Goal: Task Accomplishment & Management: Manage account settings

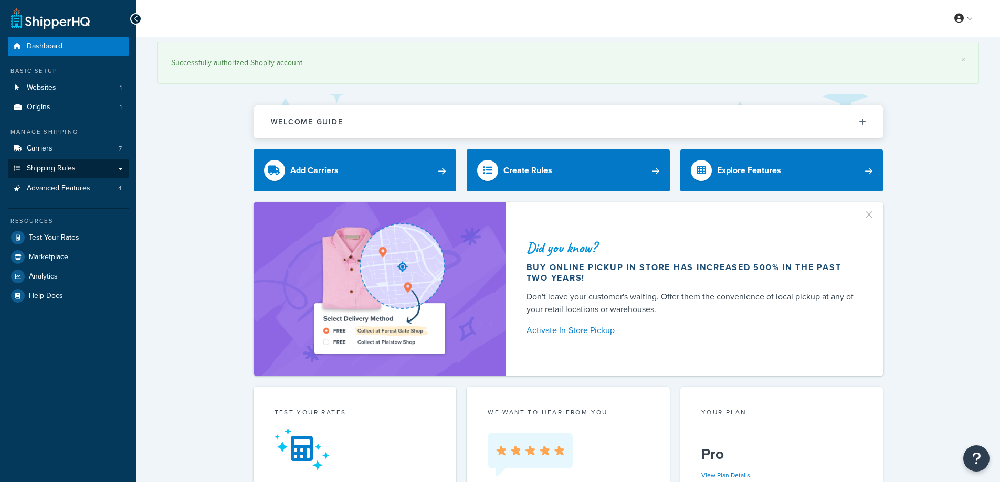
drag, startPoint x: 0, startPoint y: 0, endPoint x: 121, endPoint y: 170, distance: 208.4
click at [121, 170] on link "Shipping Rules" at bounding box center [68, 168] width 121 height 19
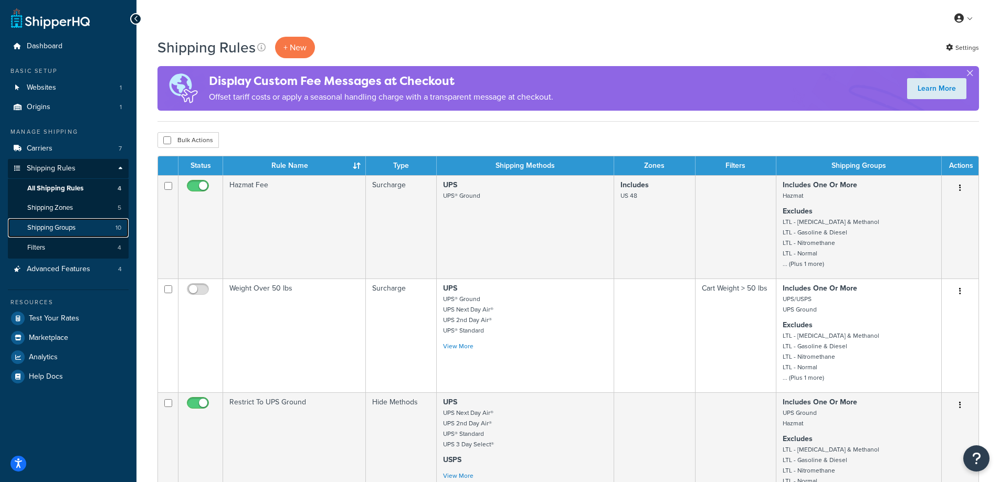
click at [56, 224] on span "Shipping Groups" at bounding box center [51, 228] width 48 height 9
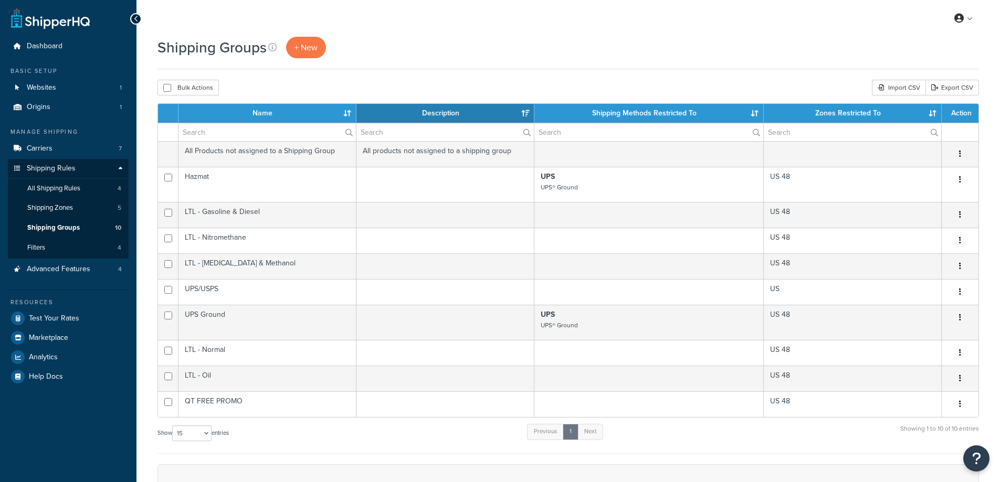
select select "15"
click at [64, 273] on span "Advanced Features" at bounding box center [59, 269] width 64 height 9
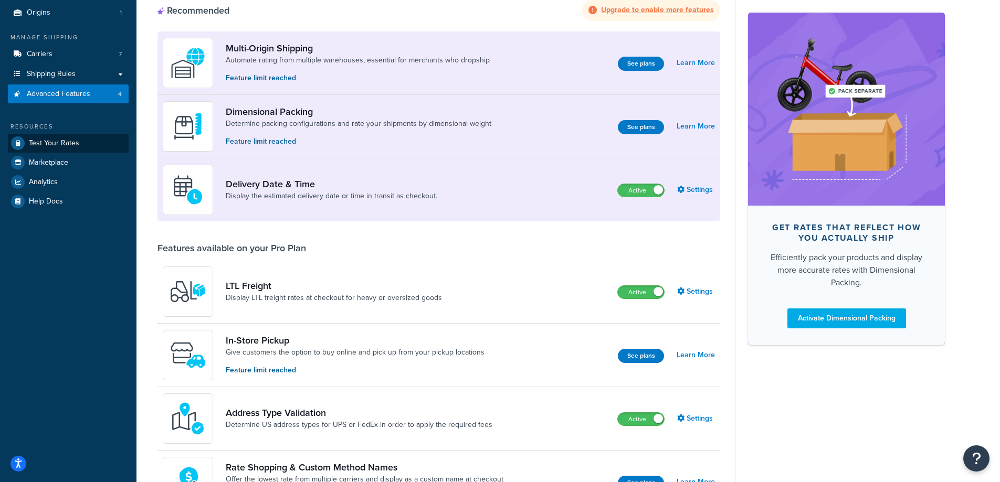
scroll to position [210, 0]
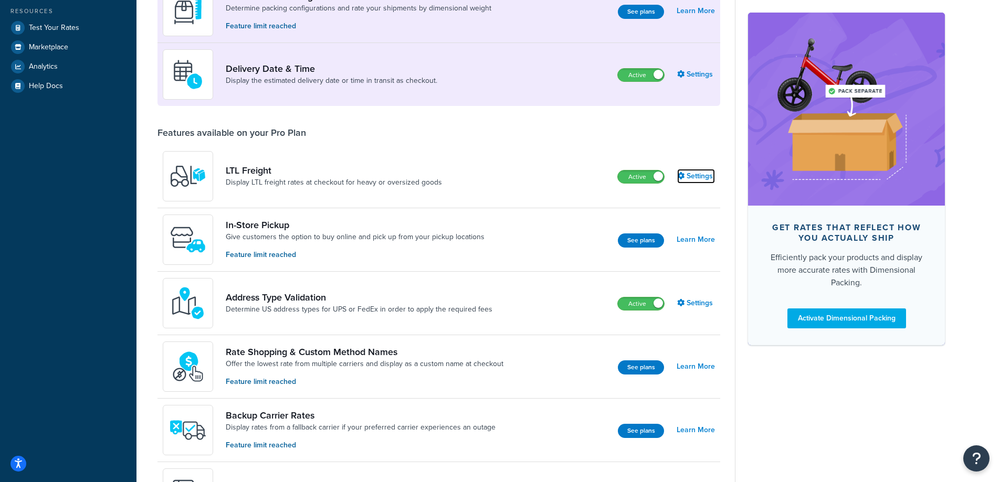
click at [703, 174] on link "Settings" at bounding box center [696, 176] width 38 height 15
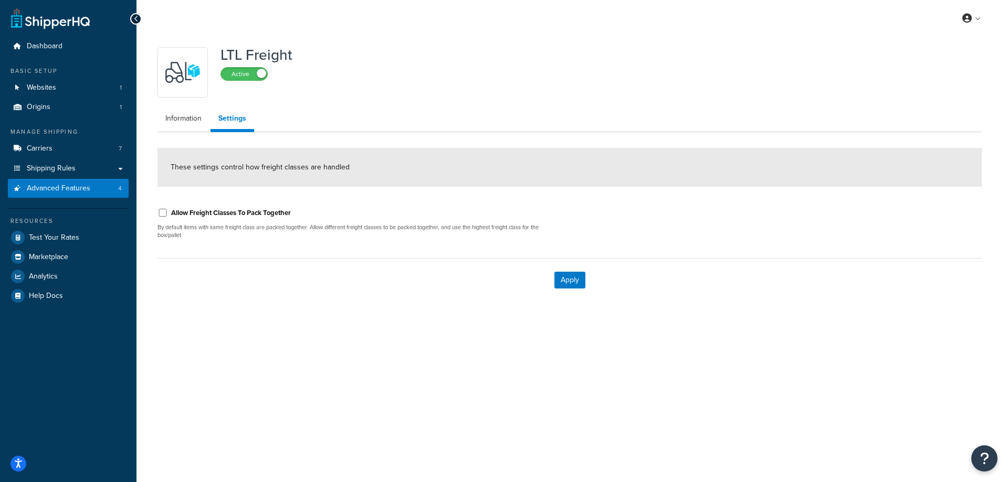
click at [203, 165] on span "These settings control how freight classes are handled" at bounding box center [260, 167] width 179 height 11
click at [82, 166] on link "Shipping Rules" at bounding box center [68, 168] width 121 height 19
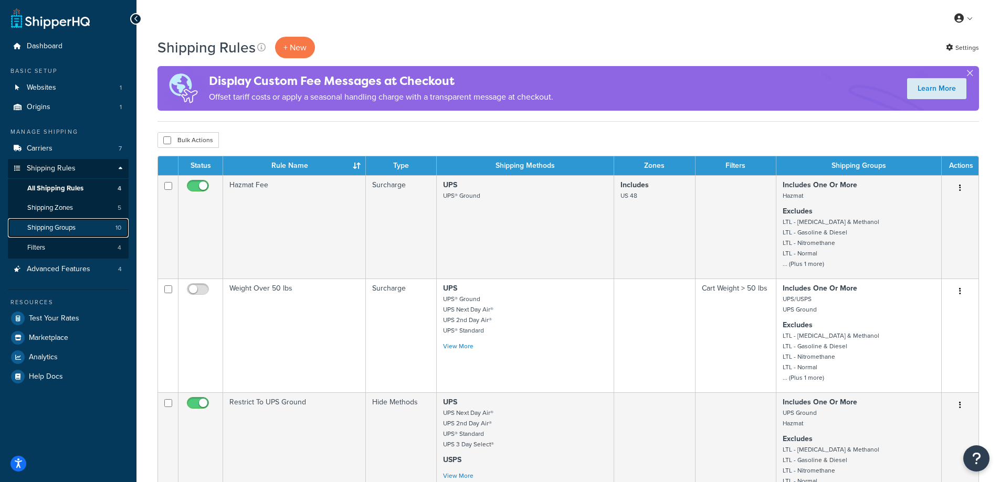
click at [67, 226] on span "Shipping Groups" at bounding box center [51, 228] width 48 height 9
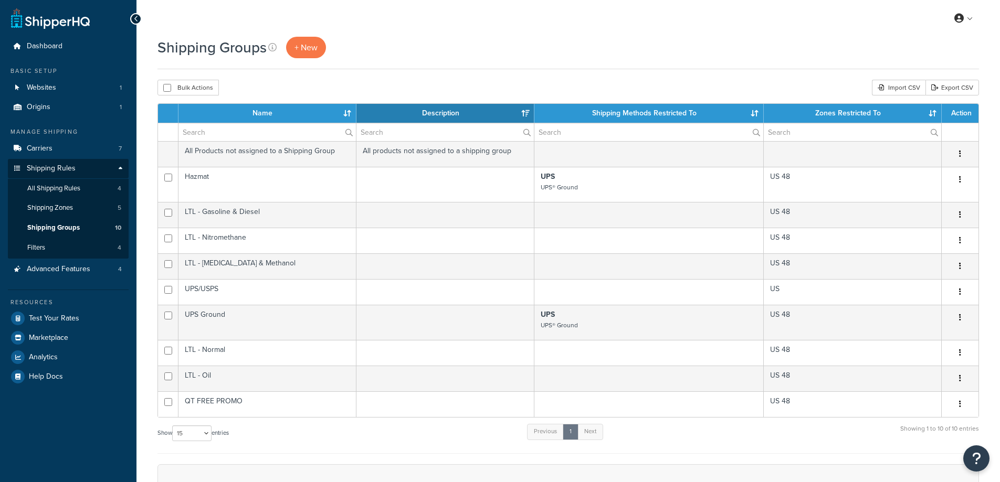
select select "15"
click at [90, 246] on link "Filters 4" at bounding box center [68, 247] width 121 height 19
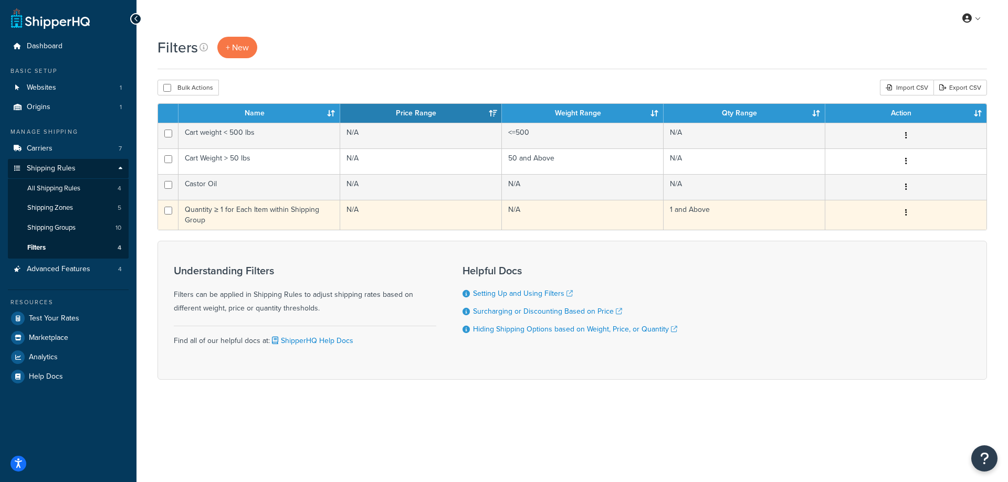
click at [300, 224] on td "Quantity ≥ 1 for Each Item within Shipping Group" at bounding box center [259, 215] width 162 height 30
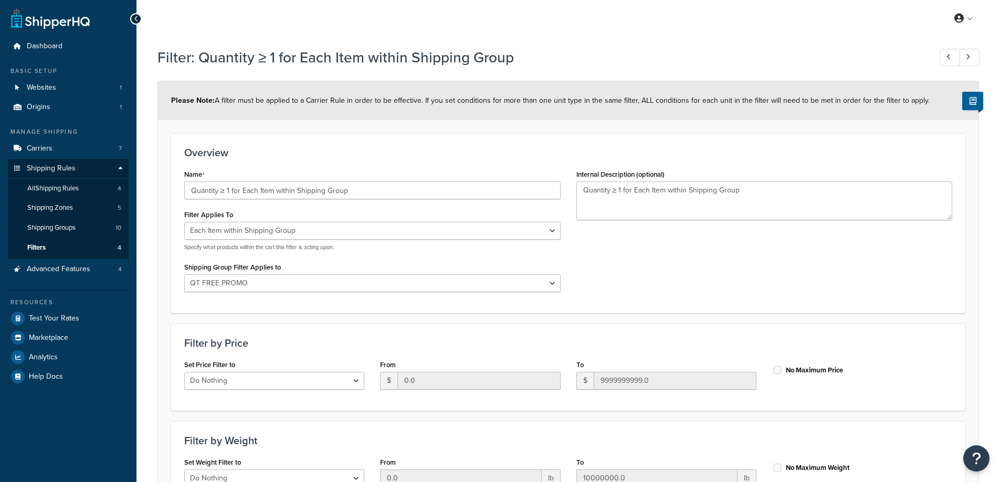
select select "ITEM"
select select "279927"
select select "range"
click at [620, 250] on div "Name Quantity ≥ 1 for Each Item within Shipping Group Filter Applies To Whole C…" at bounding box center [568, 233] width 784 height 133
click at [134, 18] on icon at bounding box center [136, 18] width 5 height 7
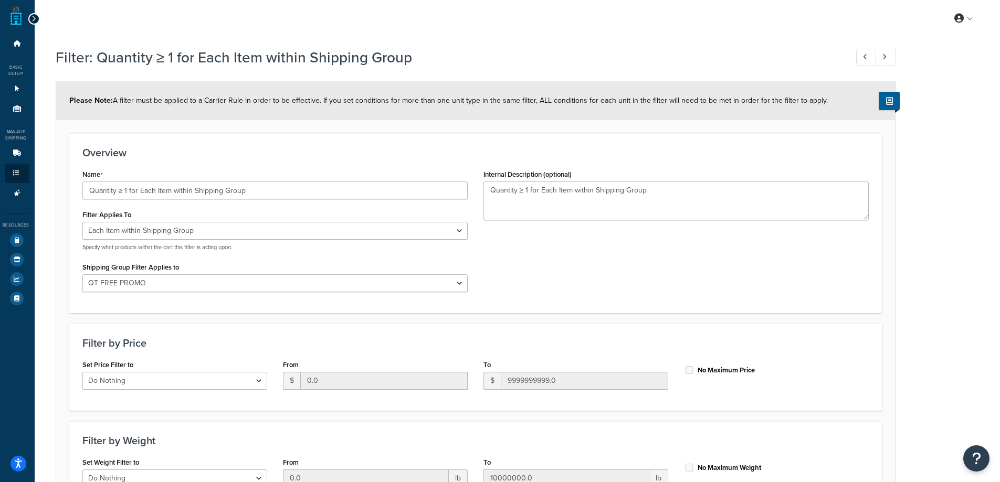
click at [36, 23] on div at bounding box center [34, 19] width 12 height 12
click at [31, 19] on icon at bounding box center [33, 18] width 5 height 7
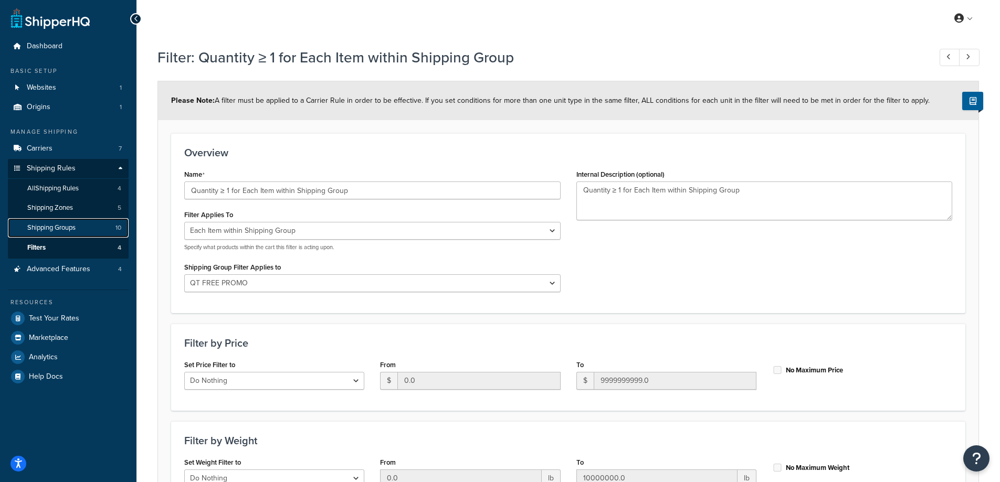
click at [44, 227] on span "Shipping Groups" at bounding box center [51, 228] width 48 height 9
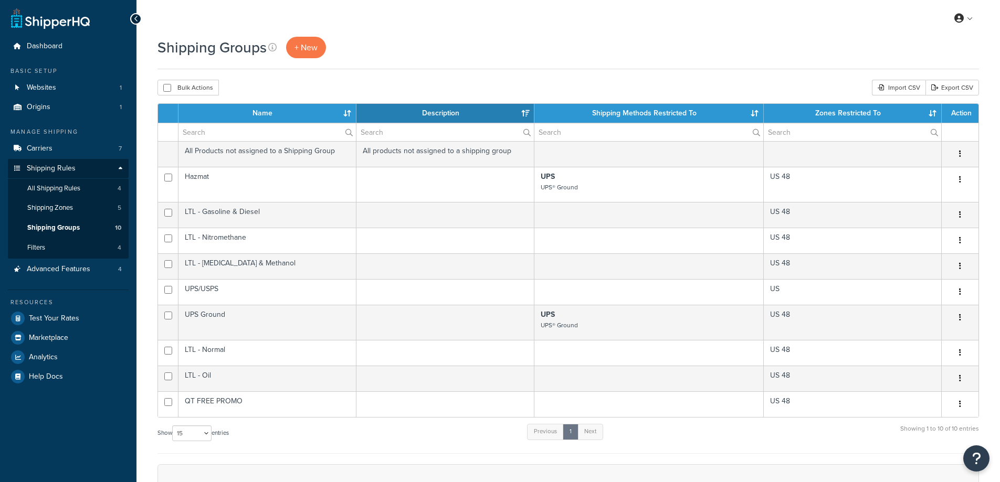
select select "15"
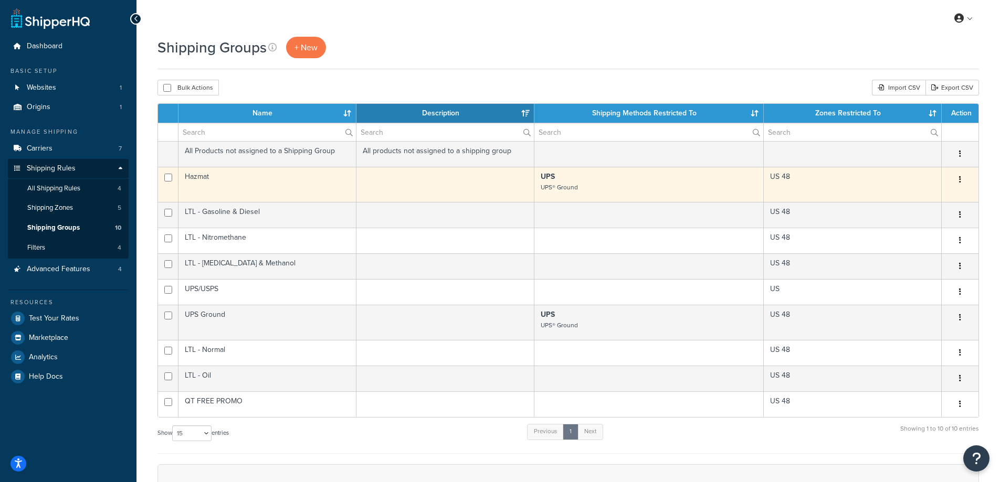
click at [962, 177] on button "button" at bounding box center [960, 180] width 15 height 17
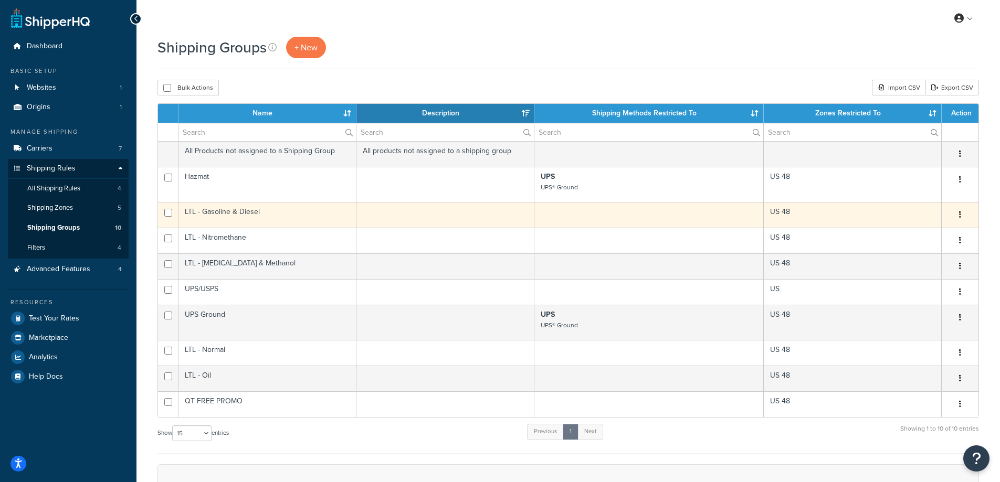
click at [957, 218] on button "button" at bounding box center [960, 215] width 15 height 17
click at [935, 235] on link "Edit" at bounding box center [917, 236] width 83 height 22
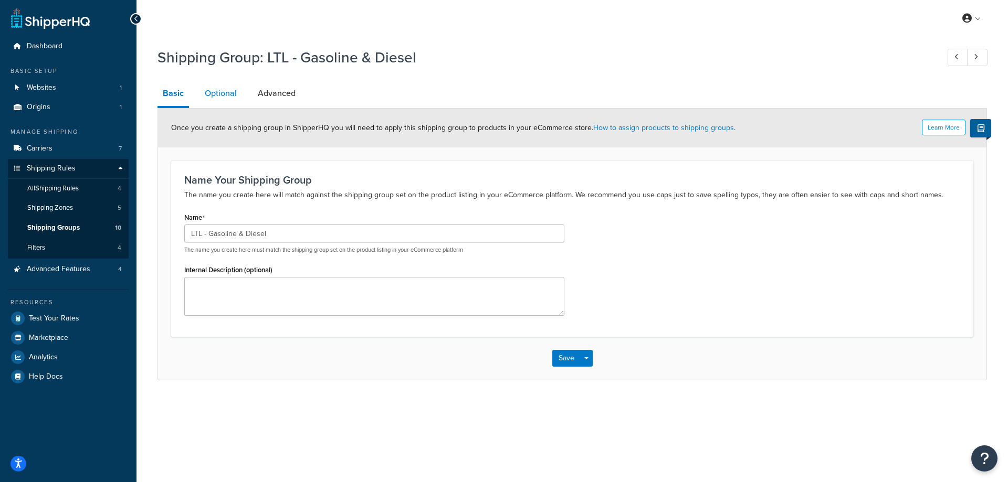
click at [225, 92] on link "Optional" at bounding box center [220, 93] width 43 height 25
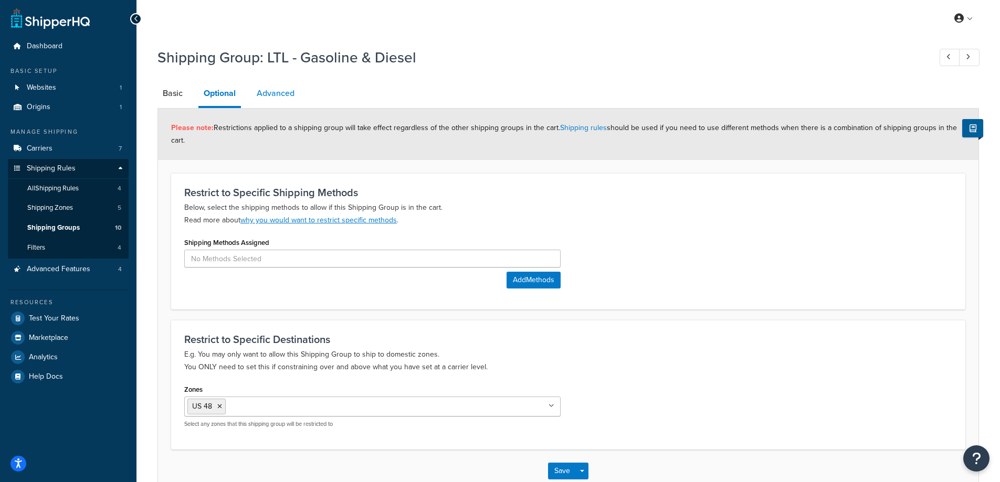
click at [281, 92] on link "Advanced" at bounding box center [275, 93] width 48 height 25
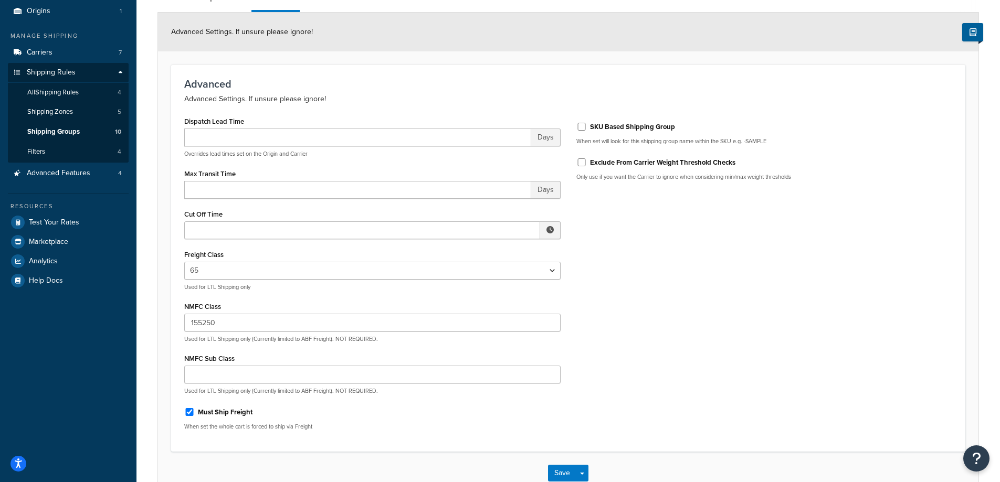
scroll to position [162, 0]
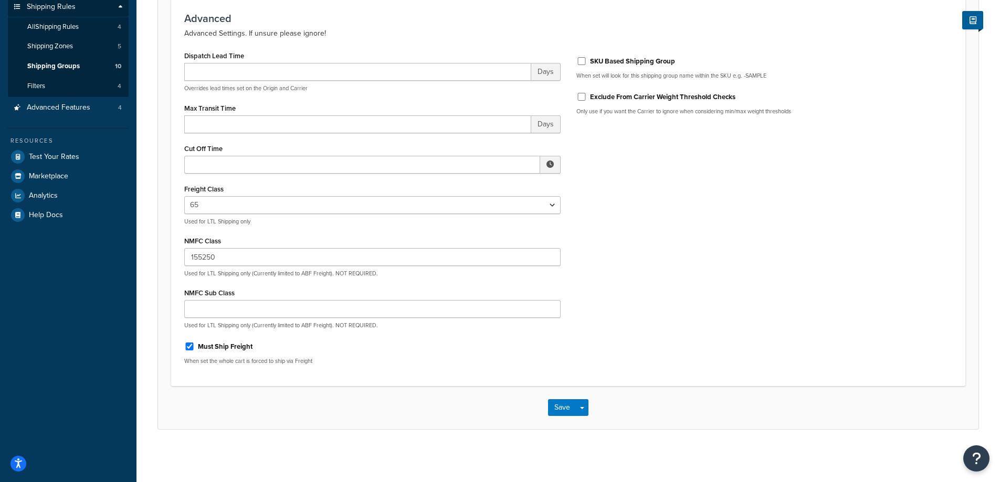
click at [452, 186] on div "Freight Class 50 55 60 65 70 77.5 85 92.5 100 110 125 150 175 200 250 300 400 5…" at bounding box center [372, 204] width 376 height 44
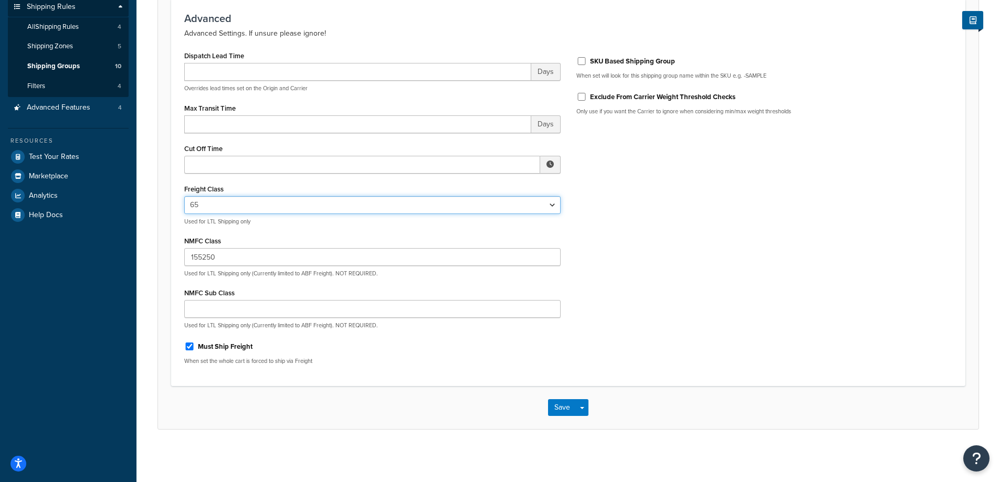
click at [459, 201] on select "50 55 60 65 70 77.5 85 92.5 100 110 125 150 175 200 250 300 400 500" at bounding box center [372, 205] width 376 height 18
select select "85"
click at [184, 196] on select "50 55 60 65 70 77.5 85 92.5 100 110 125 150 175 200 250 300 400 500" at bounding box center [372, 205] width 376 height 18
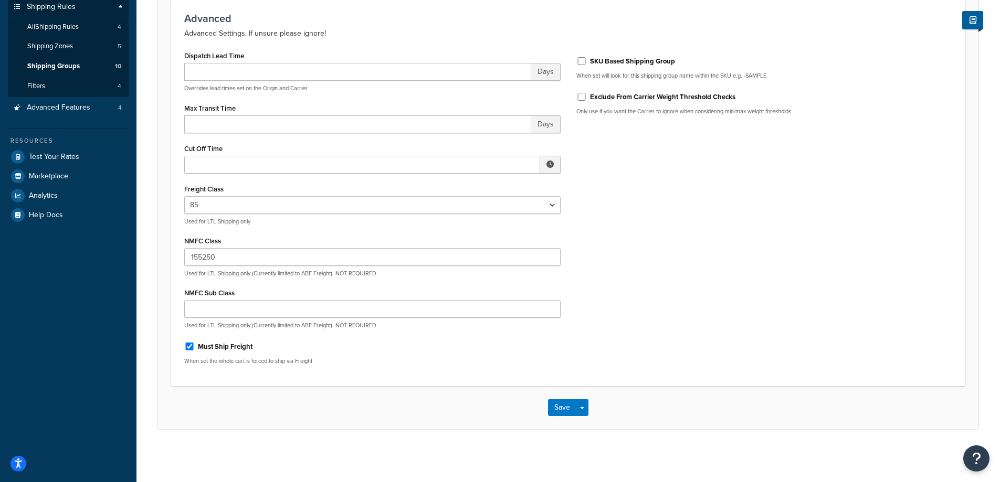
drag, startPoint x: 730, startPoint y: 228, endPoint x: 741, endPoint y: 184, distance: 46.0
click at [729, 221] on div "Dispatch Lead Time Days Overrides lead times set on the Origin and Carrier Max …" at bounding box center [568, 210] width 784 height 325
click at [570, 411] on button "Save" at bounding box center [562, 407] width 28 height 17
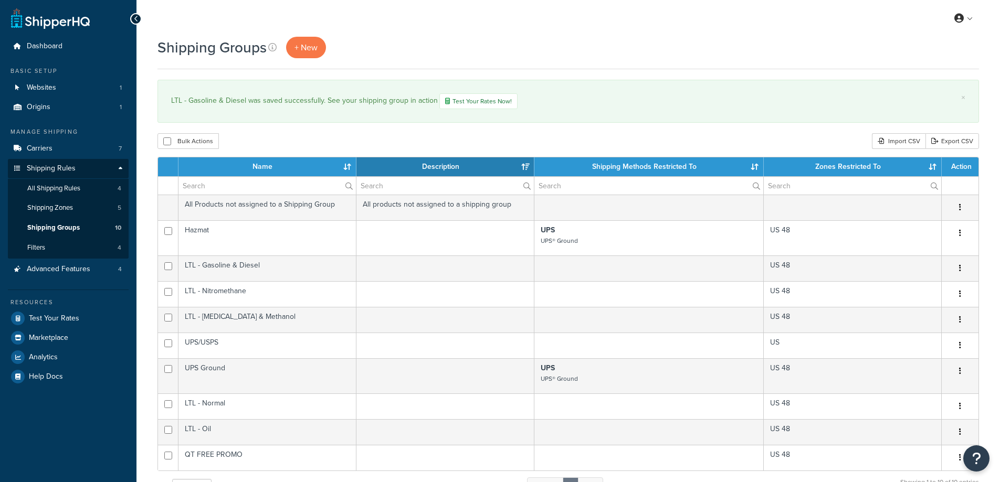
select select "15"
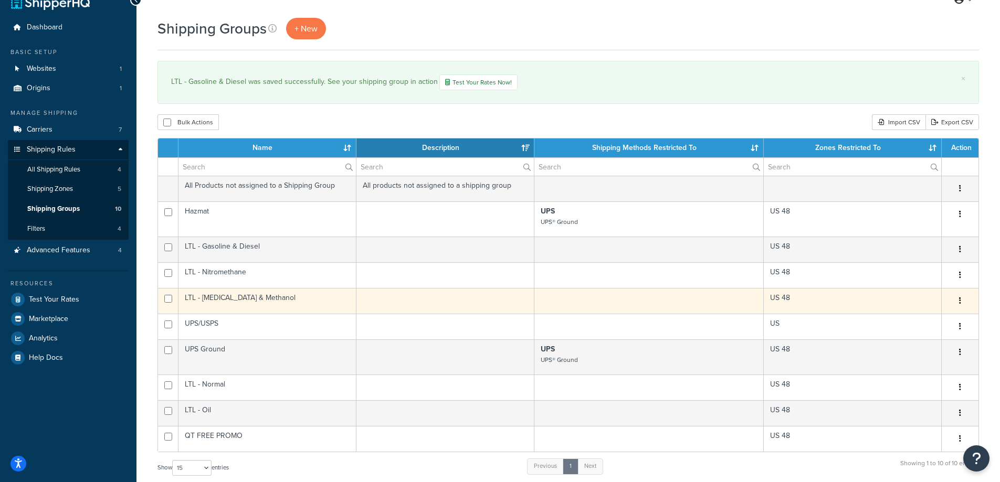
scroll to position [52, 0]
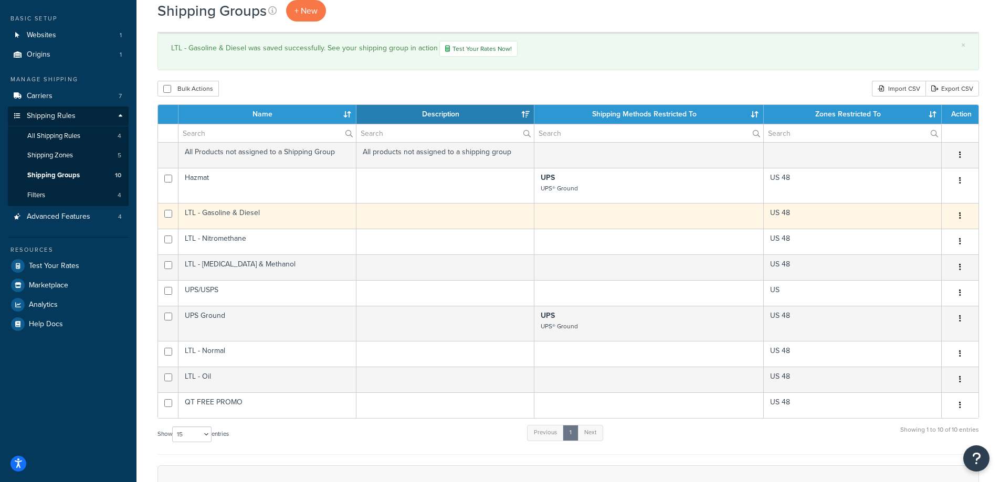
click at [959, 215] on icon "button" at bounding box center [960, 215] width 2 height 7
click at [936, 234] on link "Edit" at bounding box center [917, 237] width 83 height 22
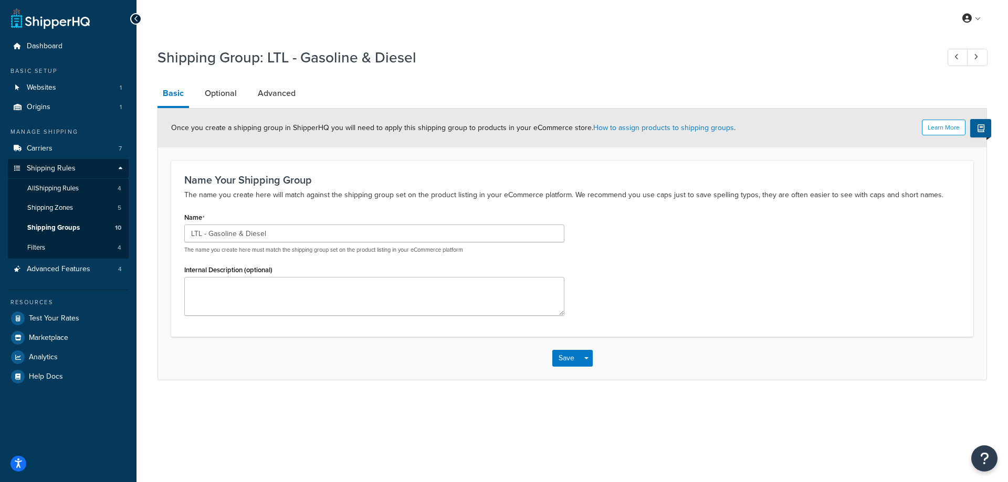
click at [241, 96] on li "Optional" at bounding box center [225, 93] width 53 height 25
click at [226, 92] on link "Optional" at bounding box center [220, 93] width 43 height 25
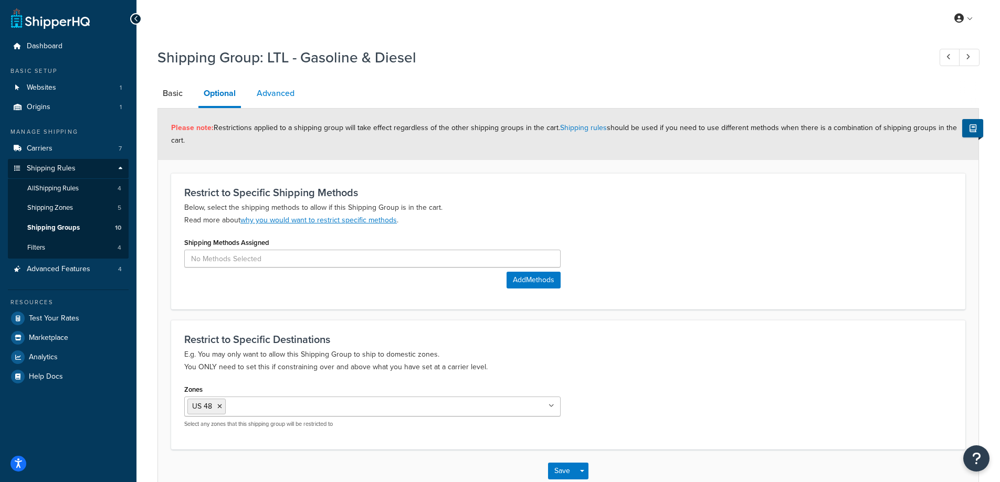
click at [277, 100] on link "Advanced" at bounding box center [275, 93] width 48 height 25
select select "85"
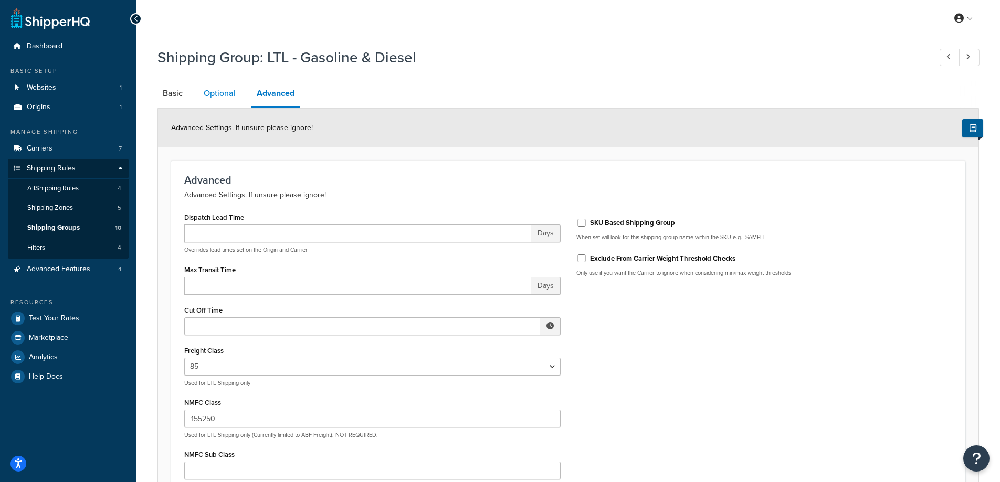
click at [231, 89] on link "Optional" at bounding box center [219, 93] width 43 height 25
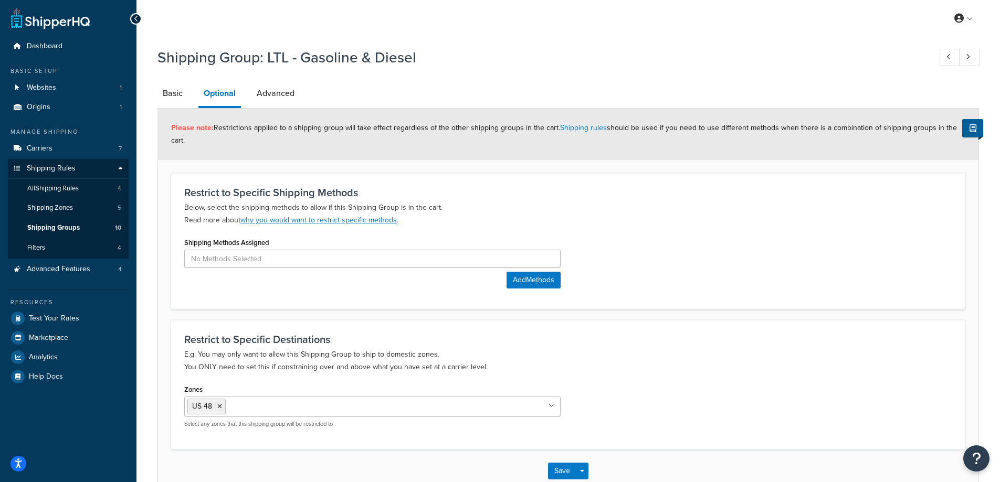
drag, startPoint x: 218, startPoint y: 125, endPoint x: 699, endPoint y: 144, distance: 481.7
click at [699, 144] on div "Please note: Restrictions applied to a shipping group will take effect regardle…" at bounding box center [568, 134] width 820 height 51
click at [700, 144] on div "Please note: Restrictions applied to a shipping group will take effect regardle…" at bounding box center [568, 134] width 820 height 51
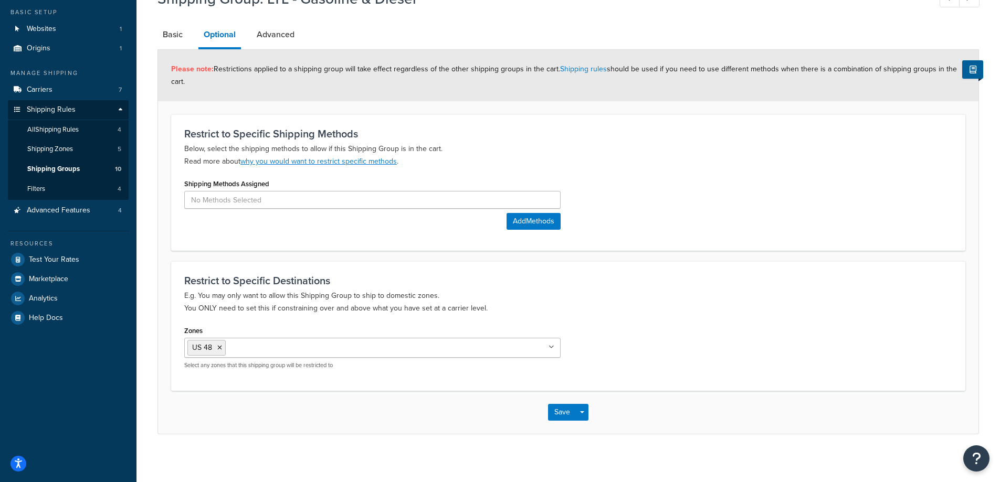
scroll to position [64, 0]
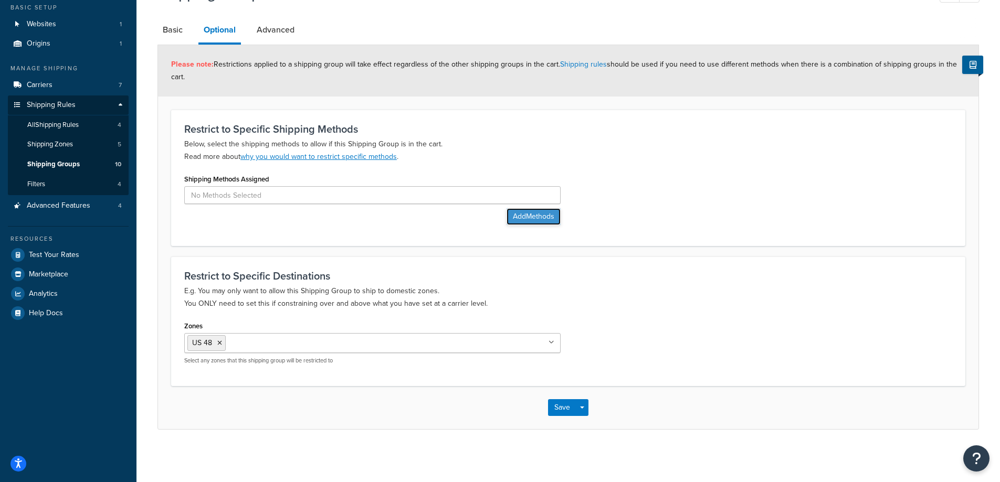
click at [544, 215] on button "Add Methods" at bounding box center [534, 216] width 54 height 17
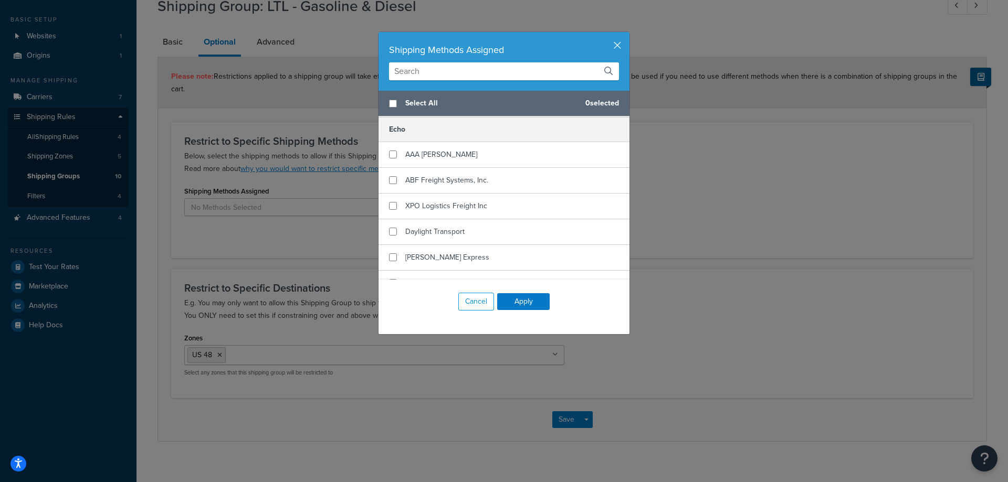
scroll to position [0, 0]
drag, startPoint x: 469, startPoint y: 306, endPoint x: 495, endPoint y: 184, distance: 124.5
click at [495, 184] on div "Shipping Methods Assigned Select All 0 selected ABF LTL Echo AAA Cooper ABF Fre…" at bounding box center [504, 182] width 252 height 303
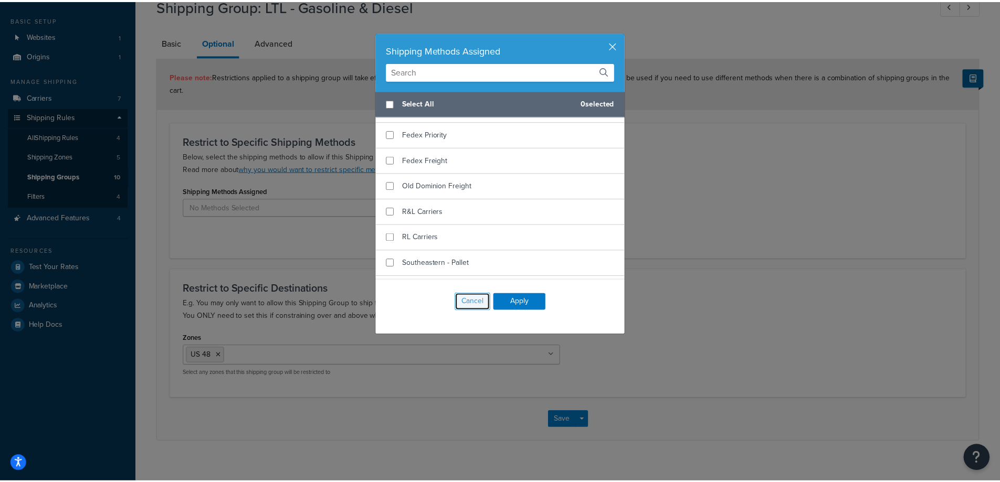
scroll to position [1102, 0]
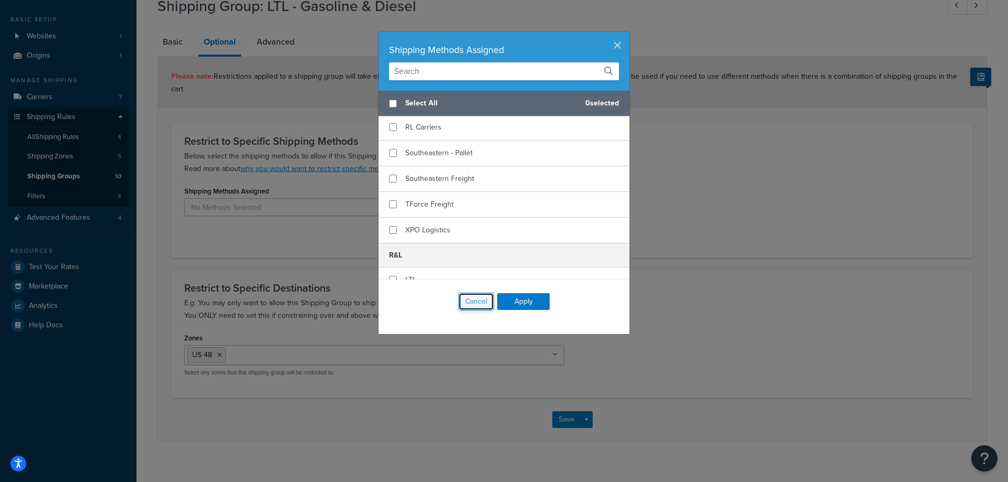
click at [485, 299] on button "Cancel" at bounding box center [476, 302] width 36 height 18
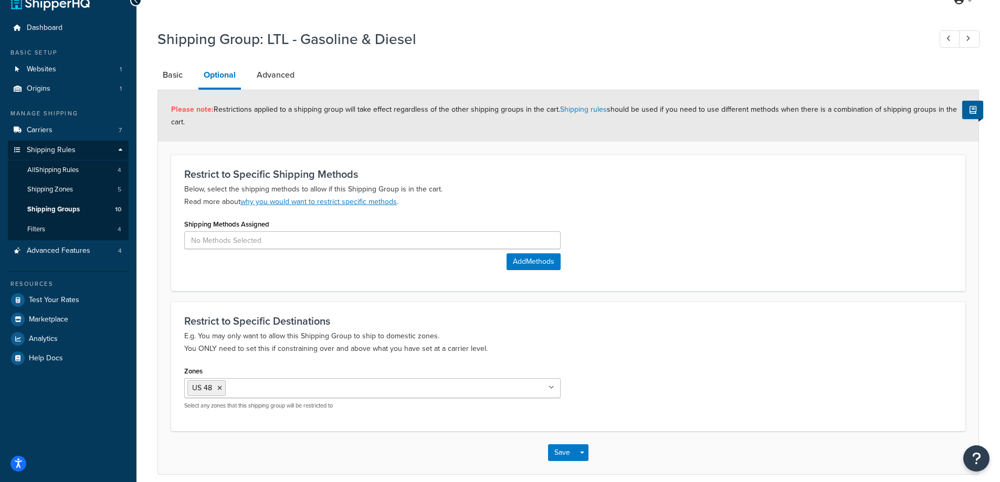
scroll to position [0, 0]
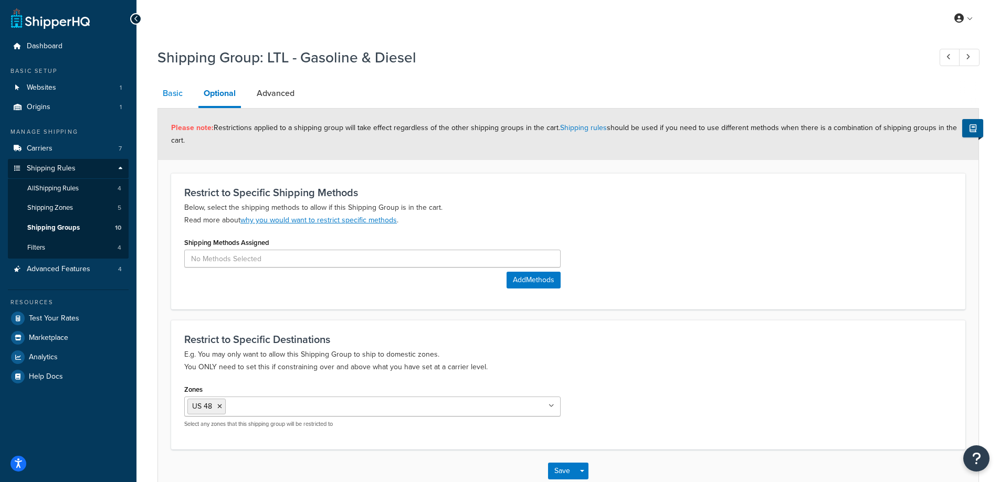
click at [166, 100] on link "Basic" at bounding box center [172, 93] width 30 height 25
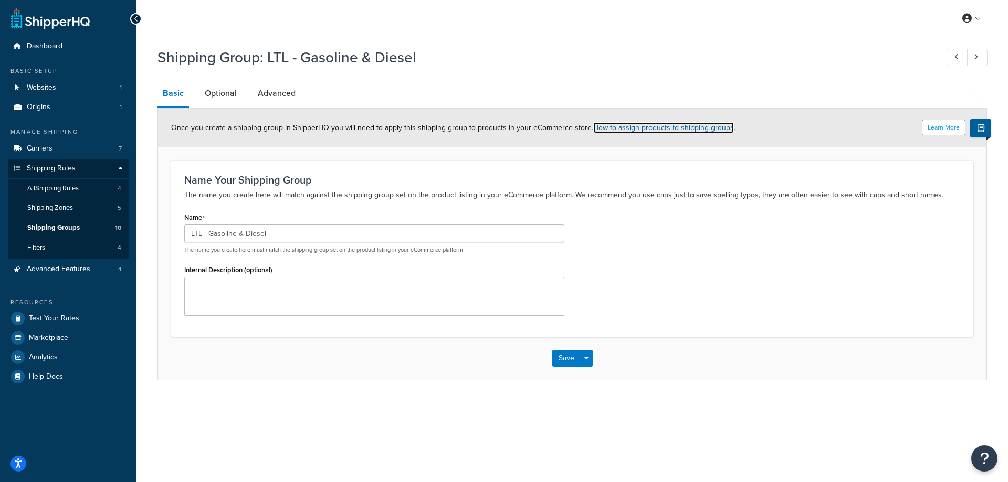
click at [652, 129] on link "How to assign products to shipping groups" at bounding box center [663, 127] width 141 height 11
click at [83, 219] on link "Shipping Groups 10" at bounding box center [68, 227] width 121 height 19
click at [286, 99] on link "Advanced" at bounding box center [276, 93] width 48 height 25
select select "85"
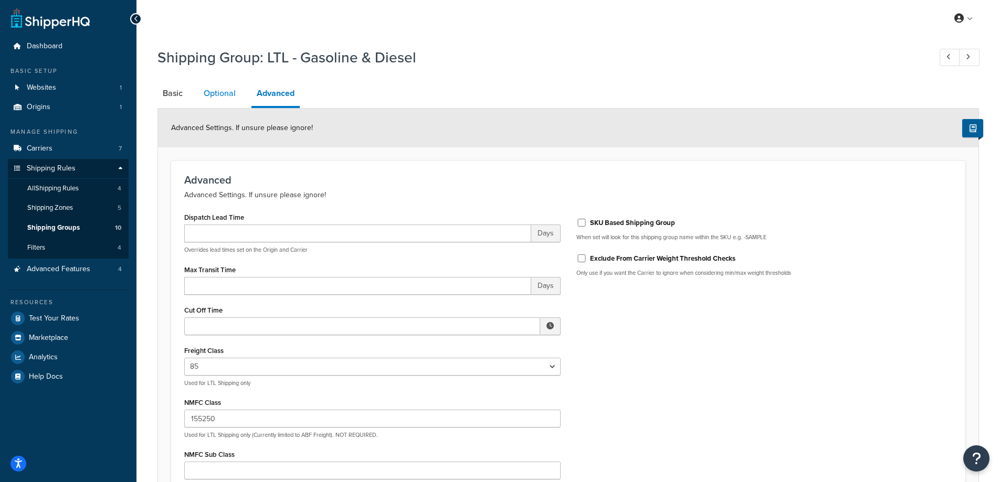
click at [240, 96] on link "Optional" at bounding box center [219, 93] width 43 height 25
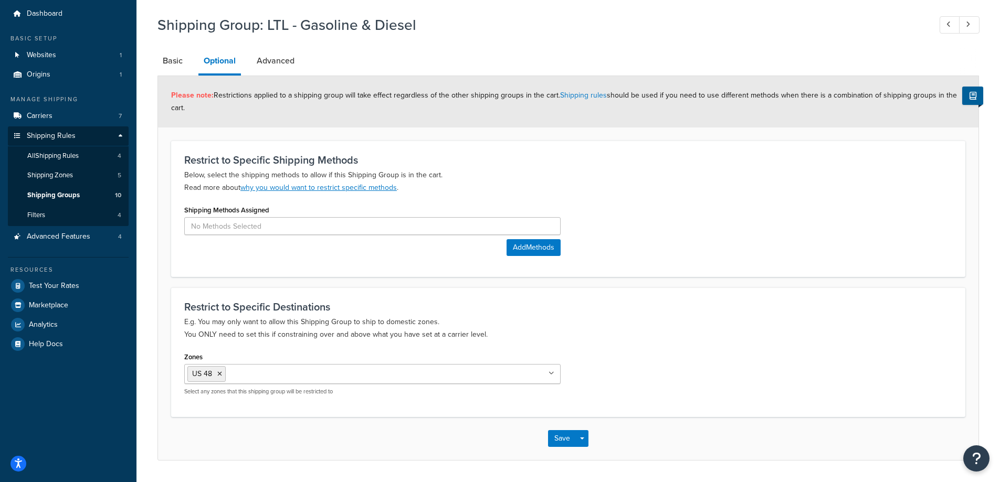
scroll to position [64, 0]
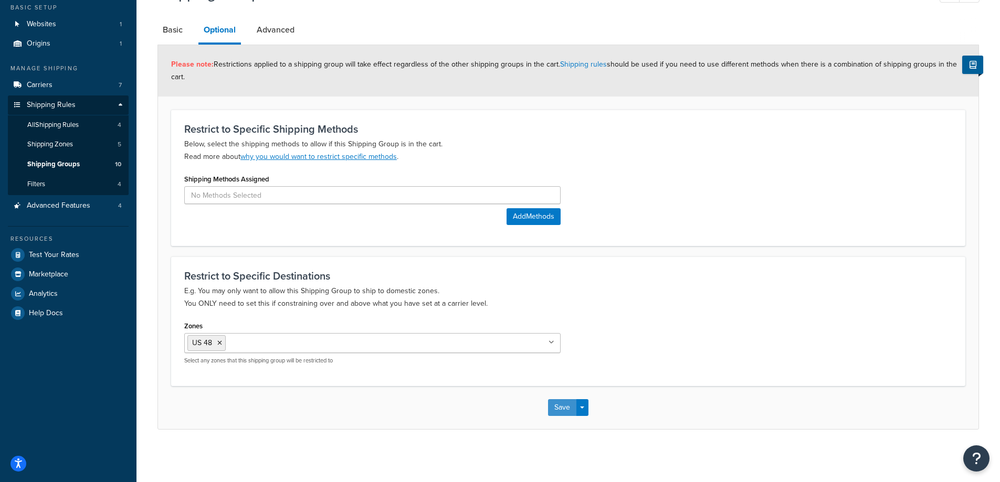
drag, startPoint x: 561, startPoint y: 402, endPoint x: 562, endPoint y: 317, distance: 85.6
click at [561, 398] on div "Save Save Dropdown Save and Edit Save and Duplicate Save and Create New" at bounding box center [568, 407] width 820 height 43
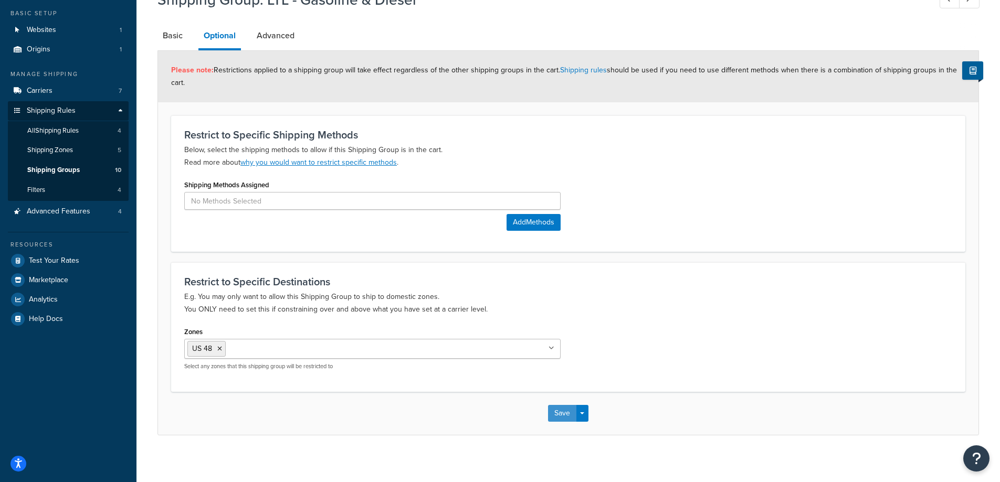
scroll to position [0, 0]
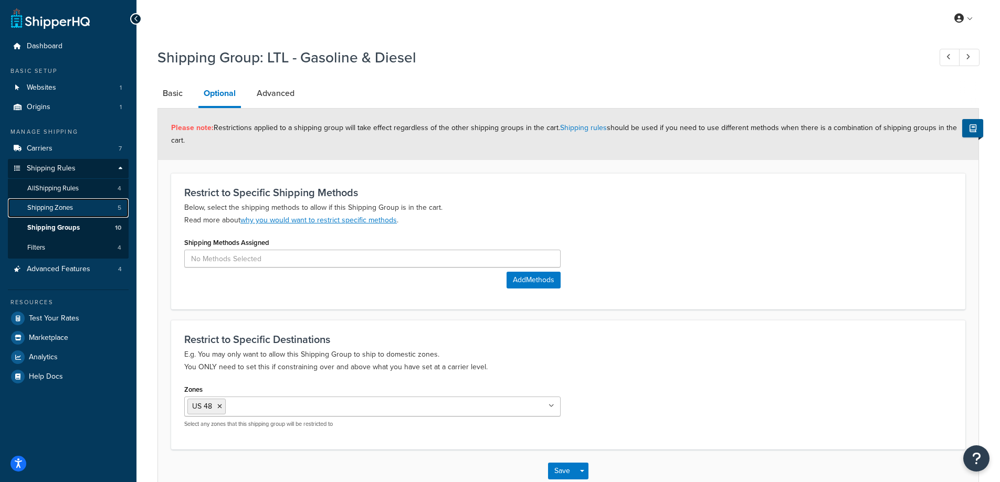
click at [55, 207] on span "Shipping Zones" at bounding box center [50, 208] width 46 height 9
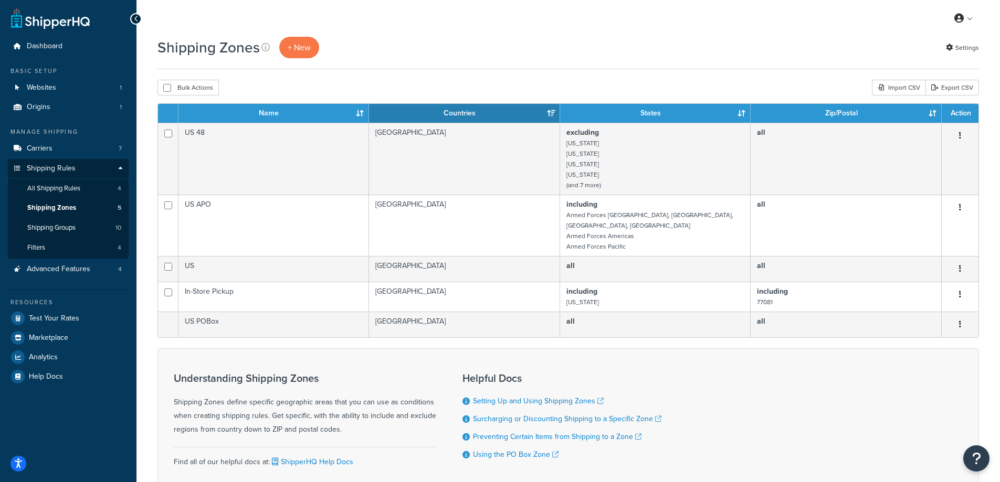
click at [292, 35] on div "My Profile Billing Global Settings Contact Us Logout" at bounding box center [567, 18] width 863 height 37
click at [293, 40] on link "+ New" at bounding box center [299, 48] width 40 height 22
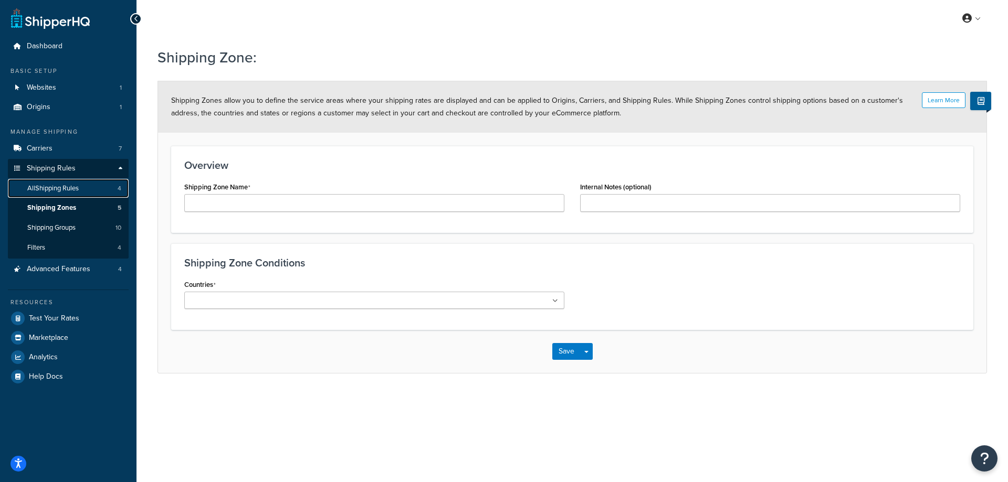
click at [68, 192] on span "All Shipping Rules" at bounding box center [52, 188] width 51 height 9
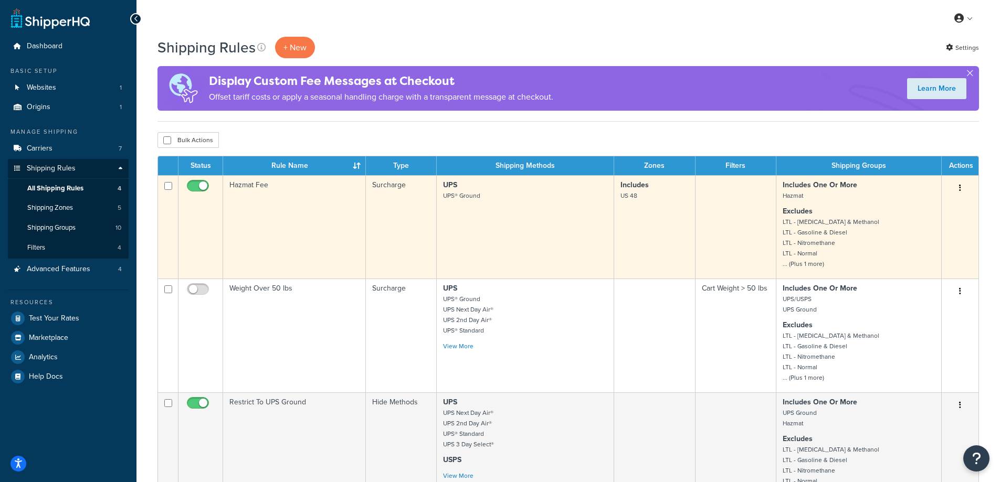
scroll to position [315, 0]
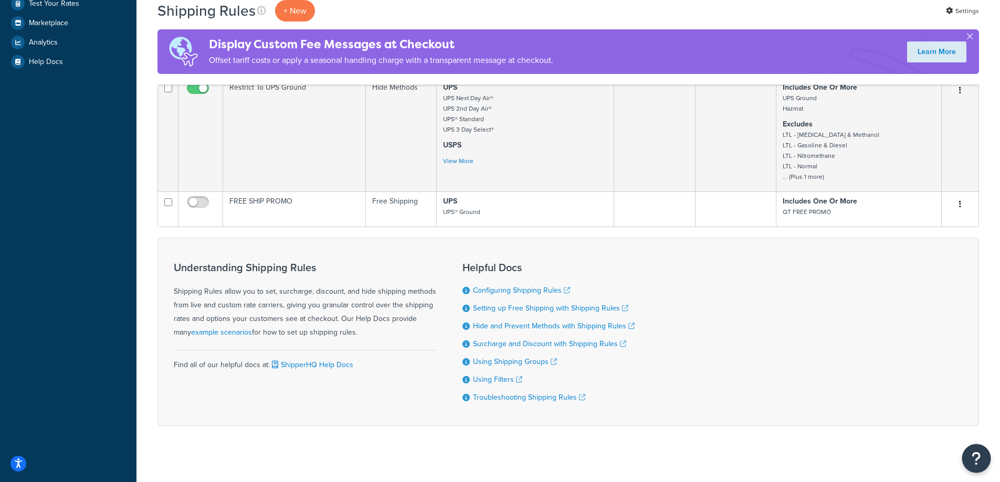
click at [979, 465] on icon "Open Resource Center" at bounding box center [977, 458] width 10 height 15
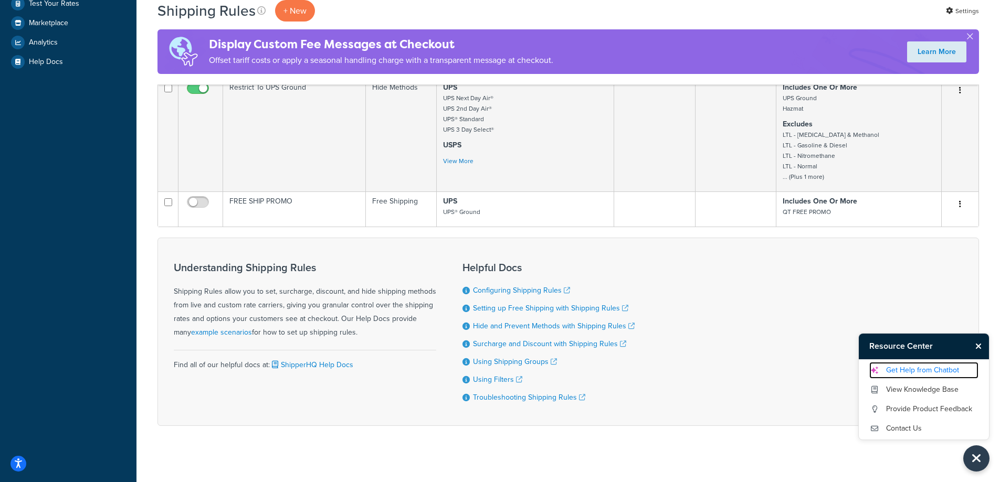
click at [898, 373] on link "Get Help from Chatbot" at bounding box center [923, 370] width 109 height 17
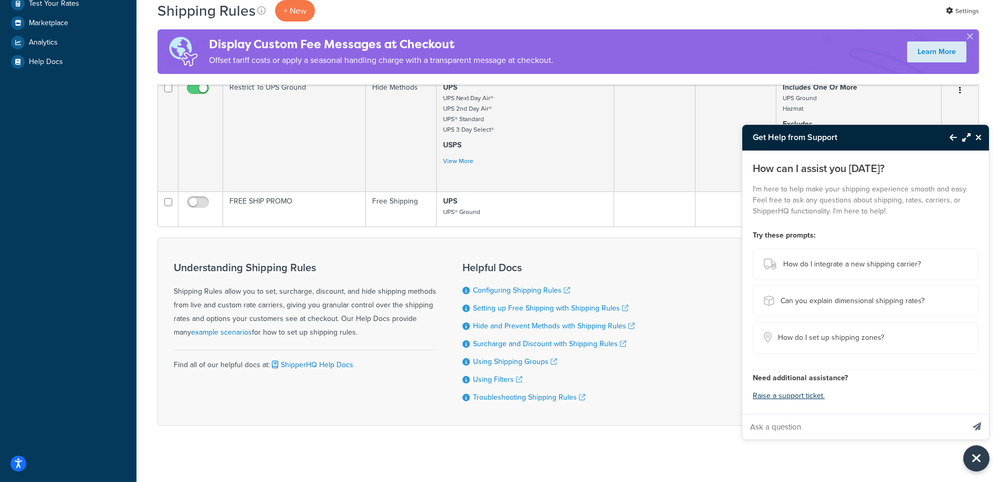
click at [891, 431] on input "Ask a question" at bounding box center [852, 427] width 221 height 25
type input "I want to edit the rules for if there is more than 3 of a specific prodcut it a…"
click at [965, 414] on button "Send message" at bounding box center [977, 427] width 24 height 26
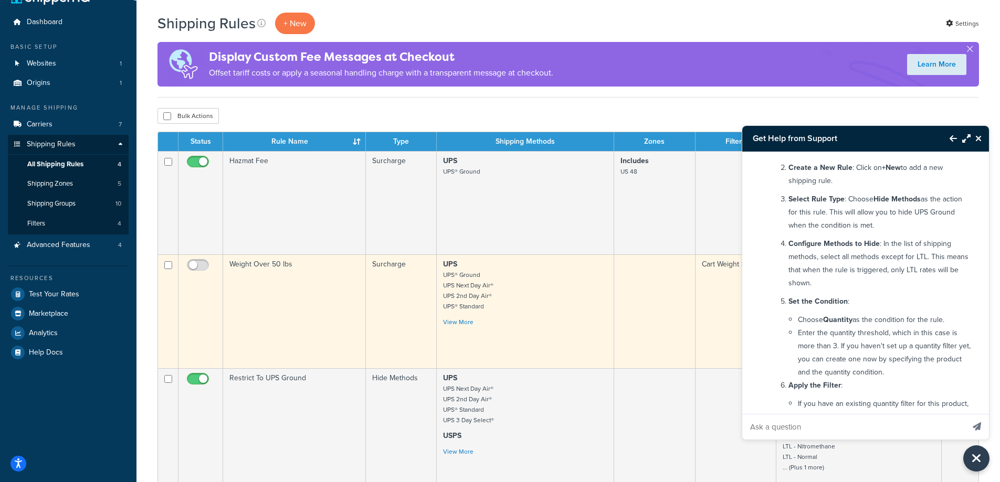
scroll to position [112, 0]
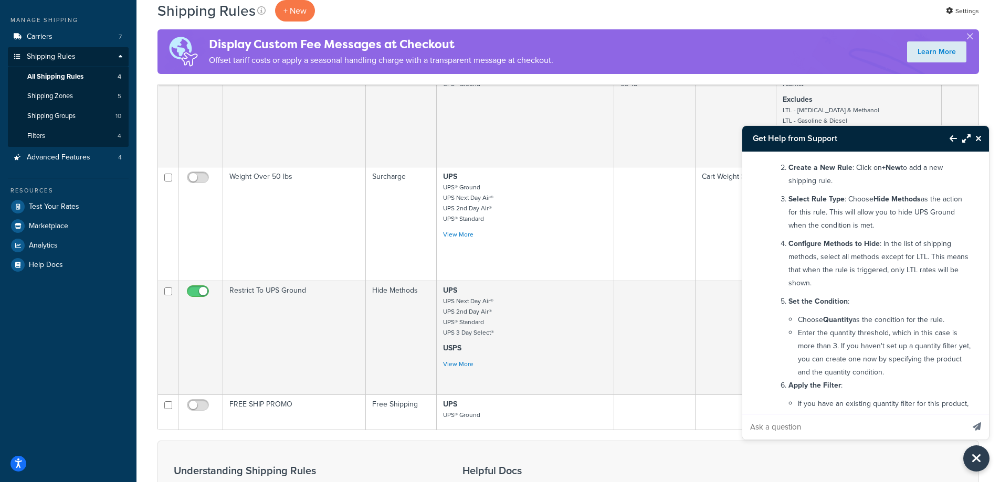
click at [953, 140] on icon "Back to Resource Center" at bounding box center [953, 138] width 7 height 8
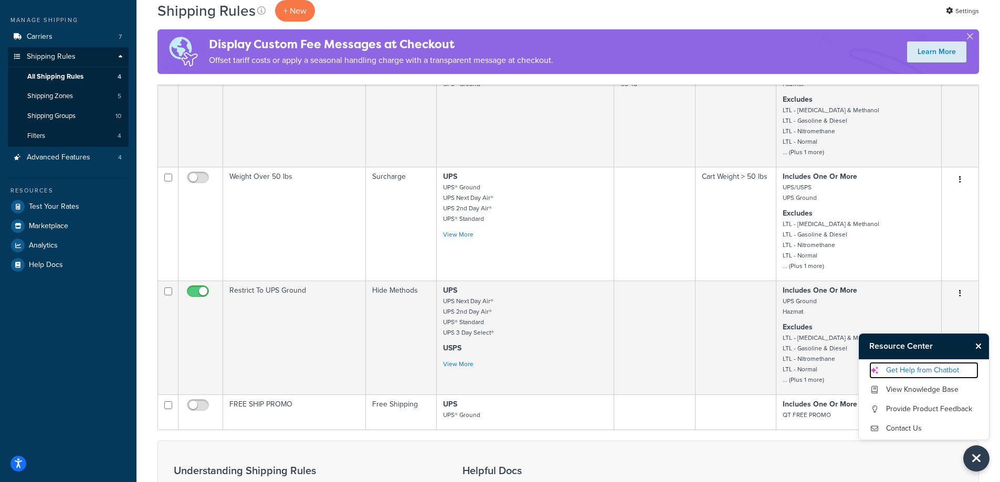
click at [932, 365] on link "Get Help from Chatbot" at bounding box center [923, 370] width 109 height 17
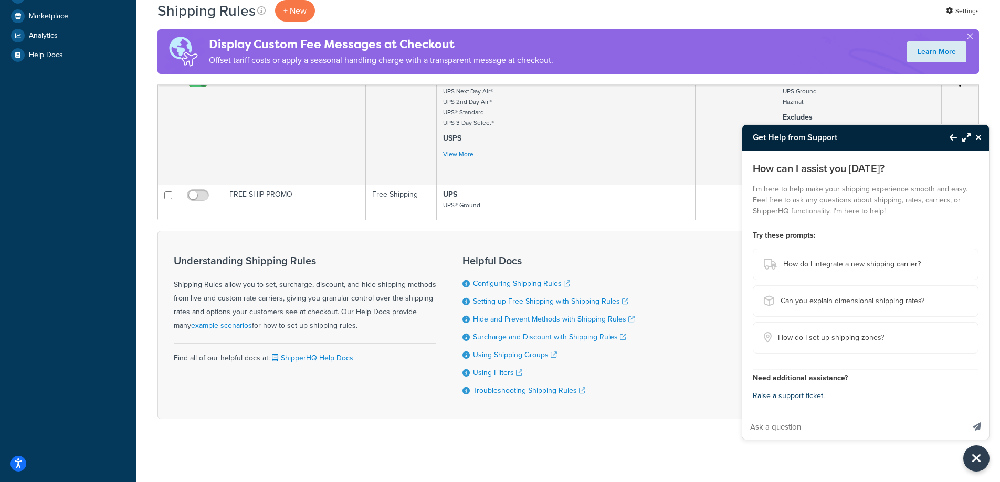
scroll to position [7, 0]
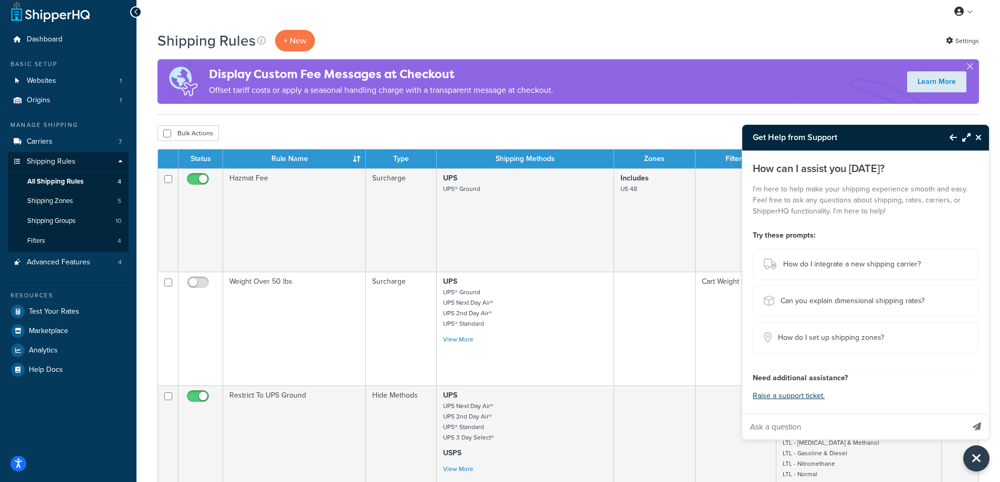
click at [954, 136] on icon "Back to Resource Center" at bounding box center [953, 137] width 7 height 8
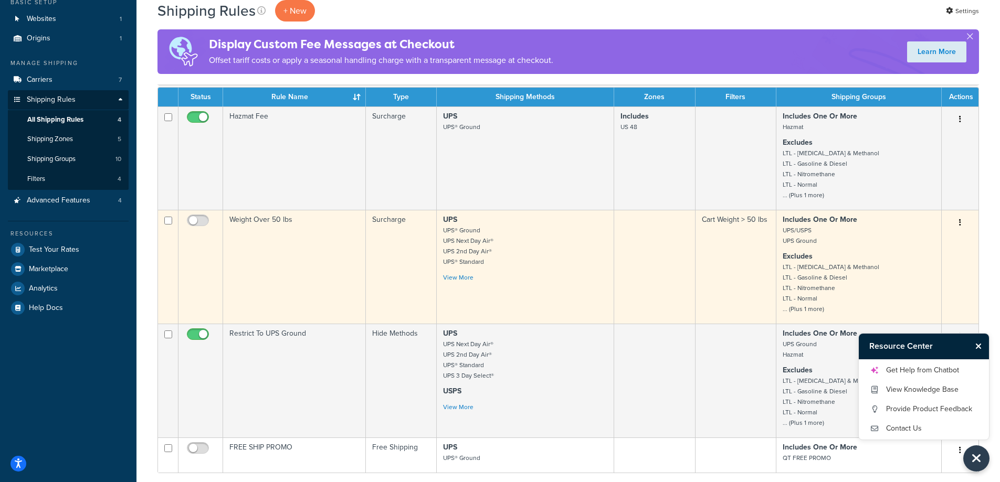
scroll to position [164, 0]
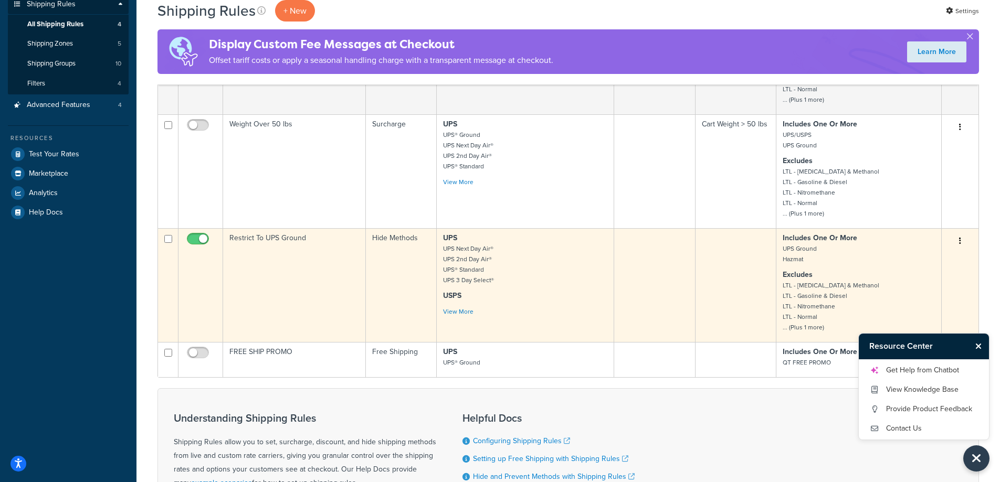
click at [963, 240] on button "button" at bounding box center [960, 241] width 15 height 17
click at [944, 257] on link "Edit" at bounding box center [925, 261] width 83 height 22
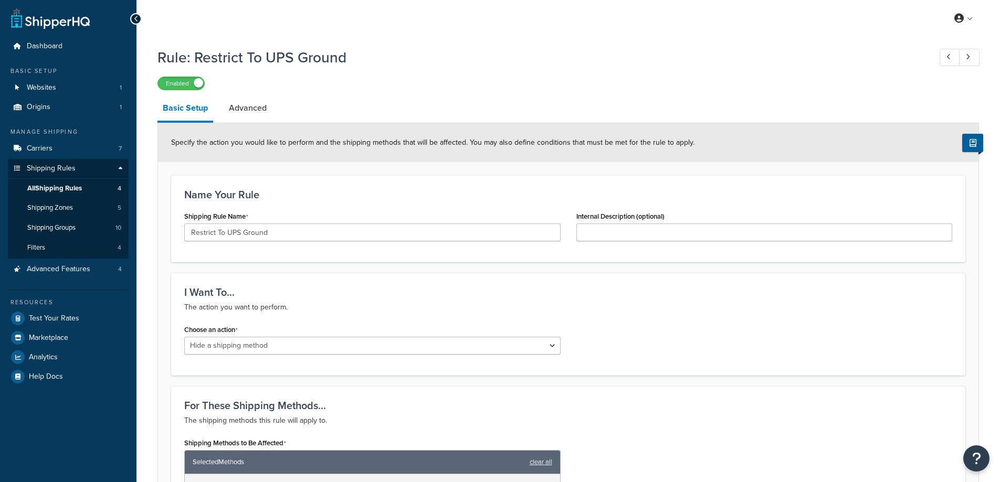
select select "HIDE"
click at [258, 114] on link "Advanced" at bounding box center [248, 108] width 48 height 25
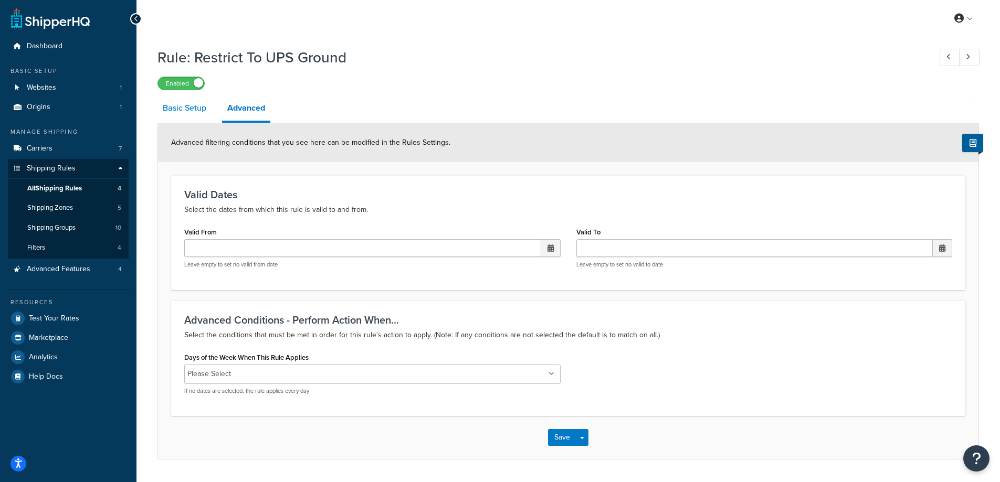
click at [187, 111] on link "Basic Setup" at bounding box center [184, 108] width 54 height 25
select select "HIDE"
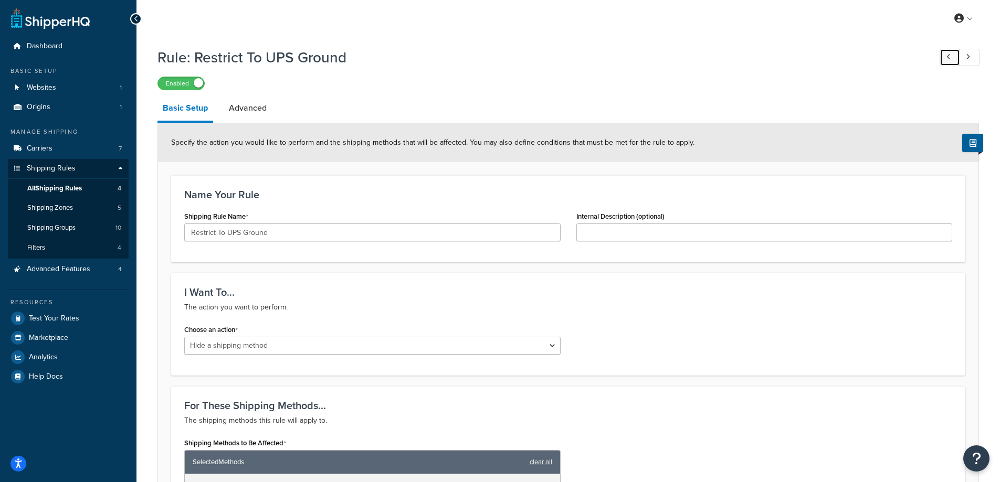
click at [945, 62] on link at bounding box center [950, 57] width 20 height 17
click at [98, 185] on link "All Shipping Rules 4" at bounding box center [68, 188] width 121 height 19
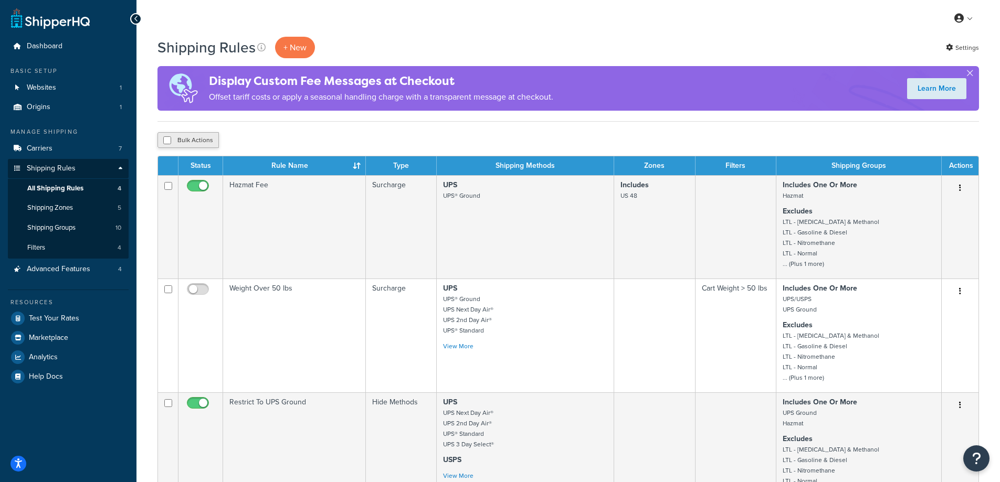
click at [182, 139] on button "Bulk Actions" at bounding box center [187, 140] width 61 height 16
checkbox input "true"
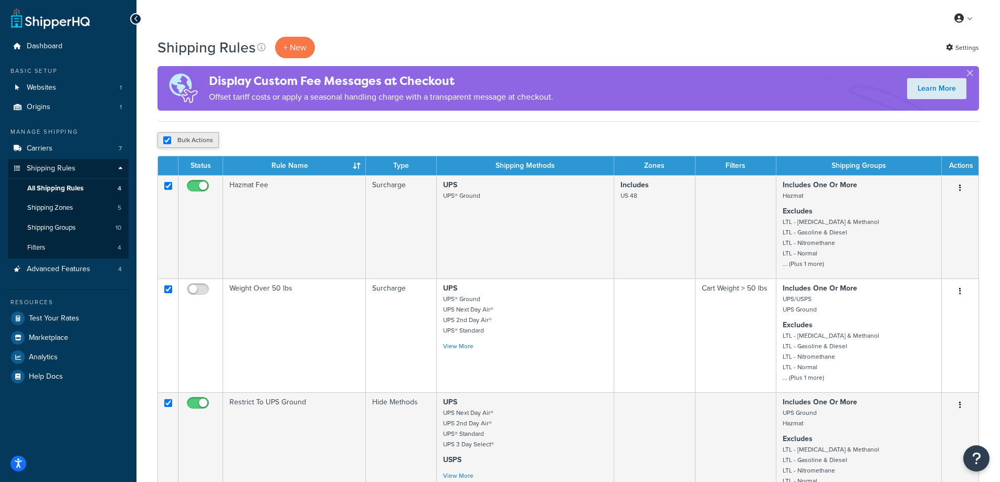
checkbox input "true"
click at [182, 139] on button "Bulk Actions" at bounding box center [187, 140] width 61 height 16
checkbox input "false"
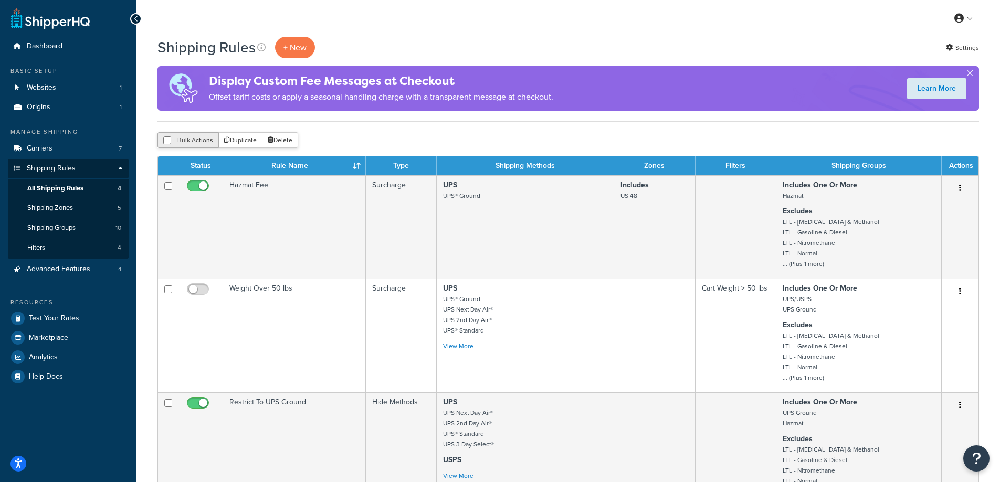
checkbox input "false"
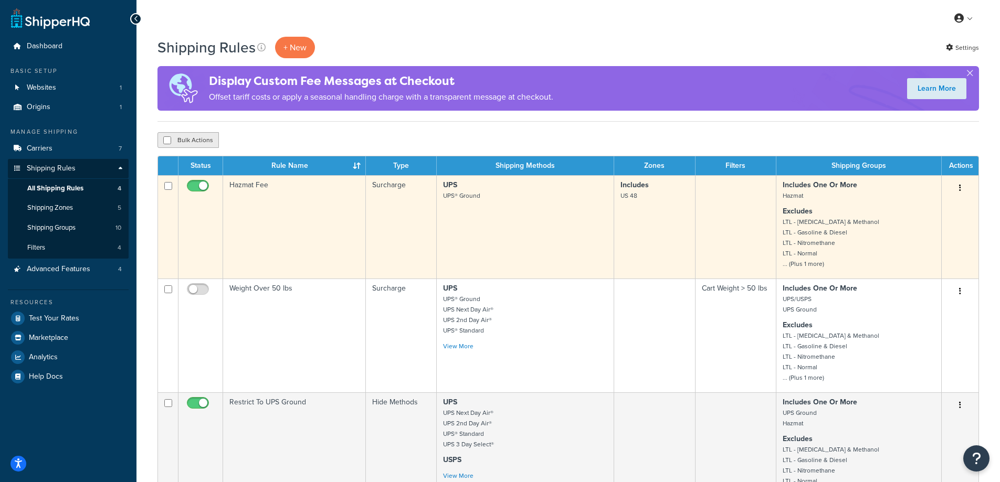
click at [172, 192] on td at bounding box center [168, 226] width 20 height 103
click at [168, 187] on input "checkbox" at bounding box center [168, 186] width 8 height 8
checkbox input "false"
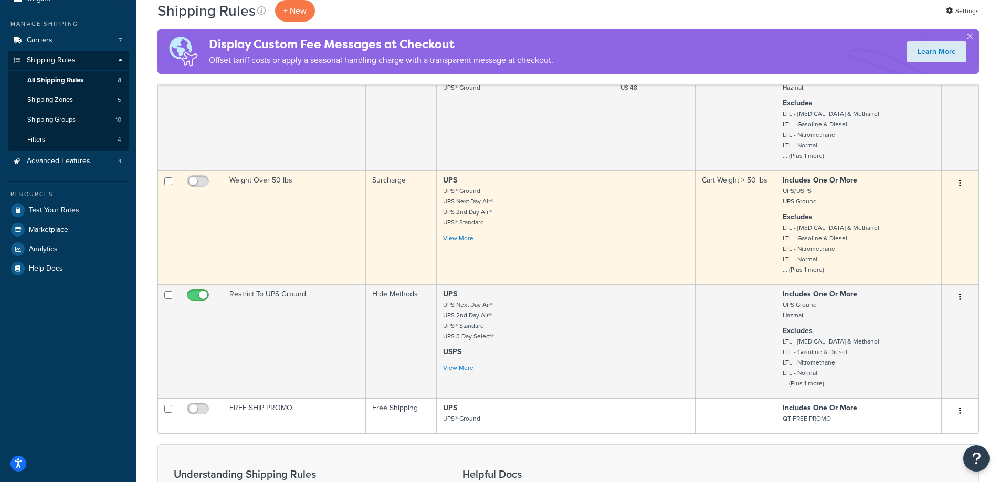
scroll to position [157, 0]
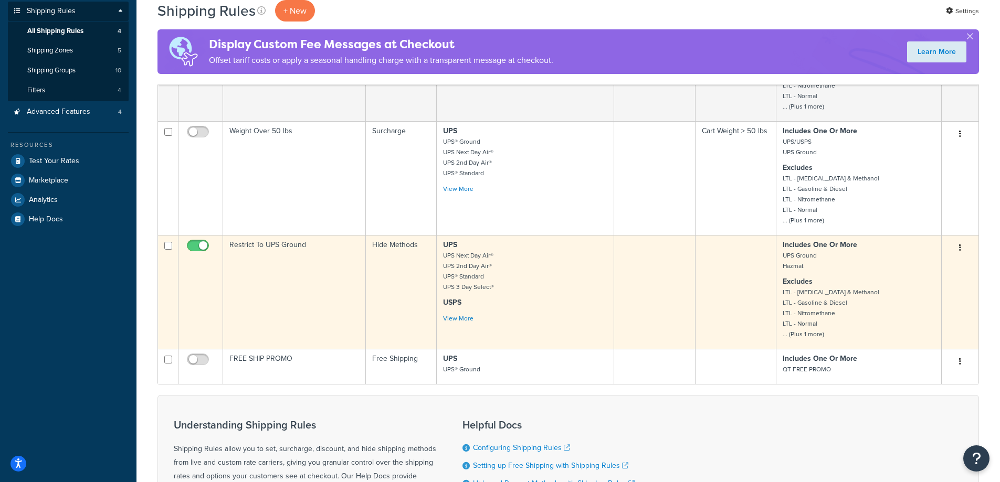
click at [170, 246] on input "checkbox" at bounding box center [168, 246] width 8 height 8
checkbox input "true"
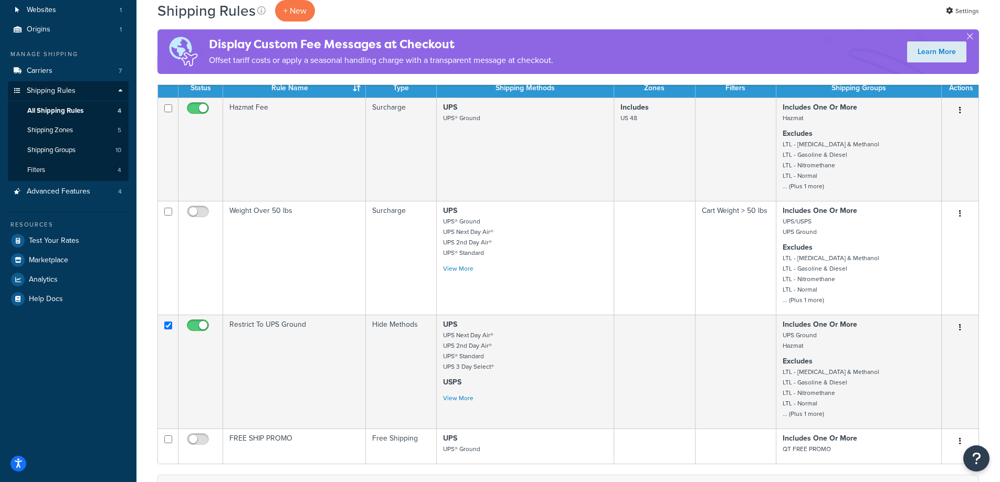
scroll to position [0, 0]
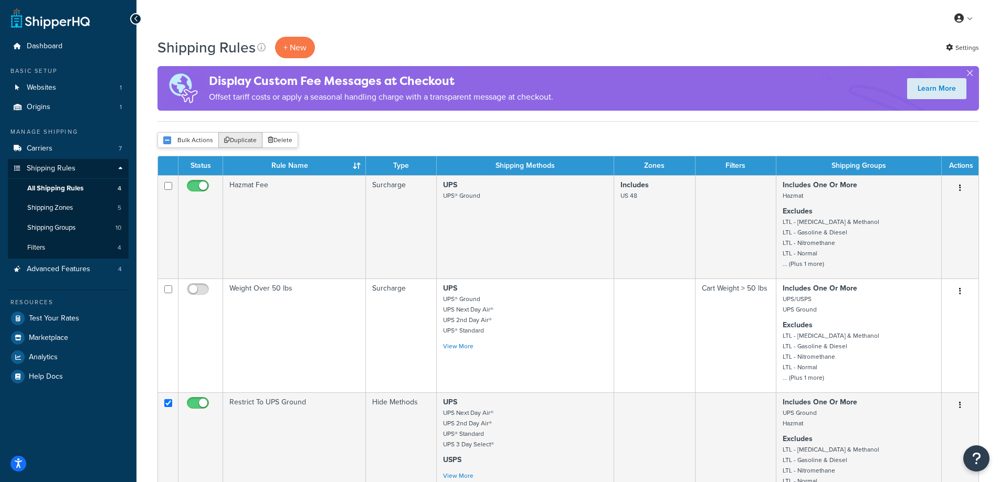
click at [248, 140] on button "Duplicate" at bounding box center [240, 140] width 44 height 16
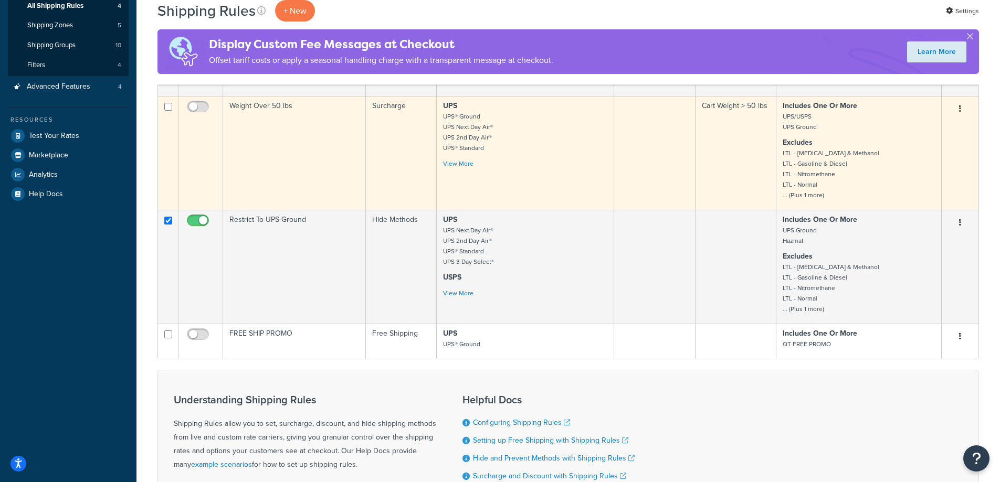
scroll to position [315, 0]
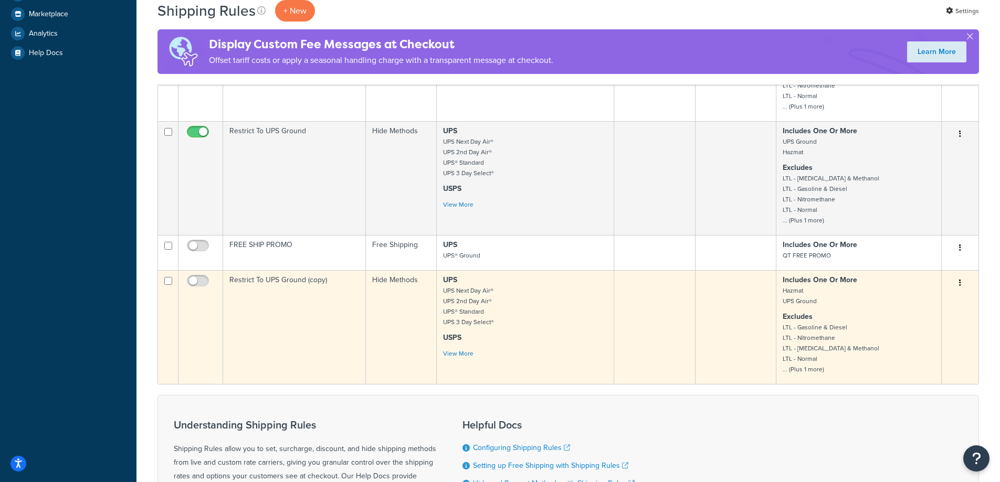
scroll to position [367, 0]
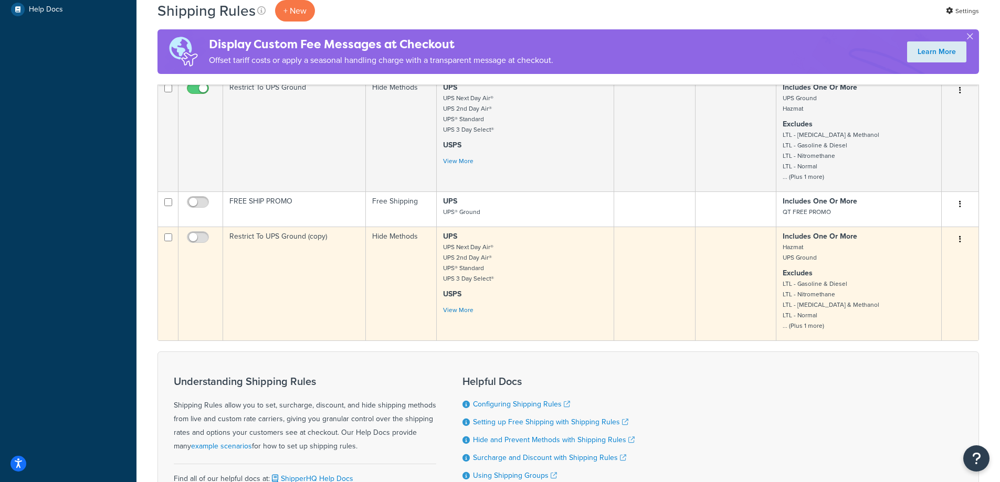
click at [294, 305] on td "Restrict To UPS Ground (copy)" at bounding box center [294, 284] width 143 height 114
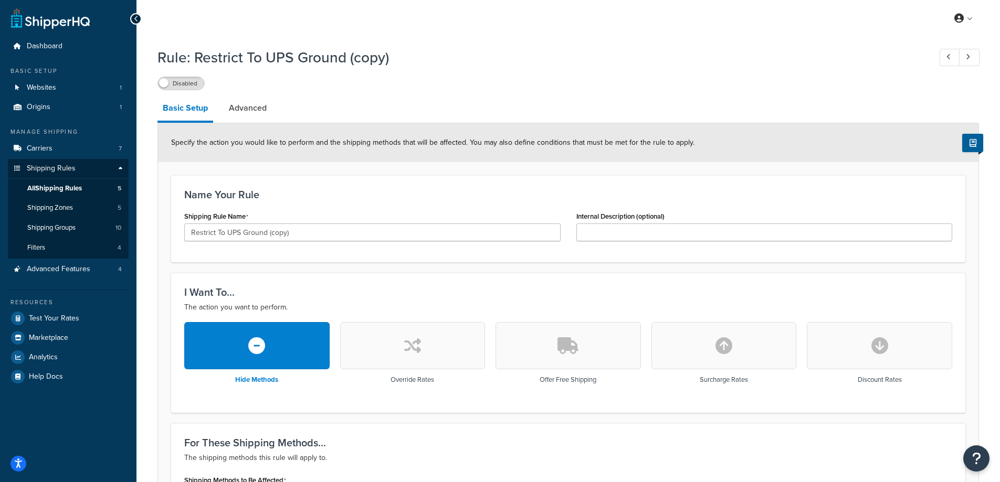
scroll to position [210, 0]
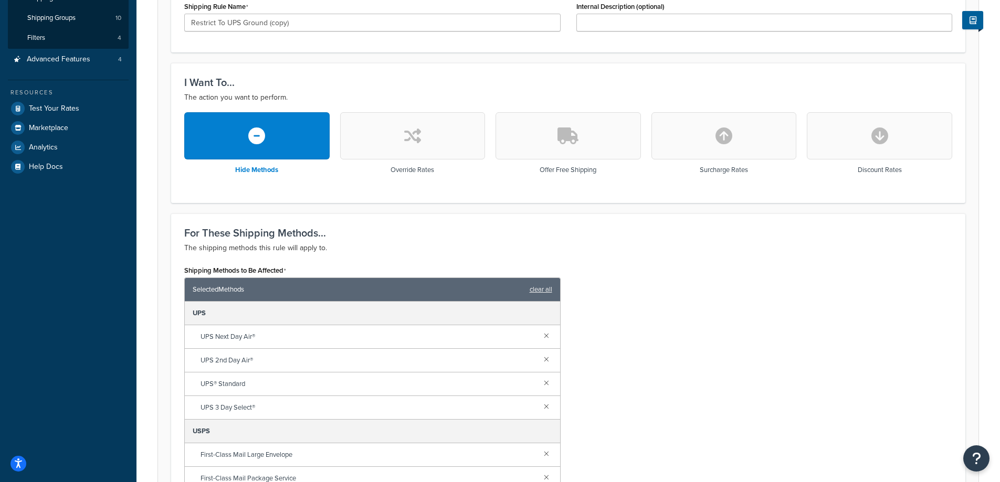
click at [444, 152] on button "button" at bounding box center [412, 135] width 145 height 47
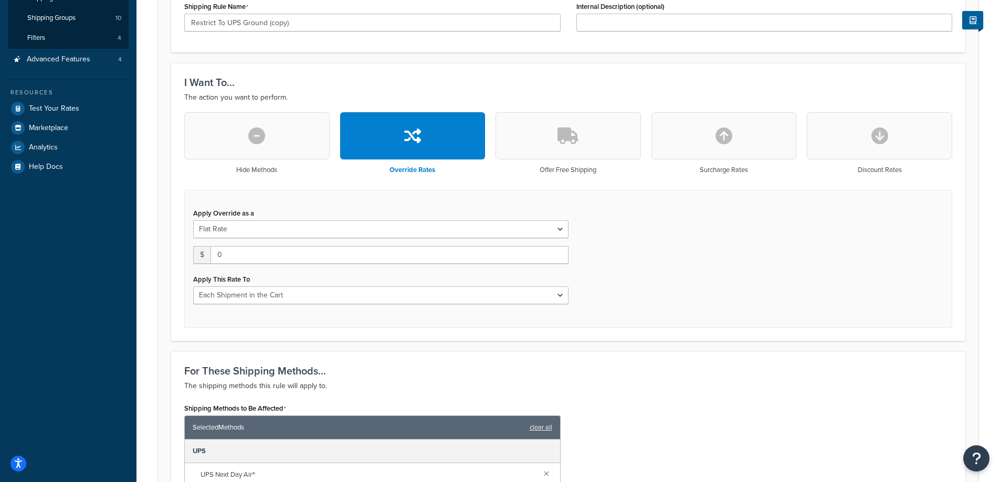
click at [275, 139] on button "button" at bounding box center [256, 135] width 145 height 47
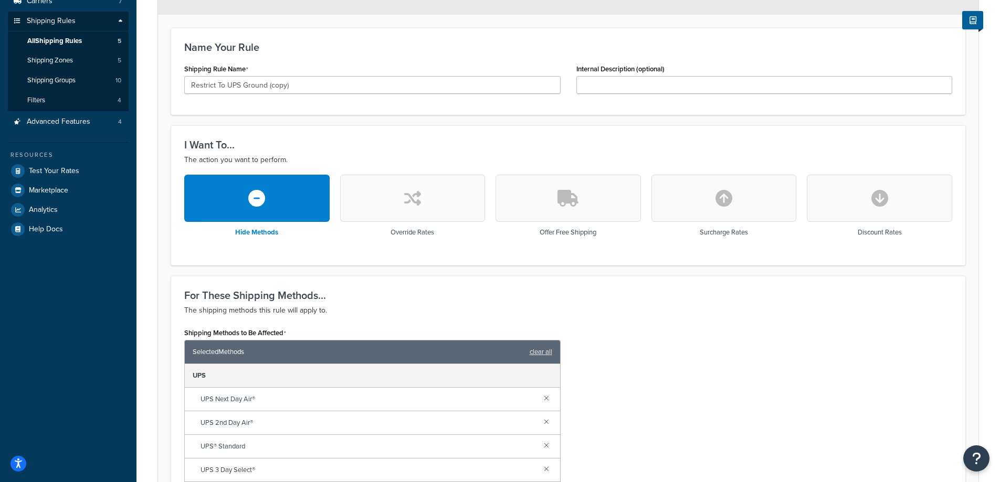
scroll to position [52, 0]
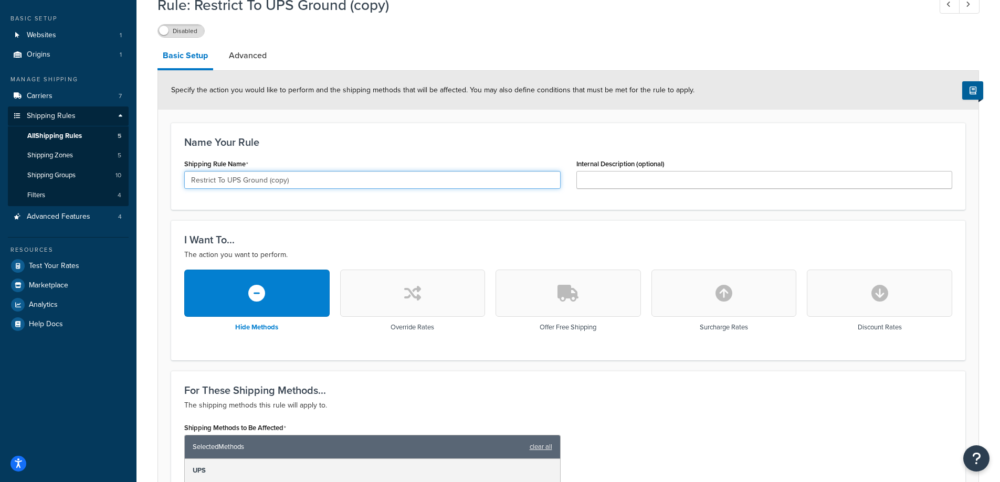
click at [249, 183] on input "Restrict To UPS Ground (copy)" at bounding box center [372, 180] width 376 height 18
drag, startPoint x: 296, startPoint y: 178, endPoint x: 228, endPoint y: 178, distance: 68.2
click at [228, 178] on input "Restrict To UPS Ground (copy)" at bounding box center [372, 180] width 376 height 18
type input "Restrict To LTL"
click at [525, 229] on div "I Want To... The action you want to perform. Hide Methods Override Rates Offer …" at bounding box center [568, 290] width 794 height 140
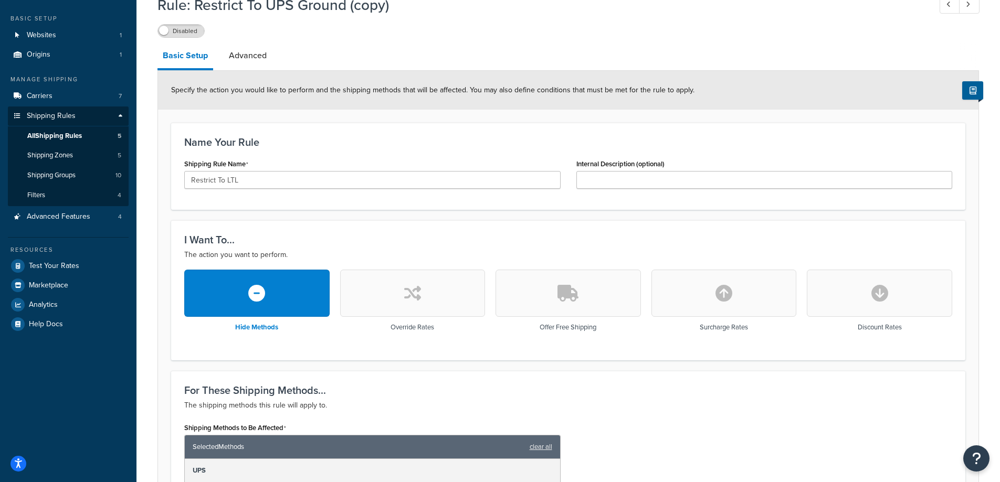
scroll to position [262, 0]
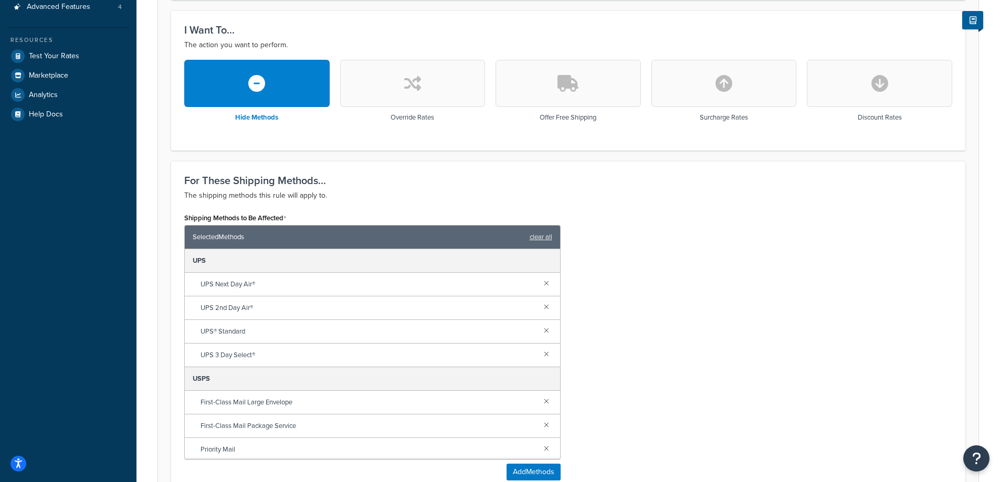
click at [326, 261] on div "UPS" at bounding box center [372, 261] width 375 height 24
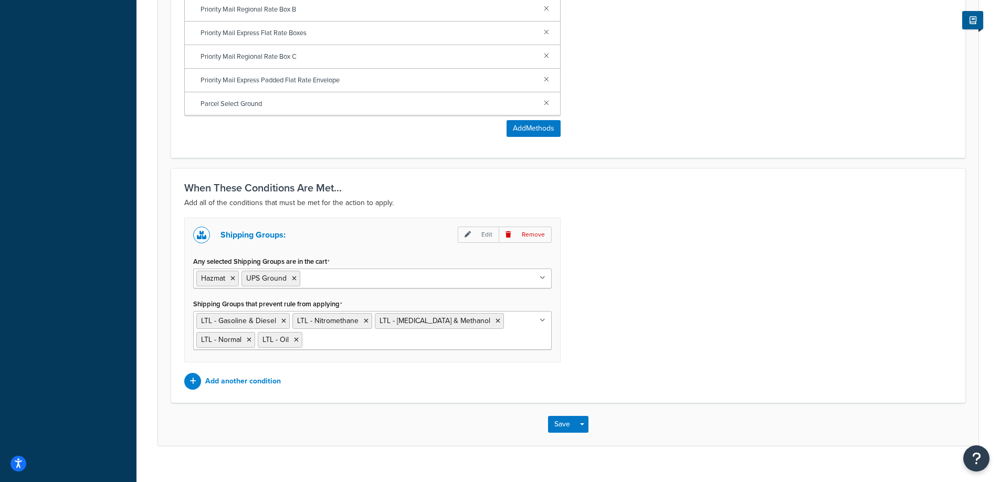
scroll to position [624, 0]
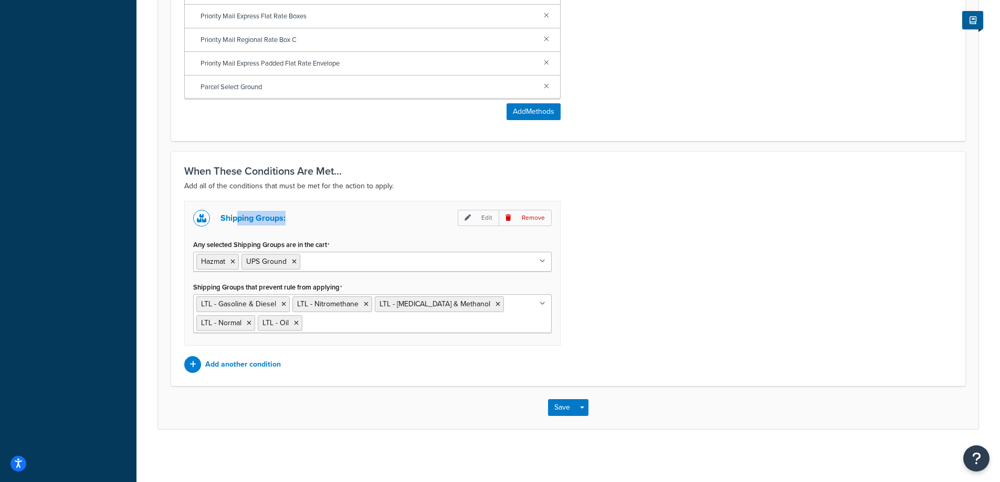
drag, startPoint x: 238, startPoint y: 213, endPoint x: 299, endPoint y: 218, distance: 60.6
click at [299, 218] on div "Shipping Groups: Edit Remove" at bounding box center [372, 218] width 358 height 17
click at [251, 362] on p "Add another condition" at bounding box center [243, 364] width 76 height 15
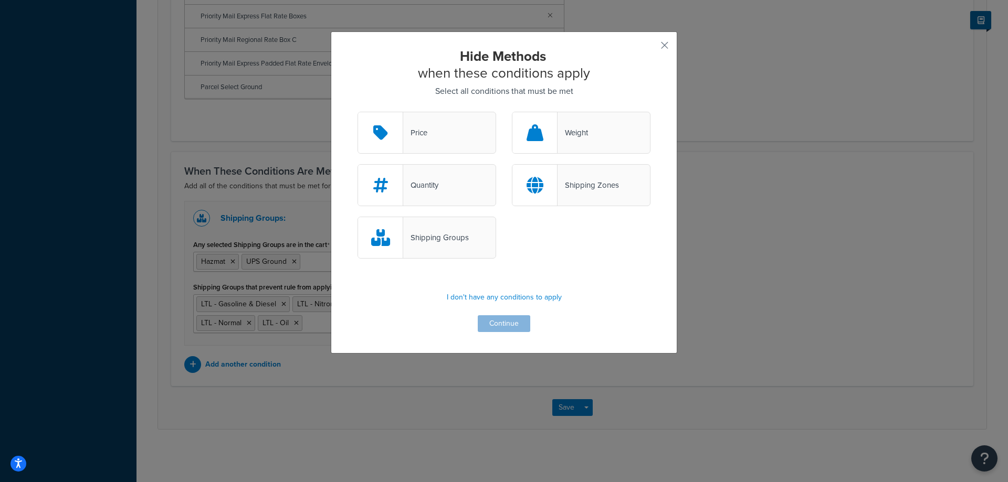
click at [444, 186] on div "Quantity" at bounding box center [426, 185] width 139 height 42
click at [0, 0] on input "Quantity" at bounding box center [0, 0] width 0 height 0
click at [500, 321] on button "Continue" at bounding box center [504, 323] width 52 height 17
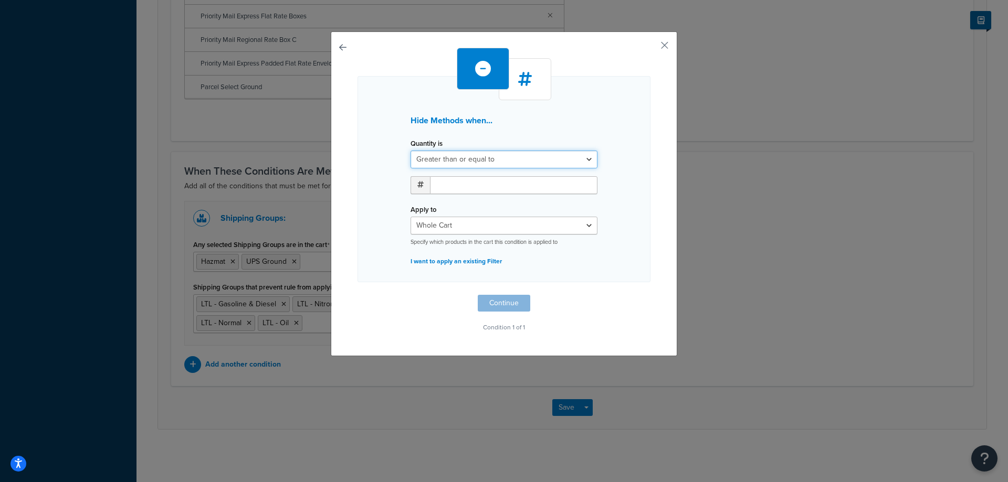
click at [480, 159] on select "Greater than or equal to Between or equal to Less than or equal to" at bounding box center [503, 160] width 187 height 18
click at [460, 188] on input "number" at bounding box center [513, 185] width 167 height 18
click at [461, 234] on select "Whole Cart Everything in Shipping Group Everything at Origin Each Item within S…" at bounding box center [503, 226] width 187 height 18
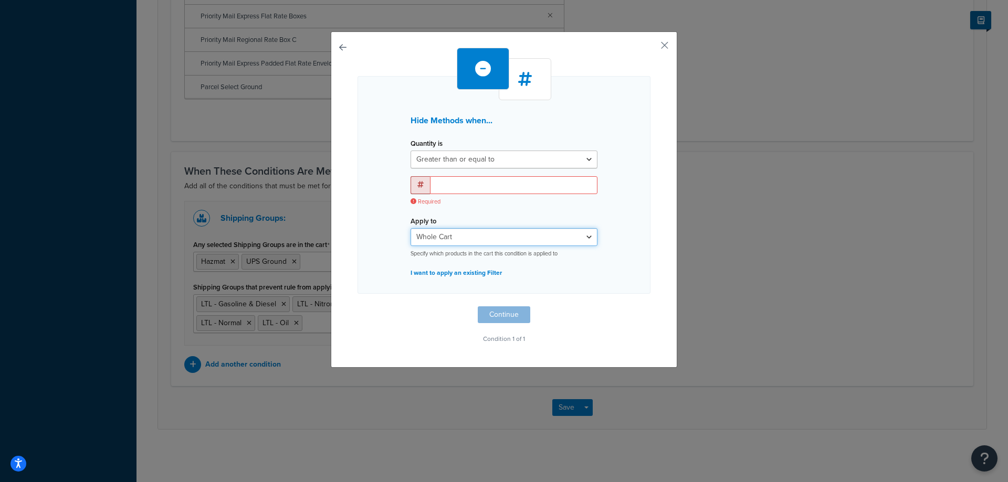
click at [462, 234] on select "Whole Cart Everything in Shipping Group Everything at Origin Each Item within S…" at bounding box center [503, 237] width 187 height 18
click at [475, 184] on input "number" at bounding box center [513, 185] width 167 height 18
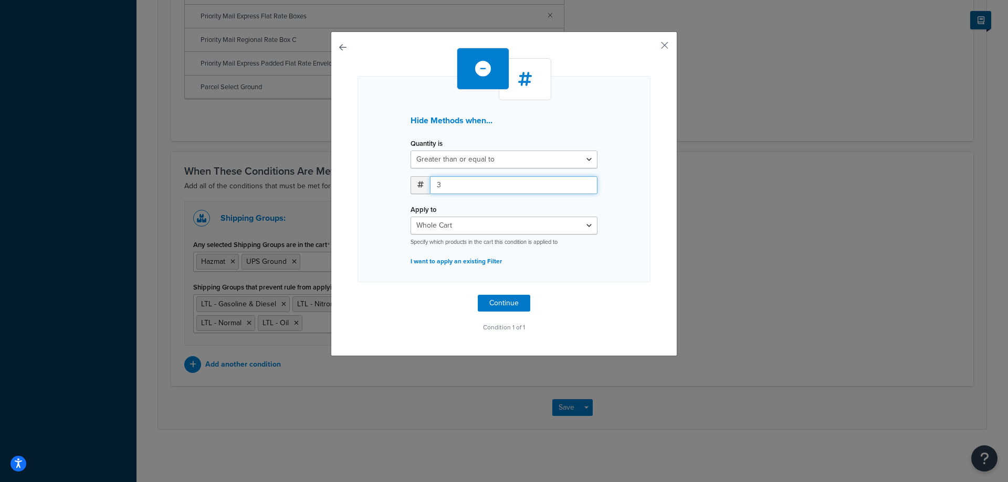
type input "3"
click at [478, 221] on select "Whole Cart Everything in Shipping Group Everything at Origin Each Item within S…" at bounding box center [503, 226] width 187 height 18
click at [410, 217] on select "Whole Cart Everything in Shipping Group Everything at Origin Each Item within S…" at bounding box center [503, 226] width 187 height 18
click at [491, 301] on button "Continue" at bounding box center [504, 303] width 52 height 17
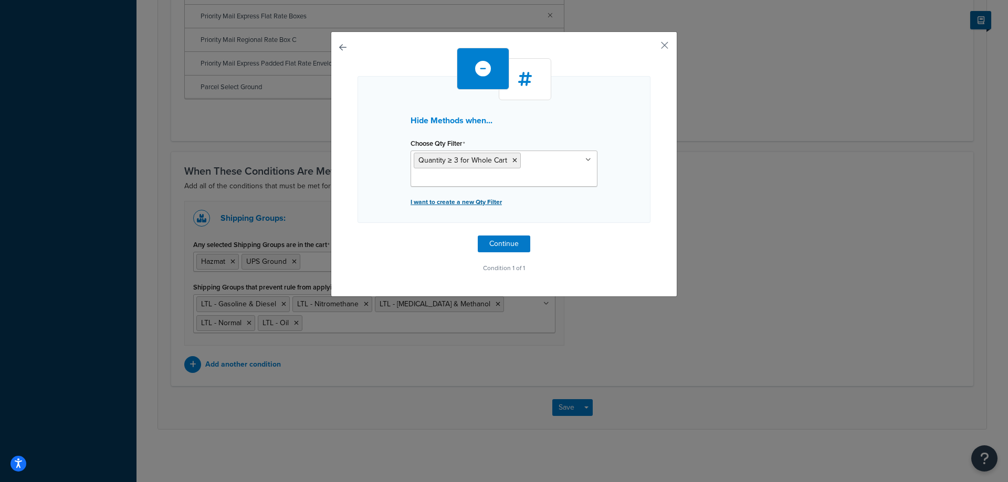
click at [479, 199] on p "I want to create a new Qty Filter" at bounding box center [503, 202] width 187 height 15
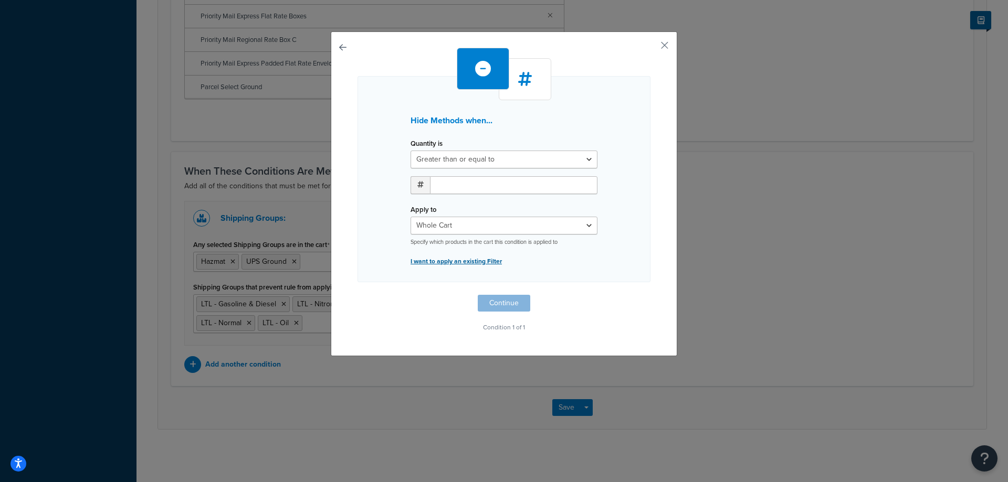
click at [479, 261] on p "I want to apply an existing Filter" at bounding box center [503, 261] width 187 height 15
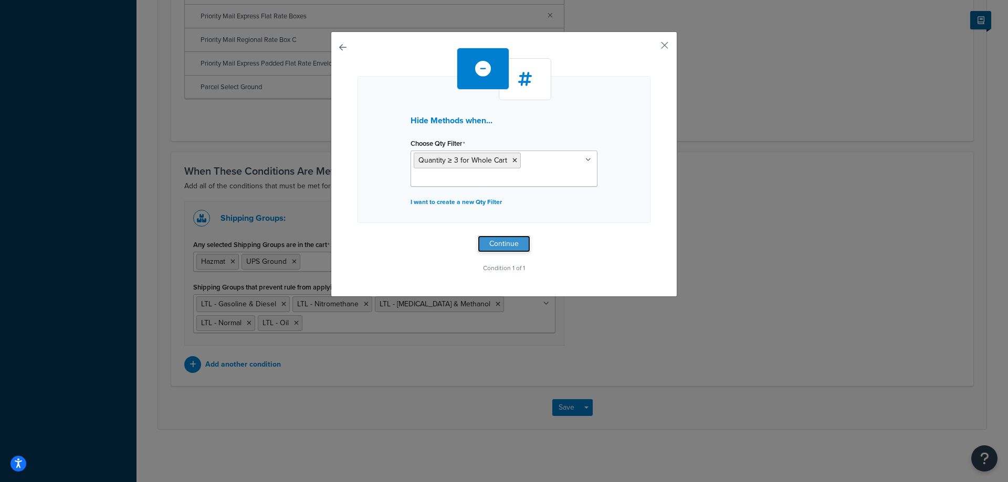
click at [489, 246] on button "Continue" at bounding box center [504, 244] width 52 height 17
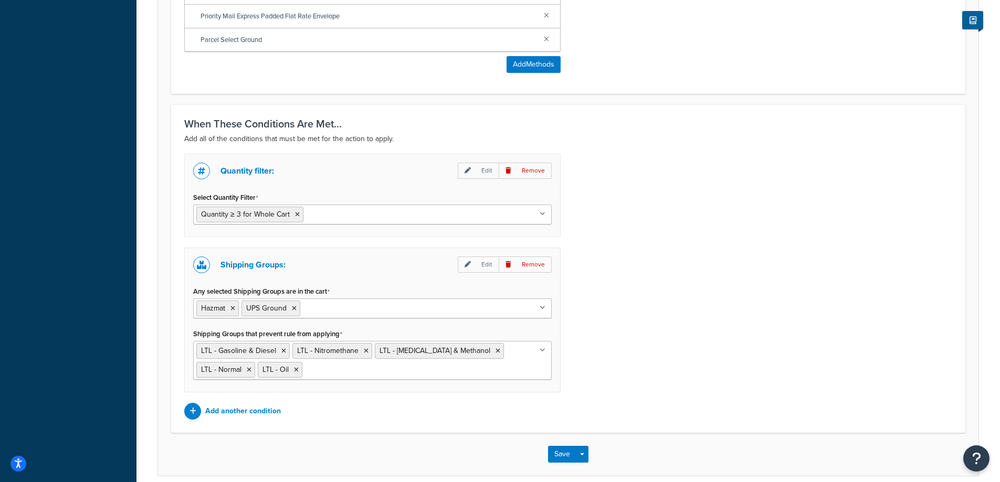
scroll to position [718, 0]
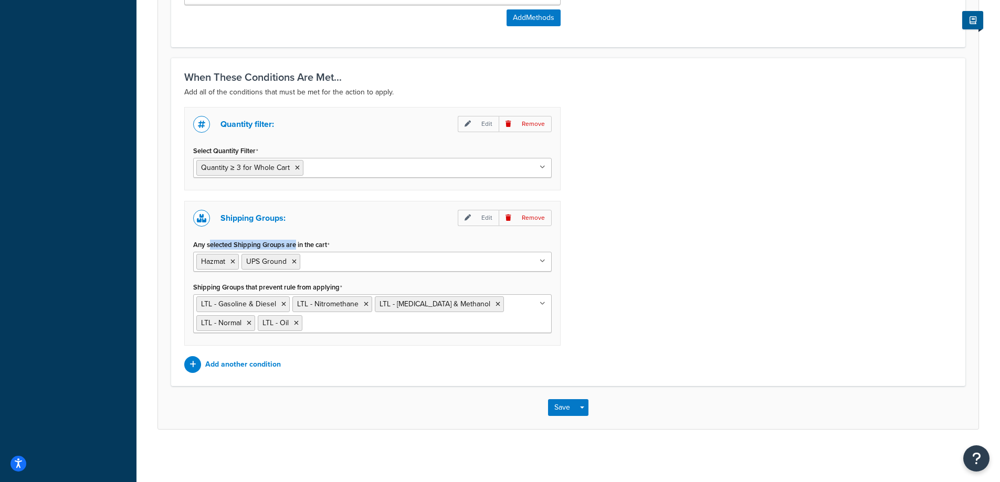
drag, startPoint x: 212, startPoint y: 244, endPoint x: 297, endPoint y: 245, distance: 85.6
click at [297, 245] on label "Any selected Shipping Groups are in the cart" at bounding box center [261, 245] width 136 height 8
click at [303, 256] on input "Any selected Shipping Groups are in the cart" at bounding box center [349, 262] width 93 height 12
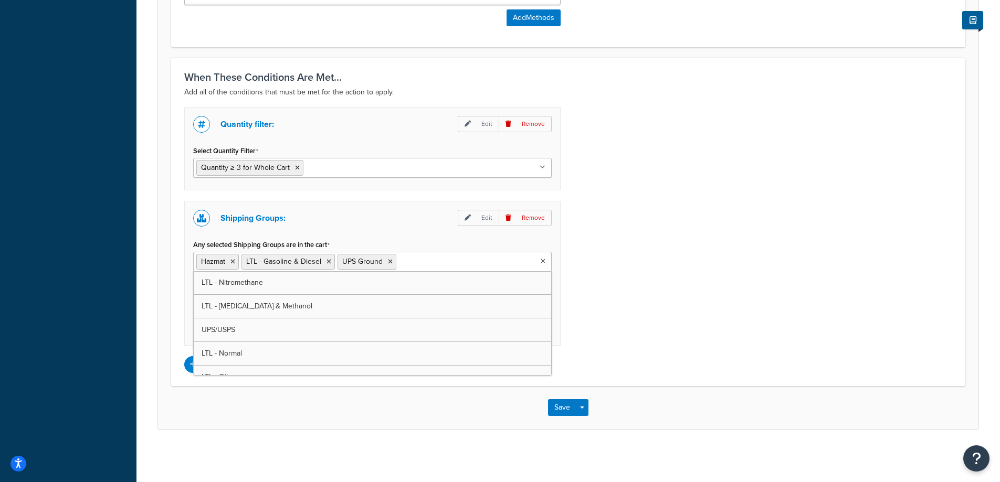
click at [308, 213] on div "Shipping Groups: Edit Remove" at bounding box center [372, 218] width 358 height 17
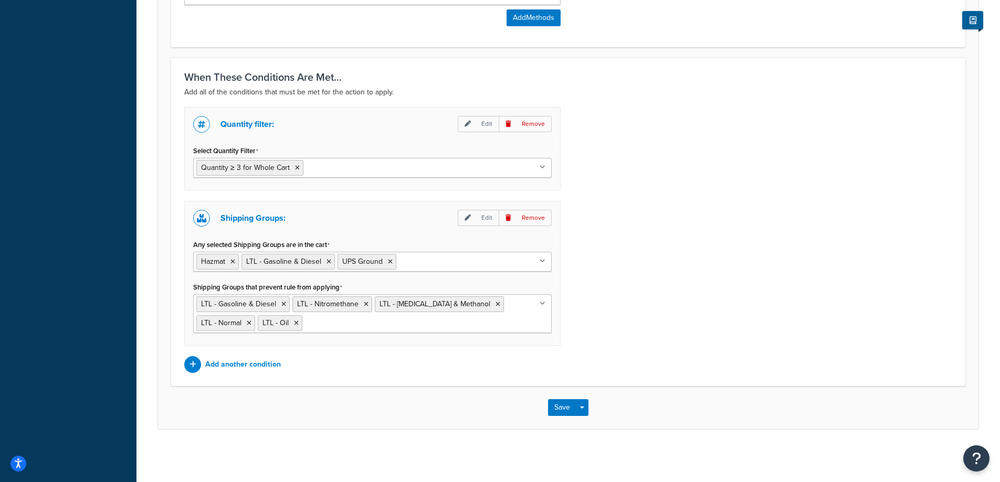
click at [480, 271] on div "Shipping Groups: Edit Remove Any selected Shipping Groups are in the cart Hazma…" at bounding box center [372, 273] width 376 height 145
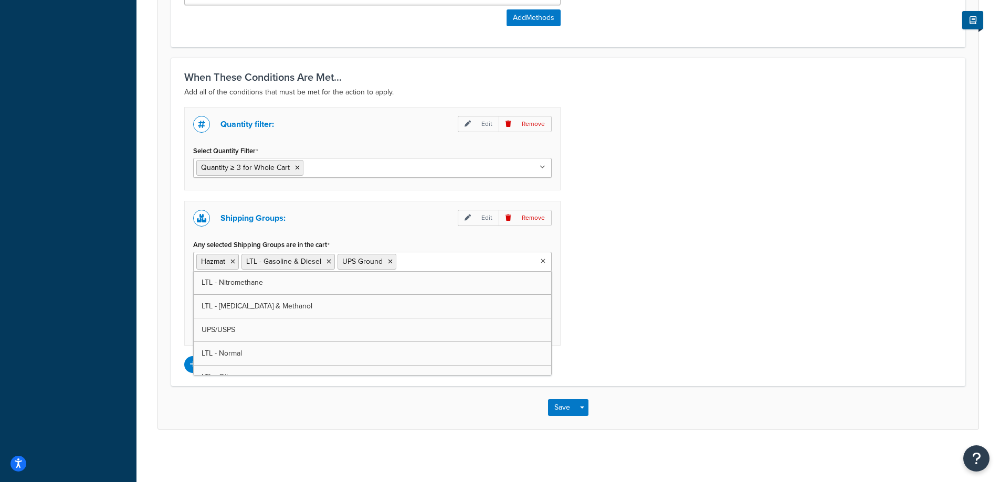
click at [473, 264] on input "Any selected Shipping Groups are in the cart" at bounding box center [445, 262] width 93 height 12
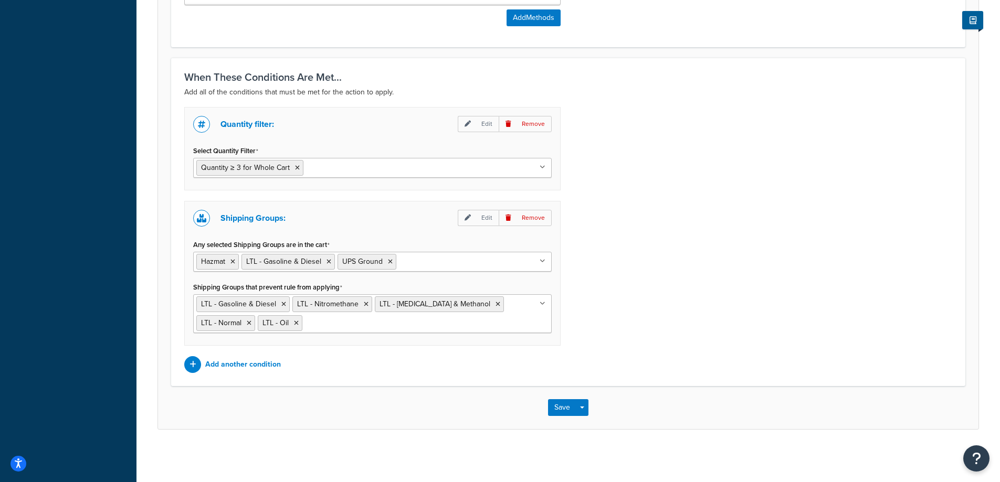
click at [742, 273] on div "Quantity filter: Edit Remove Select Quantity Filter Quantity ≥ 3 for Whole Cart…" at bounding box center [568, 240] width 784 height 266
drag, startPoint x: 224, startPoint y: 241, endPoint x: 310, endPoint y: 242, distance: 86.6
click at [310, 242] on label "Any selected Shipping Groups are in the cart" at bounding box center [261, 245] width 136 height 8
click at [399, 256] on input "Any selected Shipping Groups are in the cart" at bounding box center [445, 262] width 93 height 12
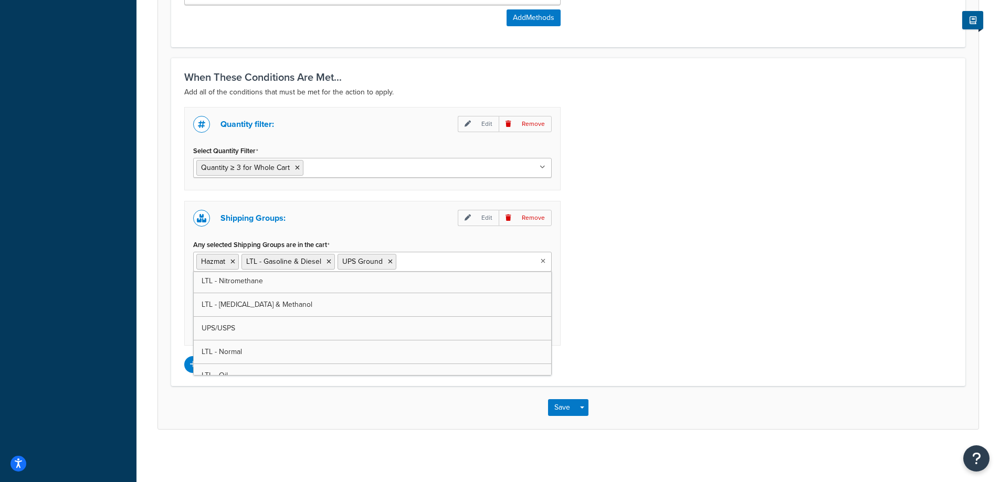
scroll to position [0, 0]
click at [729, 244] on div "Quantity filter: Edit Remove Select Quantity Filter Quantity ≥ 3 for Whole Cart…" at bounding box center [568, 240] width 784 height 266
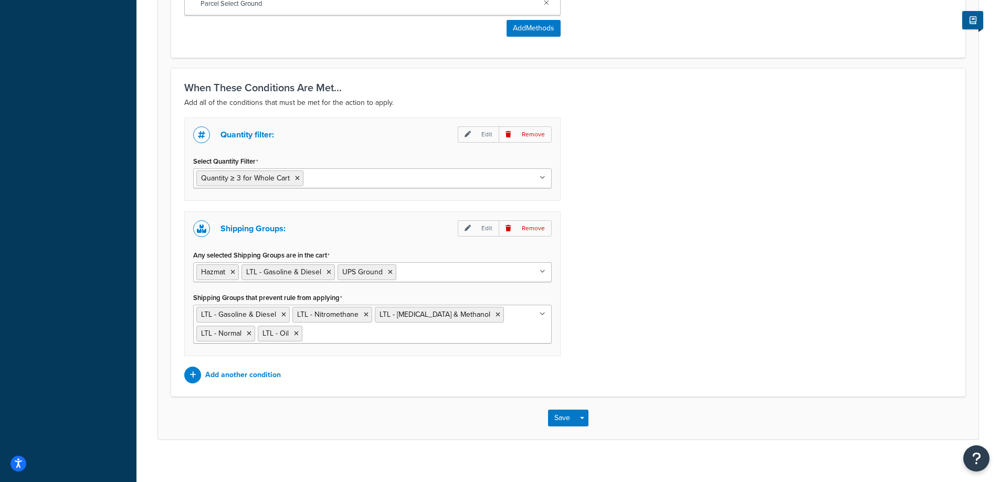
scroll to position [718, 0]
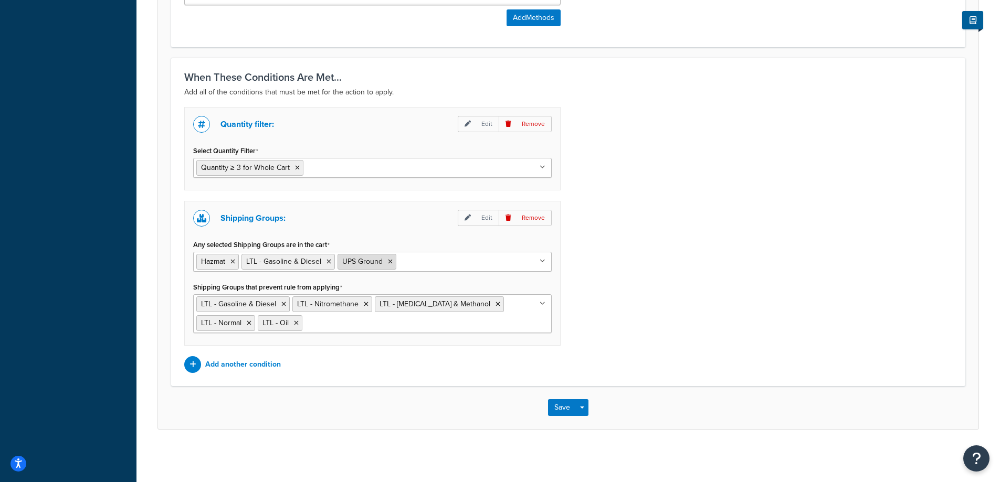
click at [389, 260] on icon at bounding box center [390, 262] width 5 height 6
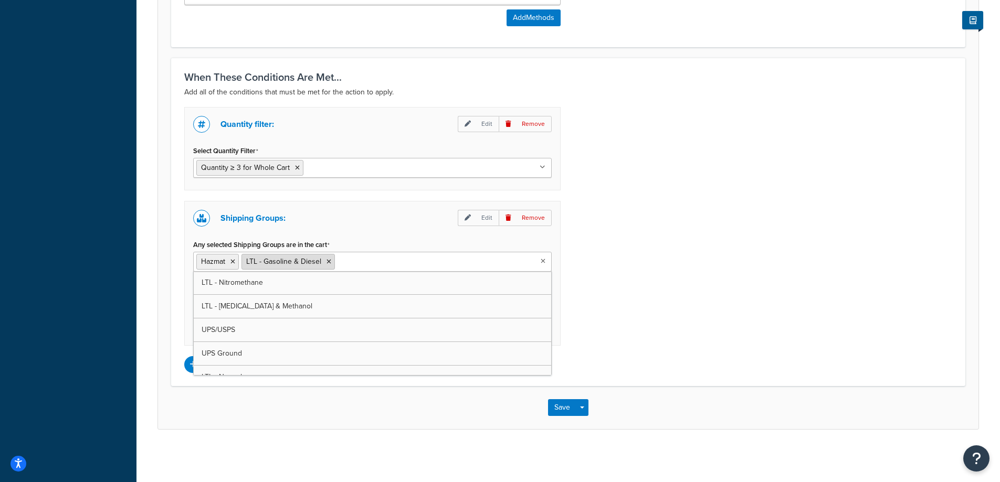
click at [329, 261] on icon at bounding box center [328, 262] width 5 height 6
click at [563, 281] on div "Quantity filter: Edit Remove Select Quantity Filter Quantity ≥ 3 for Whole Cart…" at bounding box center [372, 240] width 392 height 266
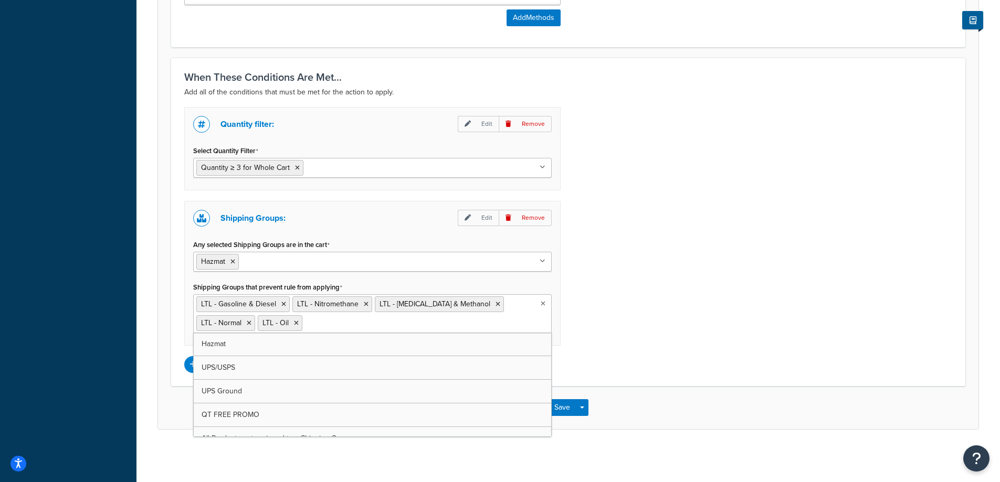
click at [305, 325] on input "Shipping Groups that prevent rule from applying" at bounding box center [351, 323] width 93 height 12
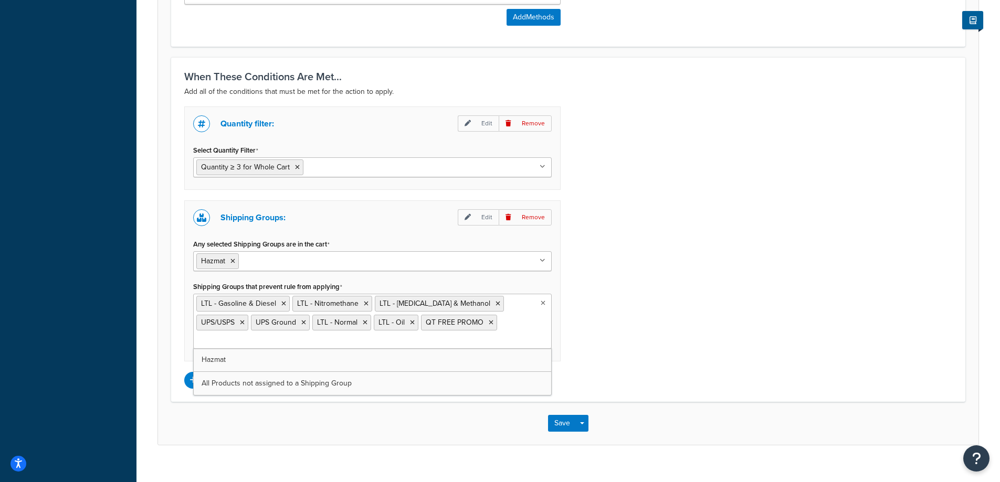
click at [602, 324] on div "Quantity filter: Edit Remove Select Quantity Filter Quantity ≥ 3 for Whole Cart…" at bounding box center [568, 248] width 784 height 282
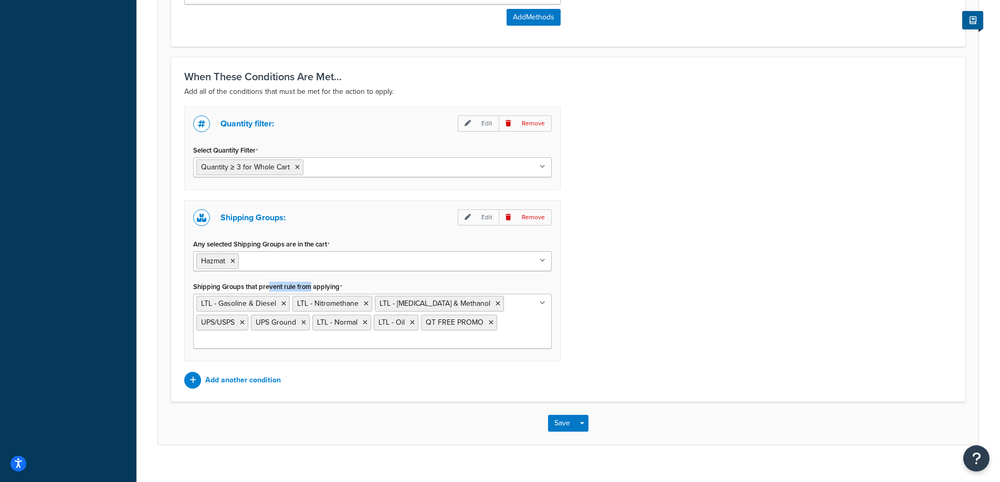
drag, startPoint x: 279, startPoint y: 288, endPoint x: 308, endPoint y: 280, distance: 30.6
click at [313, 288] on label "Shipping Groups that prevent rule from applying" at bounding box center [267, 287] width 149 height 8
click at [289, 335] on input "Shipping Groups that prevent rule from applying" at bounding box center [242, 341] width 93 height 12
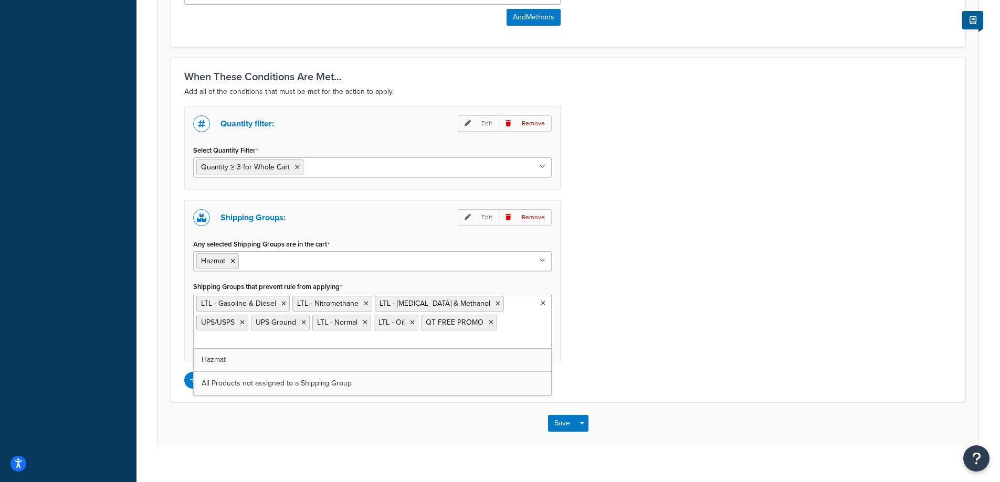
click at [693, 303] on div "Quantity filter: Edit Remove Select Quantity Filter Quantity ≥ 3 for Whole Cart…" at bounding box center [568, 248] width 784 height 282
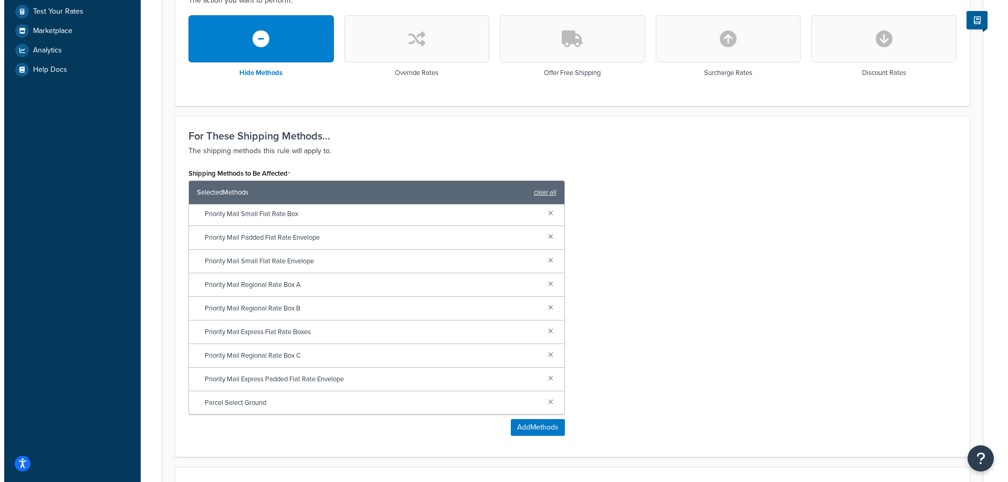
scroll to position [403, 0]
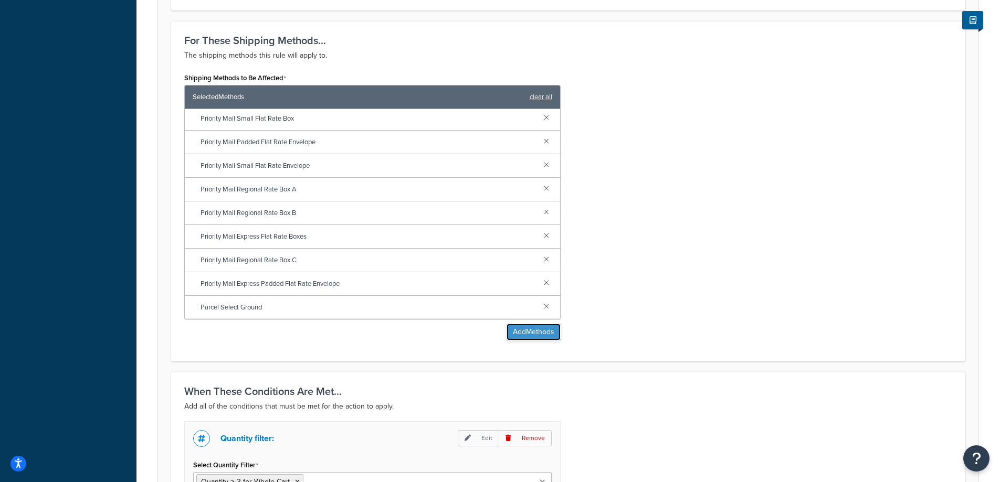
click at [510, 329] on button "Add Methods" at bounding box center [534, 332] width 54 height 17
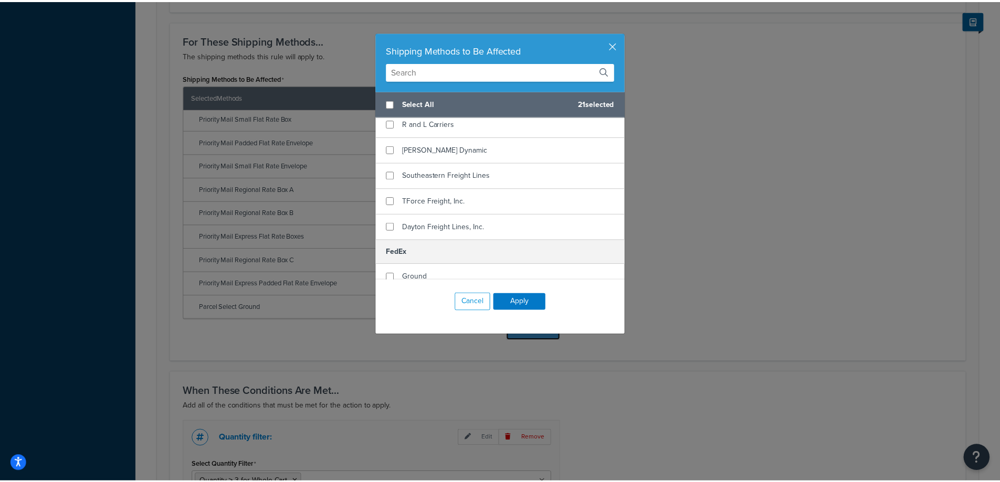
scroll to position [367, 0]
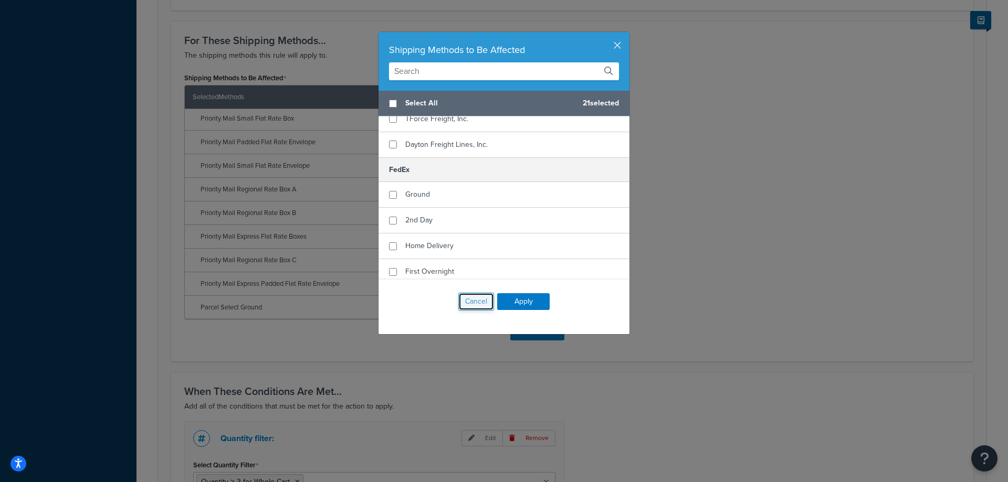
click at [471, 305] on button "Cancel" at bounding box center [476, 302] width 36 height 18
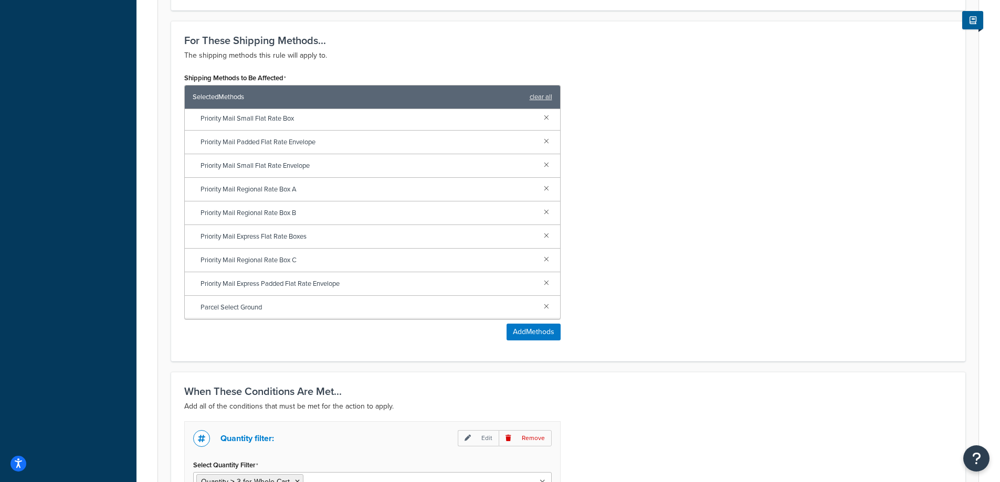
click at [671, 270] on div "Shipping Methods to Be Affected Selected Methods clear all UPS UPS Next Day Air…" at bounding box center [568, 209] width 784 height 278
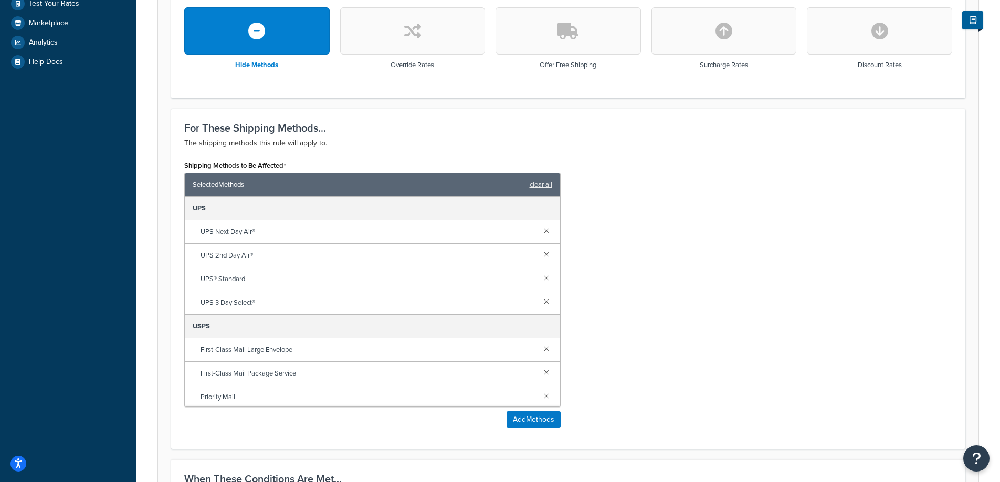
scroll to position [0, 0]
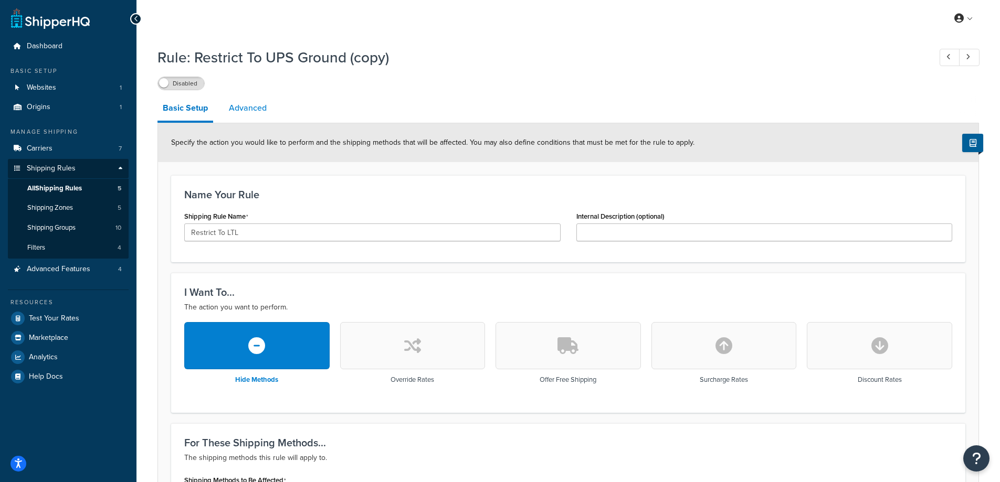
click at [241, 111] on link "Advanced" at bounding box center [248, 108] width 48 height 25
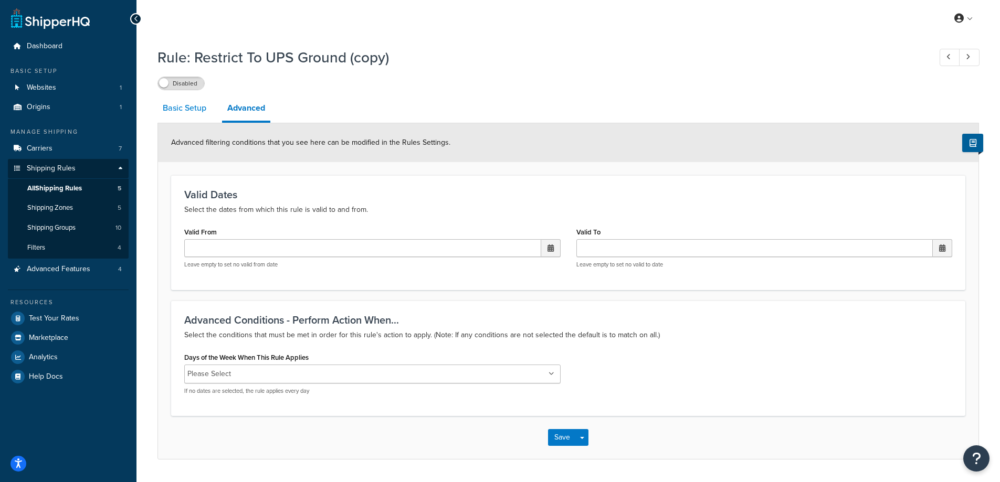
click at [209, 113] on link "Basic Setup" at bounding box center [184, 108] width 54 height 25
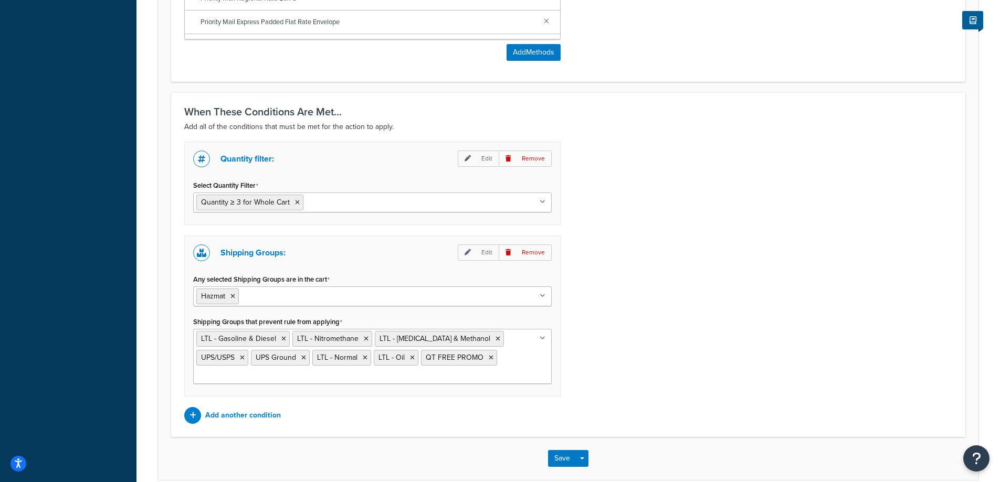
scroll to position [718, 0]
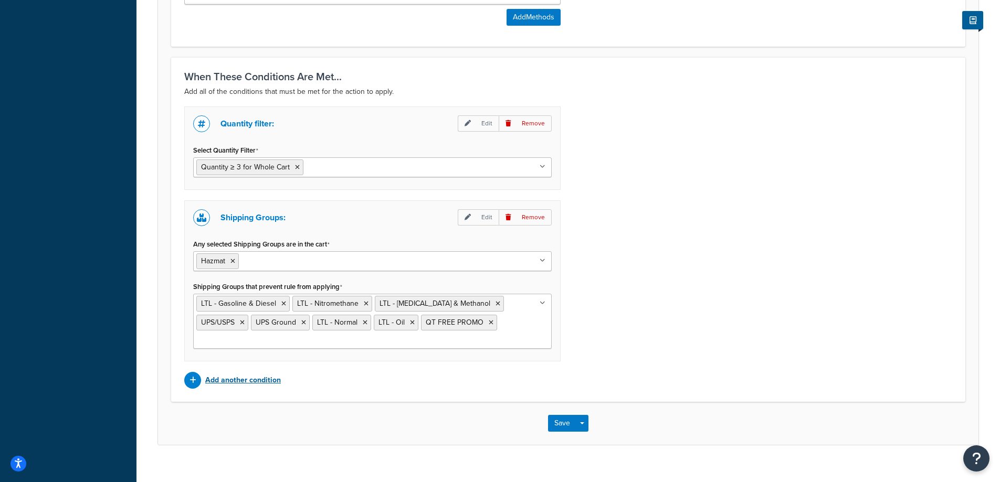
click at [253, 373] on p "Add another condition" at bounding box center [243, 380] width 76 height 15
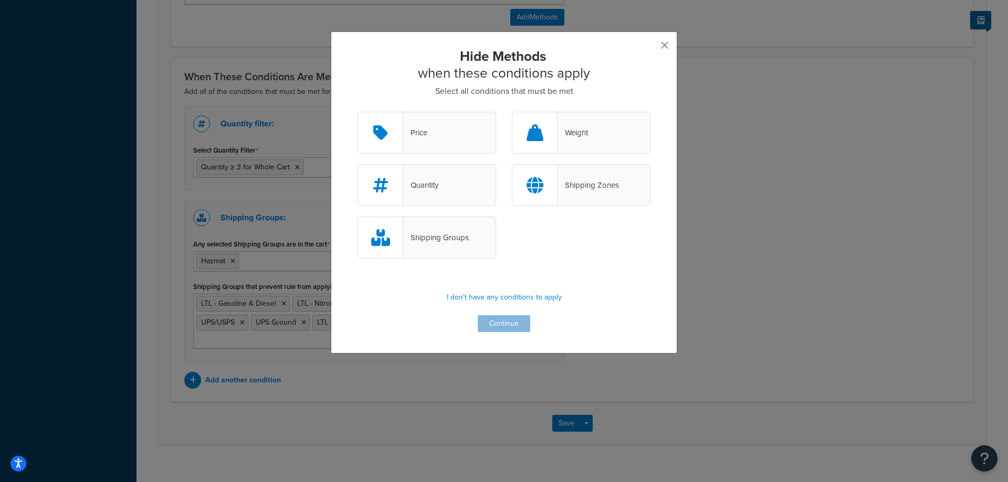
click at [650, 48] on button "button" at bounding box center [649, 49] width 3 height 3
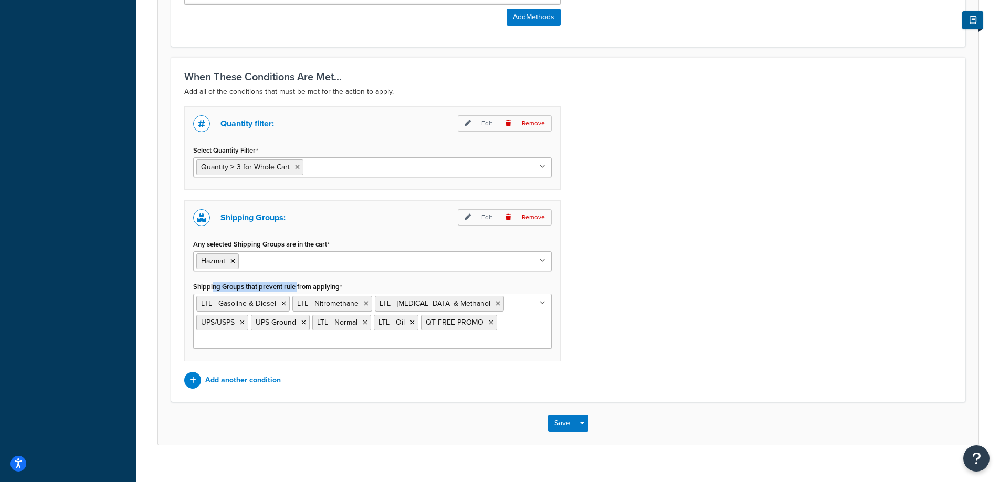
drag, startPoint x: 213, startPoint y: 287, endPoint x: 299, endPoint y: 287, distance: 86.1
click at [299, 287] on label "Shipping Groups that prevent rule from applying" at bounding box center [267, 287] width 149 height 8
click at [289, 335] on input "Shipping Groups that prevent rule from applying" at bounding box center [242, 341] width 93 height 12
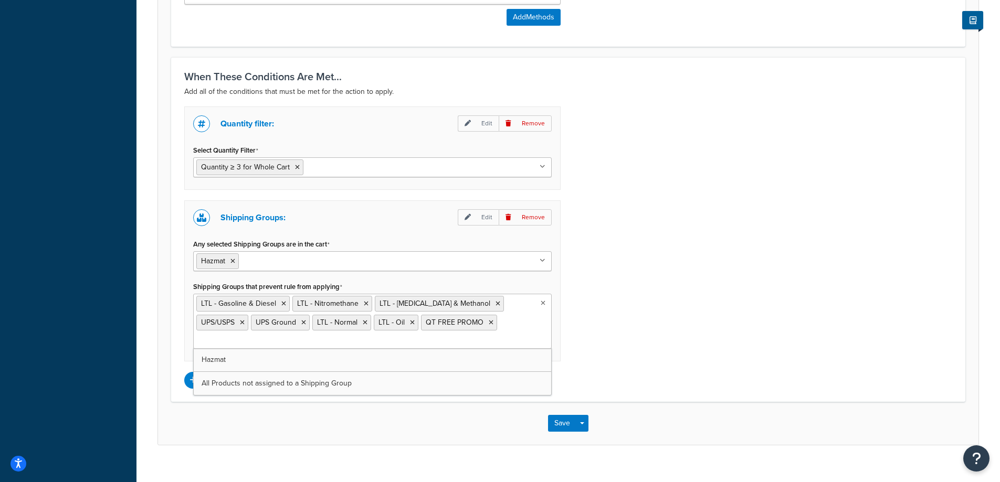
click at [684, 333] on div "Quantity filter: Edit Remove Select Quantity Filter Quantity ≥ 3 for Whole Cart…" at bounding box center [568, 248] width 784 height 282
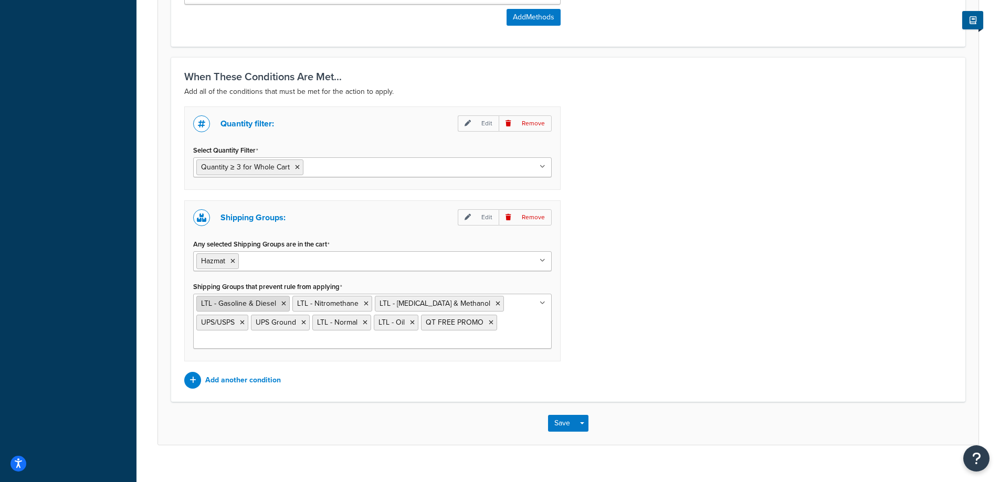
click at [283, 303] on icon at bounding box center [283, 304] width 5 height 6
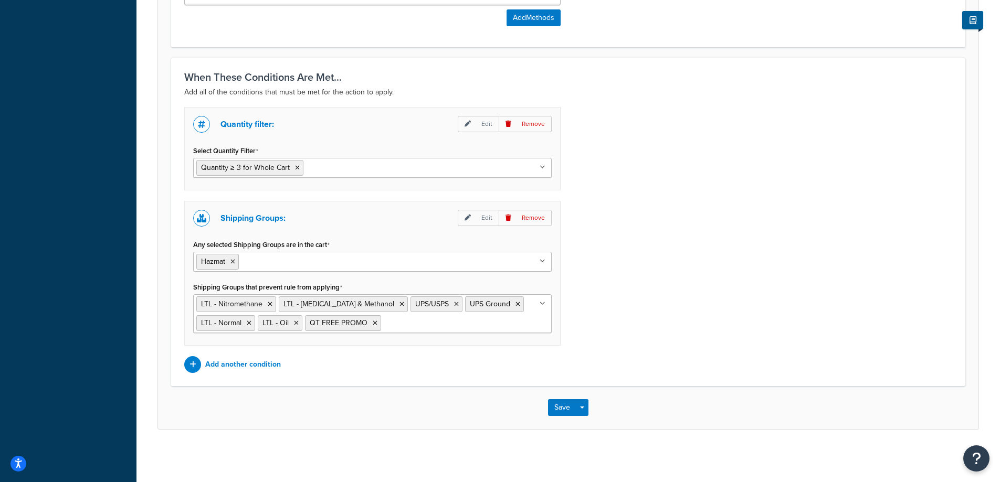
click at [617, 307] on div "Quantity filter: Edit Remove Select Quantity Filter Quantity ≥ 3 for Whole Cart…" at bounding box center [568, 240] width 784 height 266
click at [566, 411] on button "Save" at bounding box center [562, 407] width 28 height 17
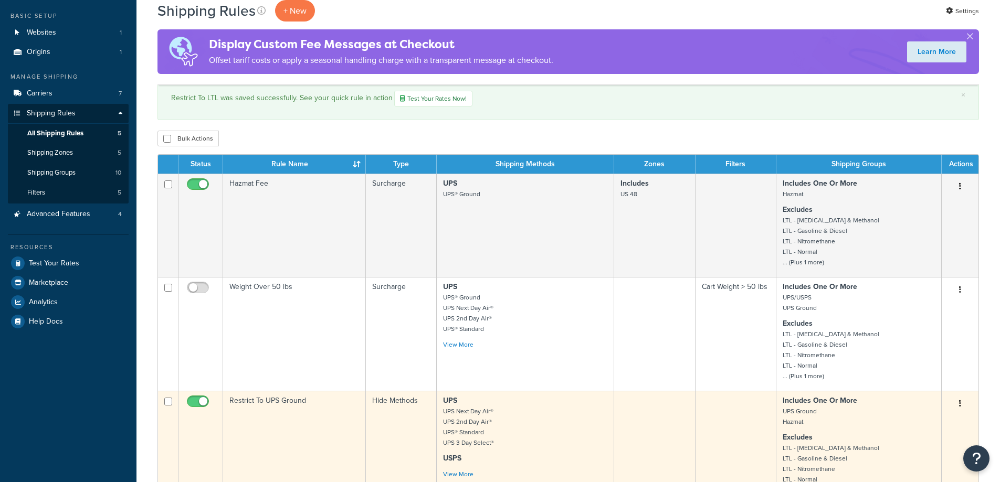
scroll to position [262, 0]
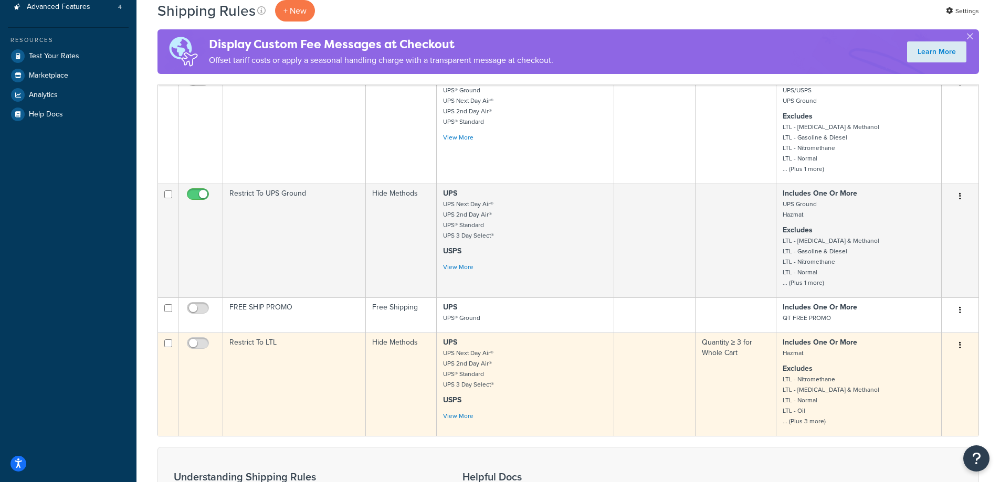
click at [199, 344] on input "checkbox" at bounding box center [199, 346] width 29 height 13
checkbox input "true"
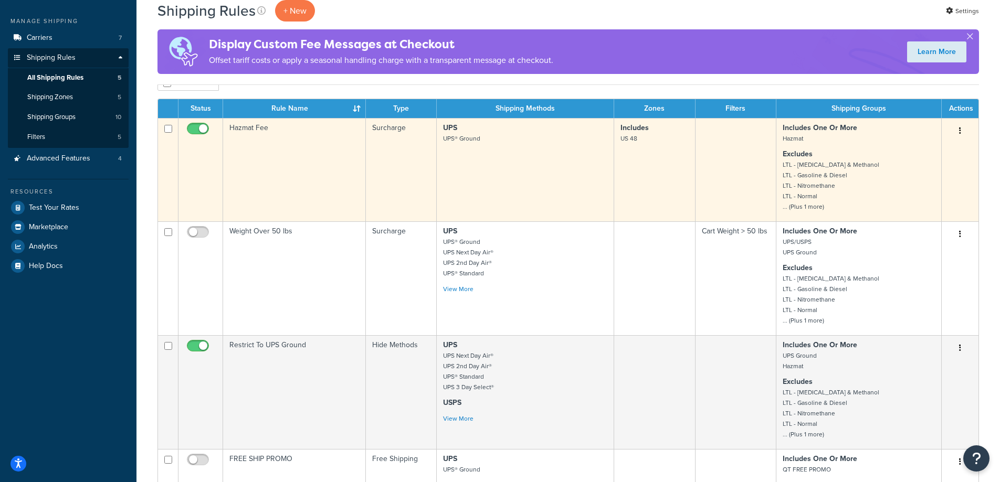
scroll to position [0, 0]
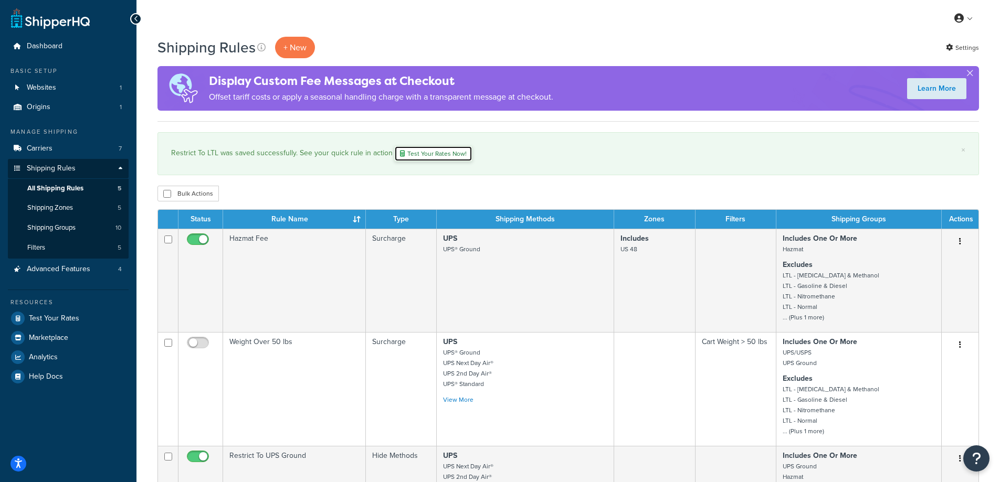
click at [446, 154] on link "Test Your Rates Now!" at bounding box center [433, 154] width 78 height 16
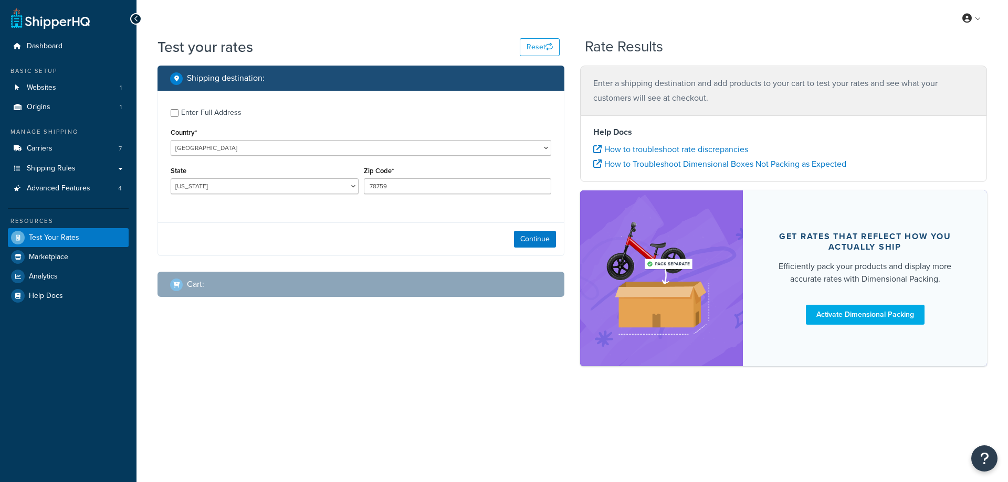
select select "[GEOGRAPHIC_DATA]"
click at [551, 236] on button "Continue" at bounding box center [535, 239] width 42 height 17
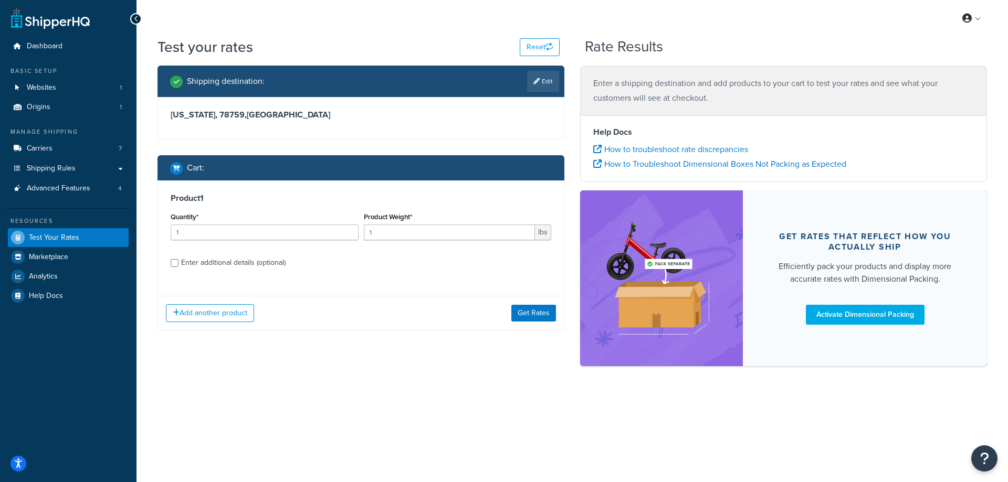
click at [265, 241] on div "Quantity* 1" at bounding box center [264, 229] width 193 height 38
click at [266, 234] on input "1" at bounding box center [265, 233] width 188 height 16
type input "3"
click at [412, 240] on input "1" at bounding box center [450, 233] width 172 height 16
drag, startPoint x: 412, startPoint y: 236, endPoint x: 340, endPoint y: 232, distance: 72.0
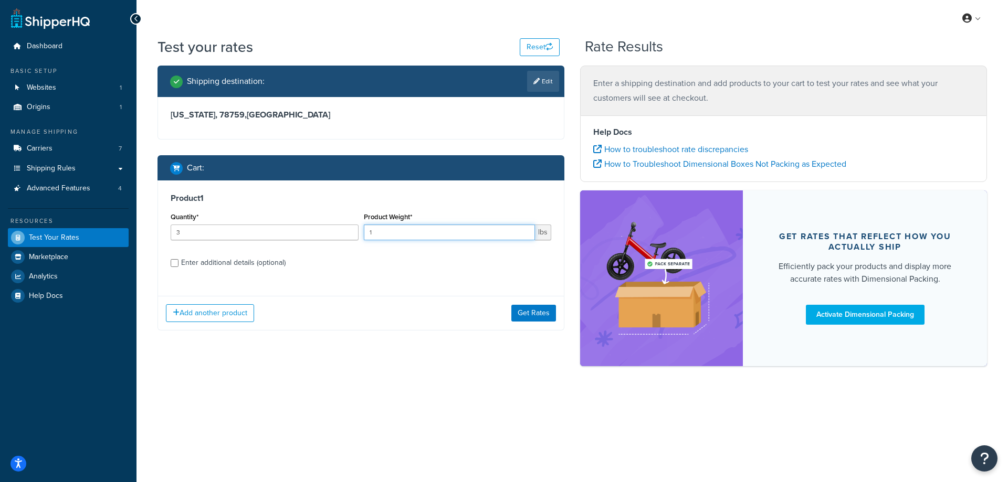
click at [340, 232] on div "Quantity* 3 Product Weight* 1 lbs" at bounding box center [361, 229] width 386 height 38
click at [283, 233] on input "3" at bounding box center [265, 233] width 188 height 16
drag, startPoint x: 456, startPoint y: 233, endPoint x: 319, endPoint y: 233, distance: 137.5
click at [319, 233] on div "Quantity* 3 Product Weight* 120 lbs" at bounding box center [361, 229] width 386 height 38
type input "40"
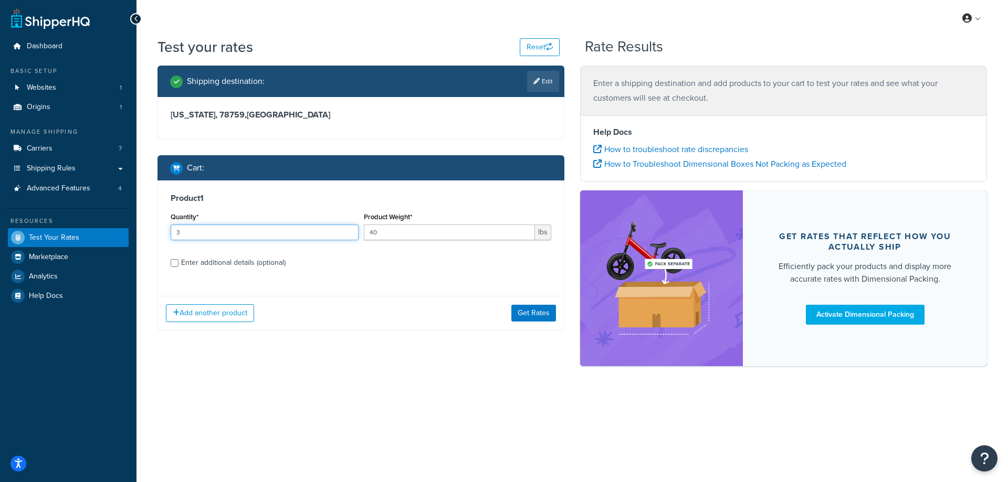
click at [283, 229] on input "3" at bounding box center [265, 233] width 188 height 16
click at [530, 311] on button "Get Rates" at bounding box center [533, 313] width 45 height 17
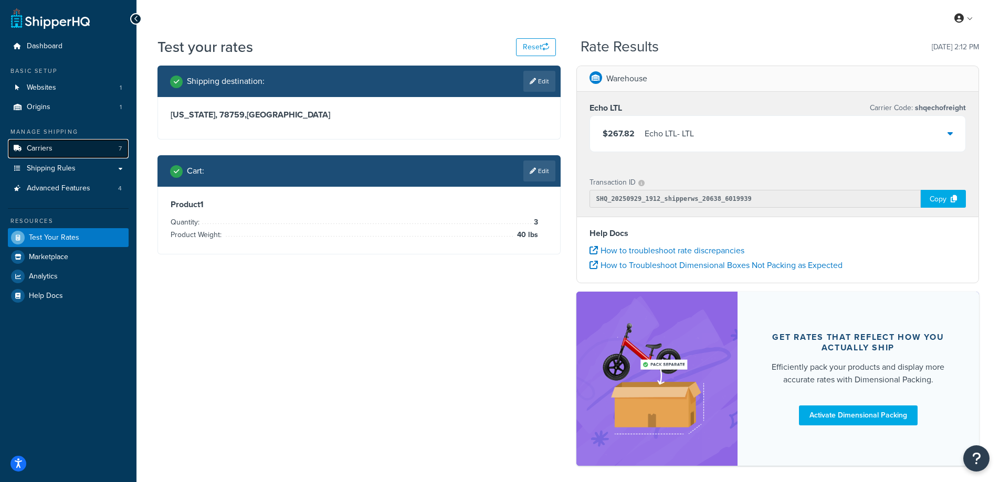
click at [41, 152] on span "Carriers" at bounding box center [40, 148] width 26 height 9
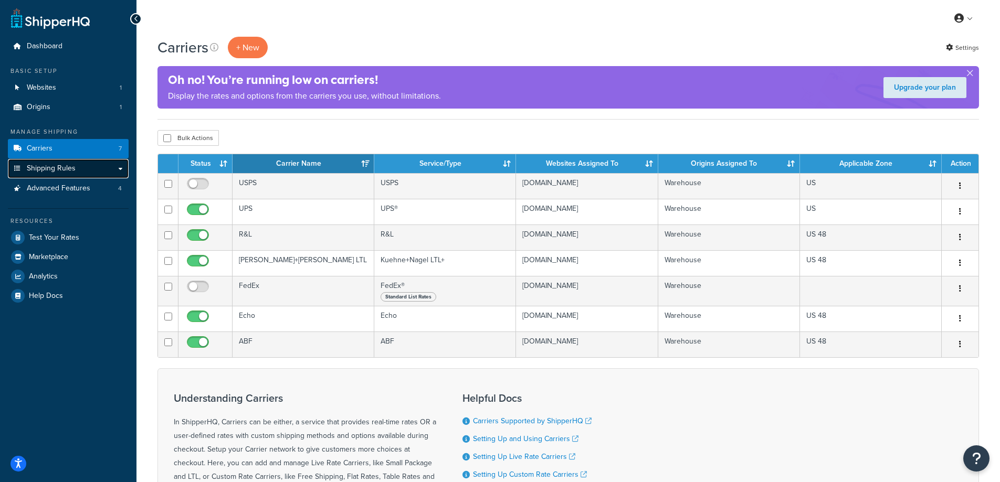
click at [76, 164] on link "Shipping Rules" at bounding box center [68, 168] width 121 height 19
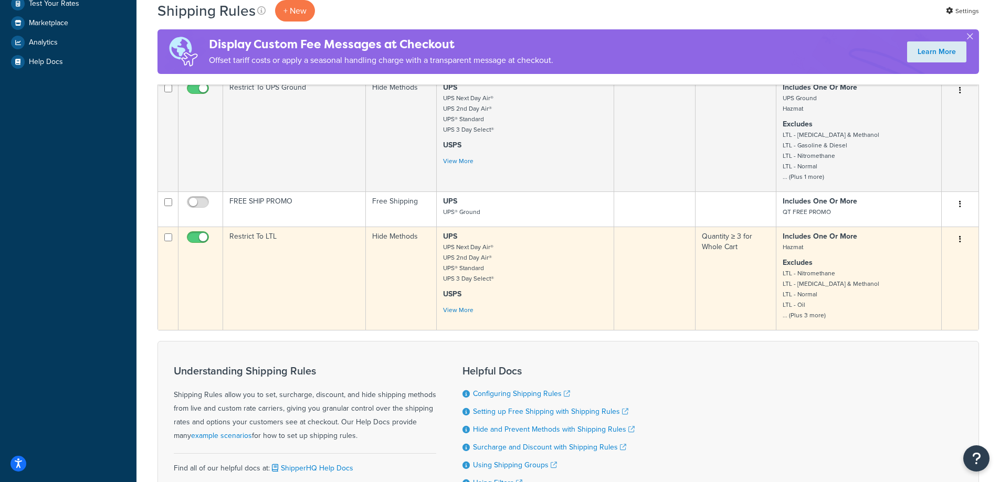
click at [965, 241] on button "button" at bounding box center [960, 239] width 15 height 17
click at [944, 251] on link "Edit" at bounding box center [925, 260] width 83 height 22
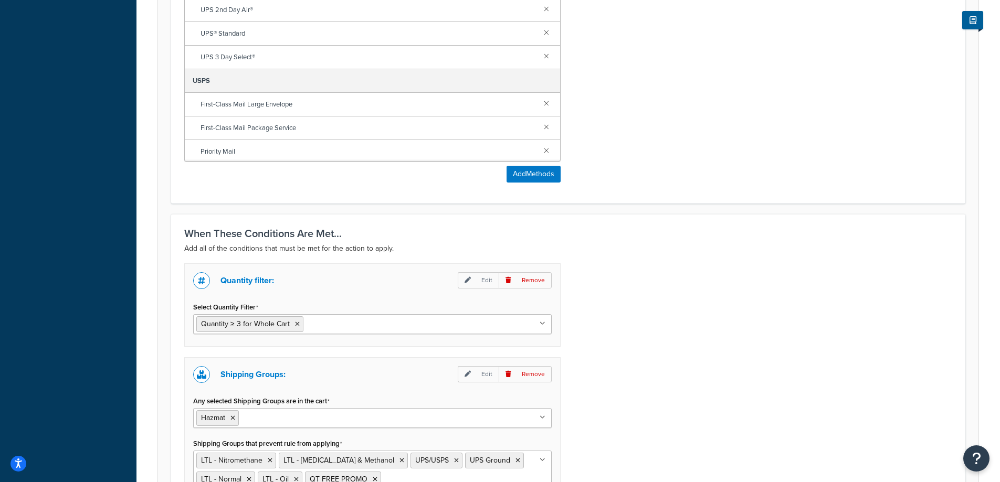
scroll to position [718, 0]
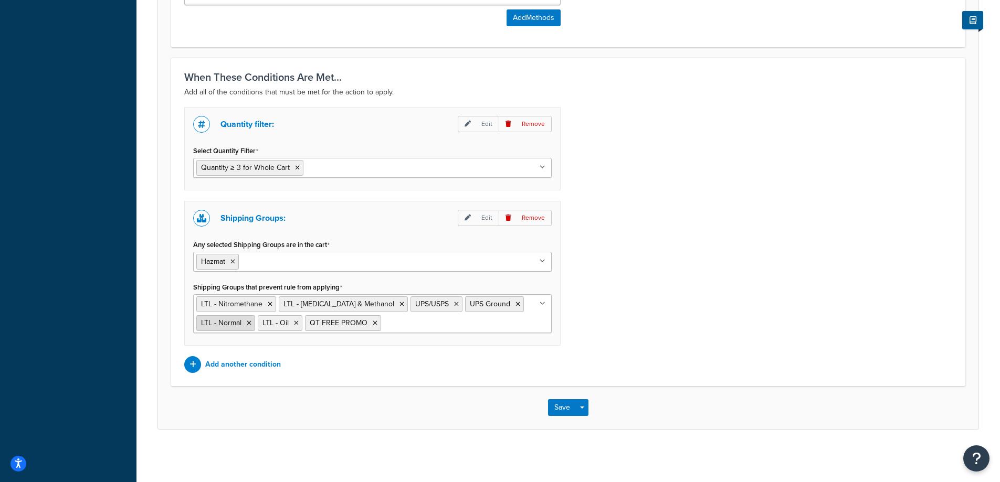
click at [248, 325] on icon at bounding box center [249, 323] width 5 height 6
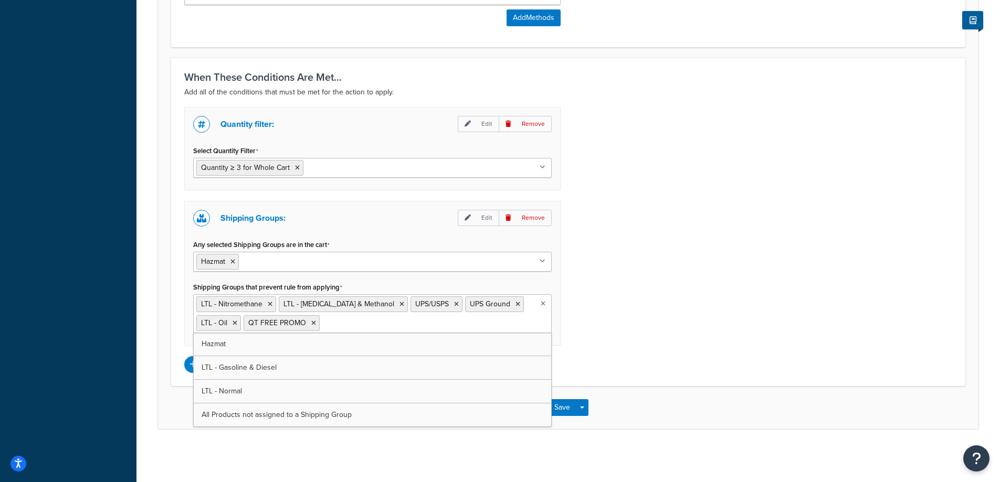
click at [623, 325] on div "Quantity filter: Edit Remove Select Quantity Filter Quantity ≥ 3 for Whole Cart…" at bounding box center [568, 240] width 784 height 266
click at [561, 408] on button "Save" at bounding box center [562, 407] width 28 height 17
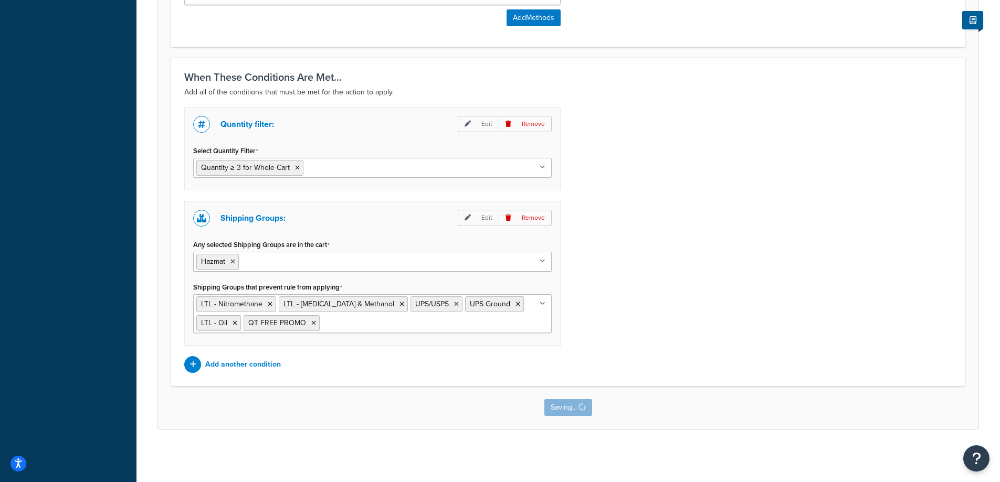
scroll to position [0, 0]
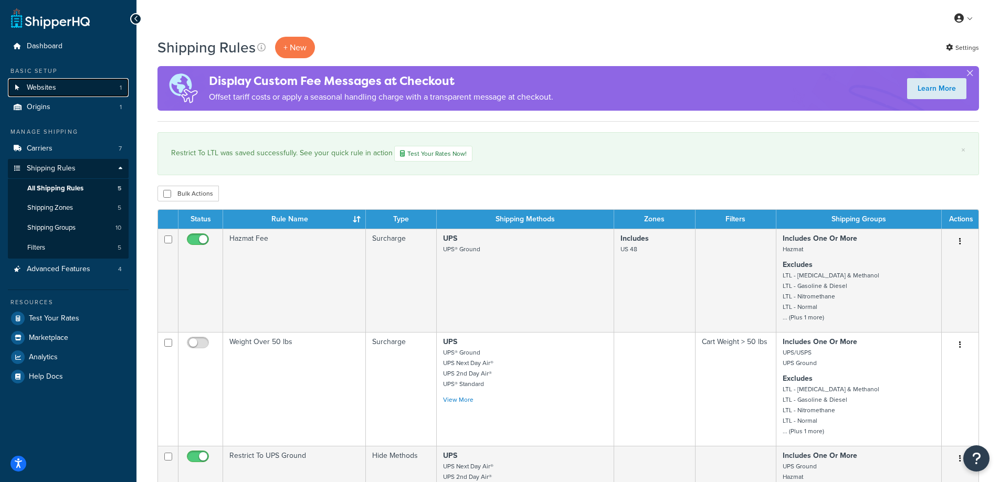
click at [87, 91] on link "Websites 1" at bounding box center [68, 87] width 121 height 19
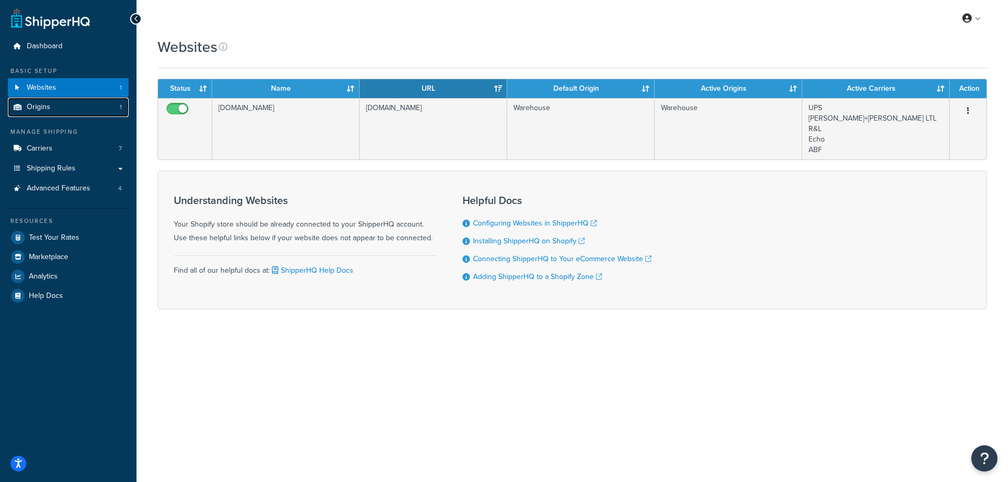
click at [78, 106] on link "Origins 1" at bounding box center [68, 107] width 121 height 19
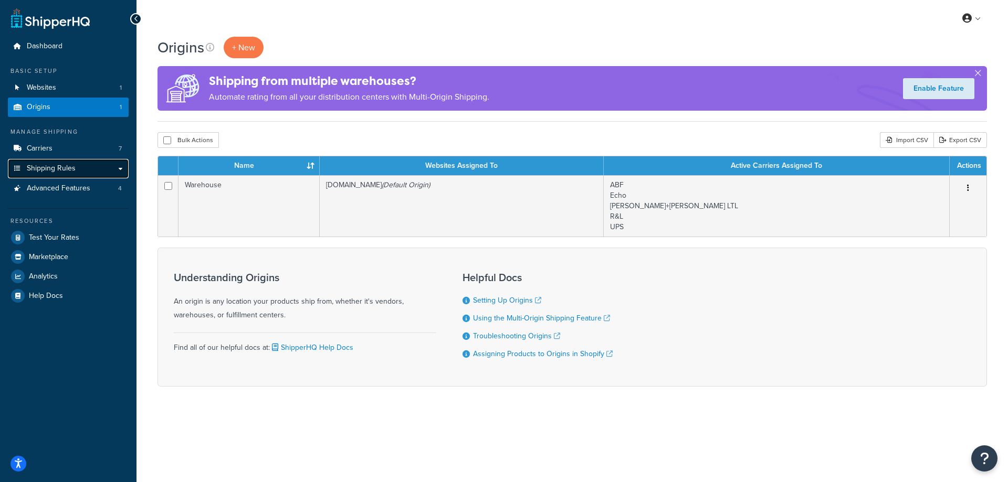
click at [56, 172] on span "Shipping Rules" at bounding box center [51, 168] width 49 height 9
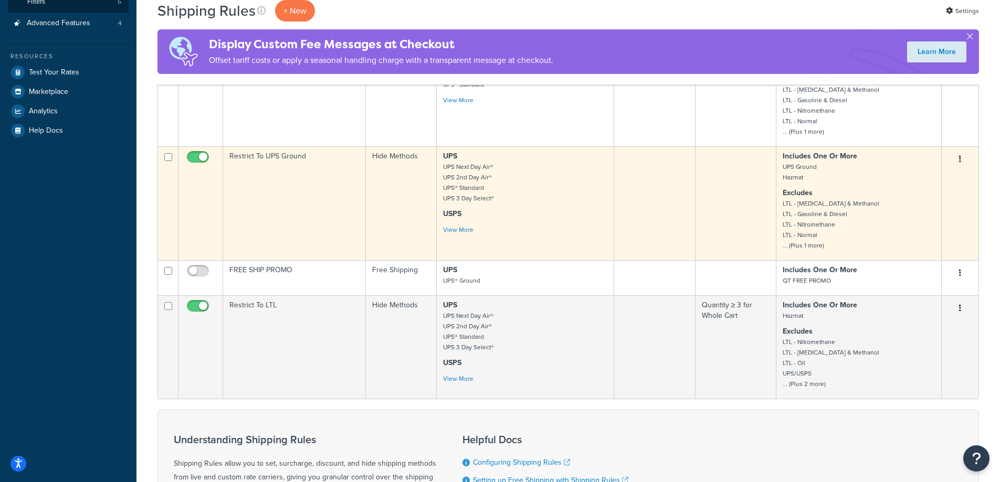
scroll to position [262, 0]
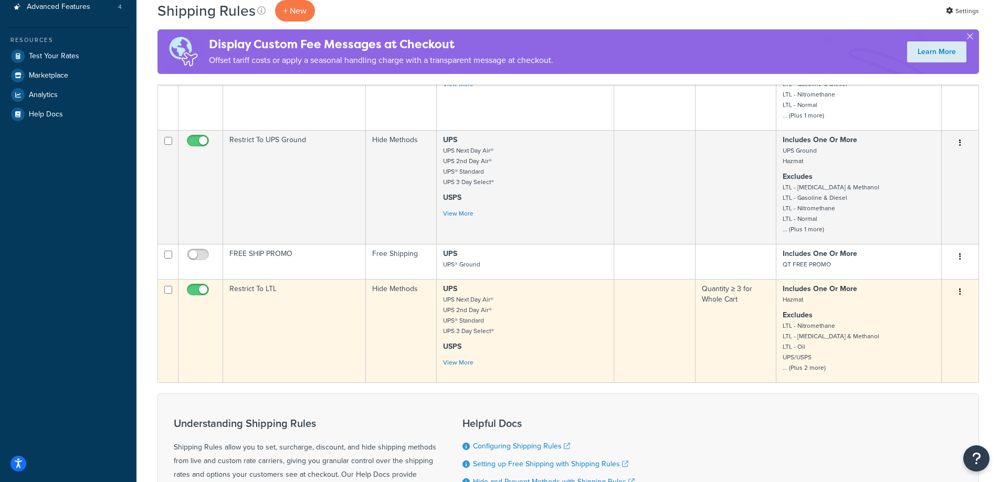
click at [955, 292] on button "button" at bounding box center [960, 292] width 15 height 17
click at [942, 309] on link "Edit" at bounding box center [925, 312] width 83 height 22
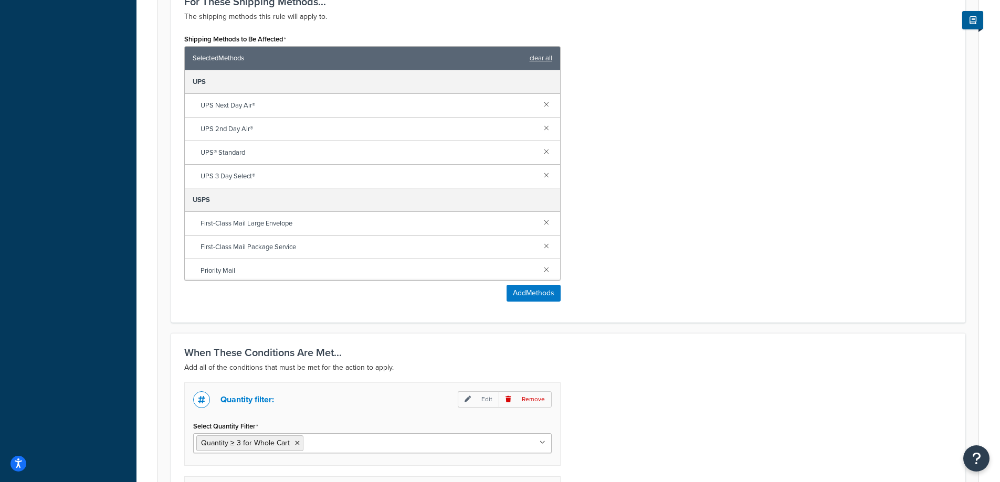
scroll to position [577, 0]
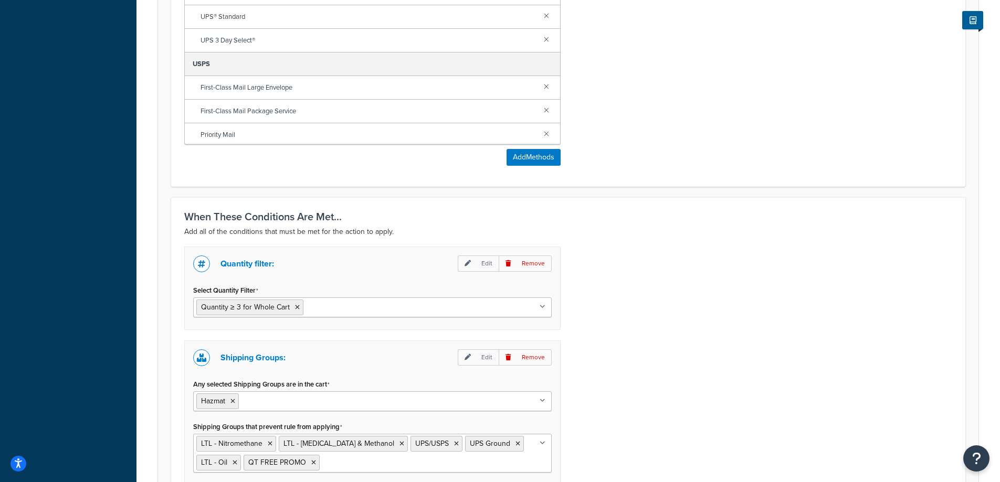
click at [406, 404] on ul "Hazmat" at bounding box center [372, 402] width 358 height 20
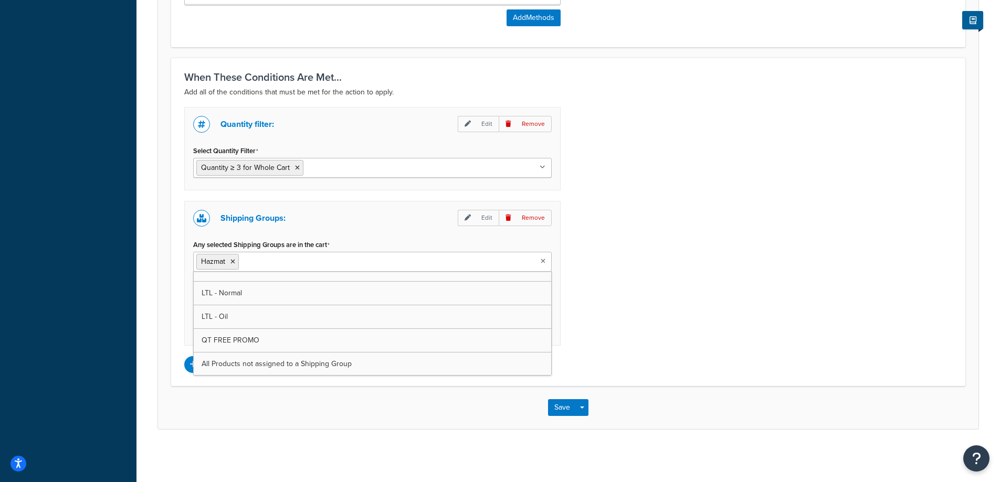
scroll to position [108, 0]
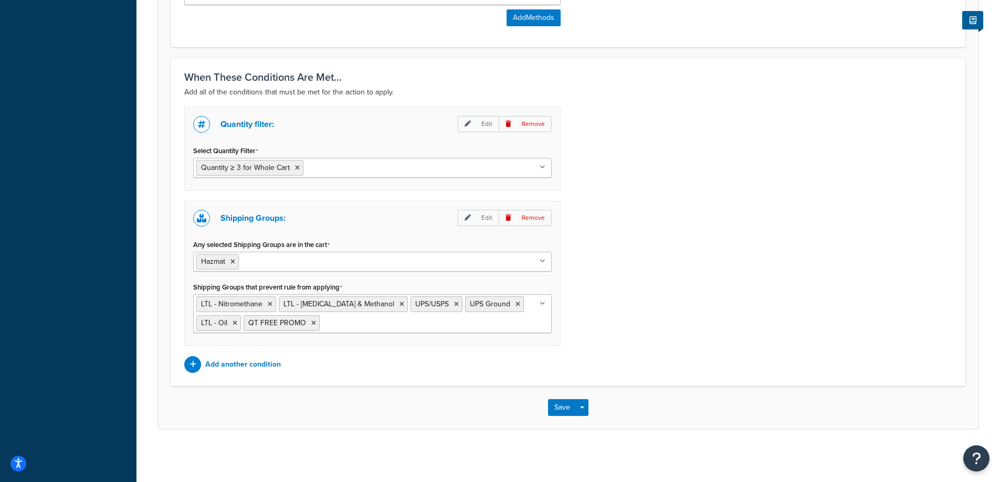
click at [902, 330] on div "Quantity filter: Edit Remove Select Quantity Filter Quantity ≥ 3 for Whole Cart…" at bounding box center [568, 240] width 784 height 266
click at [975, 462] on icon "Open Resource Center" at bounding box center [977, 458] width 10 height 15
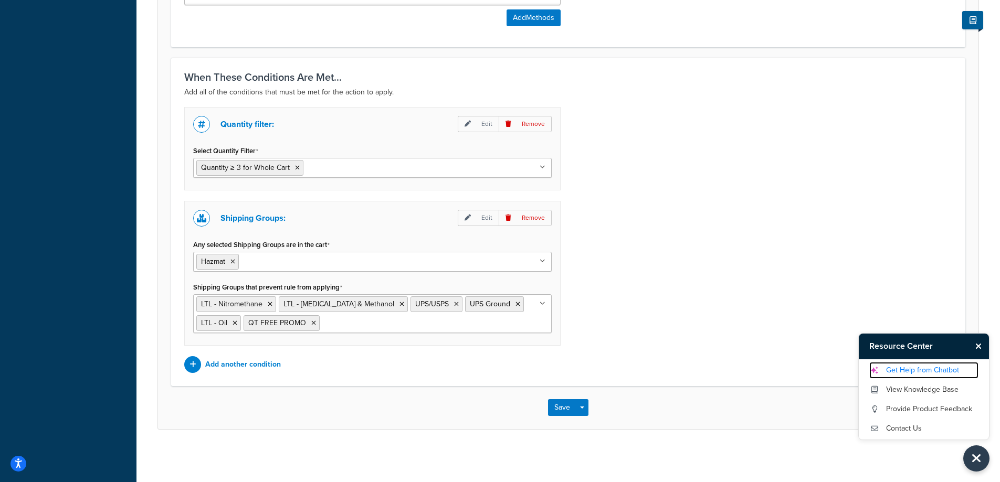
click at [923, 370] on link "Get Help from Chatbot" at bounding box center [923, 370] width 109 height 17
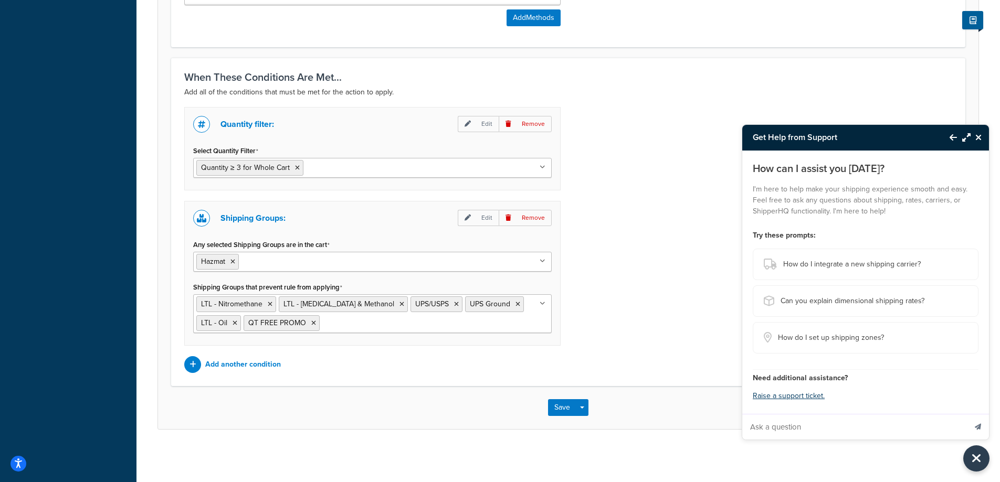
click at [870, 429] on input "Ask a question" at bounding box center [854, 427] width 224 height 25
type input "I want to edit the rules for if there is more than 3 of a specific prodcut it a…"
click at [978, 424] on icon "Send message" at bounding box center [978, 427] width 6 height 6
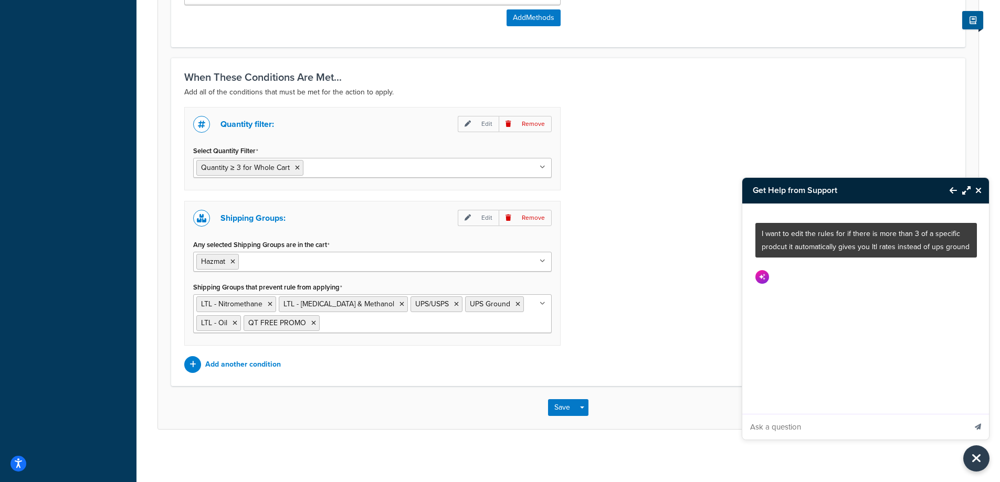
click at [965, 195] on button "Maximize Resource Center" at bounding box center [964, 190] width 14 height 24
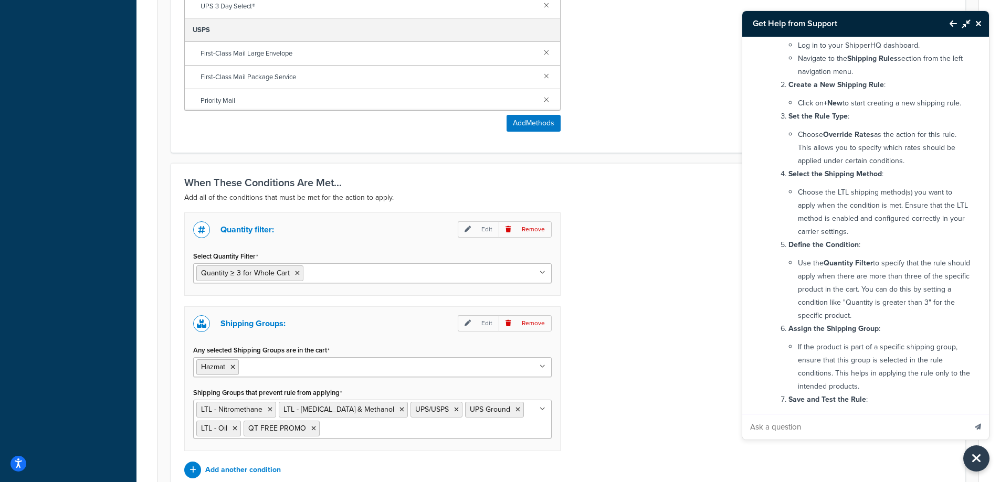
scroll to position [613, 0]
drag, startPoint x: 466, startPoint y: 234, endPoint x: 657, endPoint y: 236, distance: 191.1
click at [657, 236] on div "Quantity filter: Edit Remove Select Quantity Filter Quantity ≥ 3 for Whole Cart…" at bounding box center [568, 345] width 784 height 266
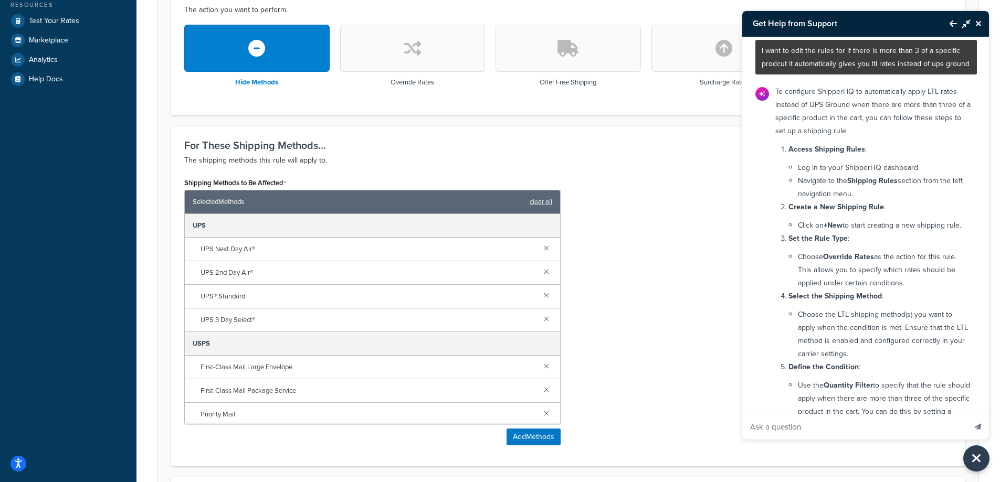
scroll to position [0, 0]
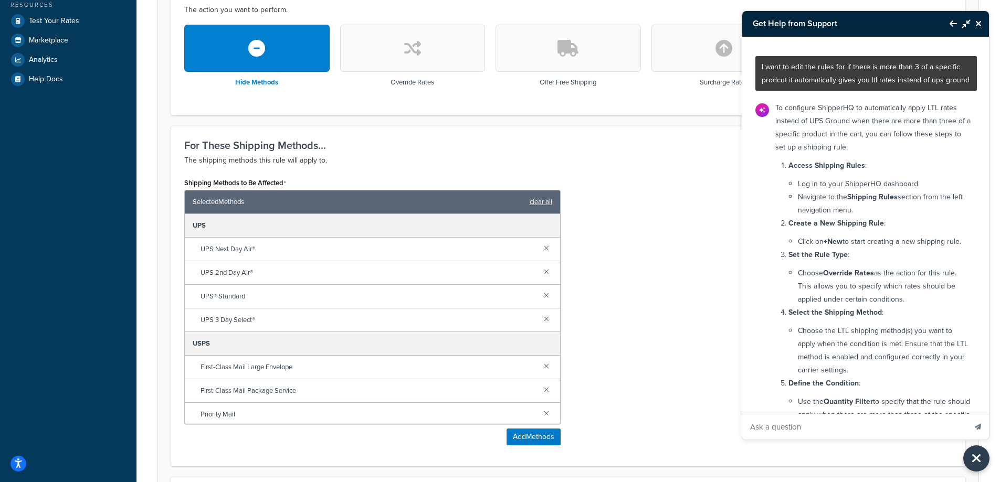
drag, startPoint x: 443, startPoint y: 47, endPoint x: 447, endPoint y: 22, distance: 25.5
click at [443, 46] on button "button" at bounding box center [412, 48] width 145 height 47
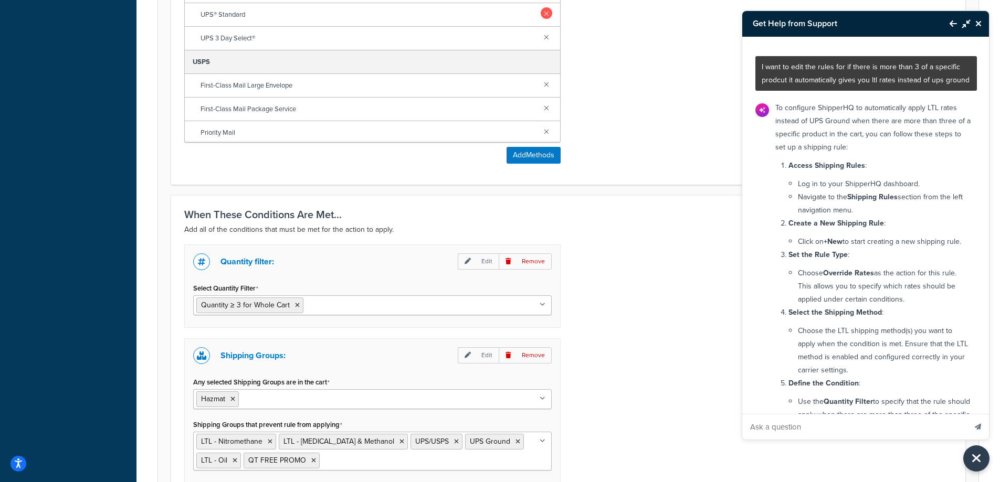
scroll to position [403, 0]
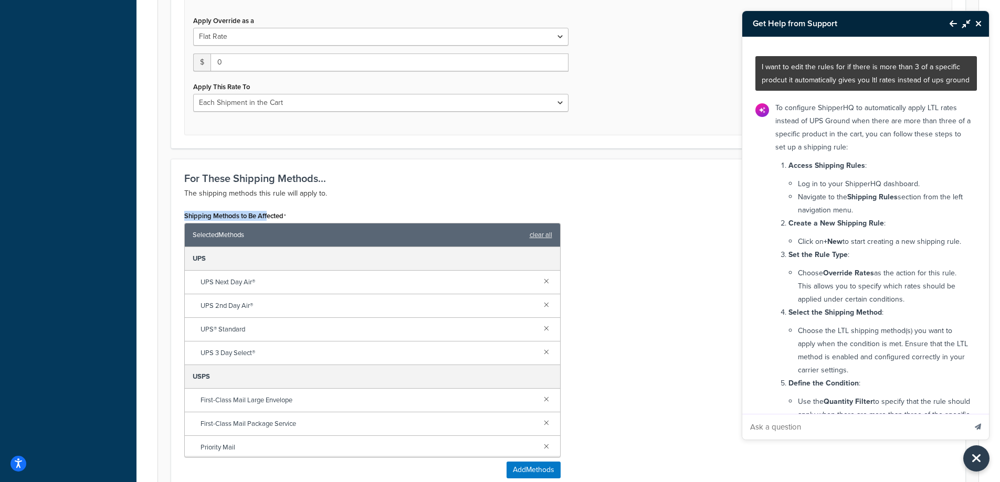
drag, startPoint x: 267, startPoint y: 220, endPoint x: 272, endPoint y: 209, distance: 12.2
click at [272, 209] on div "Shipping Methods to Be Affected Selected Methods clear all UPS UPS Next Day Air…" at bounding box center [372, 332] width 376 height 249
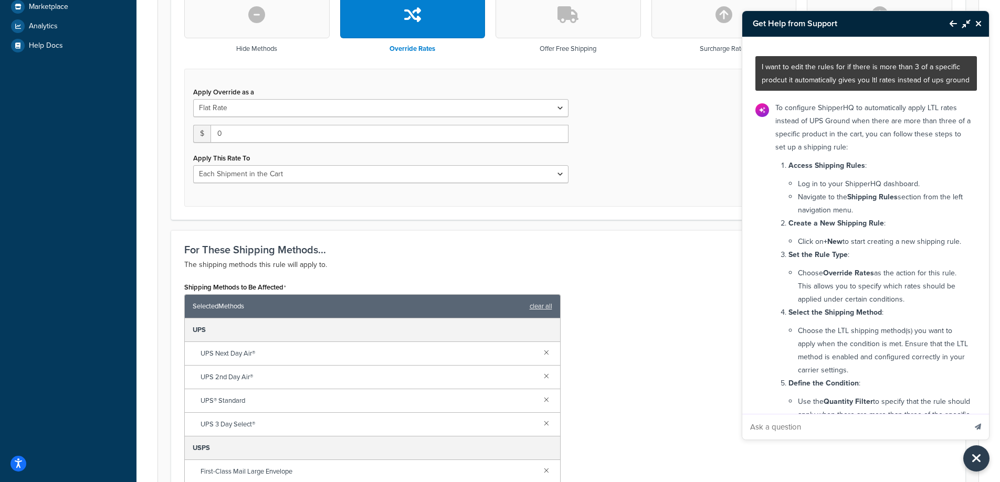
scroll to position [193, 0]
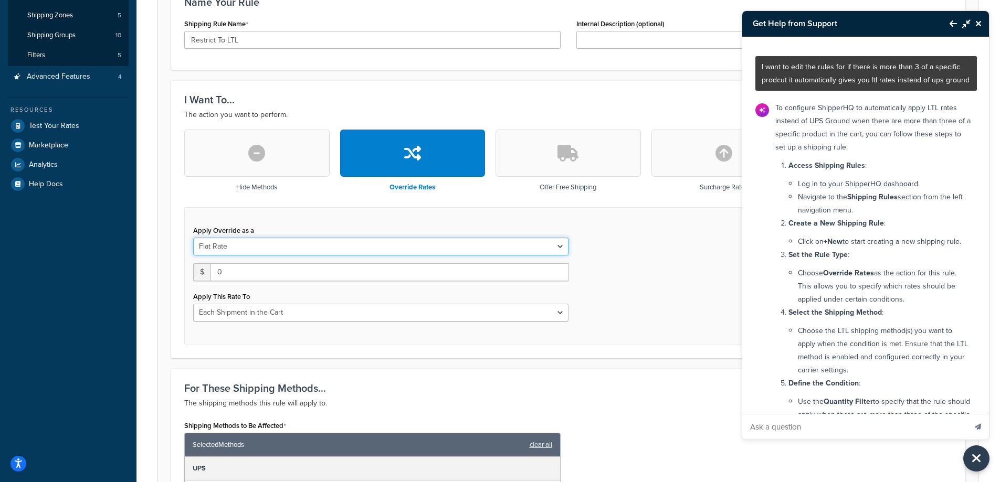
click at [505, 243] on select "Flat Rate Percentage Flat Rate & Percentage" at bounding box center [380, 247] width 375 height 18
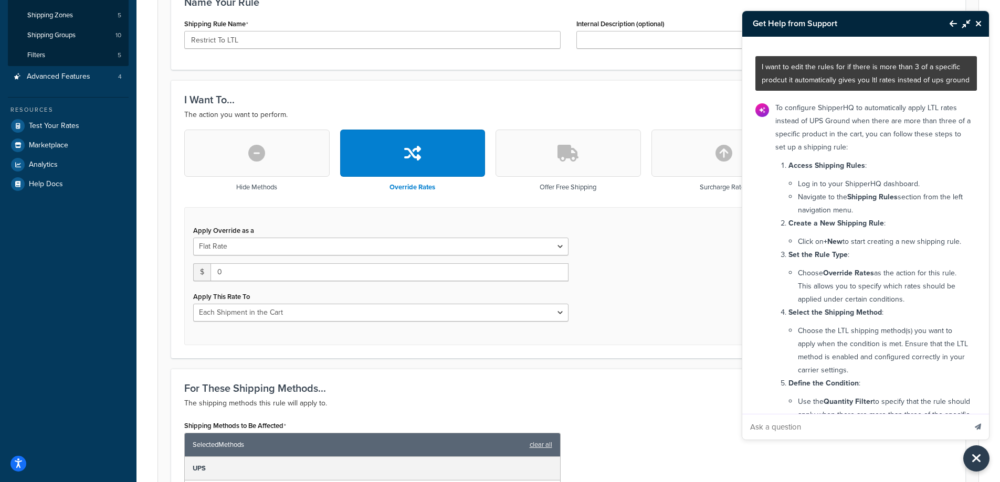
click at [656, 234] on div "Apply Override as a Flat Rate Percentage Flat Rate & Percentage $ 0 Apply This …" at bounding box center [568, 276] width 768 height 138
click at [540, 313] on select "Each Shipment in the Cart Each Shipping Group in the Cart Each Item within a Sh…" at bounding box center [380, 313] width 375 height 18
click at [668, 263] on div "Apply Override as a Flat Rate Percentage Flat Rate & Percentage $ 0 Apply This …" at bounding box center [568, 276] width 768 height 138
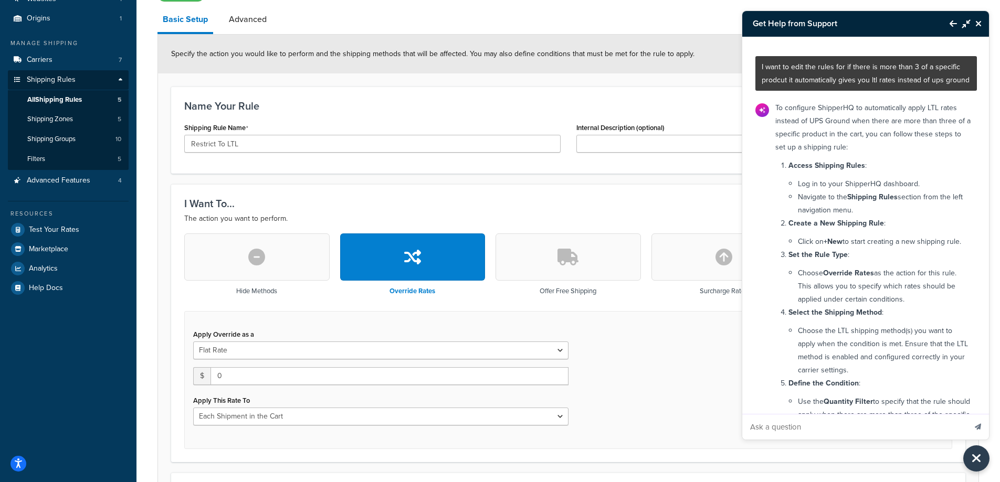
scroll to position [88, 0]
click at [799, 191] on li "Log in to your ShipperHQ dashboard." at bounding box center [884, 183] width 173 height 13
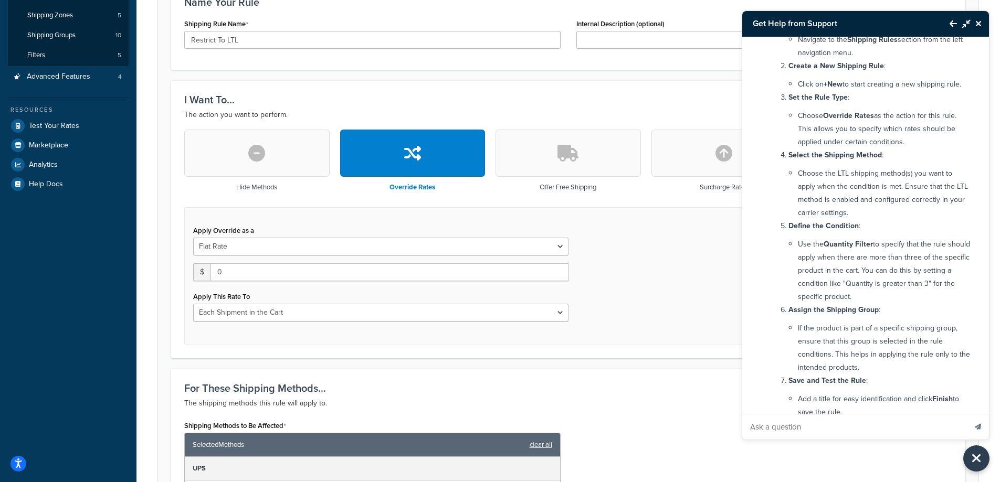
scroll to position [245, 0]
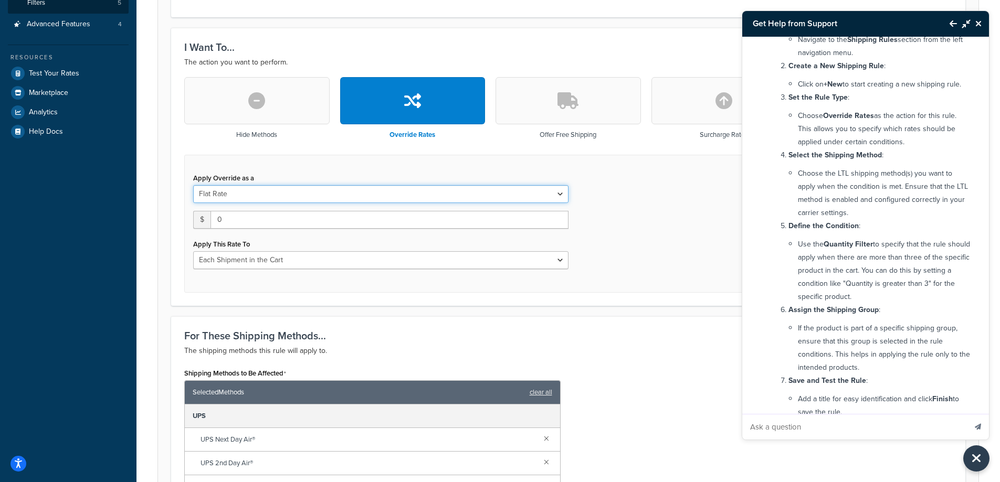
click at [553, 195] on select "Flat Rate Percentage Flat Rate & Percentage" at bounding box center [380, 194] width 375 height 18
click at [651, 194] on div "Apply Override as a Flat Rate Percentage Flat Rate & Percentage $ 0 Apply This …" at bounding box center [568, 224] width 768 height 138
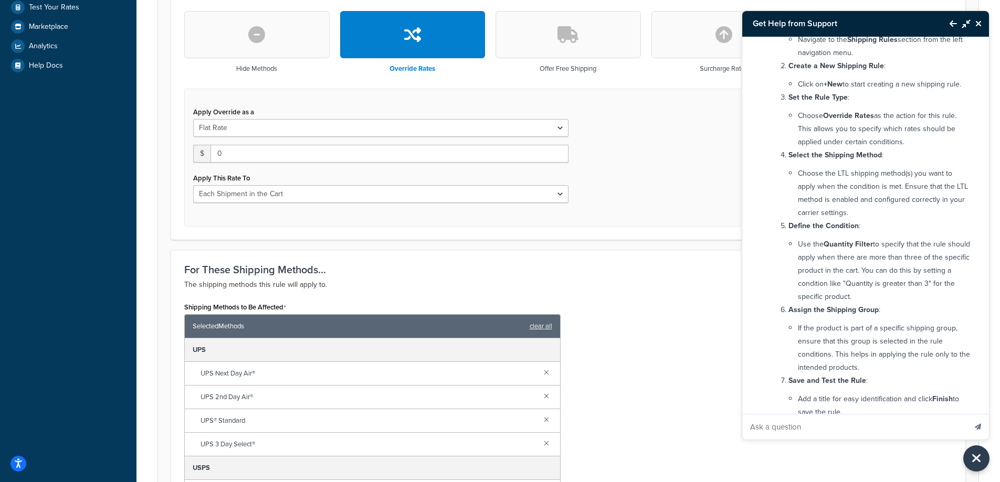
scroll to position [403, 0]
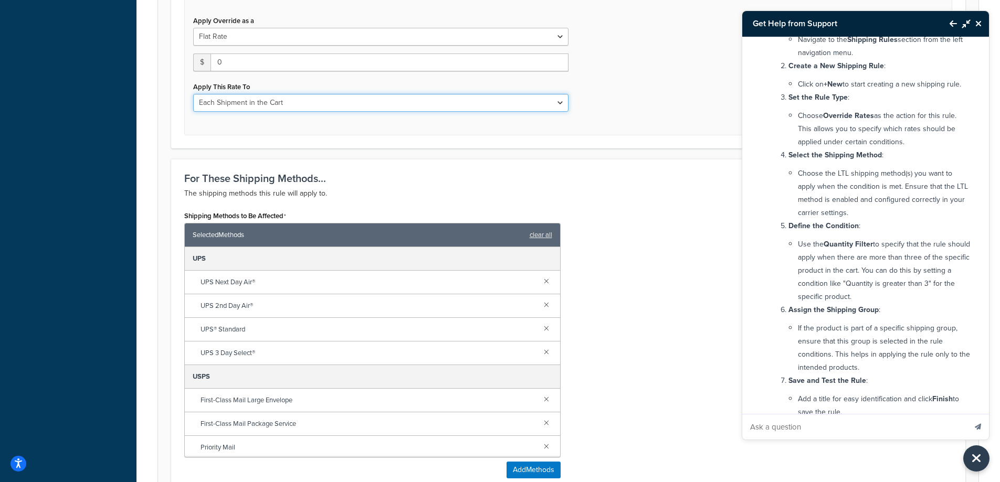
drag, startPoint x: 568, startPoint y: 110, endPoint x: 566, endPoint y: 103, distance: 7.5
click at [568, 103] on select "Each Shipment in the Cart Each Shipping Group in the Cart Each Item within a Sh…" at bounding box center [380, 103] width 375 height 18
click at [563, 100] on select "Each Shipment in the Cart Each Shipping Group in the Cart Each Item within a Sh…" at bounding box center [380, 103] width 375 height 18
click at [611, 93] on div "Apply Override as a Flat Rate Percentage Flat Rate & Percentage $ 0 Apply This …" at bounding box center [568, 66] width 768 height 138
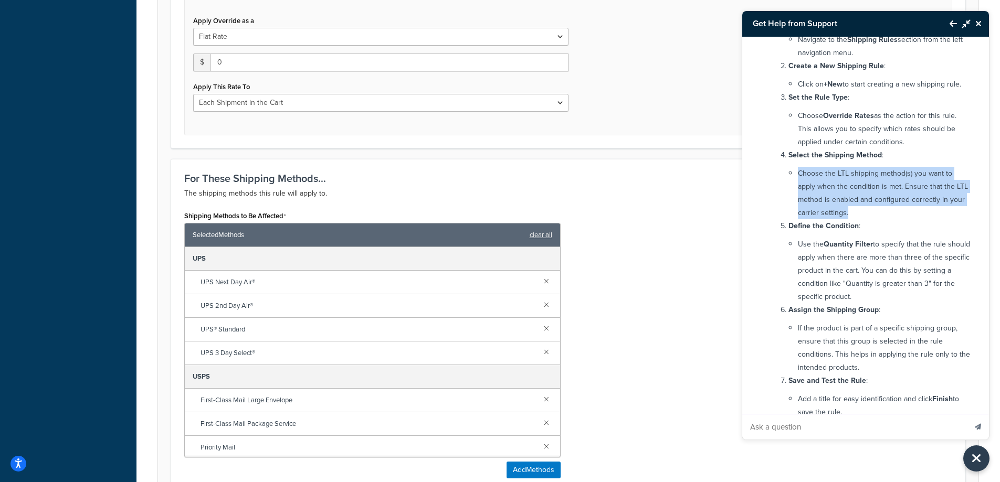
drag, startPoint x: 793, startPoint y: 200, endPoint x: 864, endPoint y: 234, distance: 79.4
click at [864, 219] on li "Select the Shipping Method : Choose the LTL shipping method(s) you want to appl…" at bounding box center [879, 184] width 182 height 71
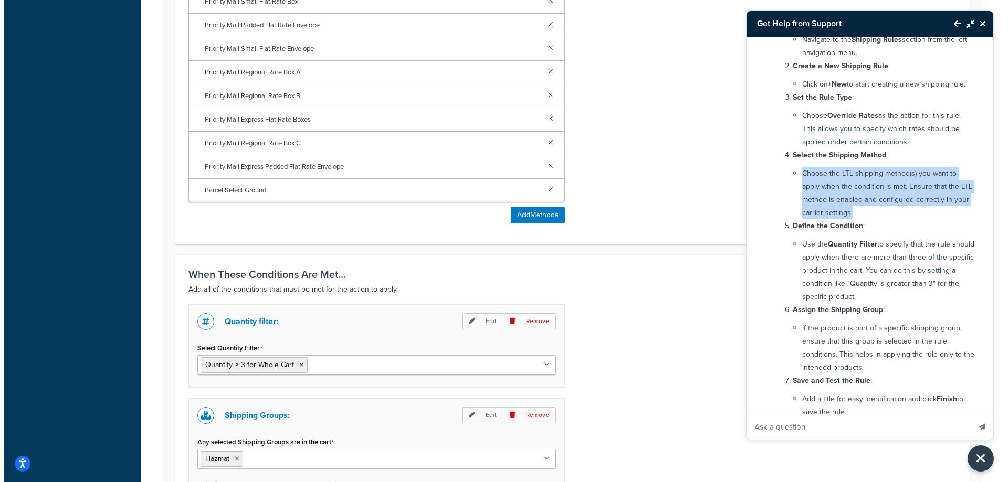
scroll to position [508, 0]
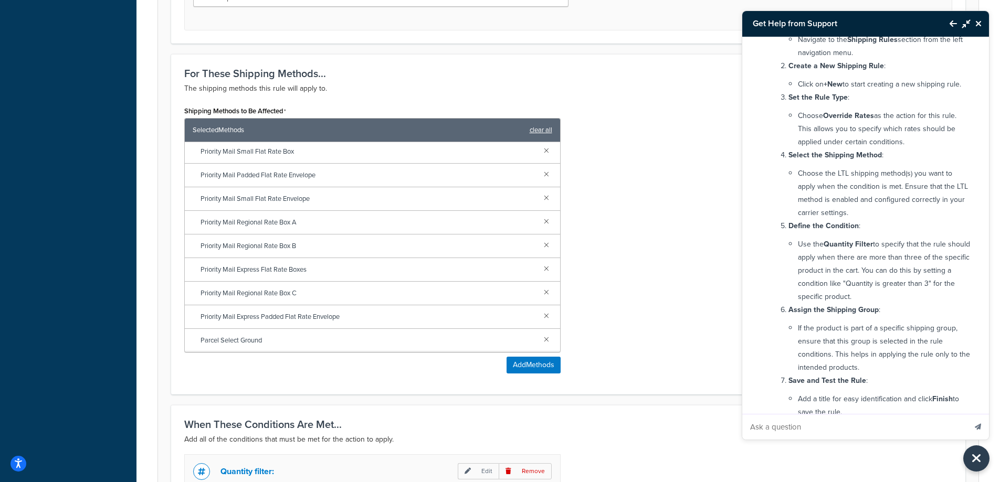
click at [536, 132] on link "clear all" at bounding box center [541, 130] width 23 height 15
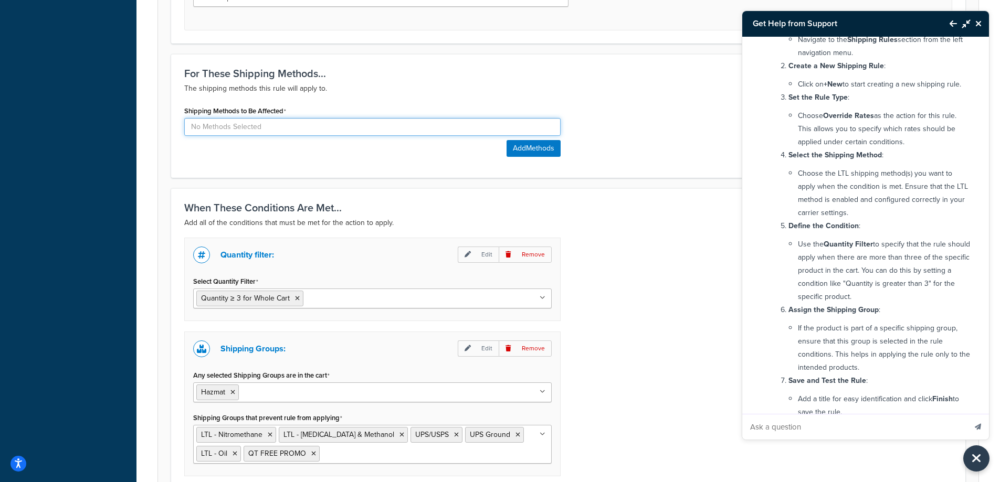
click at [484, 135] on input at bounding box center [372, 127] width 376 height 18
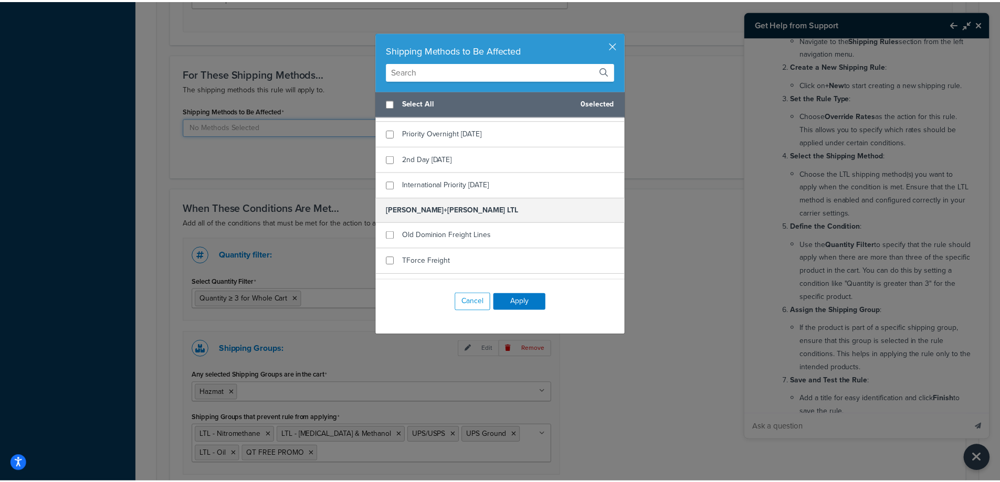
scroll to position [735, 0]
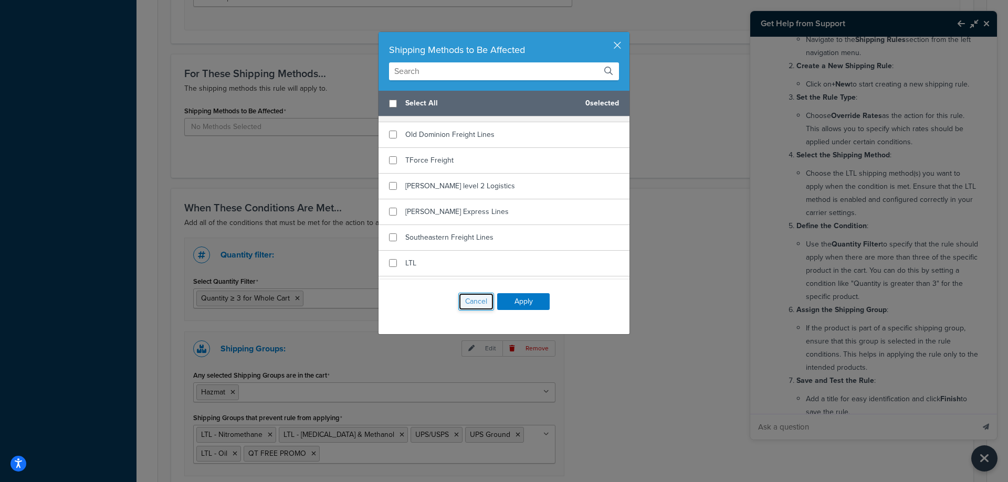
click at [485, 303] on button "Cancel" at bounding box center [476, 302] width 36 height 18
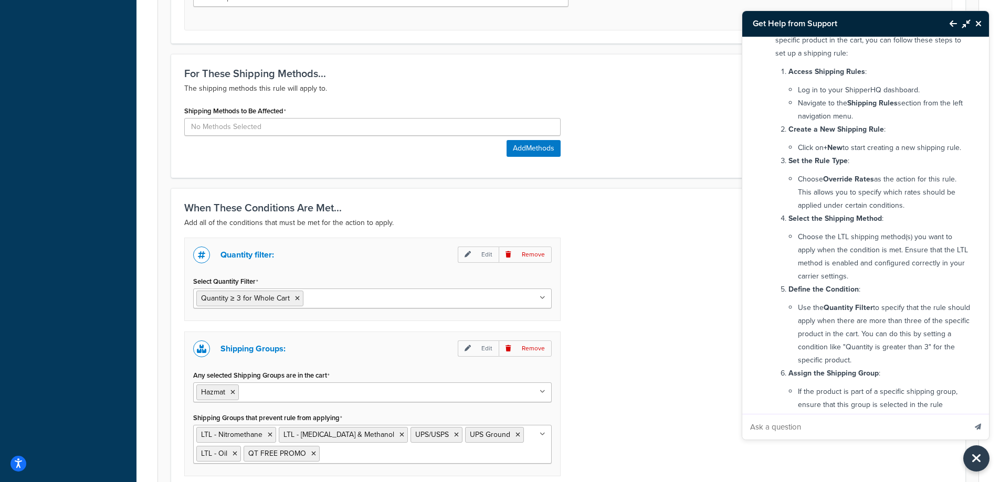
scroll to position [86, 0]
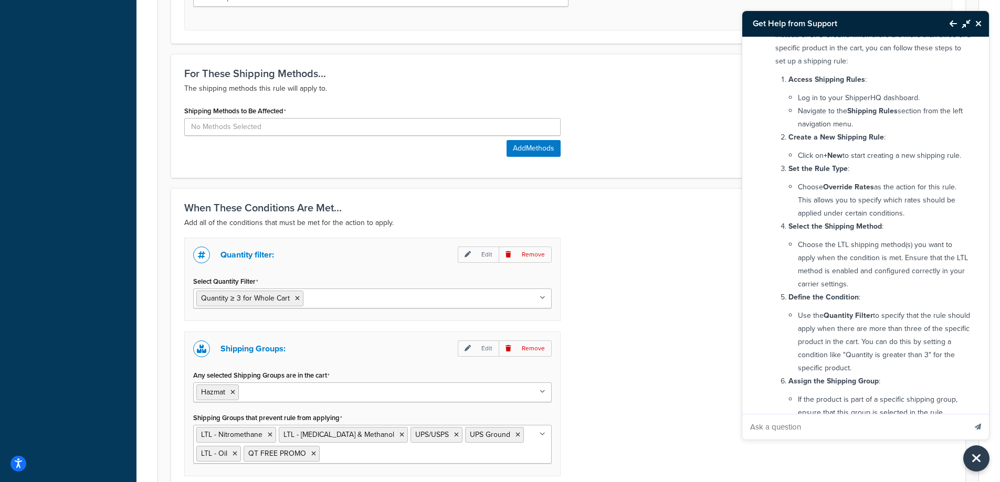
click at [825, 425] on input "Ask a question" at bounding box center [854, 427] width 224 height 25
click at [507, 123] on input at bounding box center [372, 127] width 376 height 18
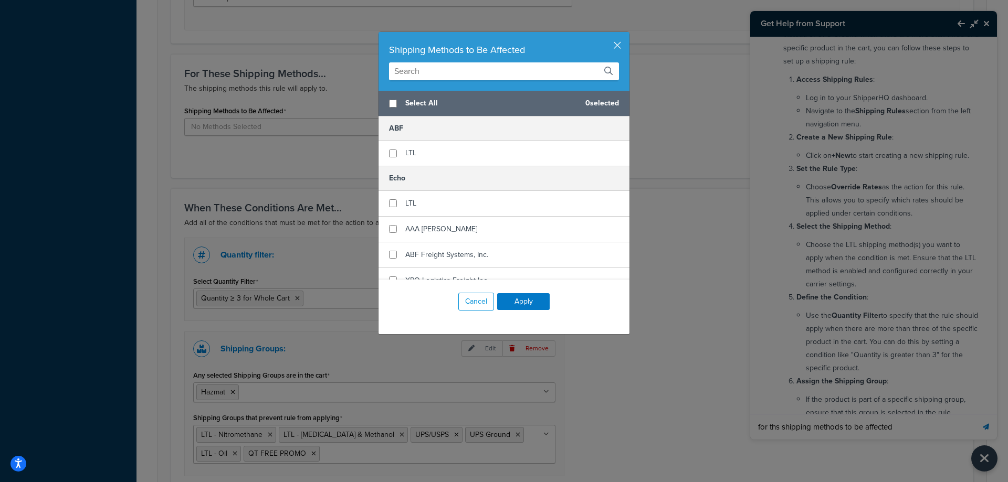
click at [718, 110] on div "Shipping Methods to Be Affected Select All 0 selected ABF LTL Echo LTL AAA Coop…" at bounding box center [504, 241] width 1008 height 482
click at [627, 35] on button "button" at bounding box center [628, 33] width 3 height 3
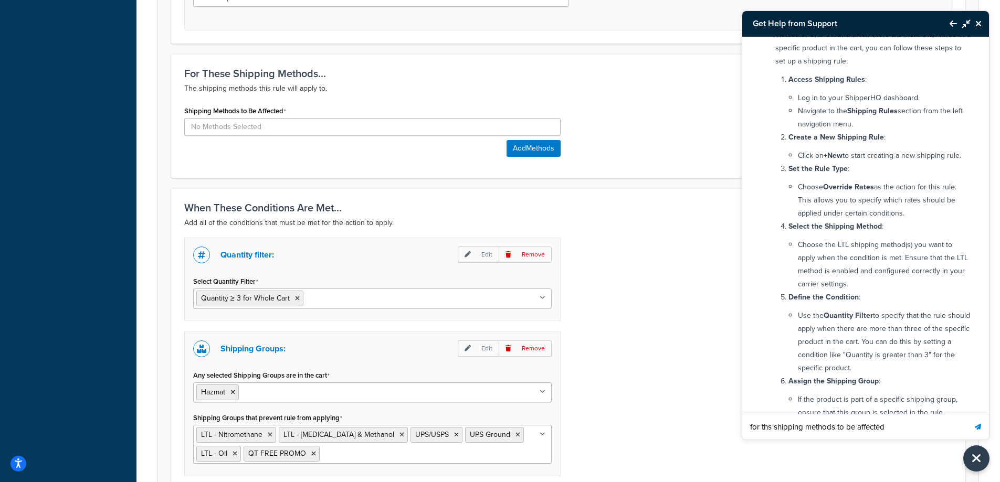
click at [909, 431] on input "for ths shipping methods to be affected" at bounding box center [854, 427] width 224 height 25
type input "for ths shipping methods to be affected what do i select"
click at [967, 414] on button "Send message" at bounding box center [978, 427] width 22 height 26
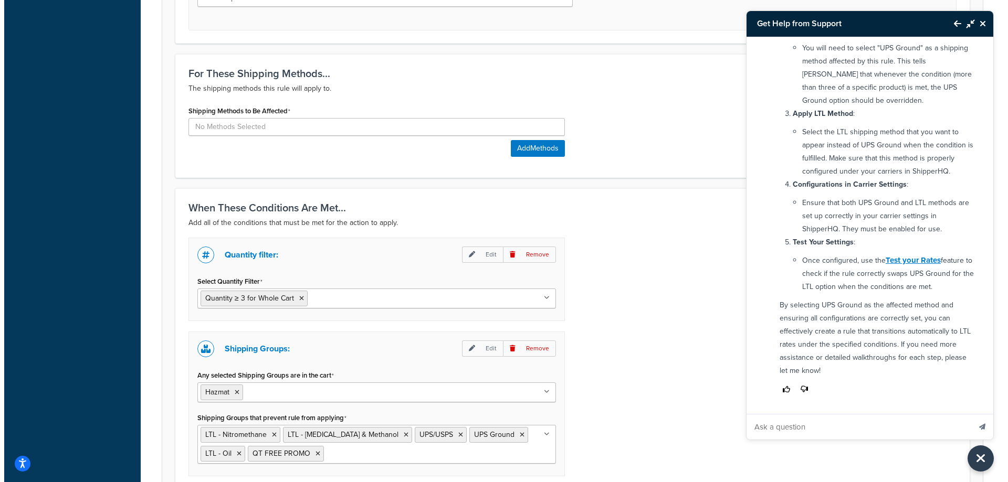
scroll to position [880, 0]
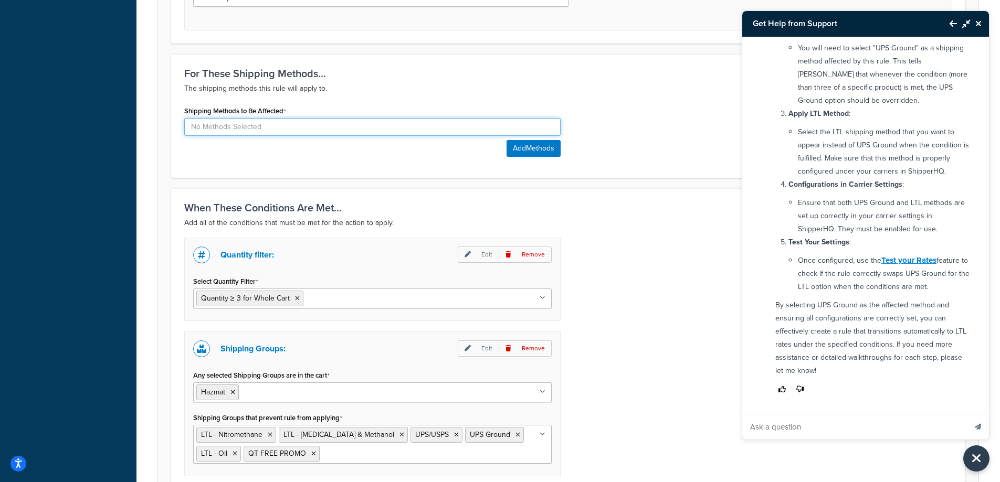
click at [287, 128] on input at bounding box center [372, 127] width 376 height 18
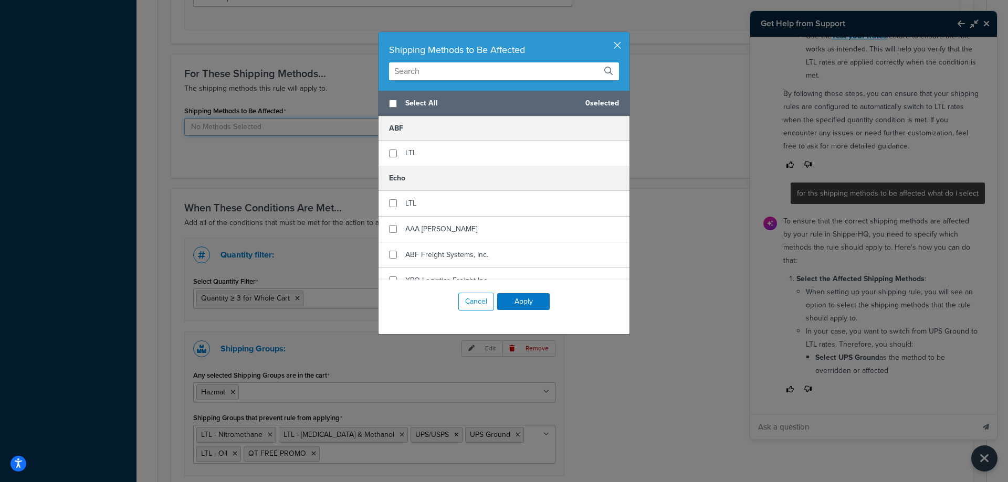
scroll to position [315, 0]
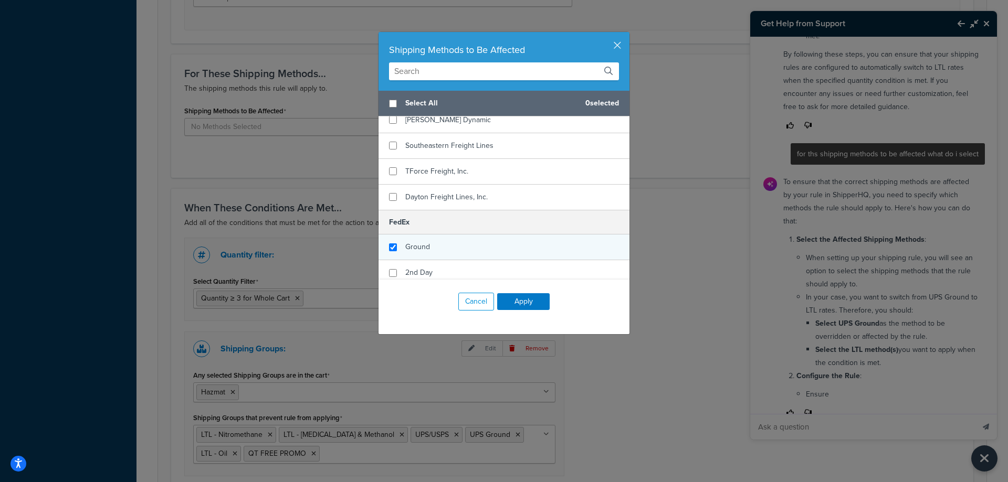
click at [431, 235] on div "Ground" at bounding box center [503, 248] width 251 height 26
checkbox input "true"
click at [434, 260] on div "2nd Day" at bounding box center [503, 273] width 251 height 26
checkbox input "true"
click at [437, 286] on div "Home Delivery" at bounding box center [503, 299] width 251 height 26
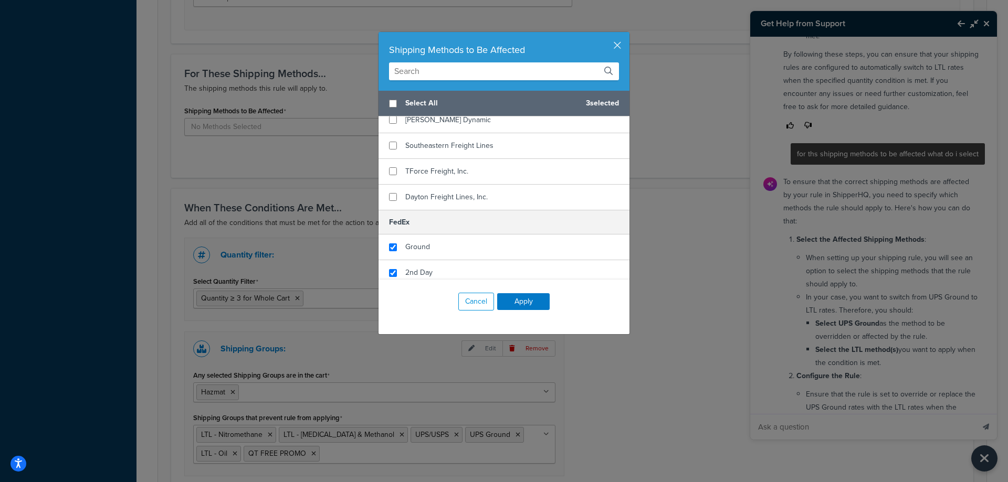
checkbox input "true"
click at [444, 312] on div "First Overnight" at bounding box center [503, 325] width 251 height 26
checkbox input "true"
click at [442, 344] on span "Priority Overnight" at bounding box center [433, 349] width 57 height 11
checkbox input "true"
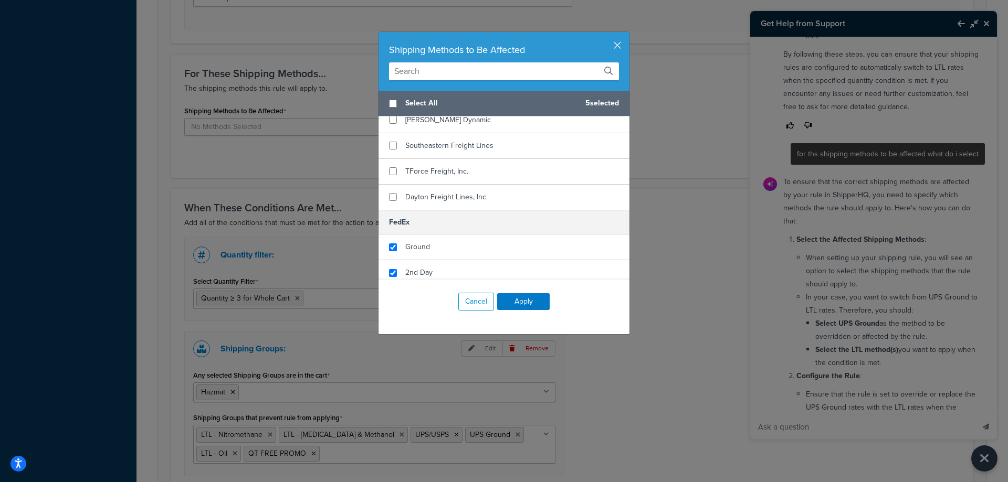
click at [440, 368] on div "International Economy" at bounding box center [441, 375] width 72 height 15
checkbox input "true"
click at [438, 396] on span "International Priority" at bounding box center [437, 401] width 65 height 11
checkbox input "true"
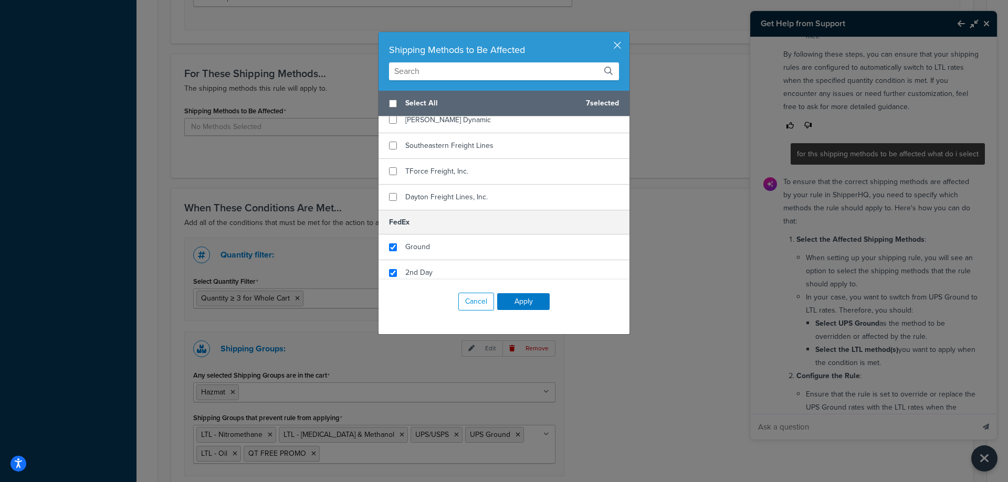
scroll to position [472, 0]
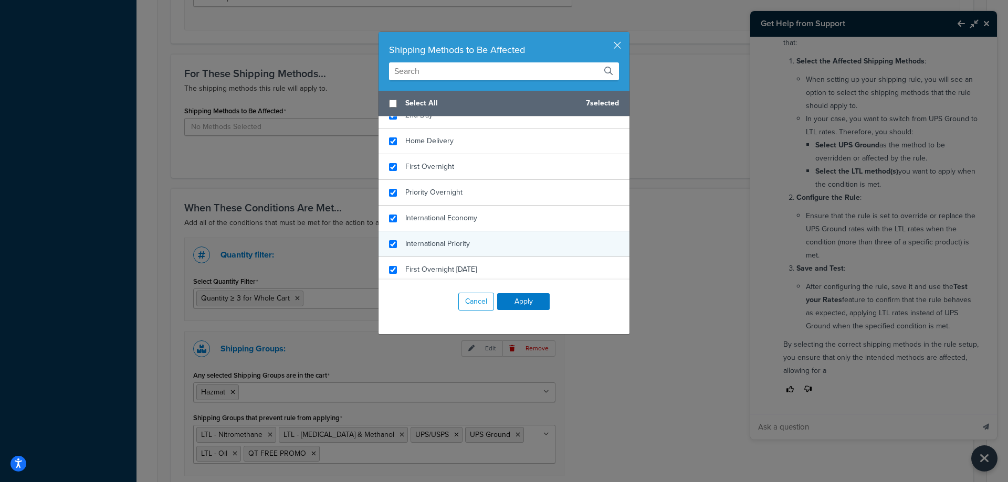
click at [434, 260] on div "First Overnight Saturday" at bounding box center [503, 270] width 251 height 26
checkbox input "false"
checkbox input "true"
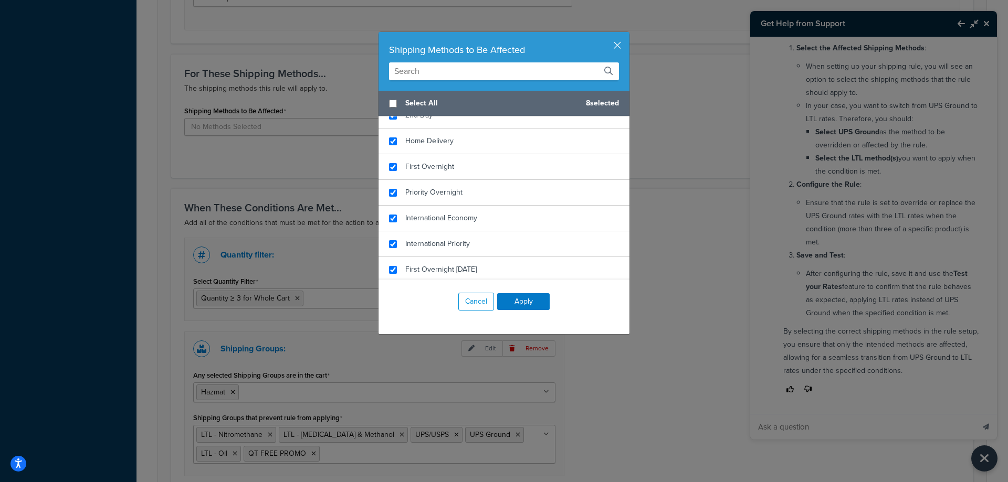
scroll to position [577, 0]
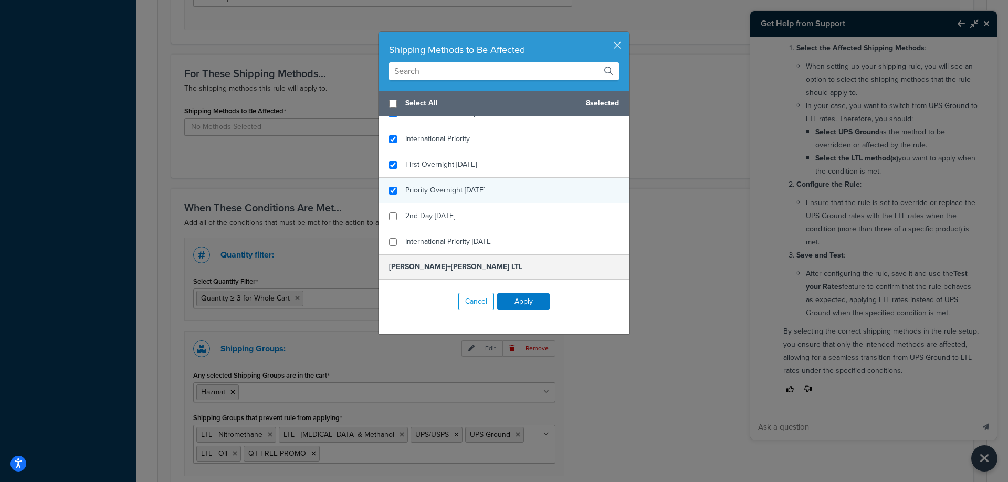
checkbox input "true"
click at [439, 195] on span "Priority Overnight Saturday" at bounding box center [445, 190] width 80 height 11
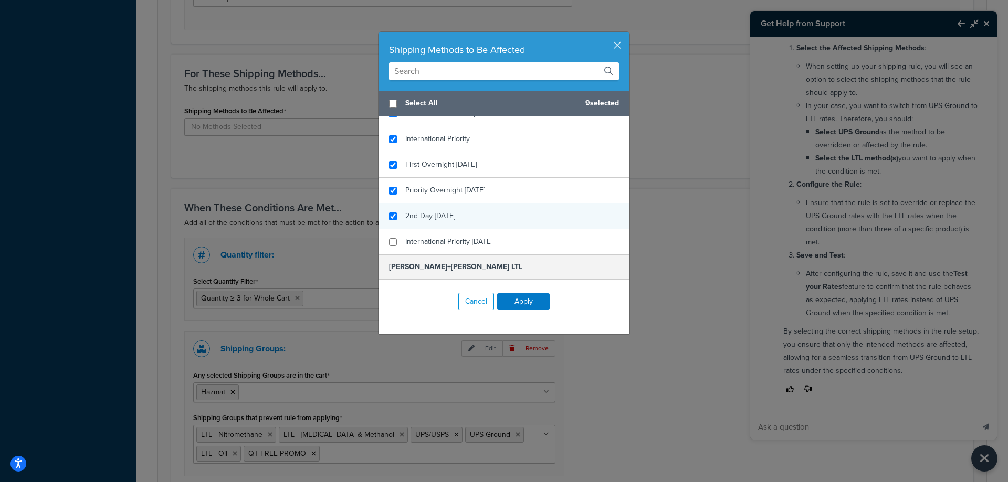
checkbox input "true"
click at [436, 219] on span "2nd Day Saturday" at bounding box center [430, 215] width 50 height 11
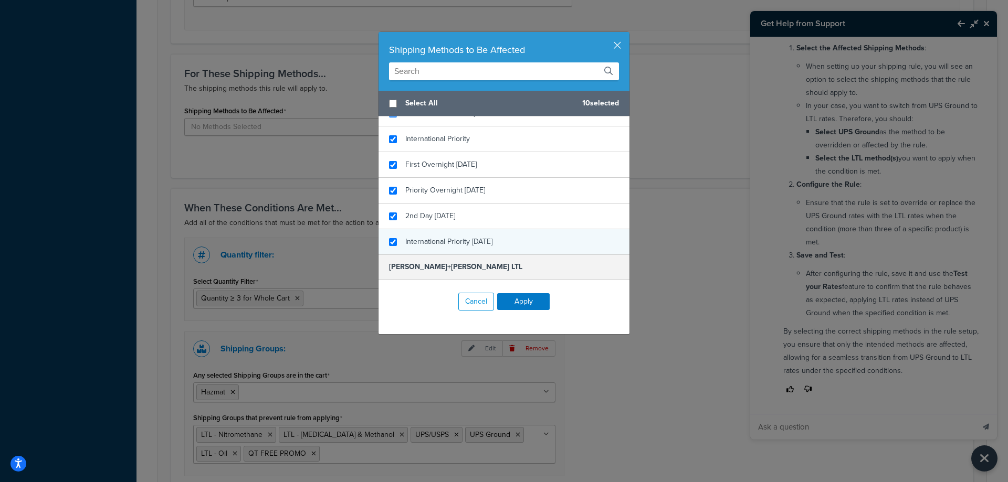
checkbox input "true"
click at [437, 232] on div "International Priority Saturday" at bounding box center [503, 241] width 251 height 25
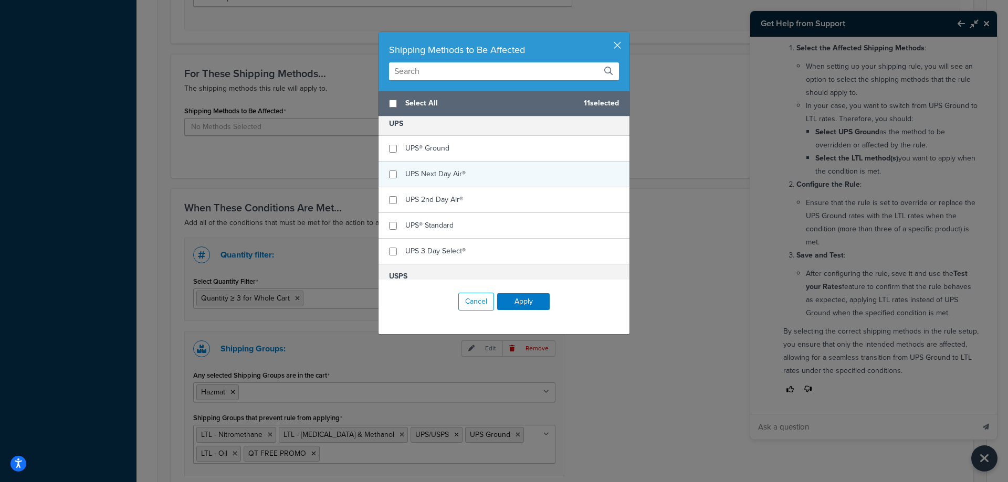
scroll to position [1312, 0]
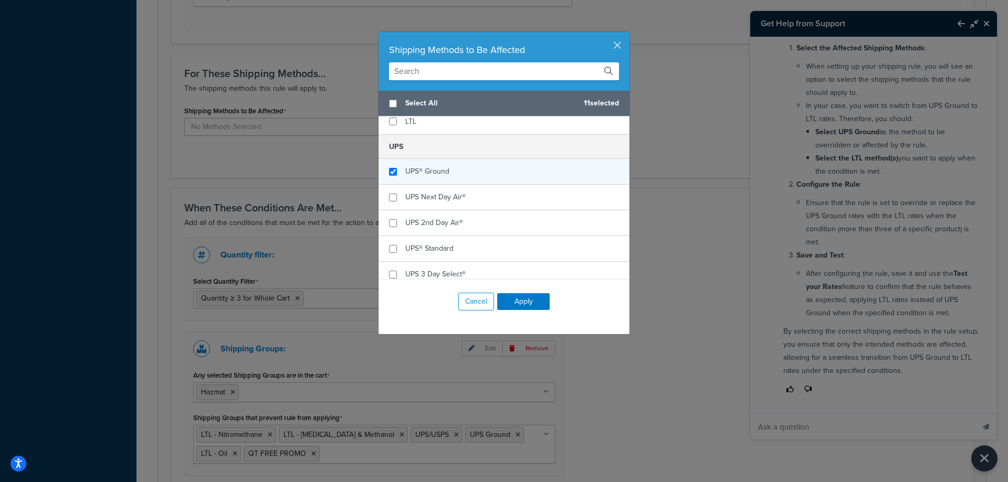
checkbox input "true"
click at [446, 169] on div "UPS® Ground" at bounding box center [503, 172] width 251 height 26
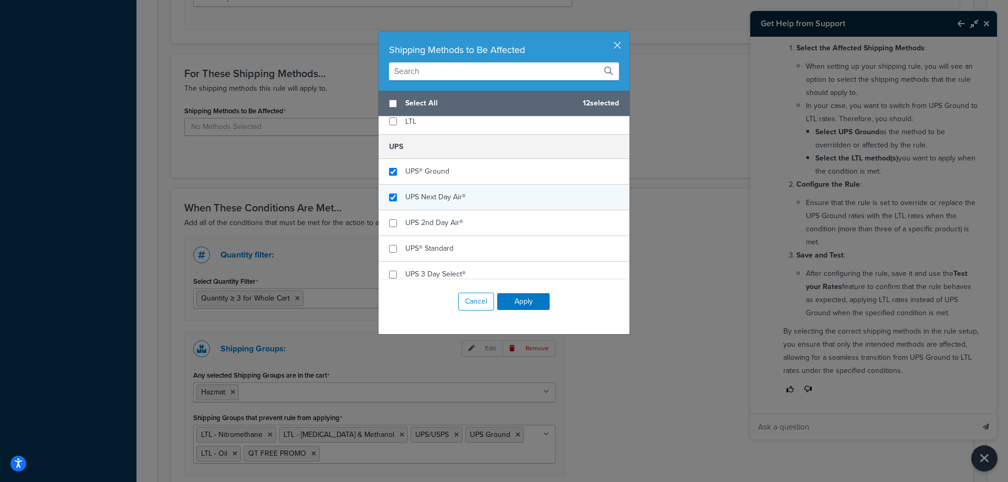
checkbox input "true"
click at [445, 191] on div "UPS Next Day Air®" at bounding box center [435, 197] width 60 height 15
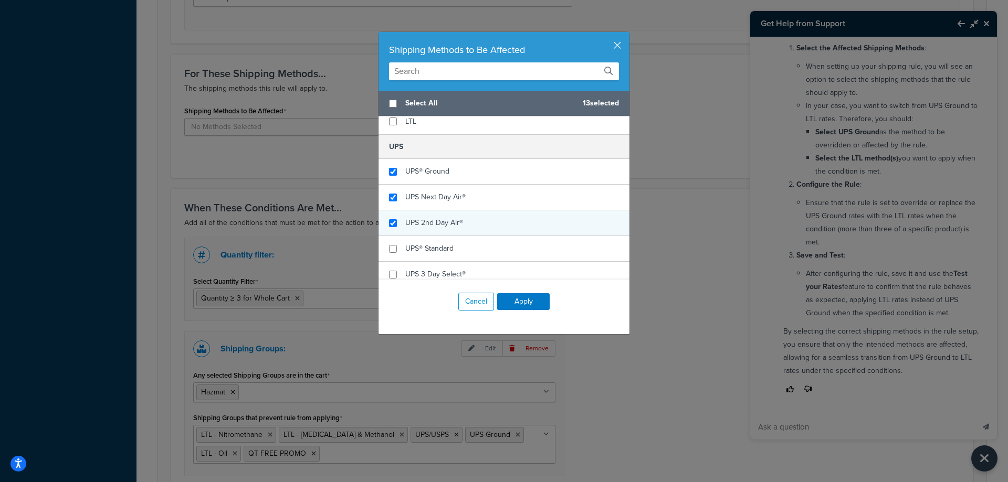
checkbox input "true"
click at [445, 233] on div "UPS 2nd Day Air®" at bounding box center [503, 223] width 251 height 26
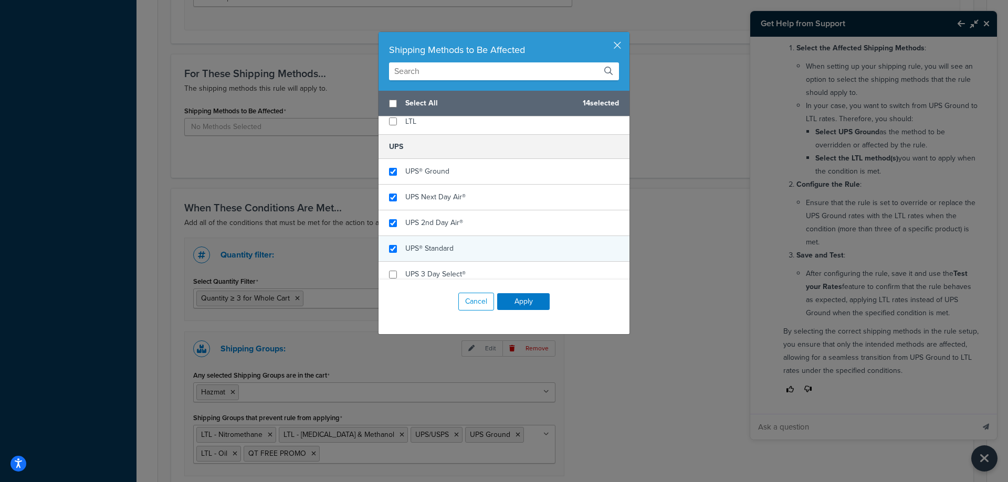
checkbox input "true"
click at [441, 243] on span "UPS® Standard" at bounding box center [429, 248] width 48 height 11
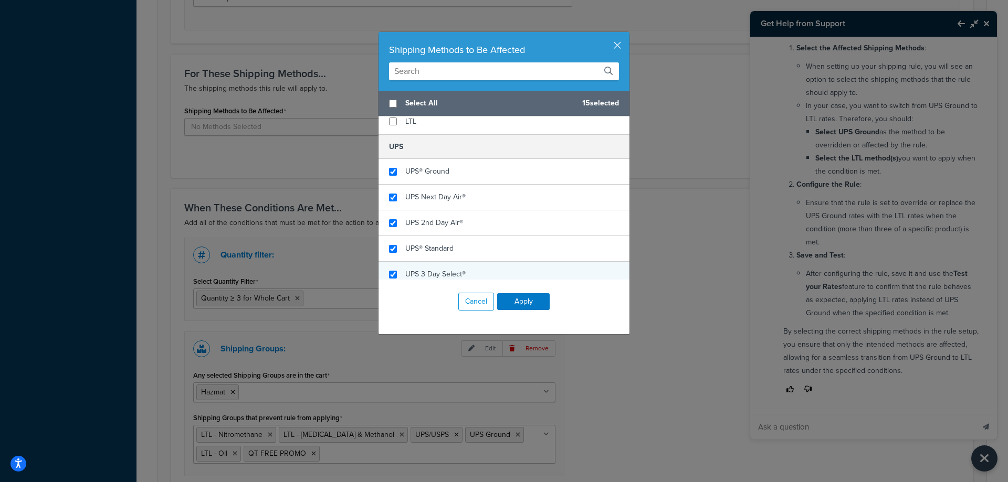
checkbox input "true"
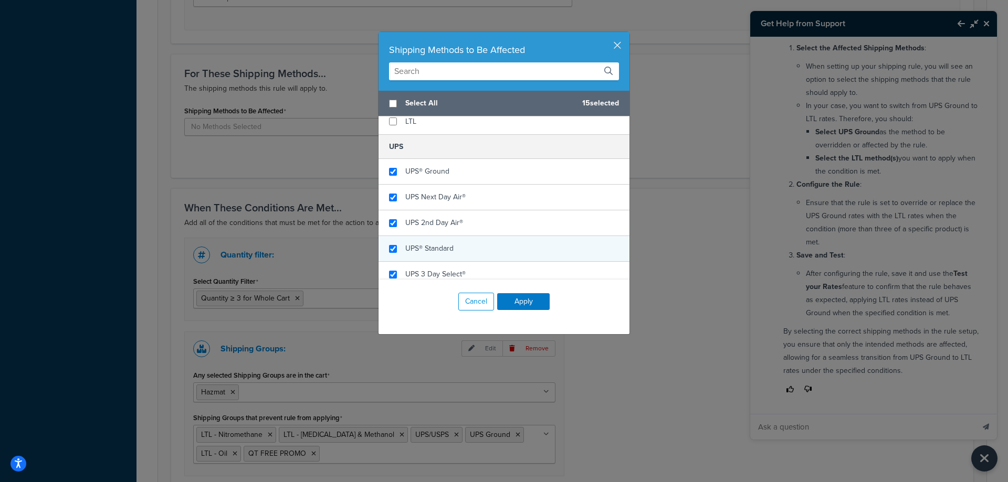
drag, startPoint x: 442, startPoint y: 267, endPoint x: 440, endPoint y: 238, distance: 28.9
click at [442, 266] on div "UPS 3 Day Select®" at bounding box center [503, 274] width 251 height 25
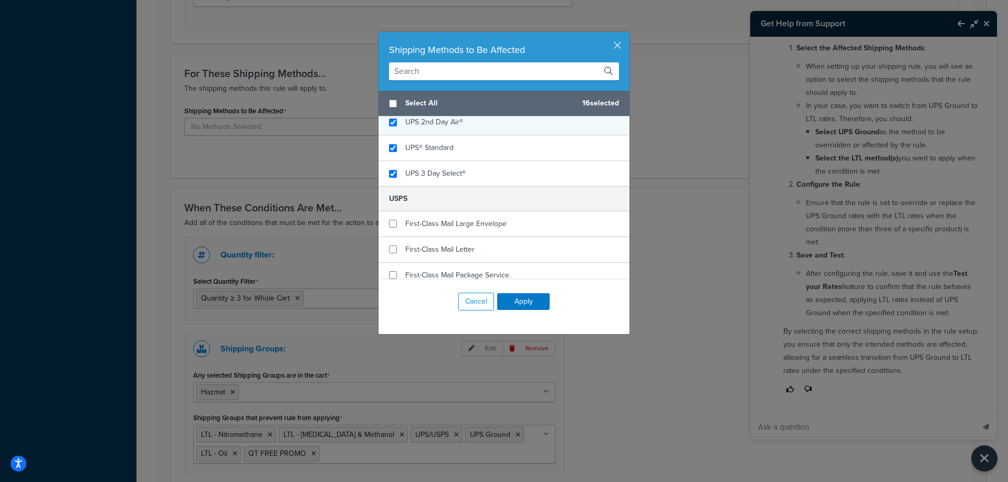
scroll to position [1417, 0]
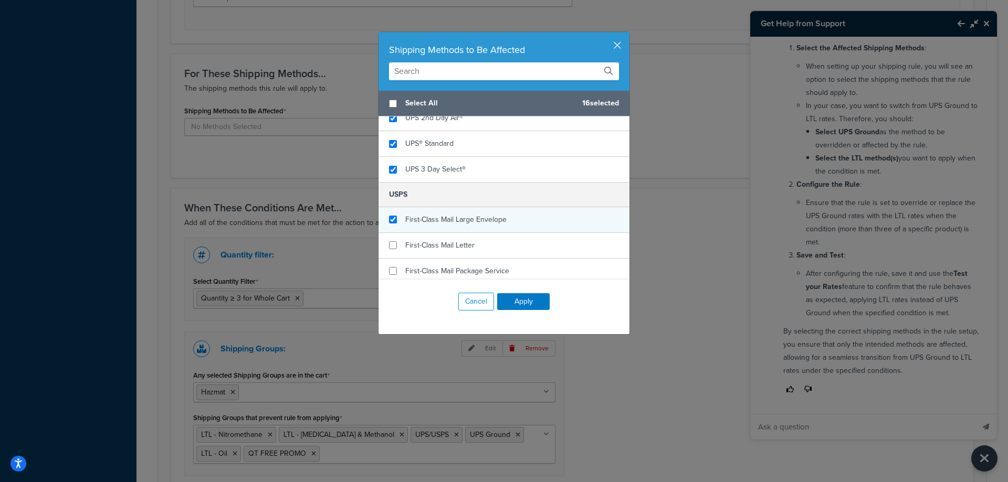
checkbox input "true"
click at [451, 219] on span "First-Class Mail Large Envelope" at bounding box center [455, 219] width 101 height 11
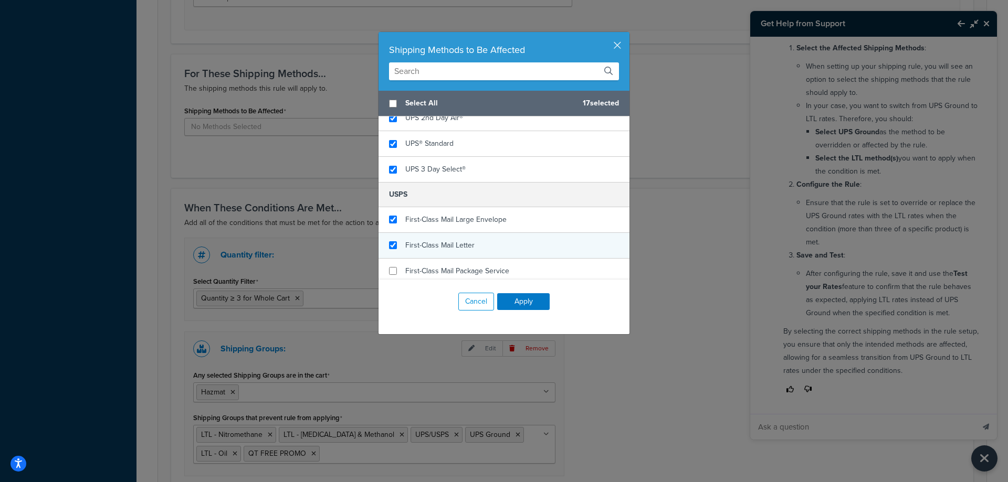
checkbox input "true"
click at [451, 245] on span "First-Class Mail Letter" at bounding box center [439, 245] width 69 height 11
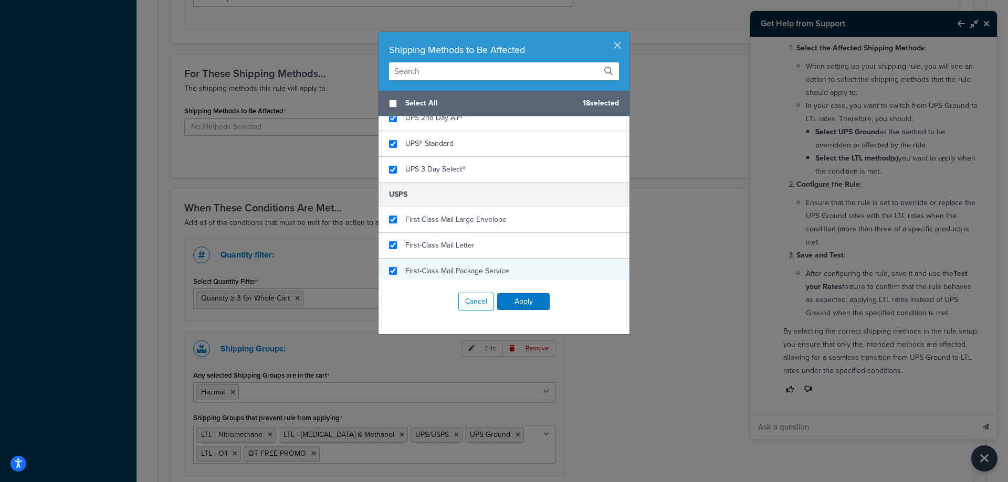
checkbox input "true"
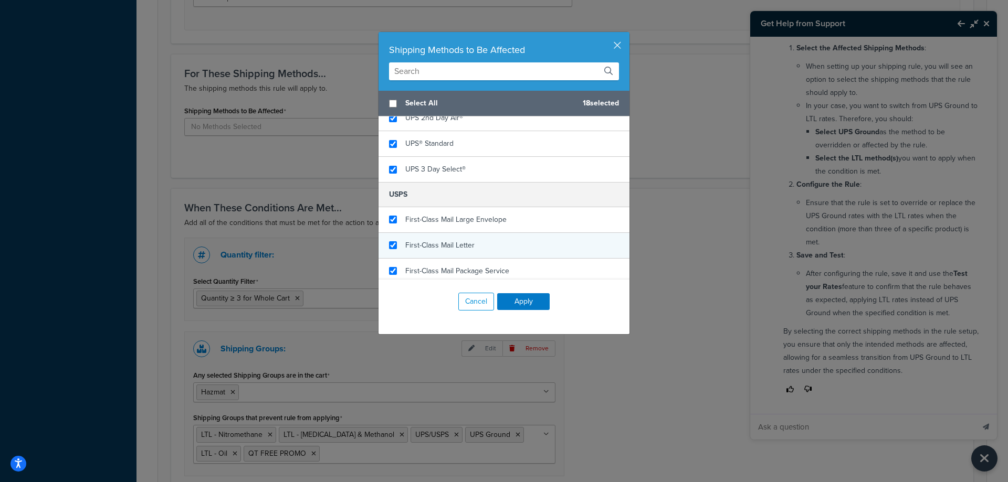
drag, startPoint x: 451, startPoint y: 266, endPoint x: 451, endPoint y: 252, distance: 13.7
click at [451, 264] on div "First-Class Mail Package Service" at bounding box center [457, 271] width 104 height 15
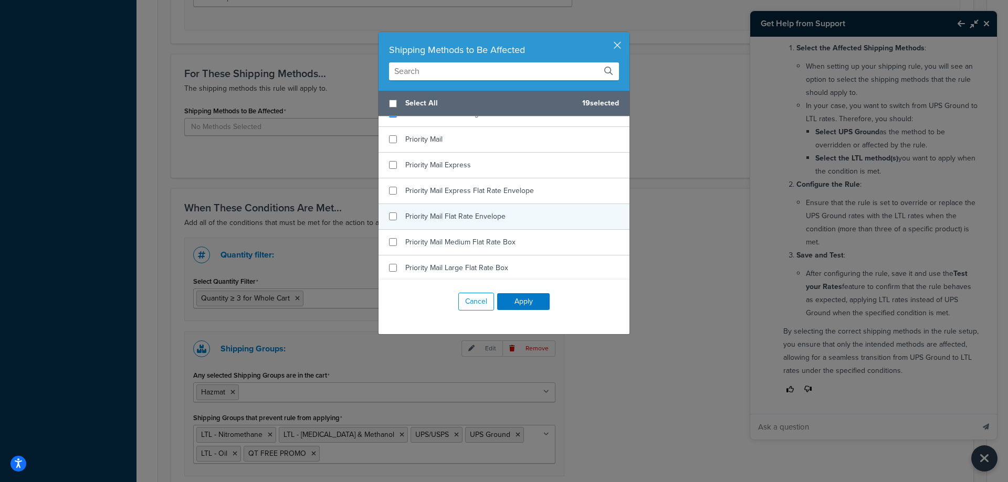
scroll to position [1522, 0]
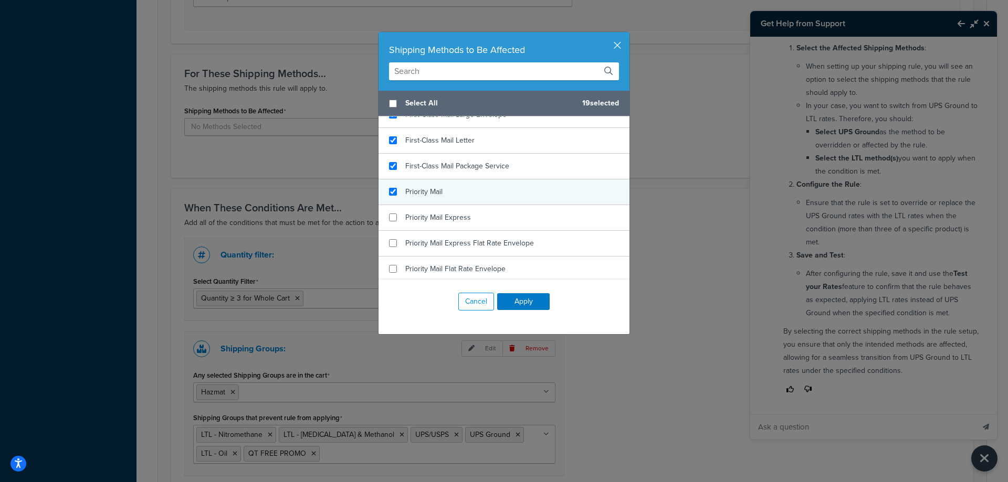
checkbox input "true"
click at [452, 191] on div "Priority Mail" at bounding box center [503, 193] width 251 height 26
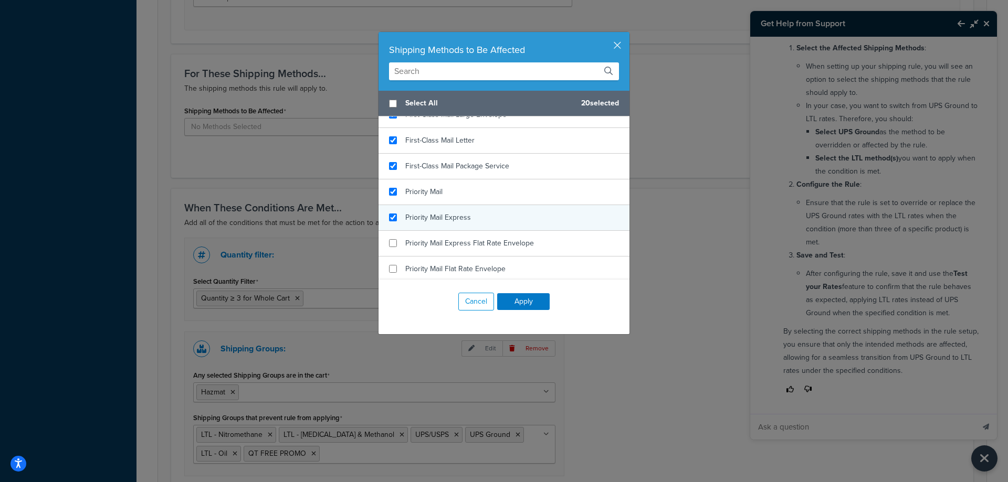
checkbox input "true"
click at [447, 222] on span "Priority Mail Express" at bounding box center [438, 217] width 66 height 11
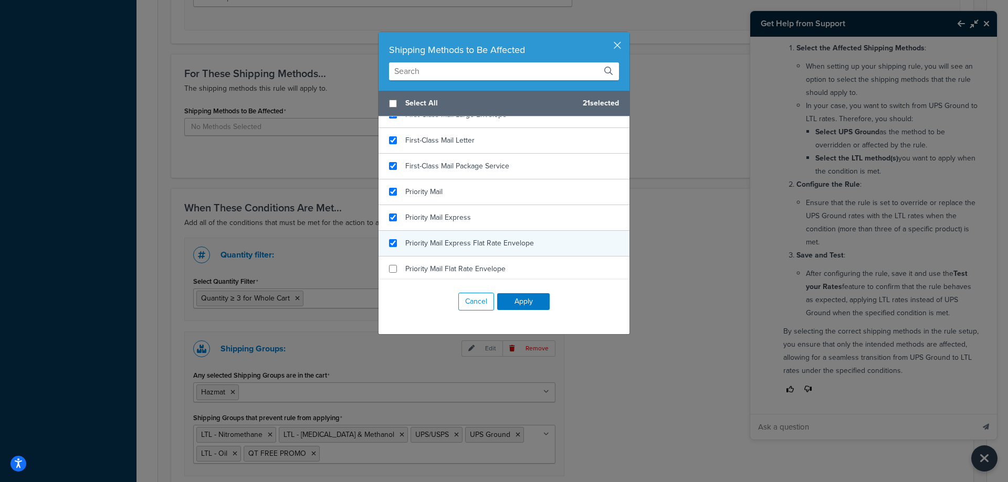
checkbox input "true"
click at [439, 248] on span "Priority Mail Express Flat Rate Envelope" at bounding box center [469, 243] width 129 height 11
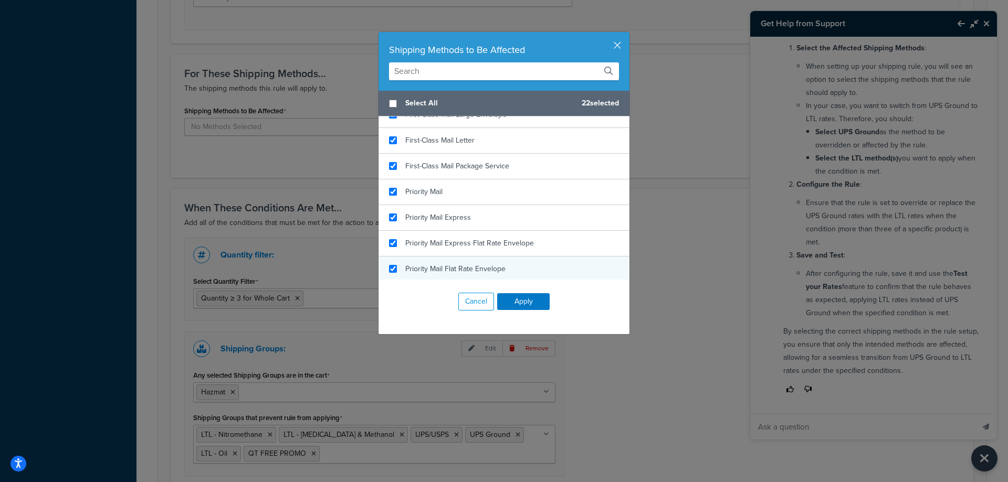
checkbox input "true"
click at [429, 269] on span "Priority Mail Flat Rate Envelope" at bounding box center [455, 268] width 100 height 11
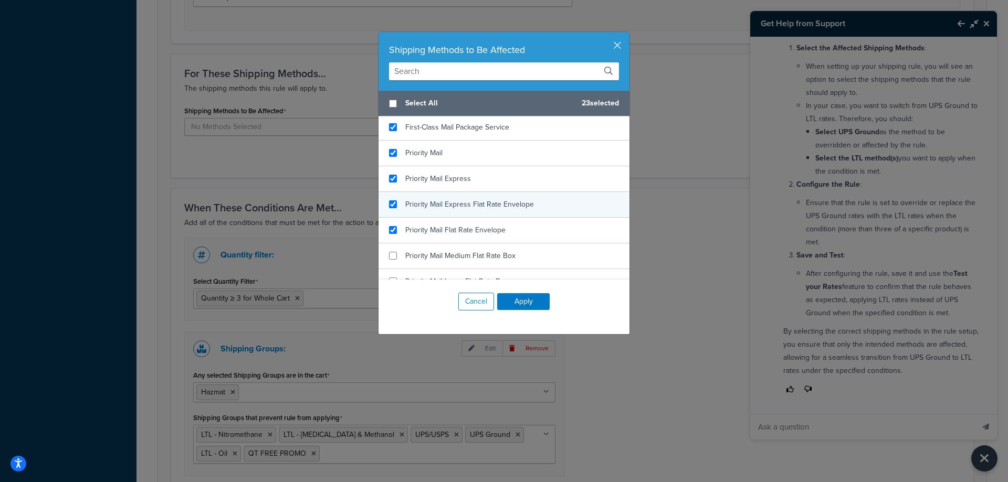
scroll to position [1627, 0]
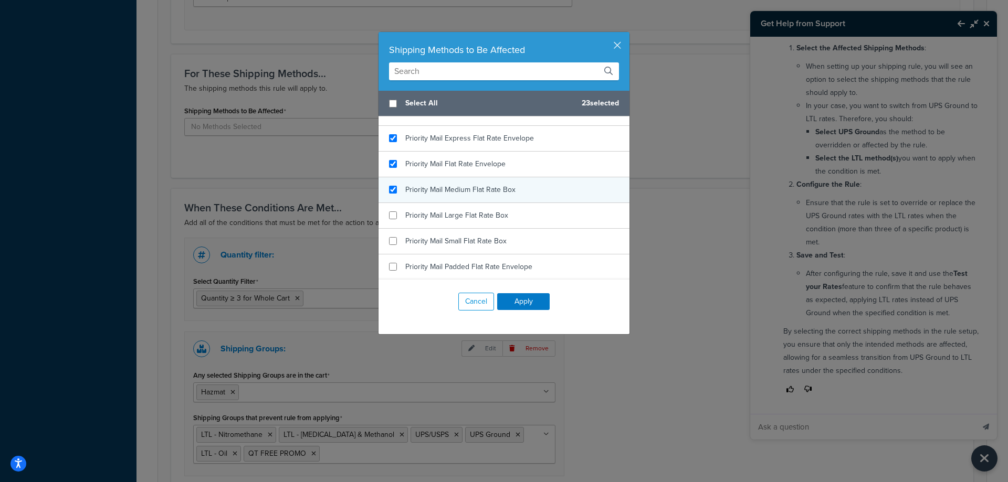
checkbox input "true"
click at [440, 198] on div "Priority Mail Medium Flat Rate Box" at bounding box center [503, 190] width 251 height 26
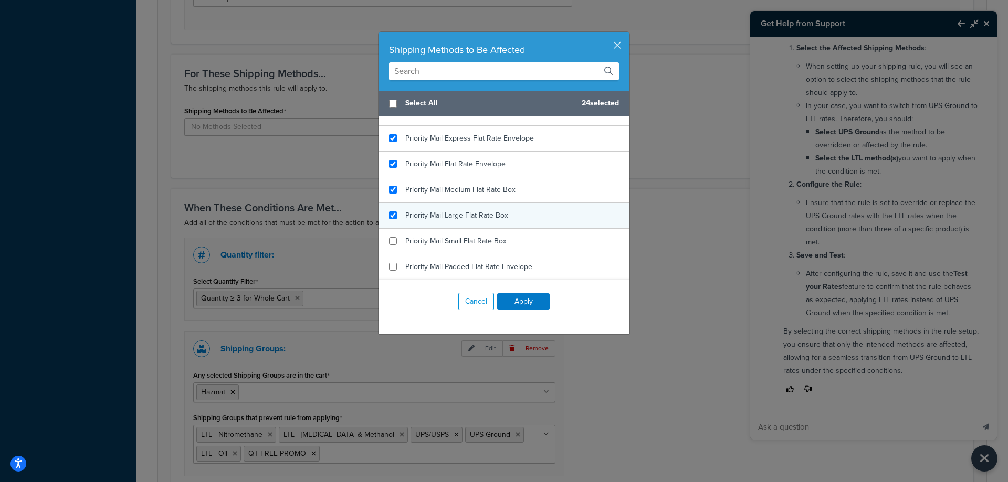
checkbox input "true"
click at [439, 226] on div "Priority Mail Large Flat Rate Box" at bounding box center [503, 216] width 251 height 26
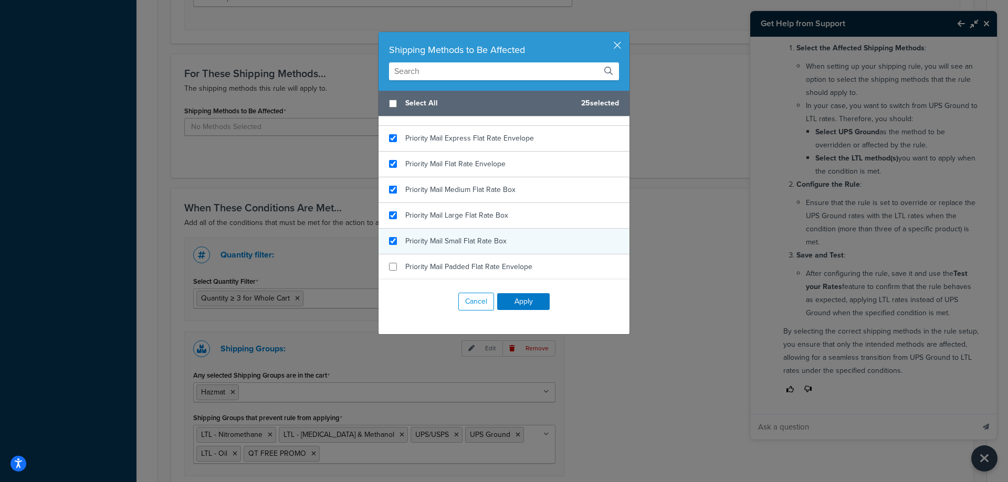
checkbox input "true"
click at [430, 247] on div "Priority Mail Small Flat Rate Box" at bounding box center [455, 241] width 101 height 15
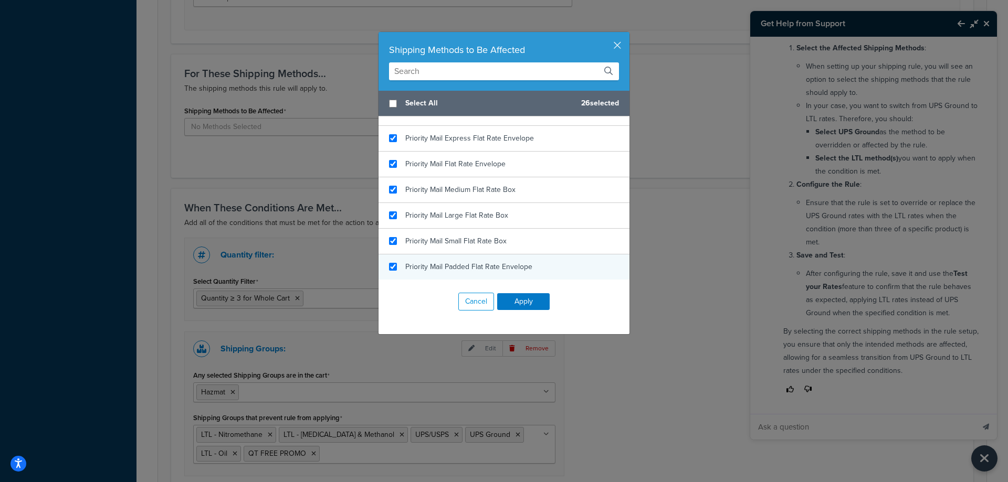
checkbox input "true"
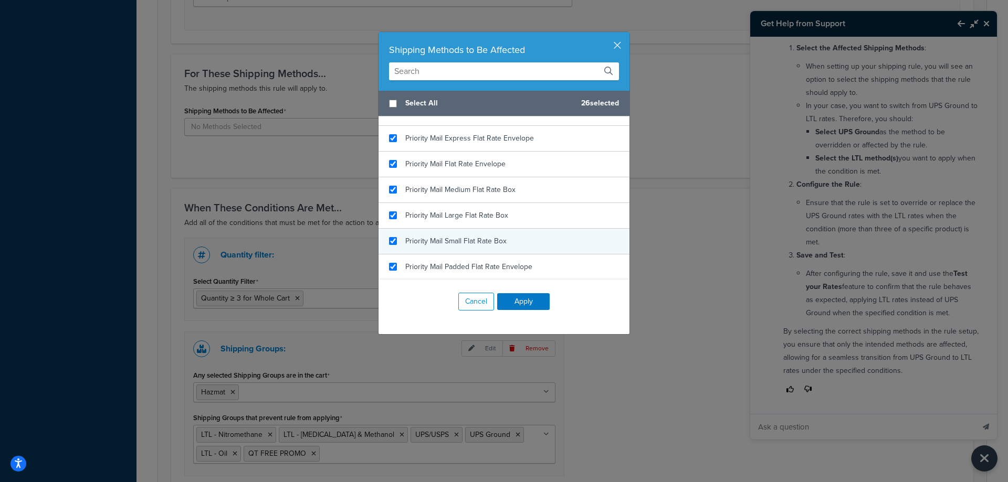
drag, startPoint x: 427, startPoint y: 269, endPoint x: 428, endPoint y: 235, distance: 34.2
click at [428, 268] on span "Priority Mail Padded Flat Rate Envelope" at bounding box center [468, 266] width 127 height 11
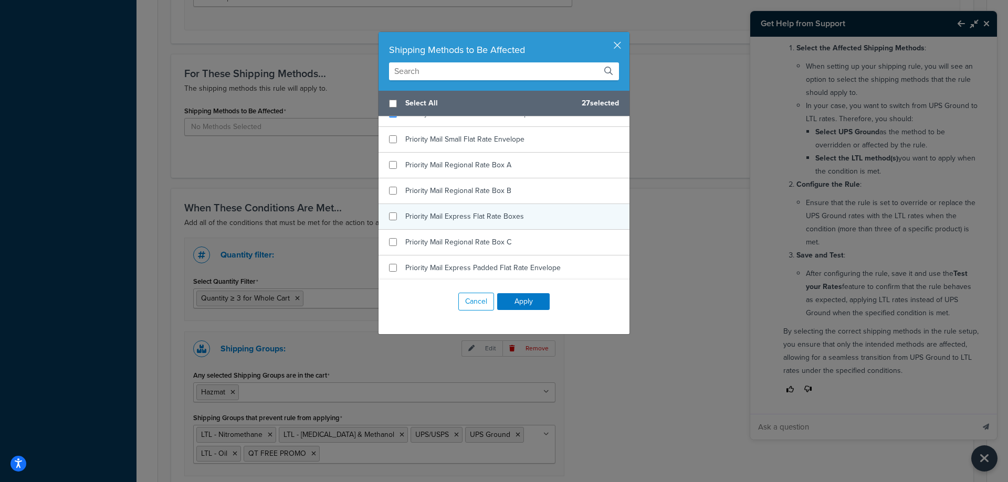
scroll to position [1728, 0]
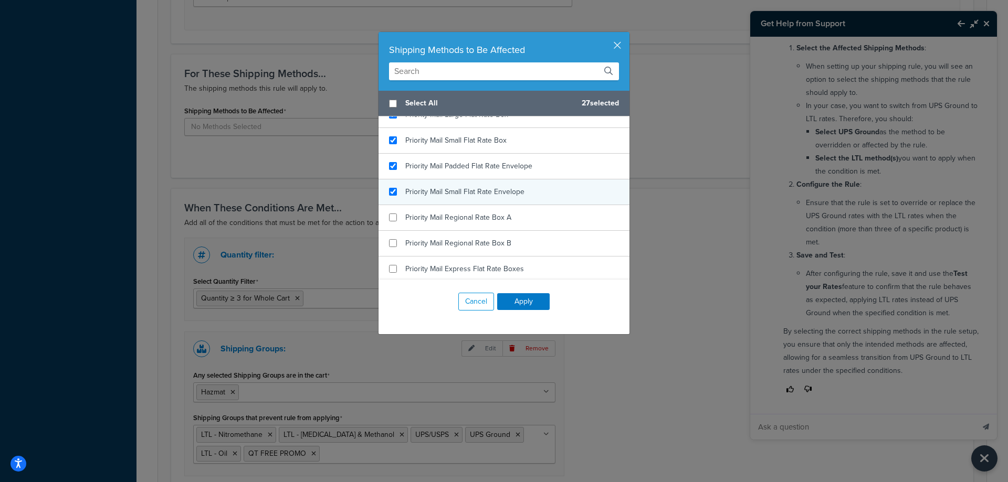
checkbox input "true"
click at [443, 197] on span "Priority Mail Small Flat Rate Envelope" at bounding box center [464, 191] width 119 height 11
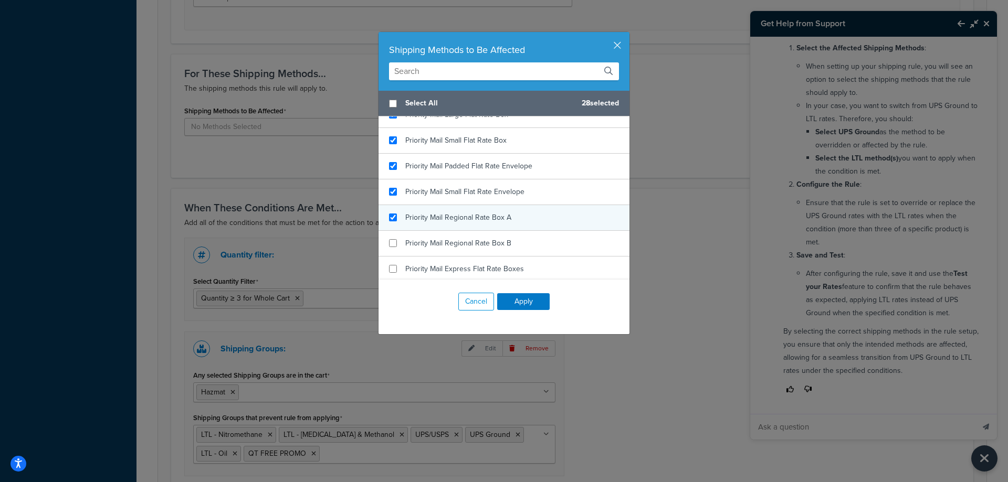
checkbox input "true"
click at [442, 222] on span "Priority Mail Regional Rate Box A" at bounding box center [458, 217] width 106 height 11
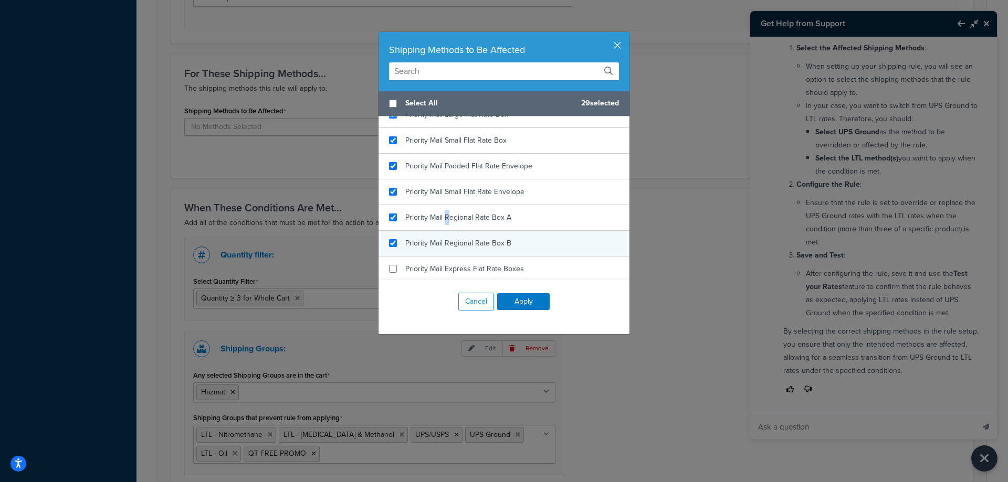
checkbox input "true"
click at [445, 254] on div "Priority Mail Regional Rate Box B" at bounding box center [503, 244] width 251 height 26
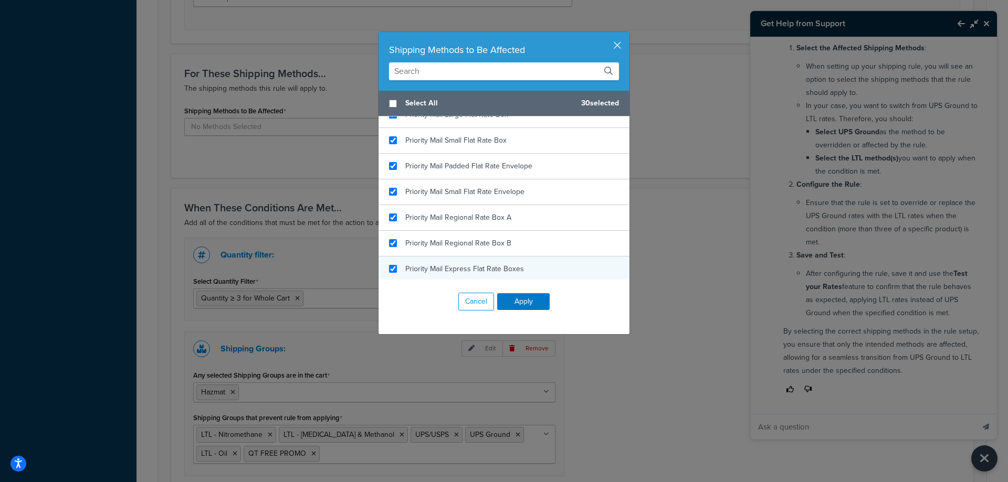
checkbox input "true"
click at [446, 273] on span "Priority Mail Express Flat Rate Boxes" at bounding box center [464, 268] width 119 height 11
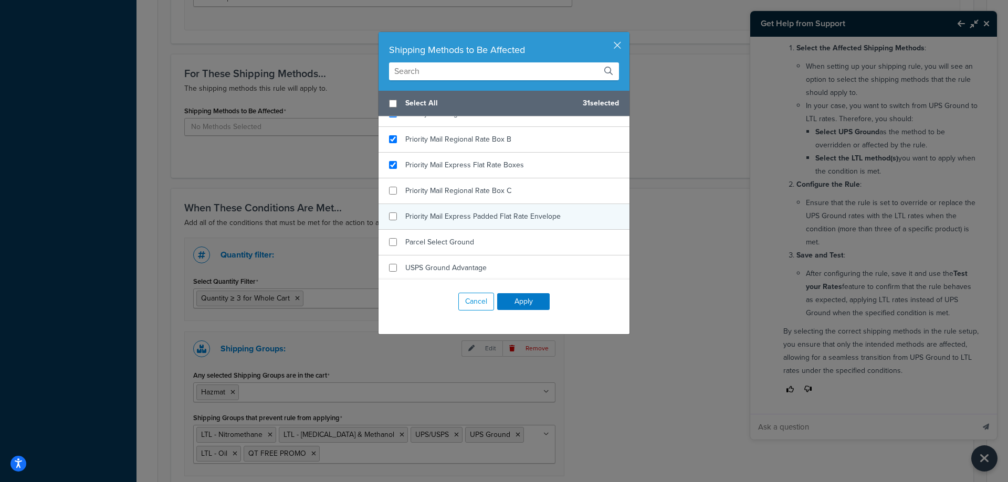
scroll to position [1833, 0]
checkbox input "true"
click at [449, 206] on div "Priority Mail Express Padded Flat Rate Envelope" at bounding box center [503, 216] width 251 height 26
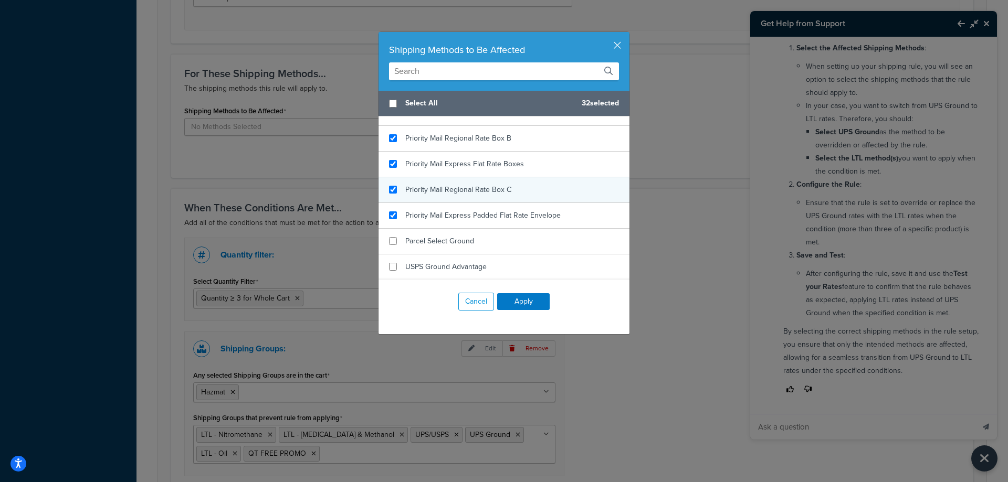
checkbox input "true"
click at [449, 197] on div "Priority Mail Regional Rate Box C" at bounding box center [458, 190] width 106 height 15
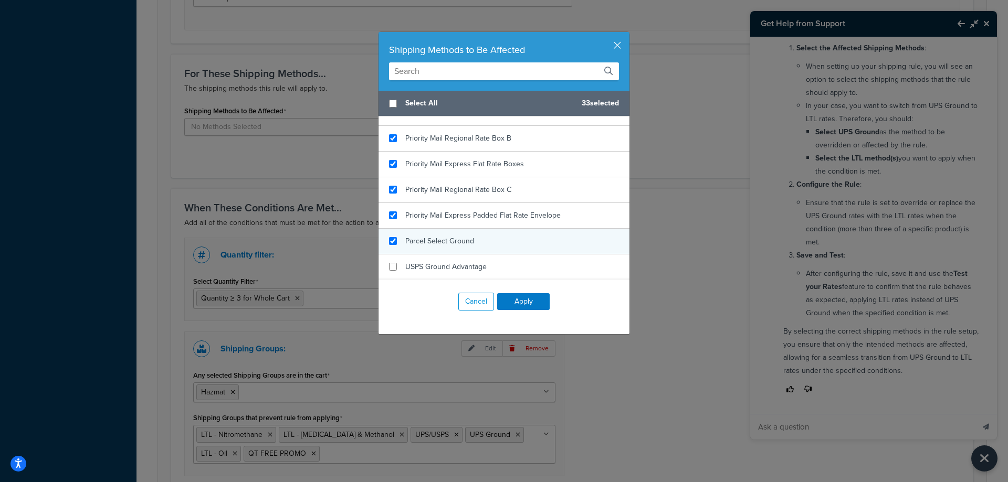
checkbox input "true"
click at [446, 248] on div "Parcel Select Ground" at bounding box center [439, 241] width 69 height 15
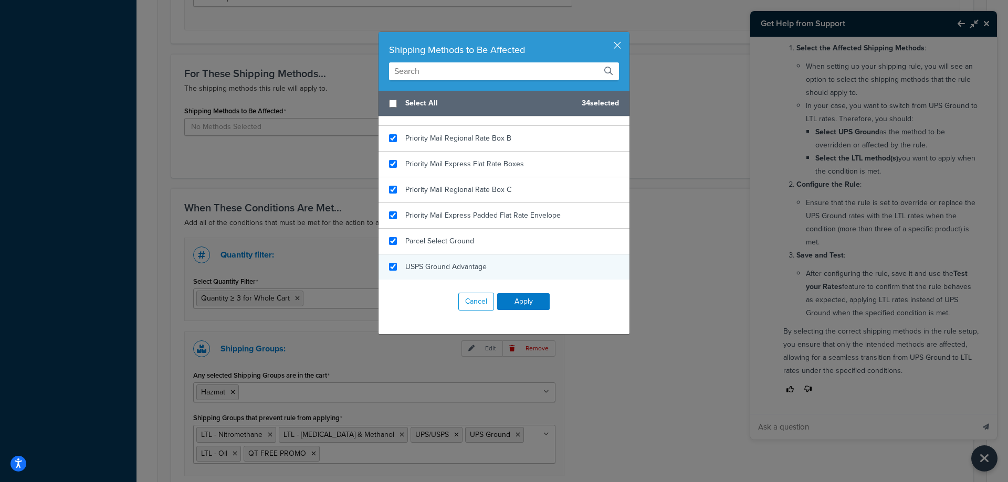
checkbox input "true"
click at [442, 265] on span "USPS Ground Advantage" at bounding box center [445, 266] width 81 height 11
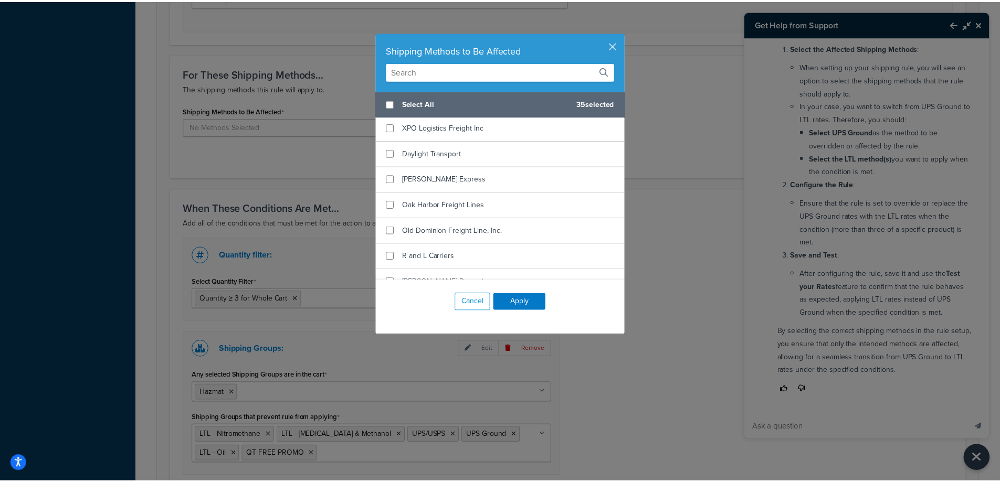
scroll to position [0, 0]
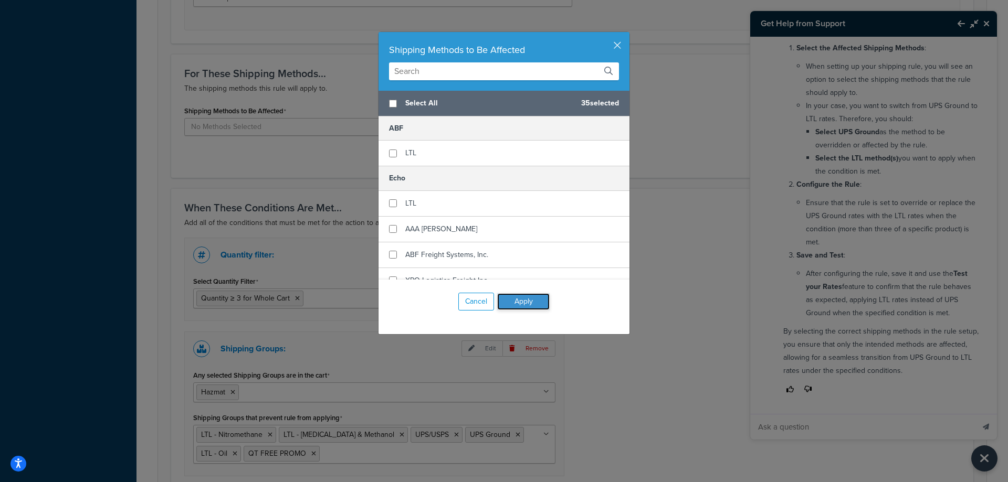
click at [519, 297] on button "Apply" at bounding box center [523, 301] width 52 height 17
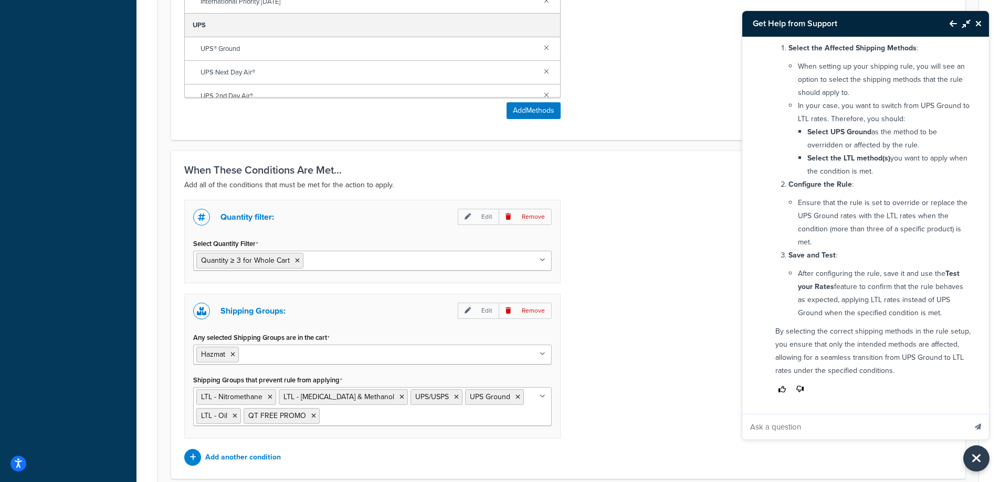
scroll to position [856, 0]
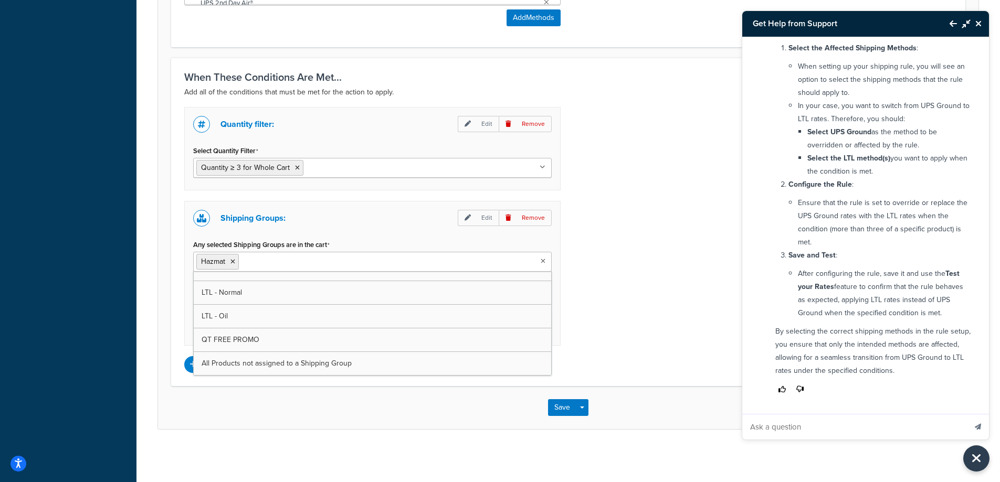
click at [273, 263] on input "Any selected Shipping Groups are in the cart" at bounding box center [287, 262] width 93 height 12
click at [619, 287] on div "Quantity filter: Edit Remove Select Quantity Filter Quantity ≥ 3 for Whole Cart…" at bounding box center [568, 240] width 784 height 266
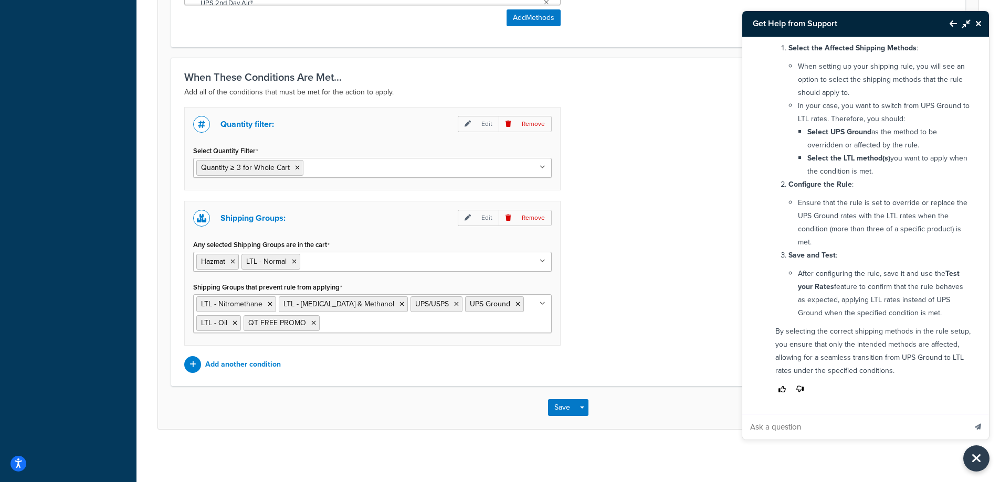
click at [433, 263] on ul "Hazmat LTL - Normal" at bounding box center [372, 262] width 358 height 20
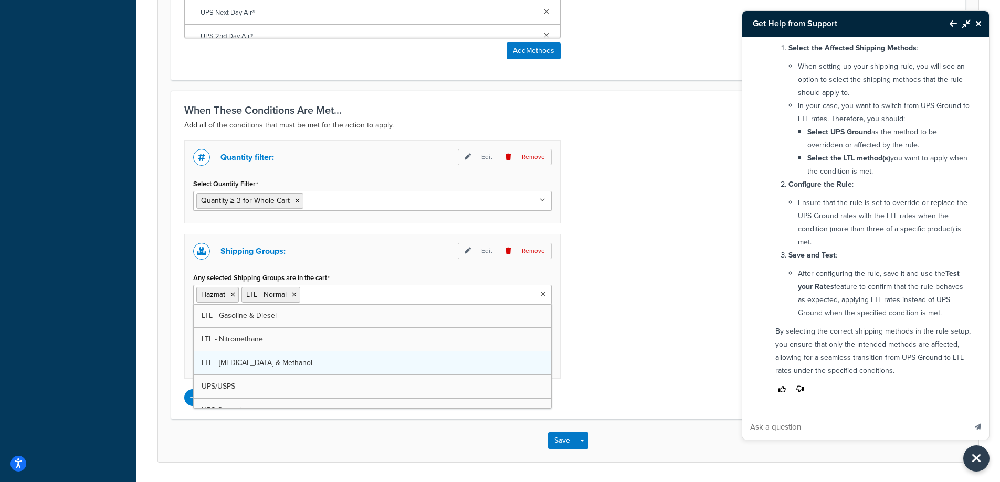
scroll to position [803, 0]
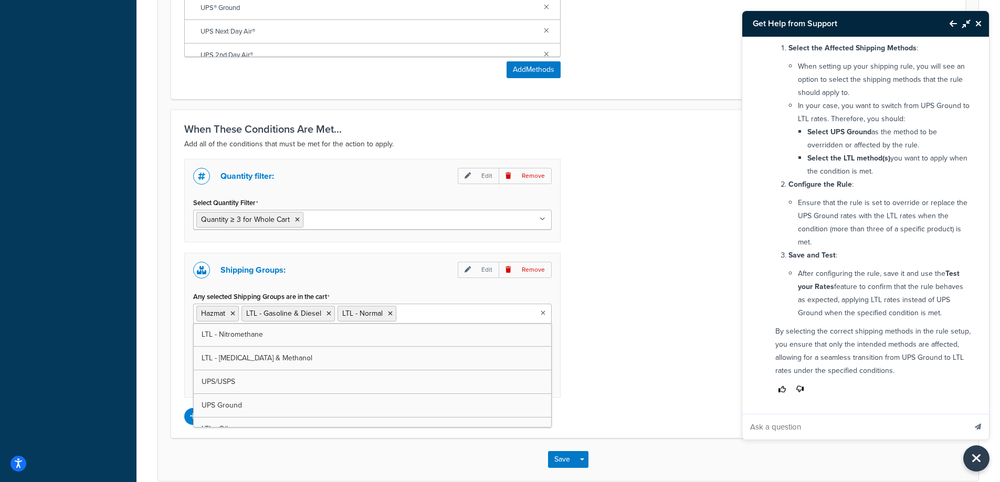
click at [578, 302] on div "Quantity filter: Edit Remove Select Quantity Filter Quantity ≥ 3 for Whole Cart…" at bounding box center [568, 292] width 784 height 266
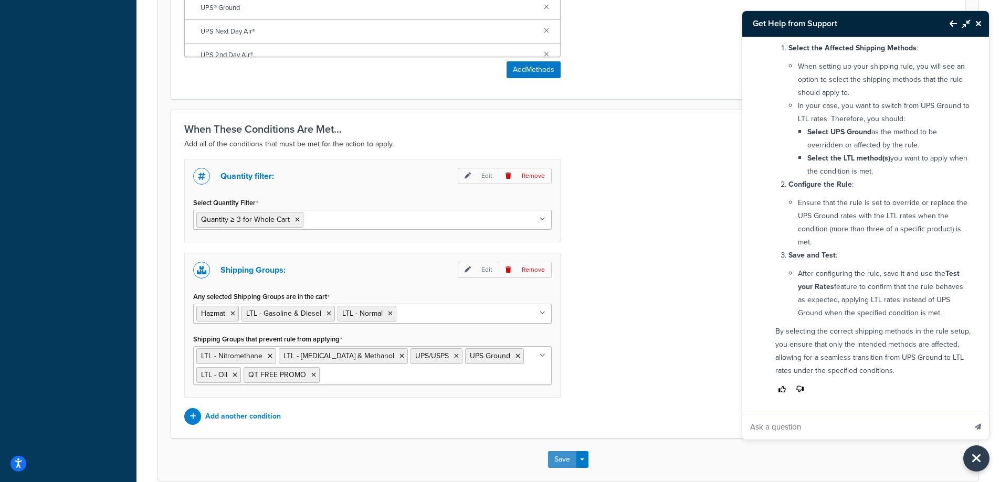
drag, startPoint x: 559, startPoint y: 458, endPoint x: 559, endPoint y: 448, distance: 9.4
click at [559, 455] on button "Save" at bounding box center [562, 459] width 28 height 17
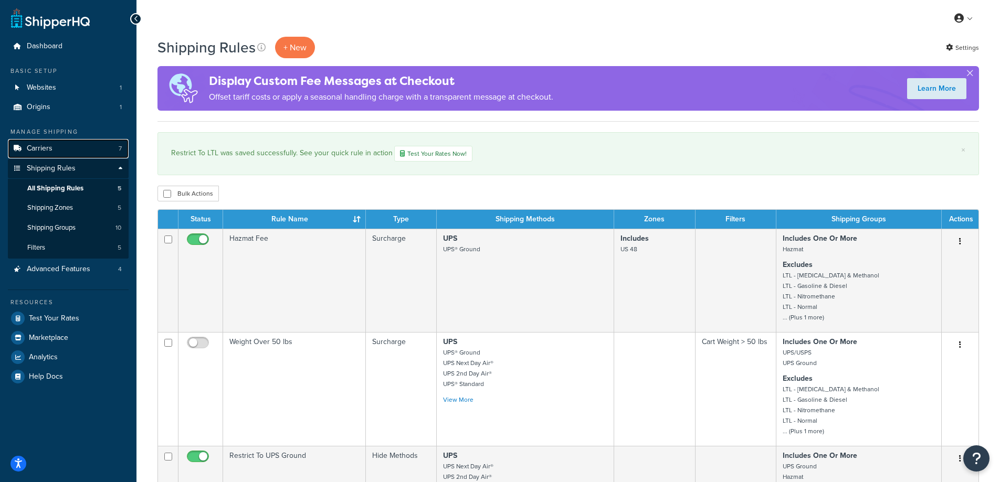
click at [79, 153] on link "Carriers 7" at bounding box center [68, 148] width 121 height 19
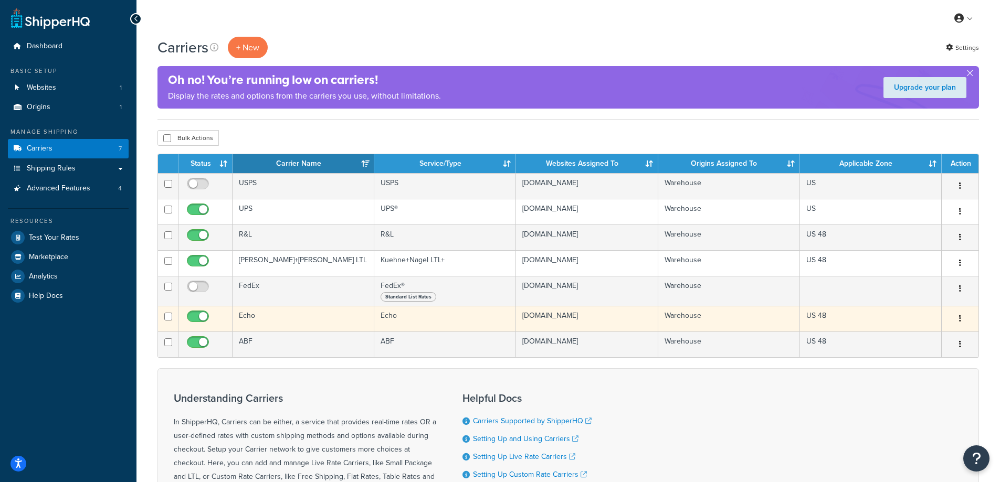
click at [249, 321] on td "Echo" at bounding box center [304, 319] width 142 height 26
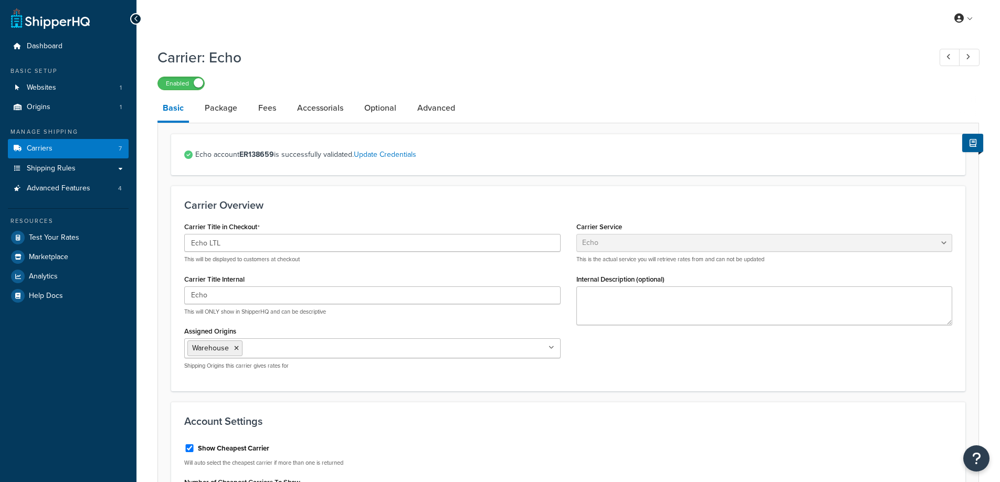
select select "echoFreight"
click at [233, 111] on link "Package" at bounding box center [220, 108] width 43 height 25
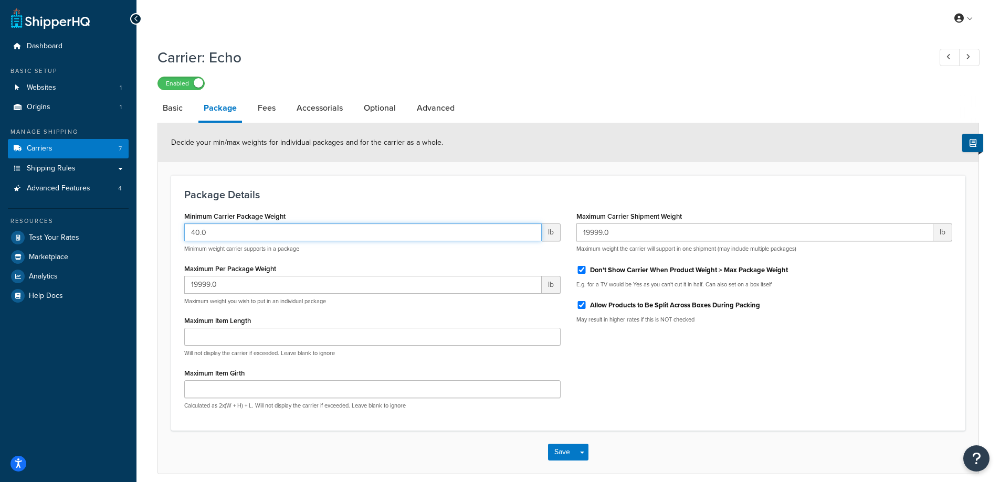
click at [237, 228] on input "40.0" at bounding box center [362, 233] width 357 height 18
click at [307, 191] on h3 "Package Details" at bounding box center [568, 195] width 768 height 12
click at [270, 110] on link "Fees" at bounding box center [266, 108] width 28 height 25
select select "AFTER"
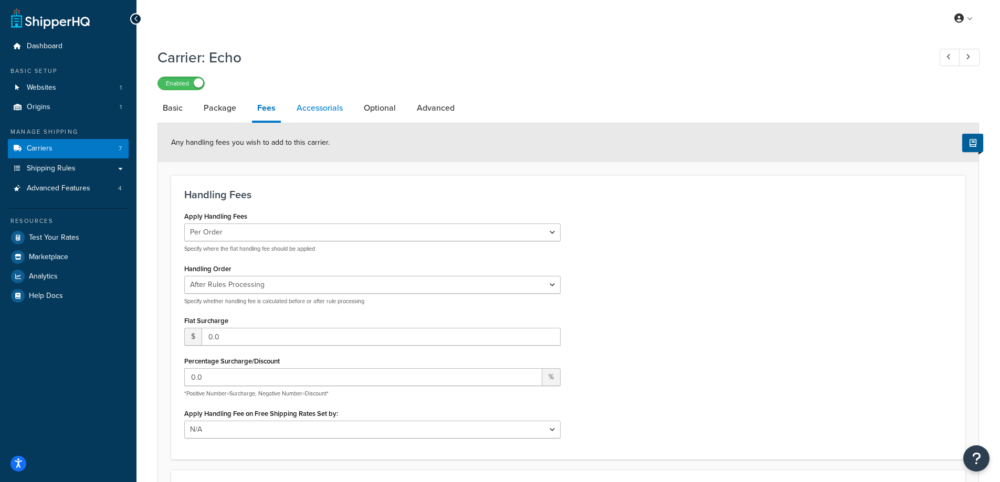
click at [313, 111] on link "Accessorials" at bounding box center [319, 108] width 57 height 25
select select "residential"
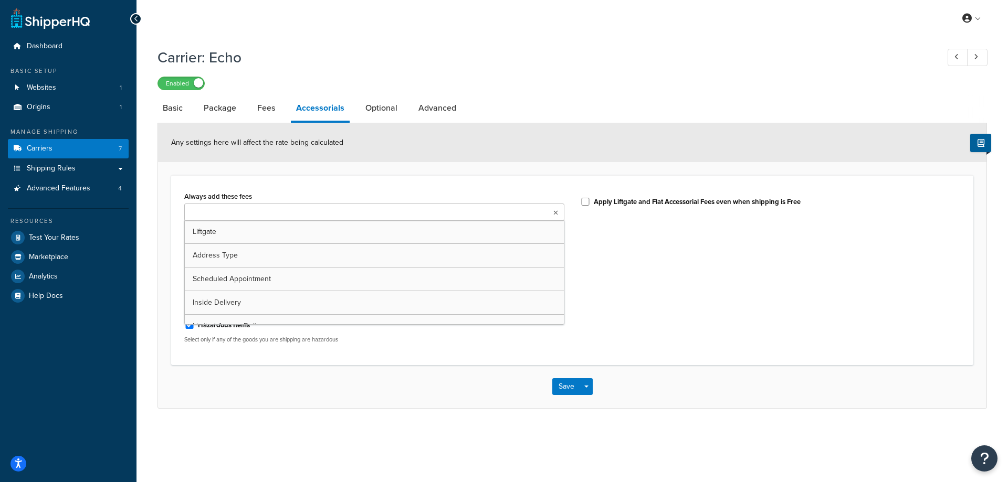
click at [276, 211] on ul at bounding box center [374, 212] width 380 height 17
click at [288, 187] on div "Always add these fees Liftgate Address Type Scheduled Appointment Inside Delive…" at bounding box center [572, 269] width 802 height 189
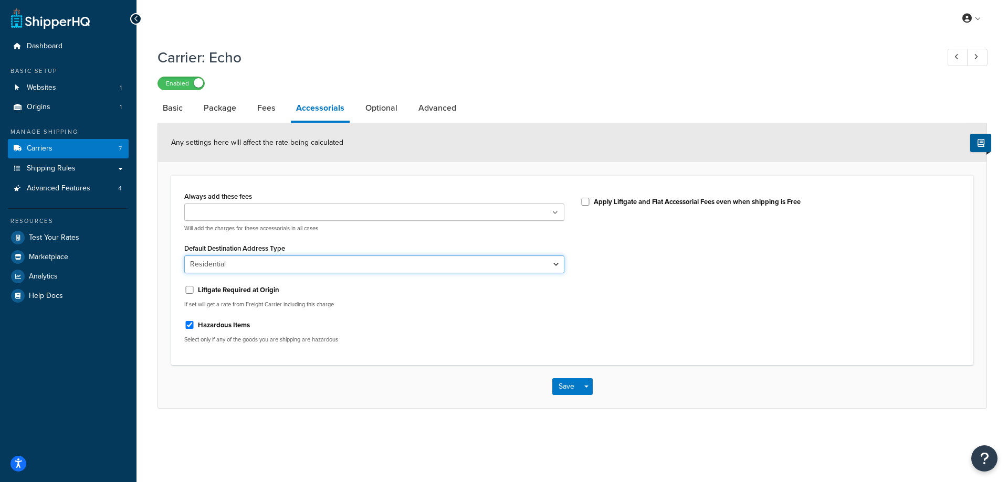
click at [246, 265] on select "Business Residential" at bounding box center [374, 265] width 380 height 18
click at [170, 262] on form "Any settings here will affect the rate being calculated Always add these fees L…" at bounding box center [572, 265] width 828 height 284
click at [188, 292] on input "Liftgate Required at Origin" at bounding box center [189, 290] width 10 height 8
click at [188, 291] on input "Liftgate Required at Origin" at bounding box center [189, 290] width 10 height 8
checkbox input "false"
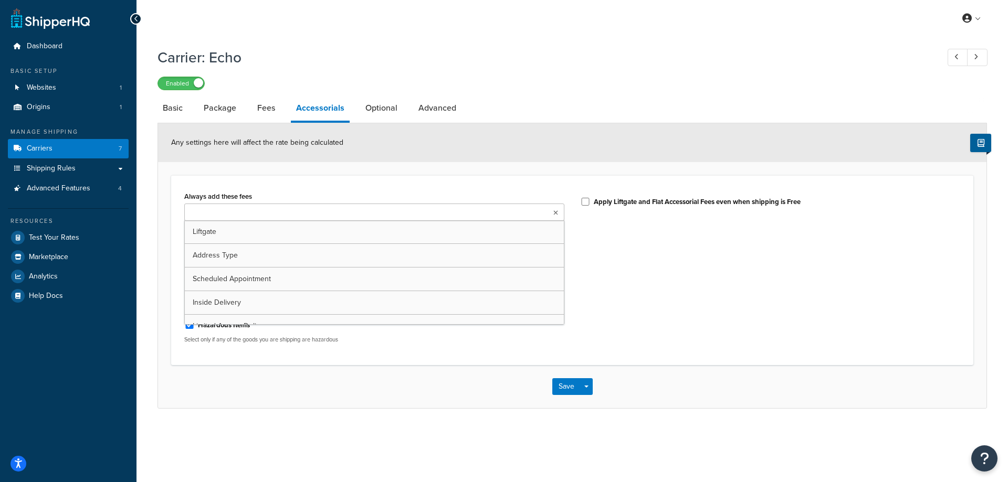
click at [205, 217] on input "Always add these fees" at bounding box center [233, 213] width 93 height 12
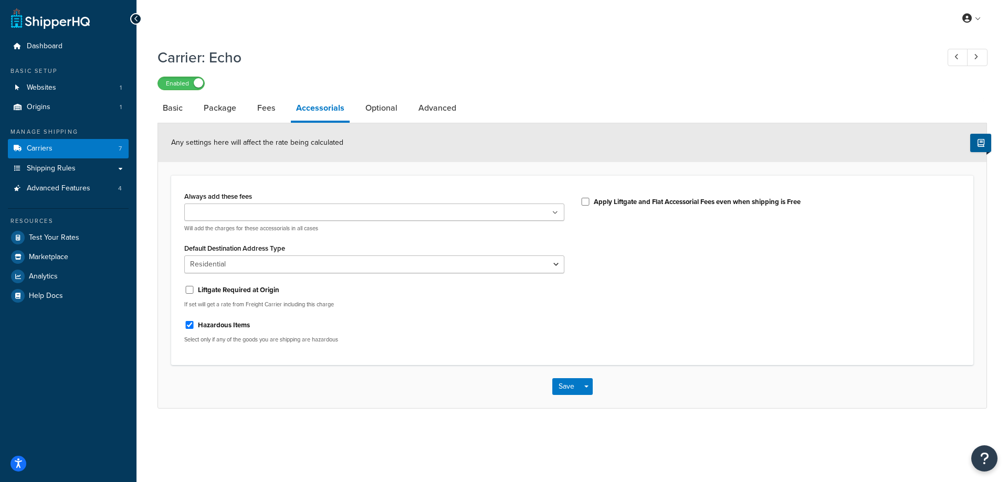
click at [305, 175] on form "Any settings here will affect the rate being calculated Always add these fees L…" at bounding box center [572, 265] width 828 height 284
click at [368, 113] on link "Optional" at bounding box center [381, 108] width 43 height 25
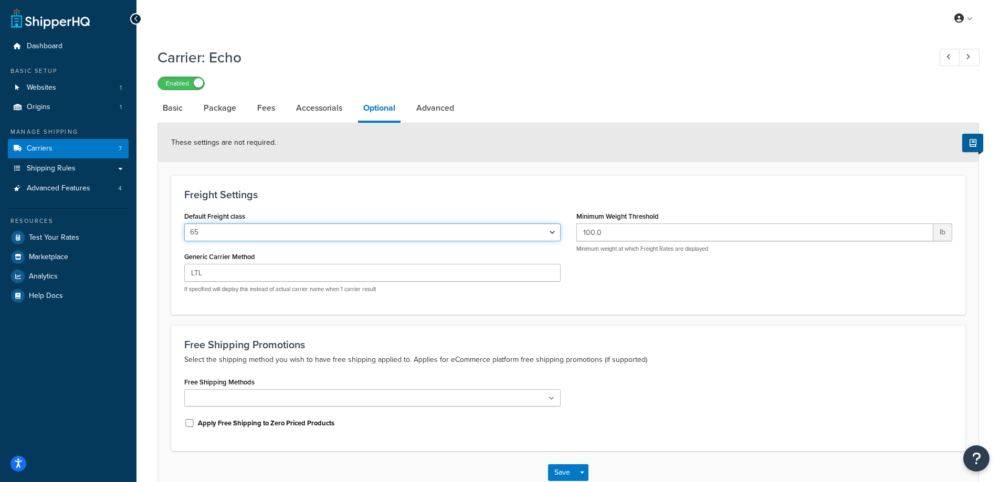
click at [251, 233] on select "50 55 60 65 70 77.5 85 92.5 100 110 125 150 175 200 250 300 400 500" at bounding box center [372, 233] width 376 height 18
select select "85"
click at [184, 224] on select "50 55 60 65 70 77.5 85 92.5 100 110 125 150 175 200 250 300 400 500" at bounding box center [372, 233] width 376 height 18
click at [220, 181] on div "Freight Settings Default Freight class 50 55 60 65 70 77.5 85 92.5 100 110 125 …" at bounding box center [568, 244] width 794 height 139
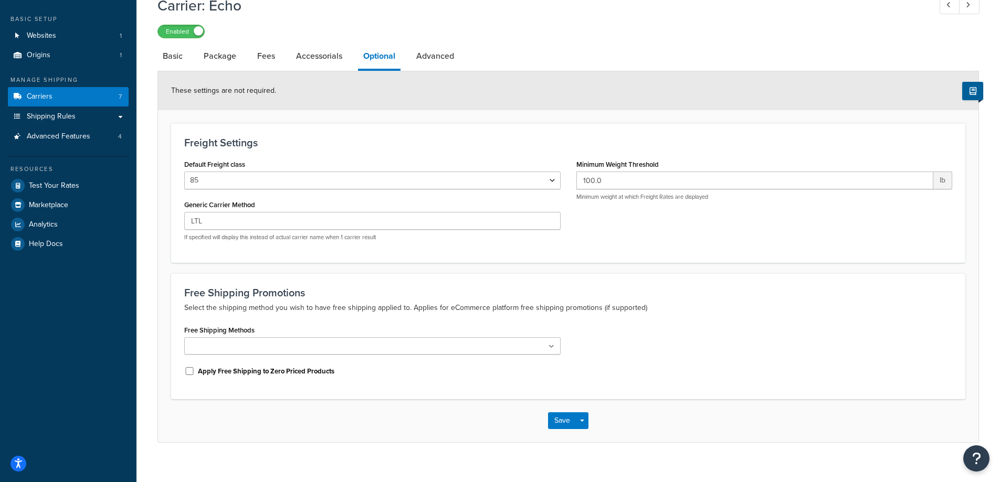
scroll to position [52, 0]
click at [731, 181] on input "100.0" at bounding box center [754, 180] width 357 height 18
click at [435, 57] on link "Advanced" at bounding box center [435, 55] width 48 height 25
select select "false"
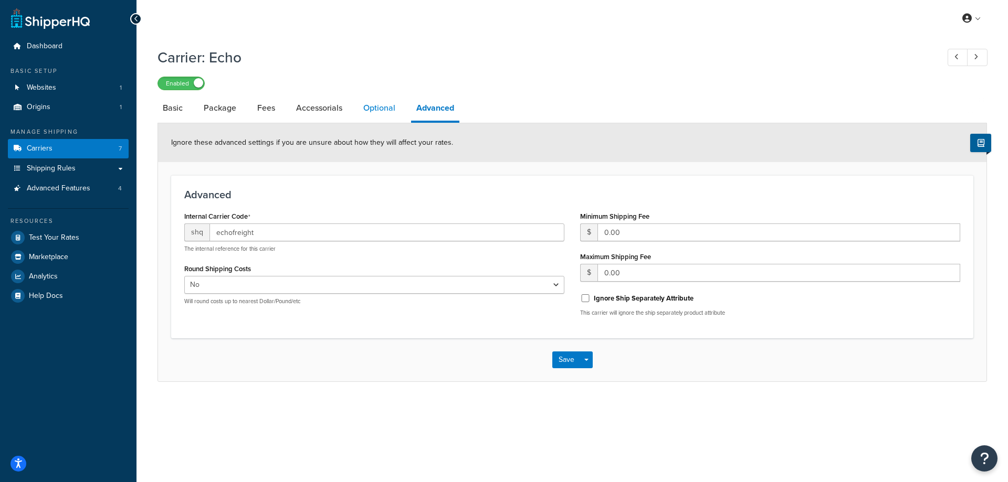
click at [360, 103] on link "Optional" at bounding box center [379, 108] width 43 height 25
select select "85"
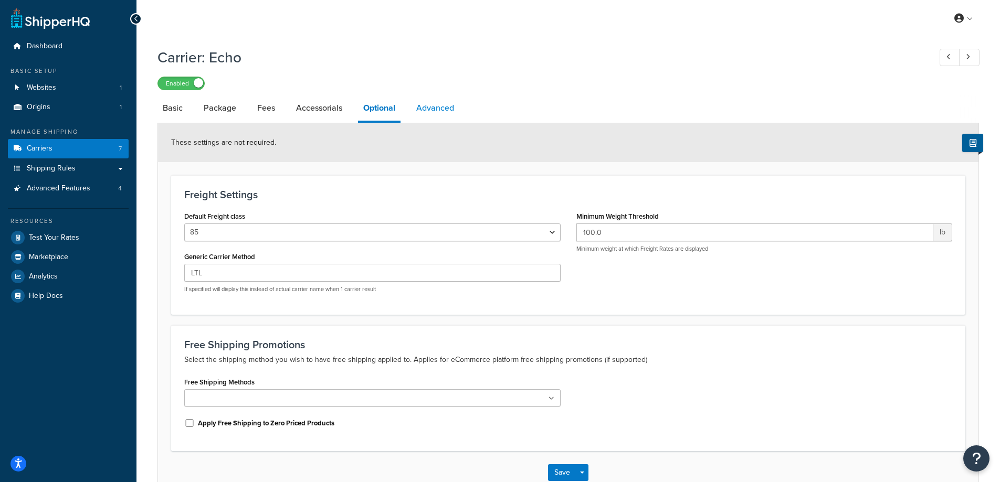
drag, startPoint x: 453, startPoint y: 112, endPoint x: 450, endPoint y: 105, distance: 7.5
click at [452, 111] on link "Advanced" at bounding box center [435, 108] width 48 height 25
select select "false"
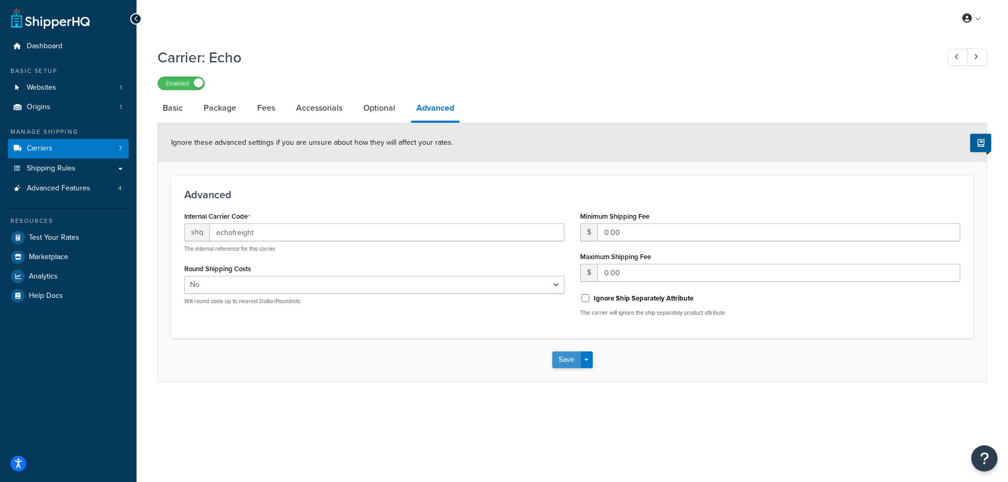
click at [563, 363] on button "Save" at bounding box center [566, 360] width 28 height 17
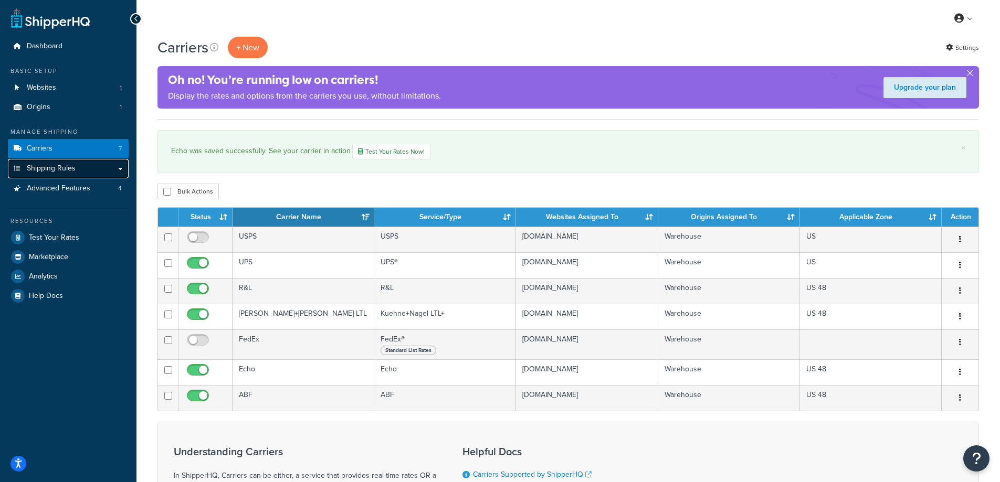
click at [125, 168] on link "Shipping Rules" at bounding box center [68, 168] width 121 height 19
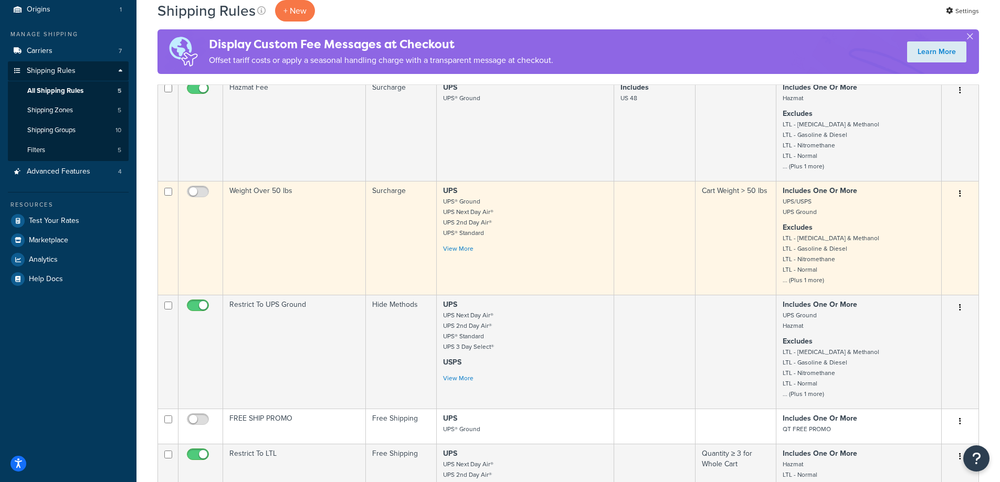
scroll to position [262, 0]
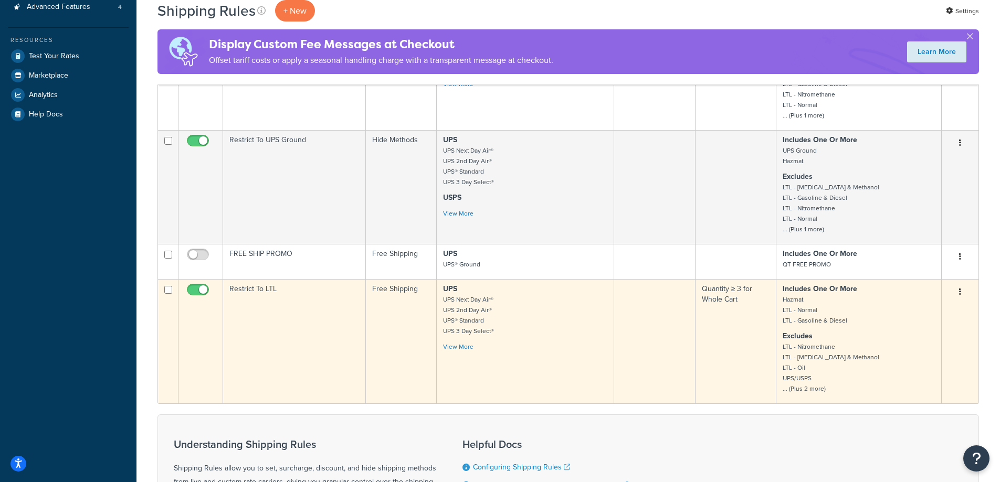
click at [621, 327] on td at bounding box center [654, 341] width 81 height 124
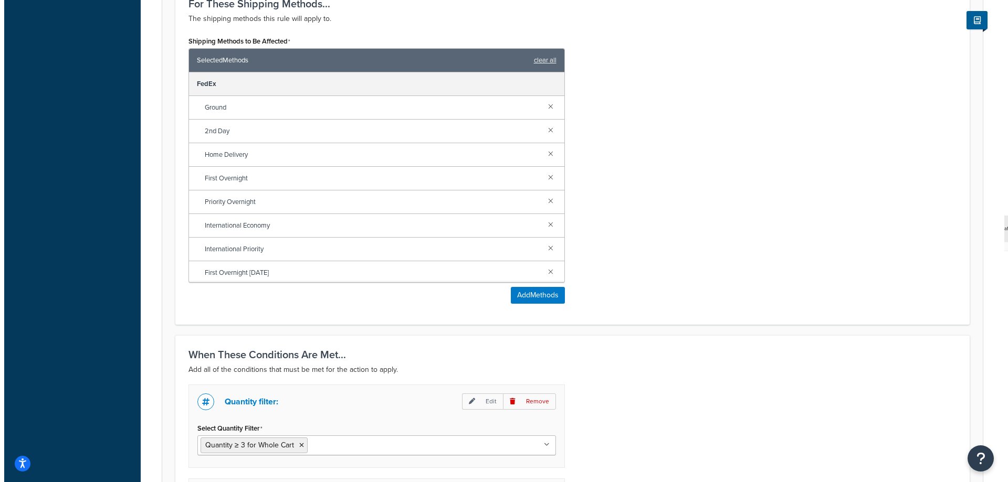
scroll to position [856, 0]
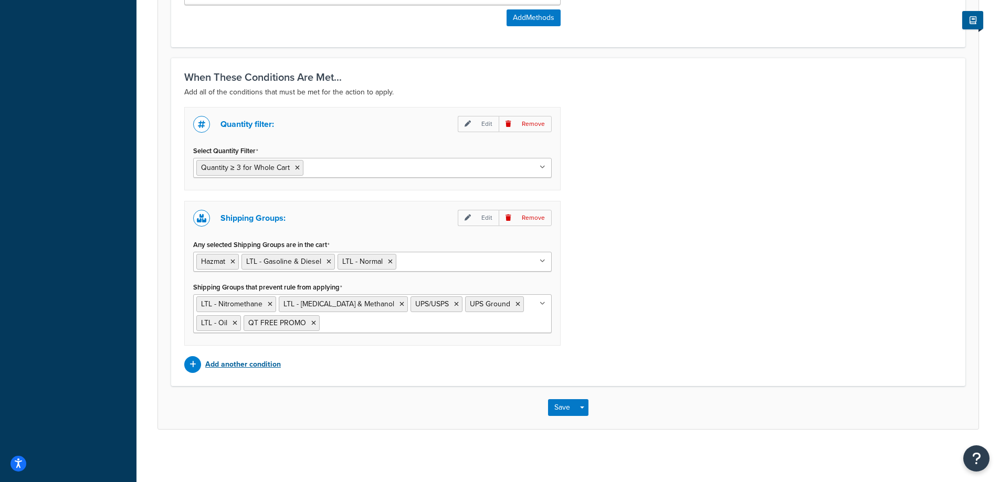
click at [246, 367] on p "Add another condition" at bounding box center [243, 364] width 76 height 15
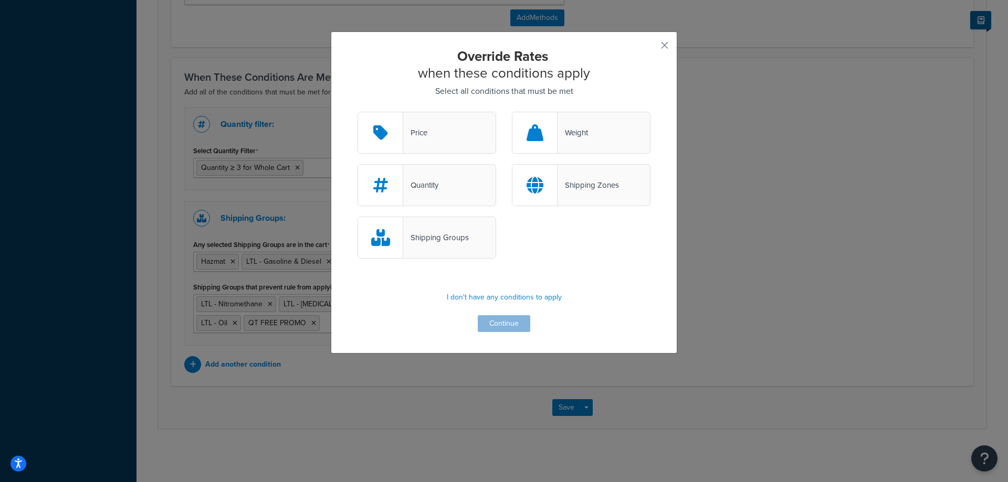
click at [567, 191] on div "Shipping Zones" at bounding box center [587, 185] width 61 height 15
click at [0, 0] on input "Shipping Zones" at bounding box center [0, 0] width 0 height 0
click at [496, 322] on button "Continue" at bounding box center [504, 323] width 52 height 17
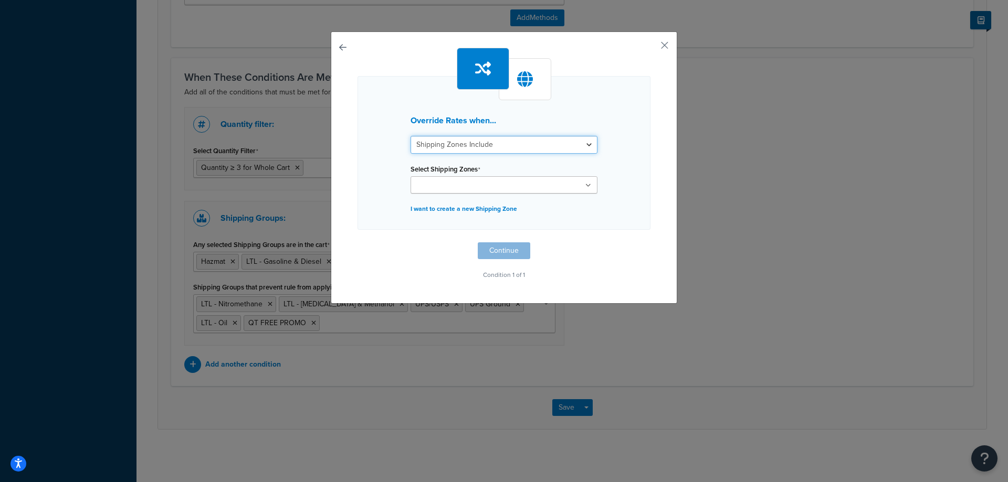
click at [515, 149] on select "Shipping Zones Include Shipping Zones Do Not Include" at bounding box center [503, 145] width 187 height 18
click at [518, 147] on select "Shipping Zones Include Shipping Zones Do Not Include" at bounding box center [503, 145] width 187 height 18
click at [489, 180] on input "Select Shipping Zones" at bounding box center [460, 186] width 93 height 12
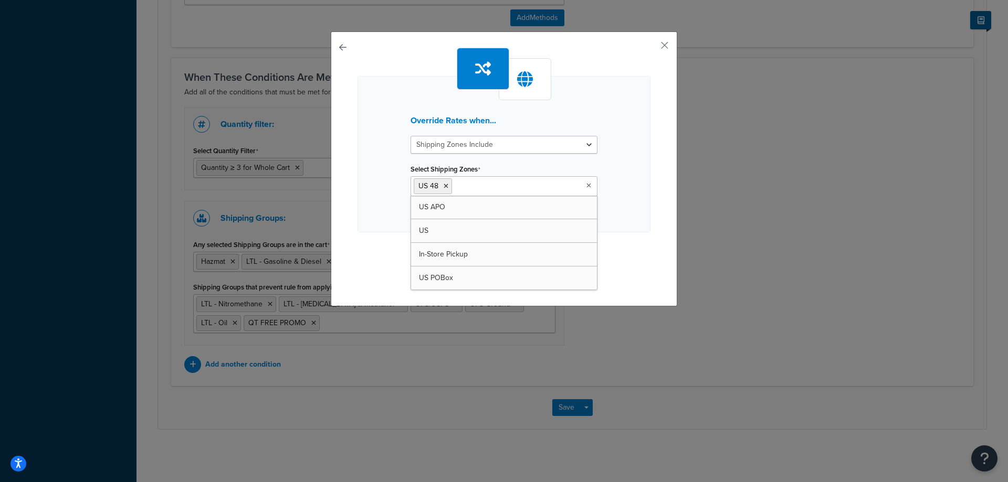
click at [615, 181] on div "Override Rates when... Shipping Zones Include Shipping Zones Do Not Include Sel…" at bounding box center [503, 154] width 293 height 156
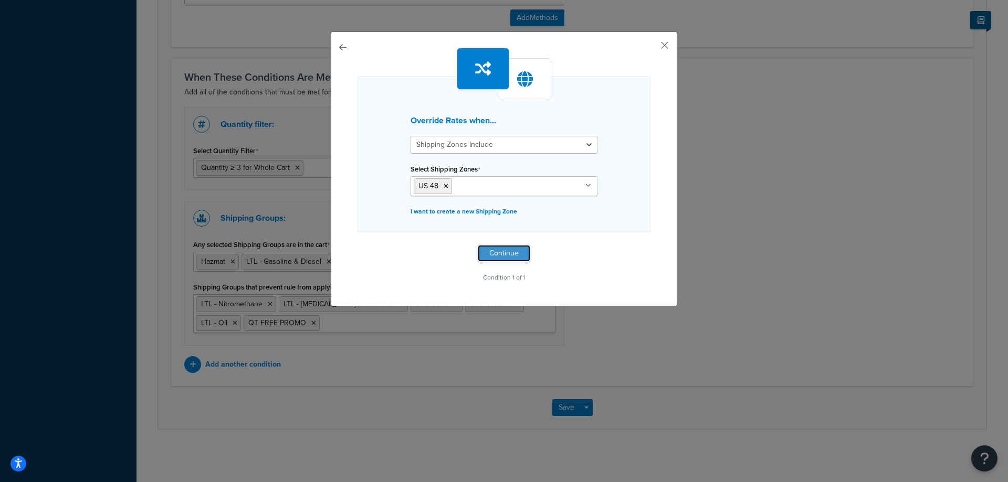
click at [499, 251] on button "Continue" at bounding box center [504, 253] width 52 height 17
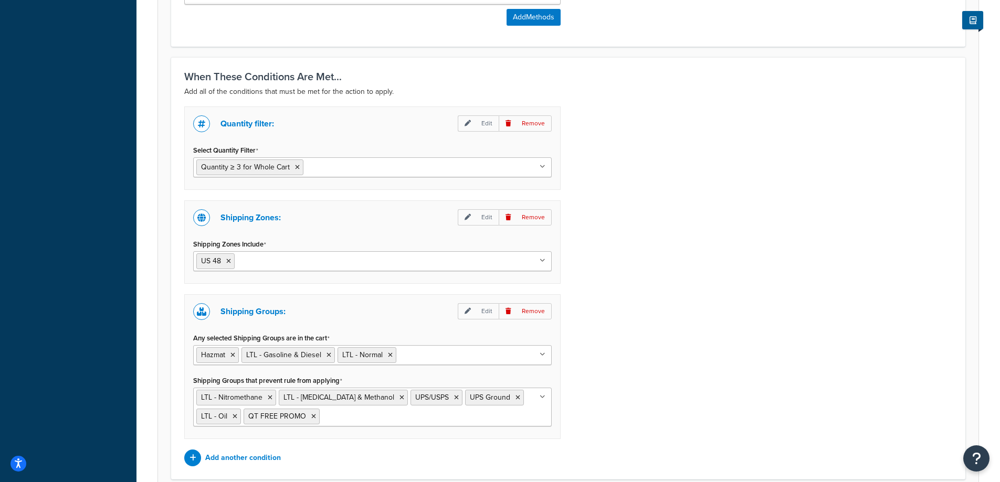
scroll to position [950, 0]
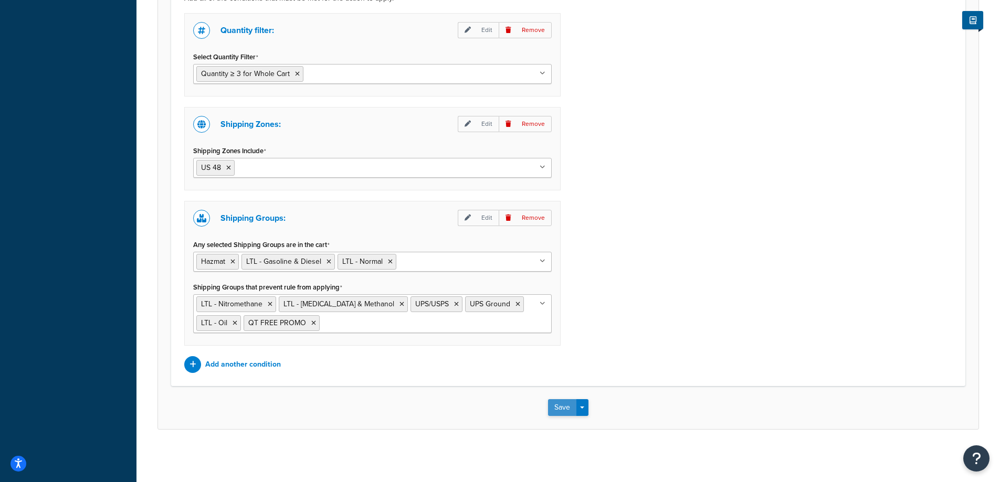
click at [566, 408] on button "Save" at bounding box center [562, 407] width 28 height 17
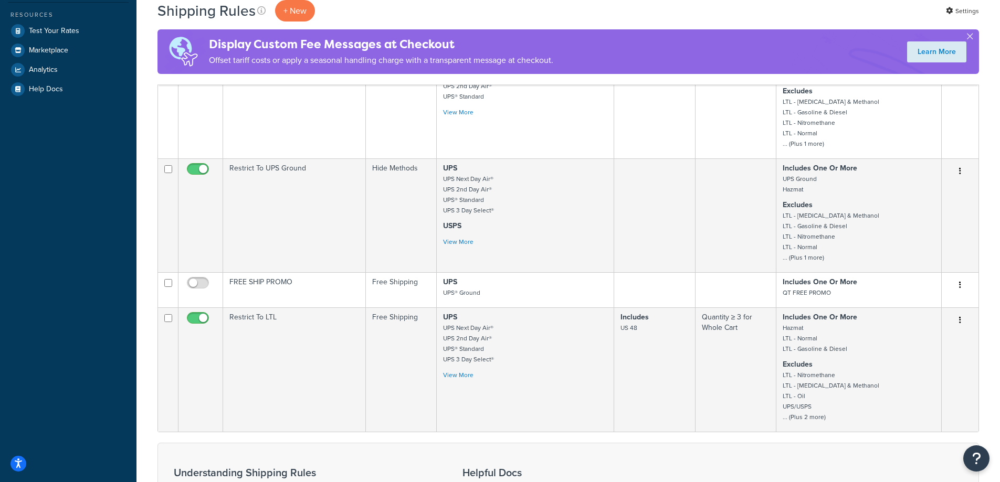
scroll to position [420, 0]
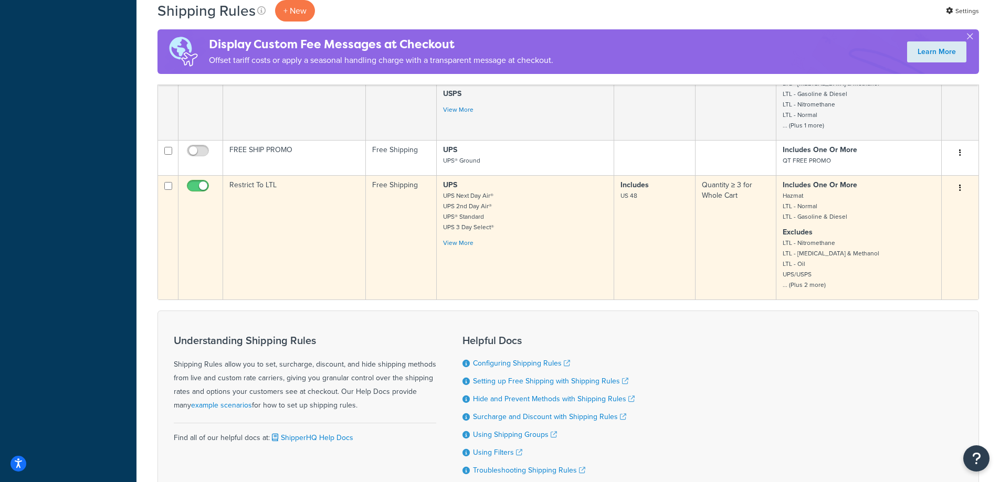
click at [387, 193] on td "Free Shipping" at bounding box center [401, 237] width 71 height 124
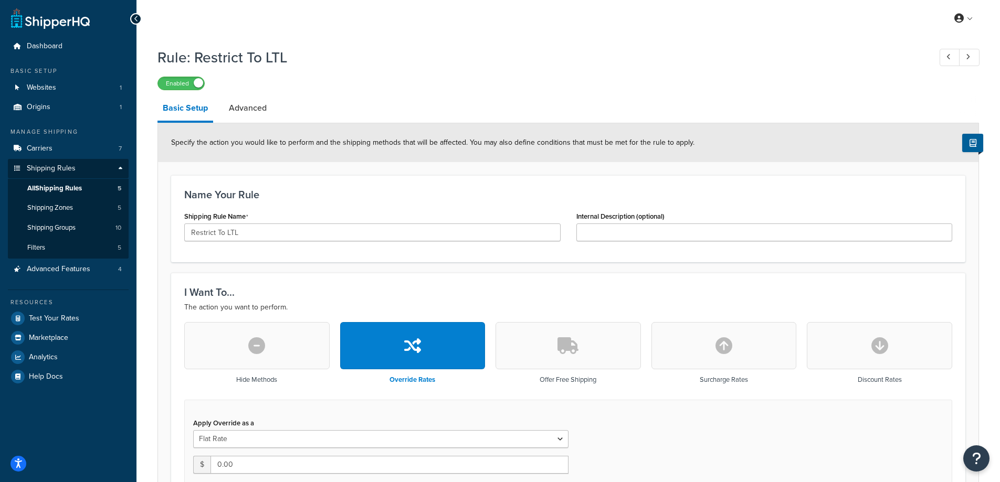
scroll to position [262, 0]
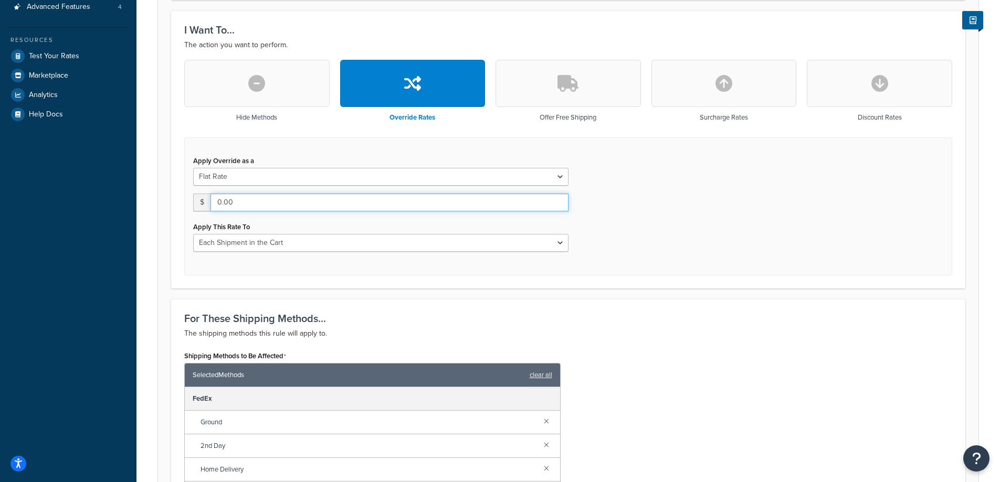
click at [396, 195] on input "0.00" at bounding box center [389, 203] width 358 height 18
click at [384, 174] on select "Flat Rate Percentage Flat Rate & Percentage" at bounding box center [380, 177] width 375 height 18
click at [193, 168] on select "Flat Rate Percentage Flat Rate & Percentage" at bounding box center [380, 177] width 375 height 18
click at [354, 182] on select "Flat Rate Percentage Flat Rate & Percentage" at bounding box center [380, 177] width 375 height 18
select select "FLAT_RATE"
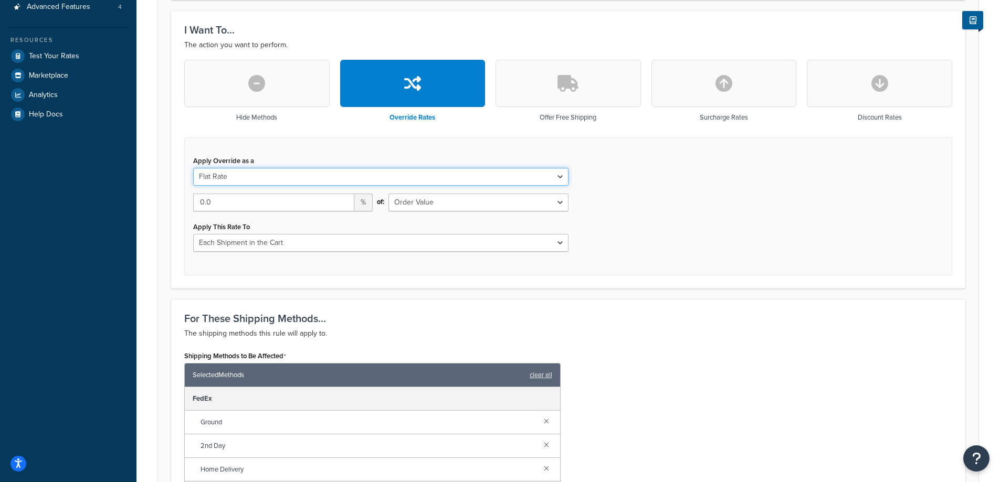
click at [193, 168] on select "Flat Rate Percentage Flat Rate & Percentage" at bounding box center [380, 177] width 375 height 18
click at [973, 462] on icon "Open Resource Center" at bounding box center [977, 458] width 10 height 15
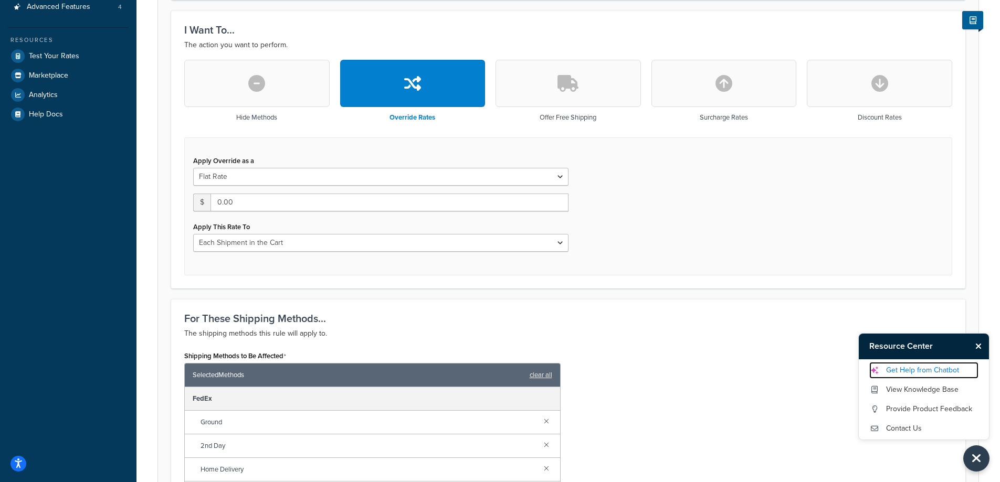
click at [924, 374] on link "Get Help from Chatbot" at bounding box center [923, 370] width 109 height 17
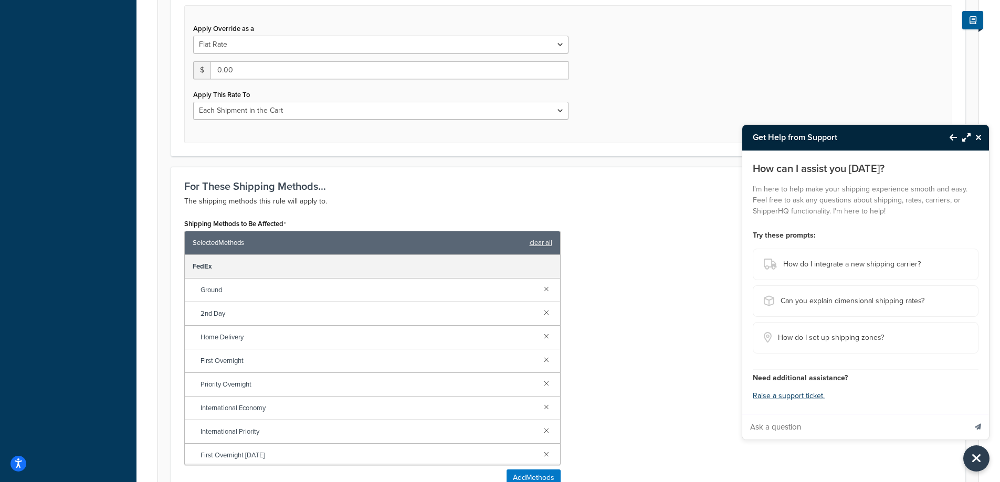
scroll to position [525, 0]
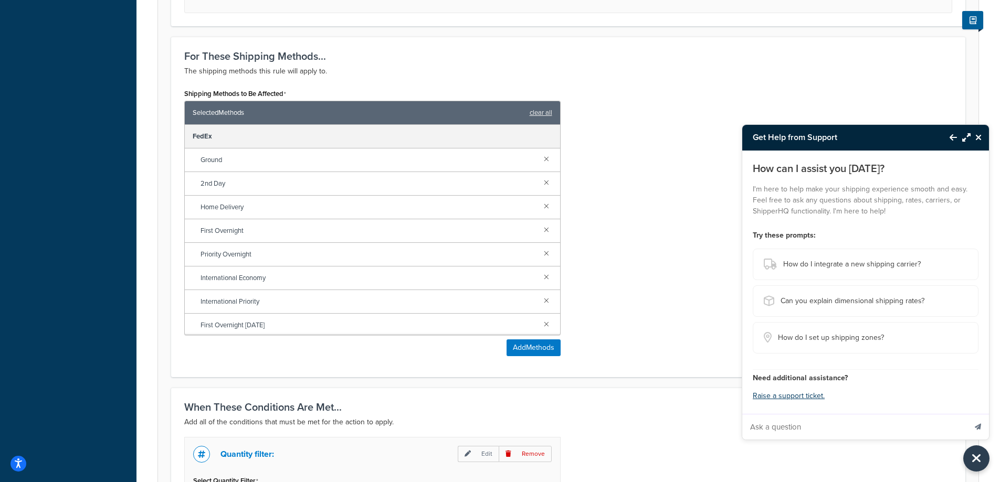
click at [863, 423] on input "Ask a question" at bounding box center [854, 427] width 224 height 25
type input "I want to edit the rules for if there is more than 3 of a specific prodcut it a…"
click at [980, 428] on icon "Send message" at bounding box center [978, 427] width 6 height 6
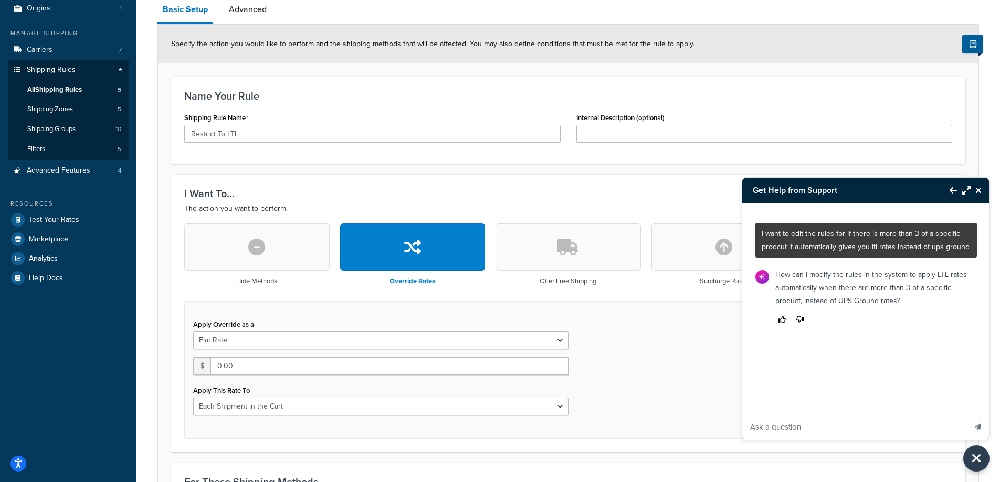
scroll to position [210, 0]
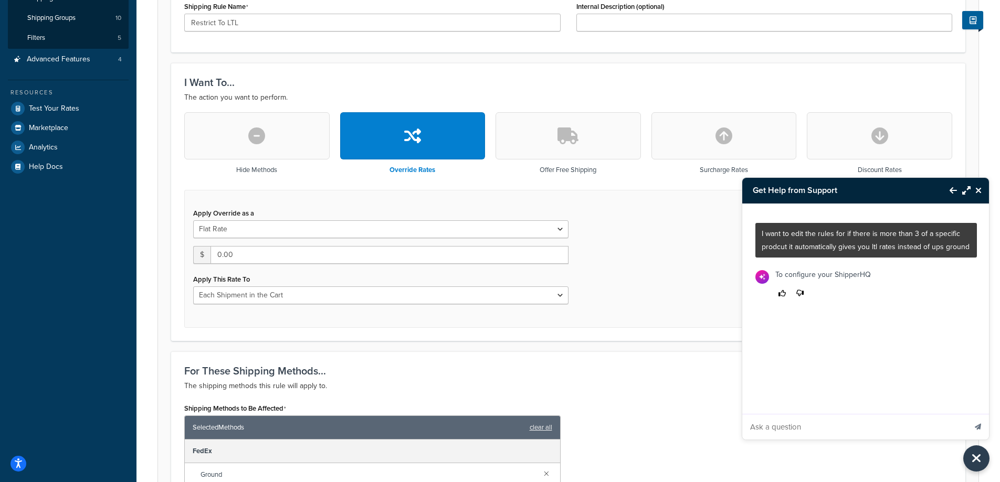
drag, startPoint x: 910, startPoint y: 279, endPoint x: 907, endPoint y: 292, distance: 13.4
click at [877, 292] on div "To configure your ShipperHQ" at bounding box center [823, 284] width 108 height 41
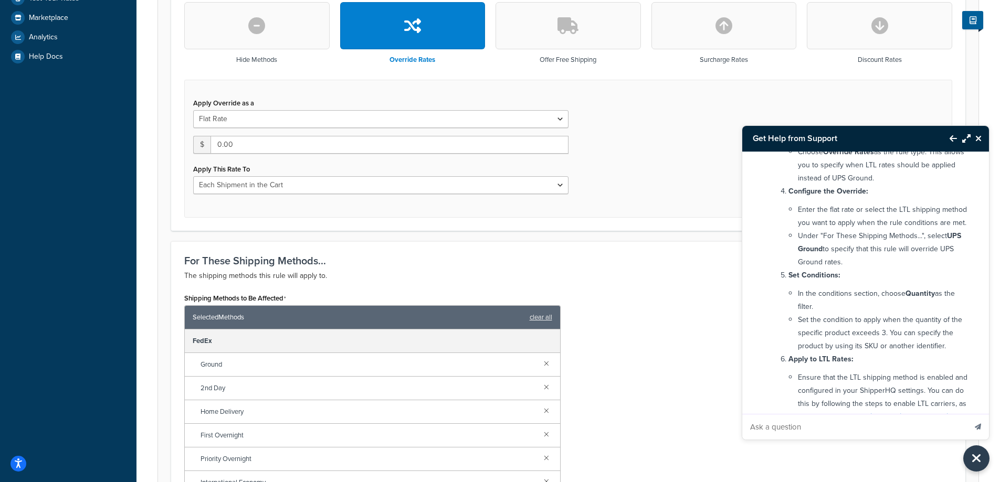
scroll to position [320, 0]
click at [870, 437] on input "Ask a question" at bounding box center [854, 427] width 224 height 25
type input "it says appy override as falt rate is that fine"
click at [967, 414] on button "Send message" at bounding box center [978, 427] width 22 height 26
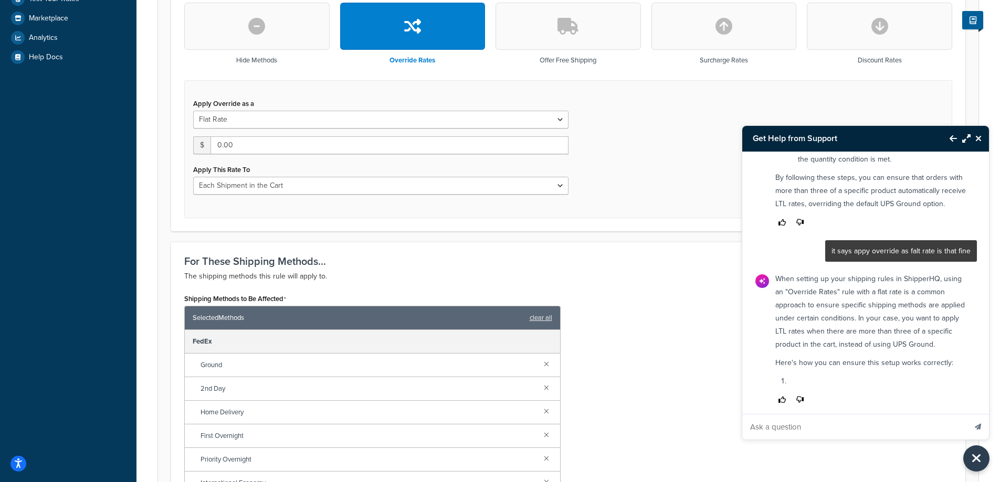
scroll to position [790, 0]
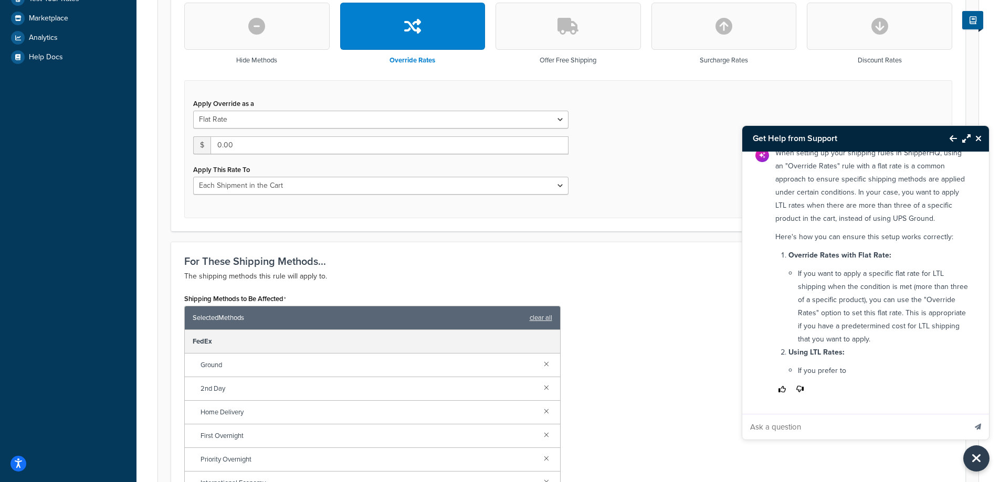
click at [883, 312] on li "If you want to apply a specific flat rate for LTL shipping when the condition i…" at bounding box center [884, 306] width 173 height 79
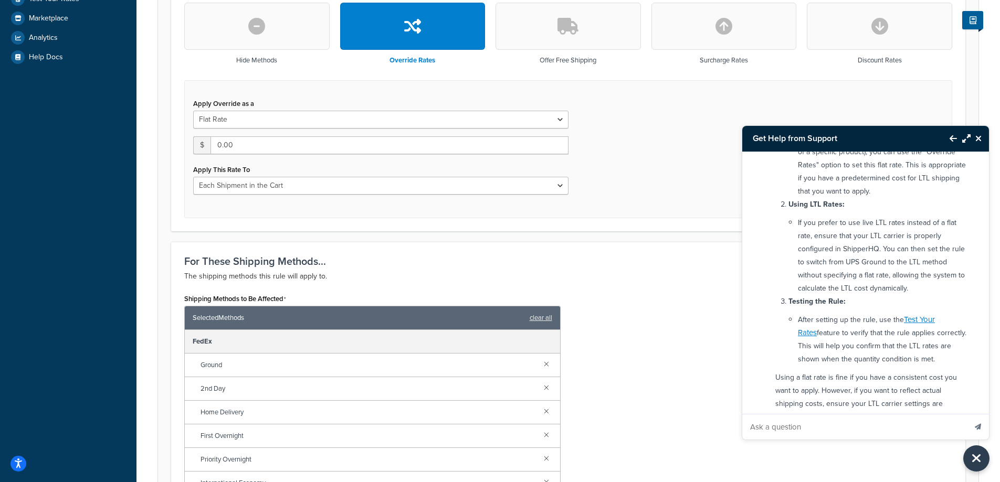
scroll to position [890, 0]
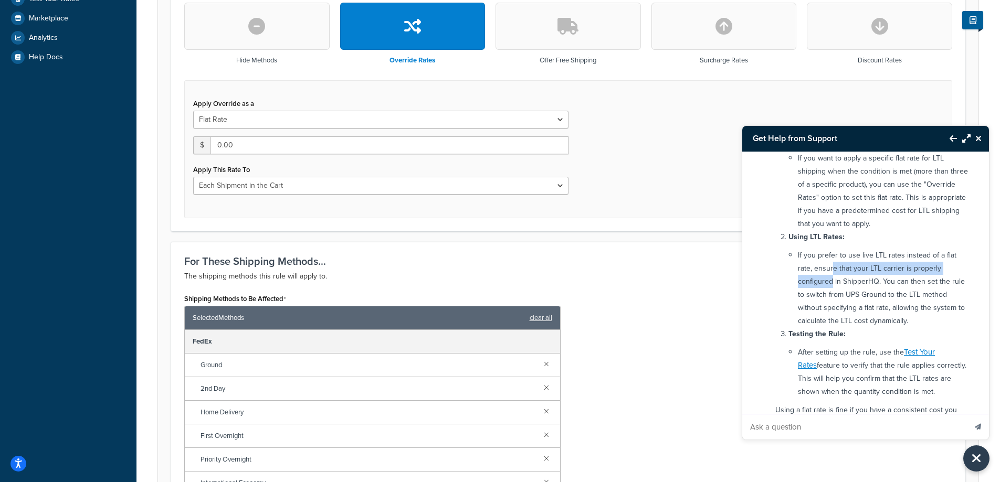
drag, startPoint x: 831, startPoint y: 346, endPoint x: 831, endPoint y: 362, distance: 15.2
click at [831, 328] on li "If you prefer to use live LTL rates instead of a flat rate, ensure that your LT…" at bounding box center [884, 288] width 173 height 79
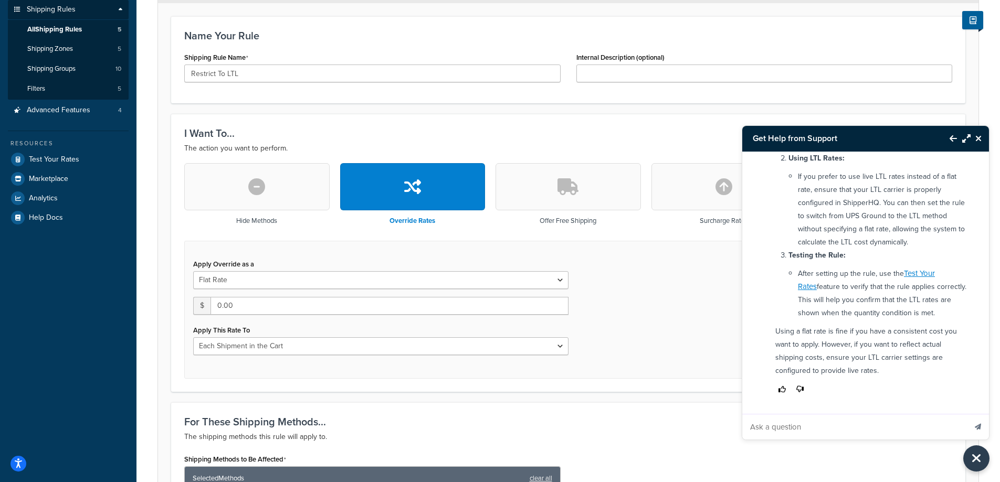
scroll to position [110, 0]
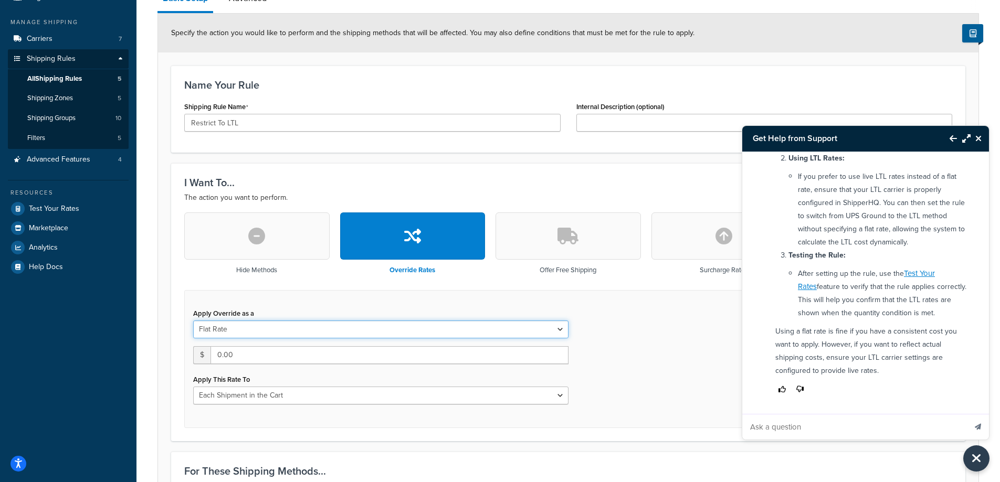
click at [362, 326] on select "Flat Rate Percentage Flat Rate & Percentage" at bounding box center [380, 330] width 375 height 18
click at [376, 301] on div "Apply Override as a Flat Rate Percentage Flat Rate & Percentage $ 0.00 Apply Th…" at bounding box center [568, 359] width 768 height 138
click at [797, 420] on input "Ask a question" at bounding box center [854, 427] width 224 height 25
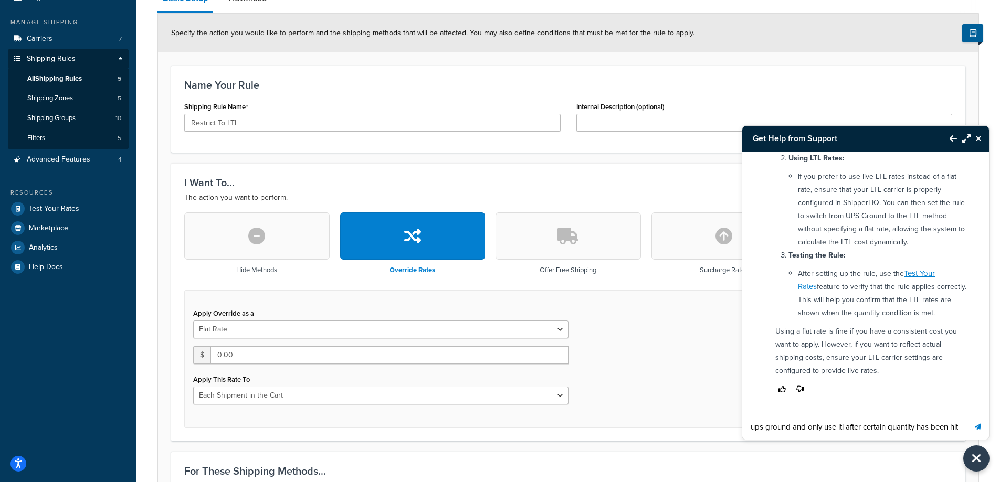
scroll to position [0, 157]
type input "could i use hide methods instead? ;like hide ups ground and only use ltl after …"
click at [967, 414] on button "Send message" at bounding box center [978, 427] width 22 height 26
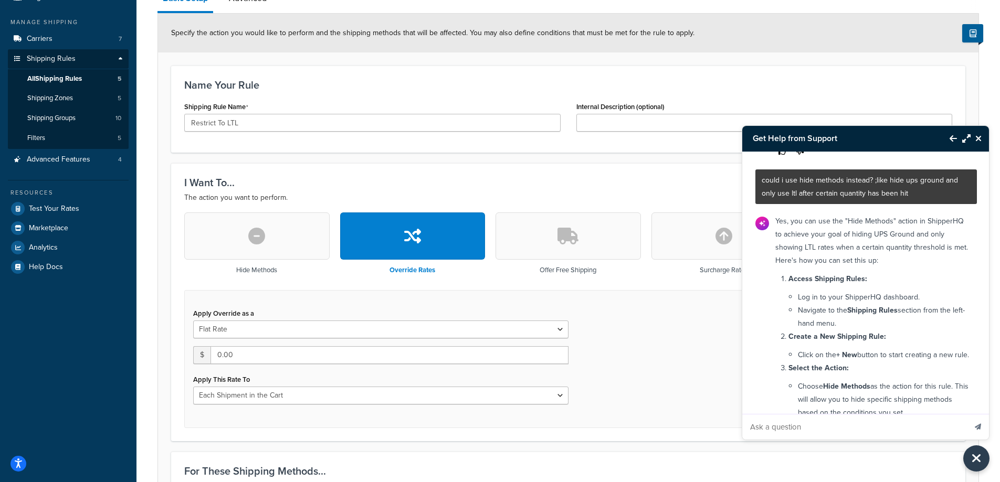
scroll to position [1469, 0]
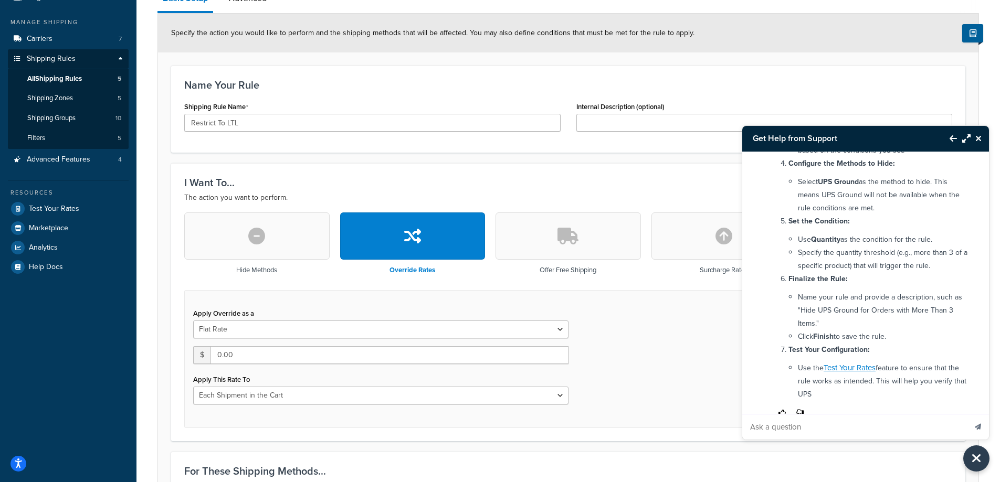
click at [296, 248] on button "button" at bounding box center [256, 236] width 145 height 47
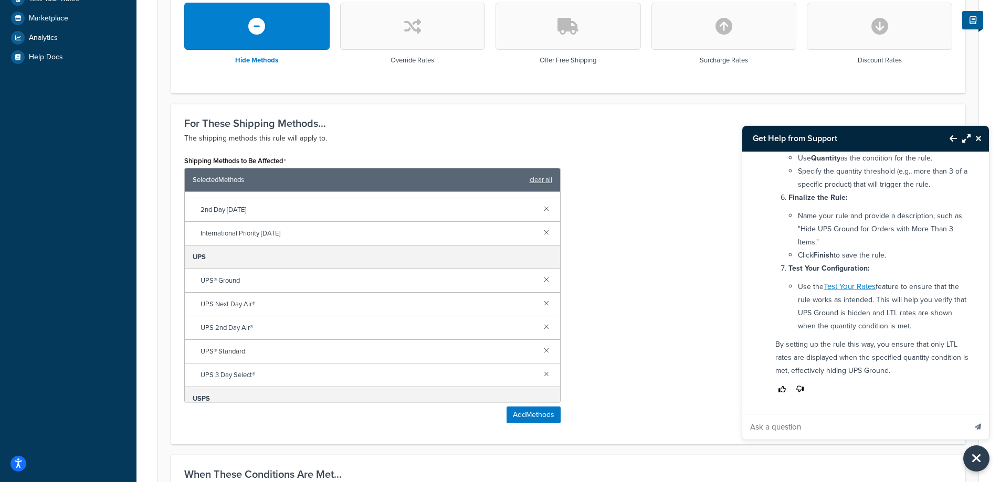
scroll to position [162, 0]
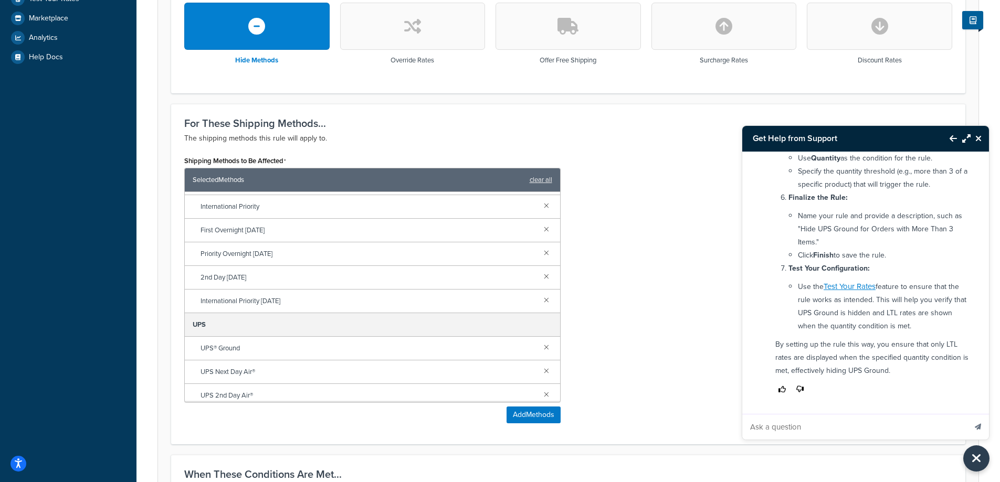
click at [636, 188] on div "Shipping Methods to Be Affected Selected Methods clear all FedEx Ground 2nd Day…" at bounding box center [568, 292] width 784 height 278
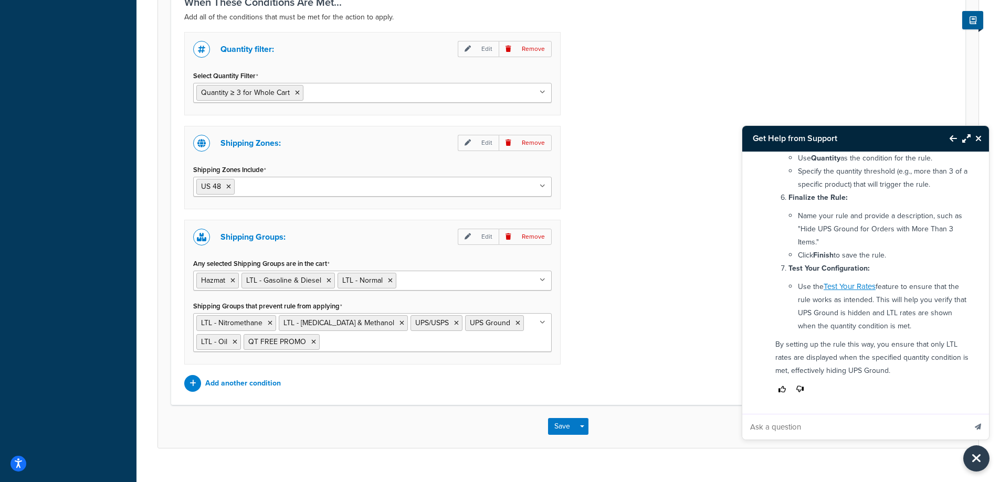
scroll to position [1537, 0]
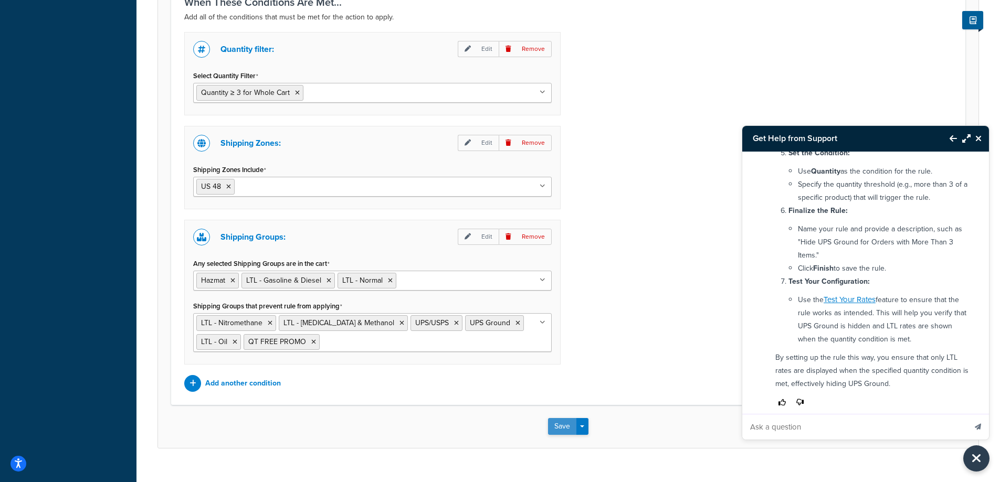
click at [551, 426] on button "Save" at bounding box center [562, 426] width 28 height 17
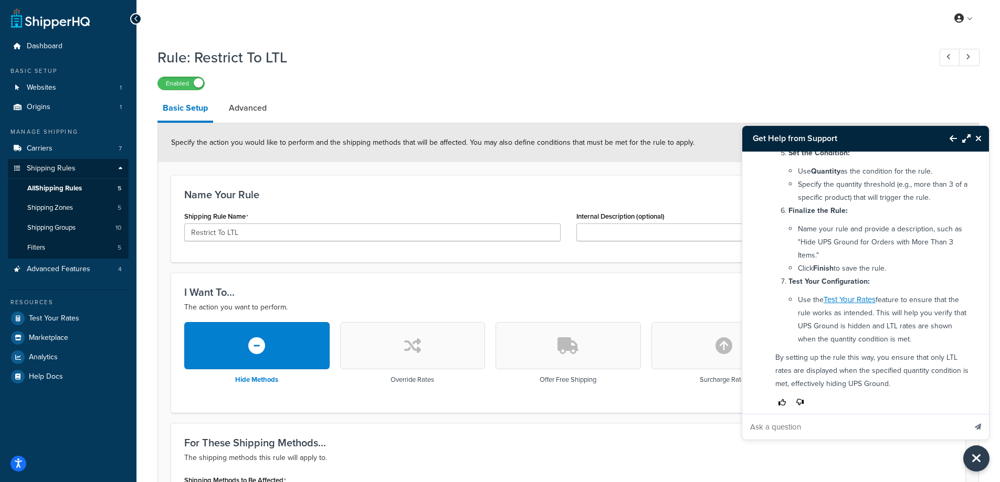
scroll to position [262, 0]
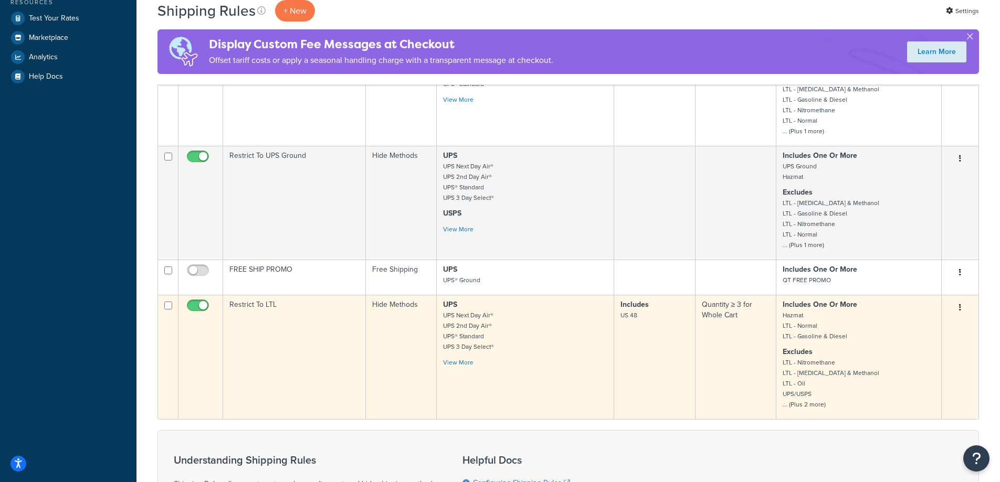
scroll to position [367, 0]
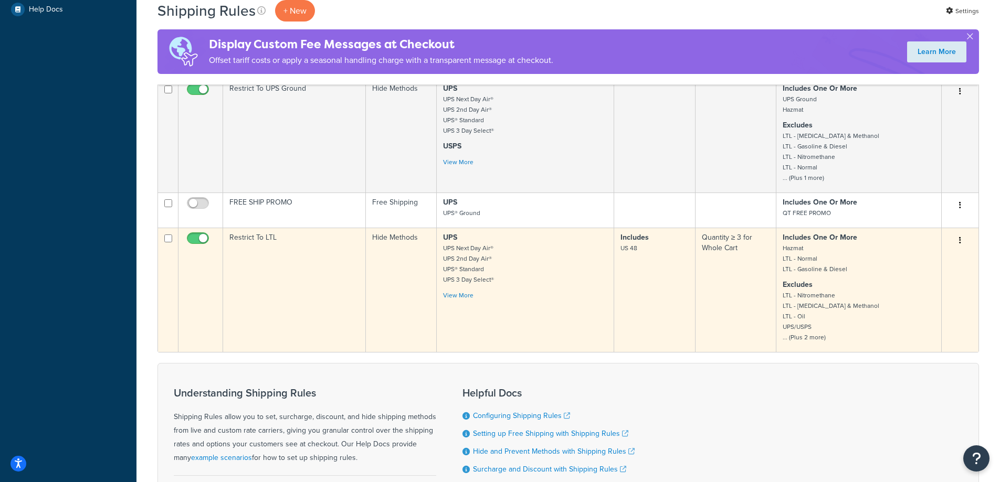
click at [961, 239] on button "button" at bounding box center [960, 241] width 15 height 17
click at [929, 261] on link "Edit" at bounding box center [925, 261] width 83 height 22
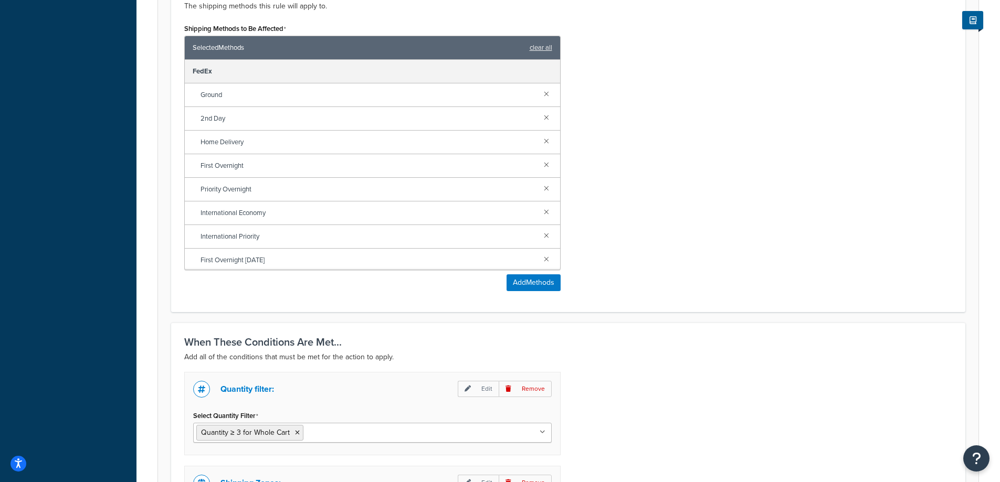
scroll to position [577, 0]
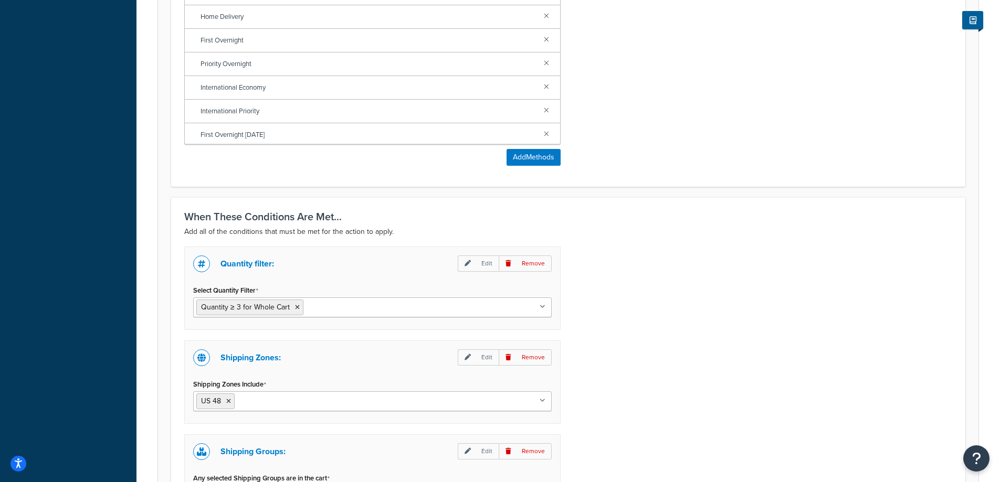
click at [697, 301] on div "Quantity filter: Edit Remove Select Quantity Filter Quantity ≥ 3 for Whole Cart…" at bounding box center [568, 427] width 784 height 360
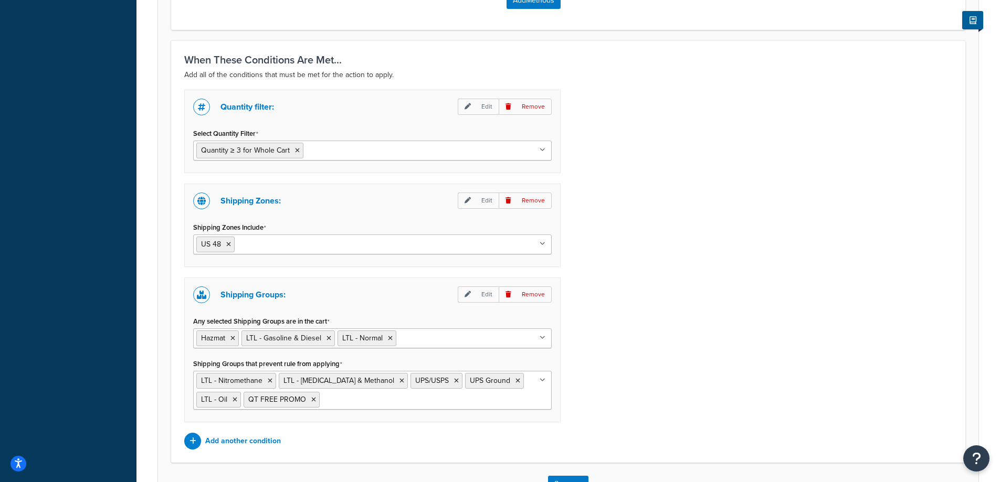
scroll to position [735, 0]
click at [490, 146] on ul "Quantity ≥ 3 for Whole Cart" at bounding box center [372, 150] width 358 height 20
click at [486, 108] on p "Edit" at bounding box center [478, 106] width 41 height 16
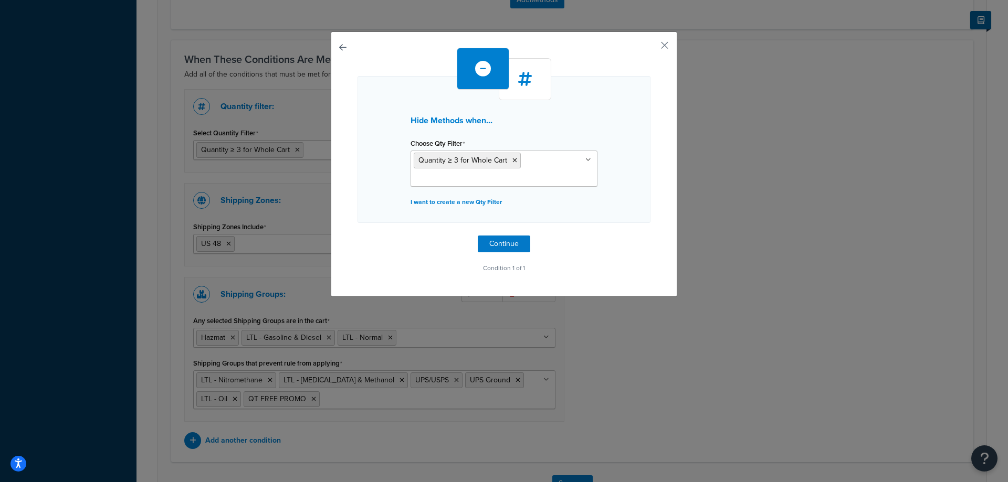
click at [537, 73] on div at bounding box center [525, 79] width 52 height 42
click at [534, 79] on div at bounding box center [525, 79] width 52 height 42
click at [481, 60] on div at bounding box center [483, 69] width 52 height 42
click at [455, 203] on p "I want to create a new Qty Filter" at bounding box center [503, 202] width 187 height 15
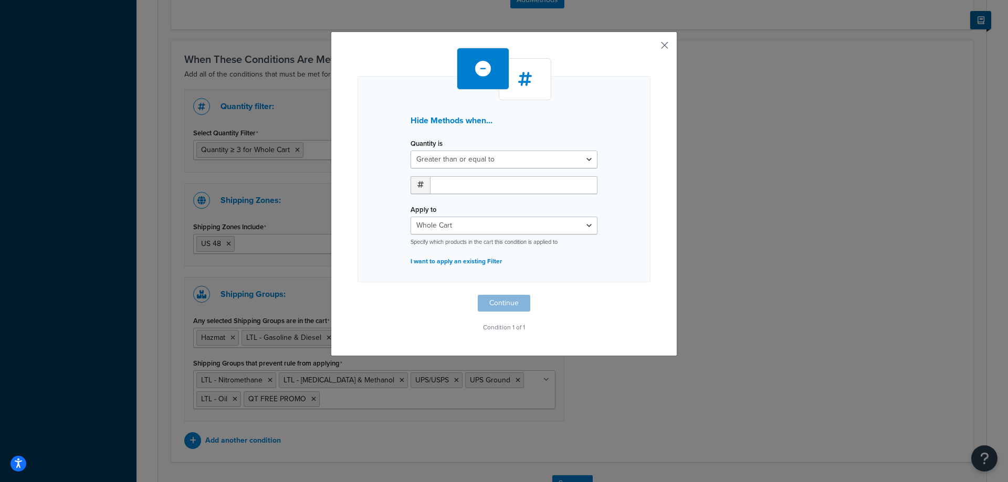
click at [650, 48] on button "button" at bounding box center [649, 49] width 3 height 3
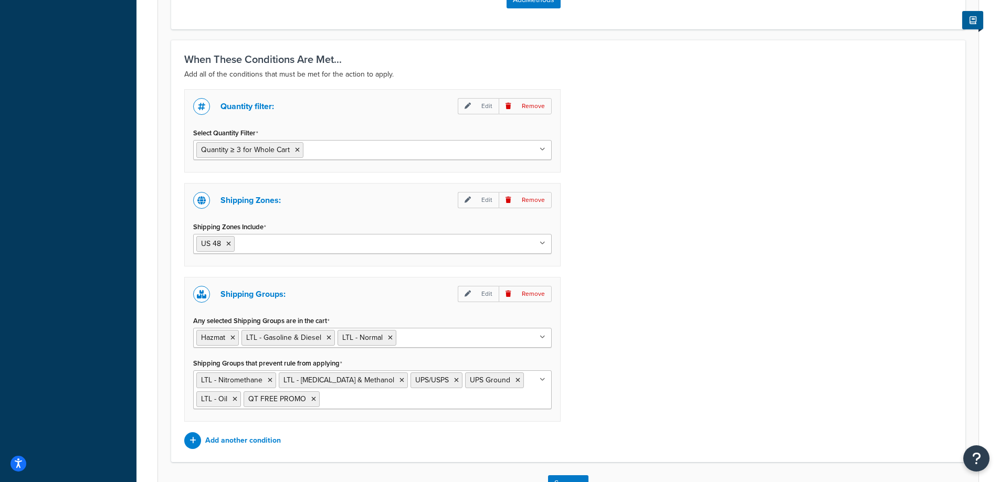
click at [718, 168] on div "Quantity filter: Edit Remove Select Quantity Filter Quantity ≥ 3 for Whole Cart…" at bounding box center [568, 269] width 784 height 360
click at [700, 188] on div "Quantity filter: Edit Remove Select Quantity Filter Quantity ≥ 3 for Whole Cart…" at bounding box center [568, 269] width 784 height 360
click at [250, 435] on p "Add another condition" at bounding box center [243, 441] width 76 height 15
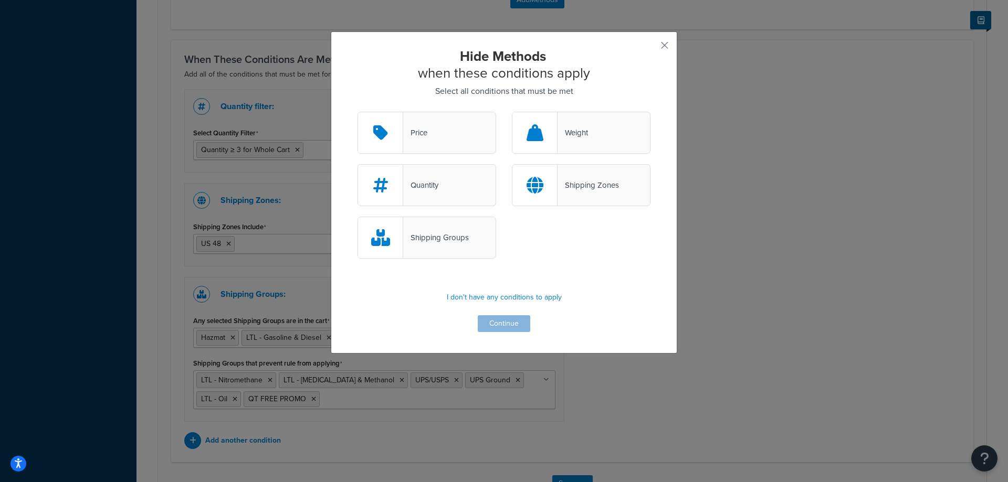
click at [605, 144] on div "Weight" at bounding box center [581, 133] width 139 height 42
click at [0, 0] on input "Weight" at bounding box center [0, 0] width 0 height 0
click at [507, 326] on button "Continue" at bounding box center [504, 323] width 52 height 17
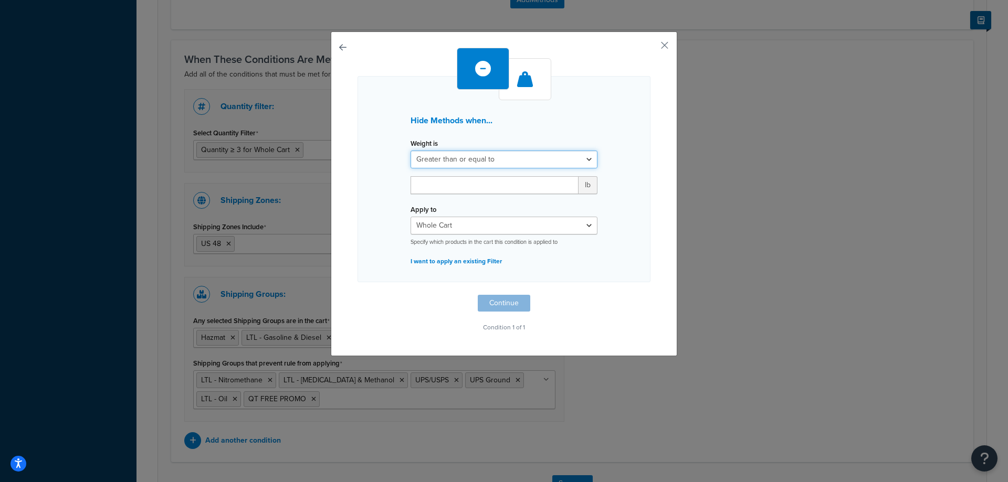
click at [474, 159] on select "Greater than or equal to Between or equal to Less than or equal to" at bounding box center [503, 160] width 187 height 18
click at [410, 151] on select "Greater than or equal to Between or equal to Less than or equal to" at bounding box center [503, 160] width 187 height 18
click at [473, 186] on input "number" at bounding box center [494, 185] width 168 height 18
type input "120"
click at [462, 221] on select "Whole Cart Everything in Shipping Group Everything at Origin Each Item within S…" at bounding box center [503, 226] width 187 height 18
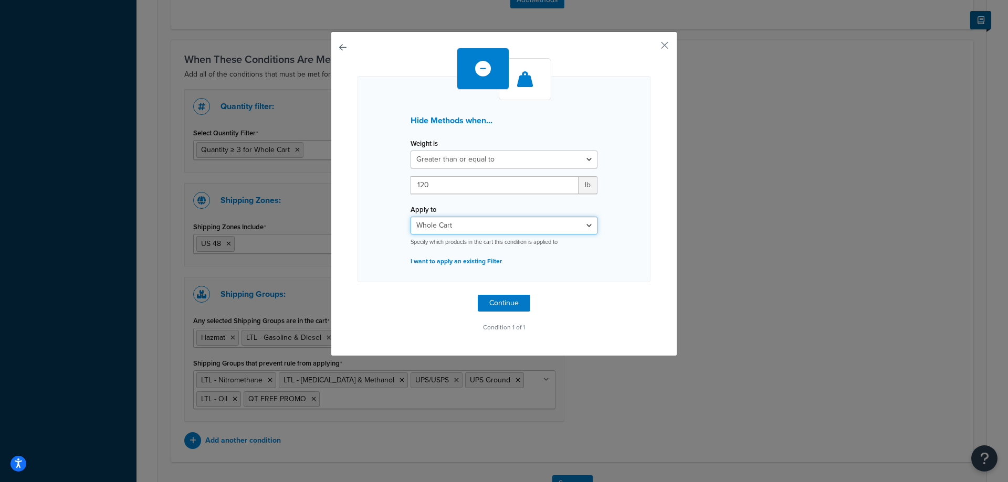
click at [410, 217] on select "Whole Cart Everything in Shipping Group Everything at Origin Each Item within S…" at bounding box center [503, 226] width 187 height 18
click at [522, 299] on button "Continue" at bounding box center [504, 303] width 52 height 17
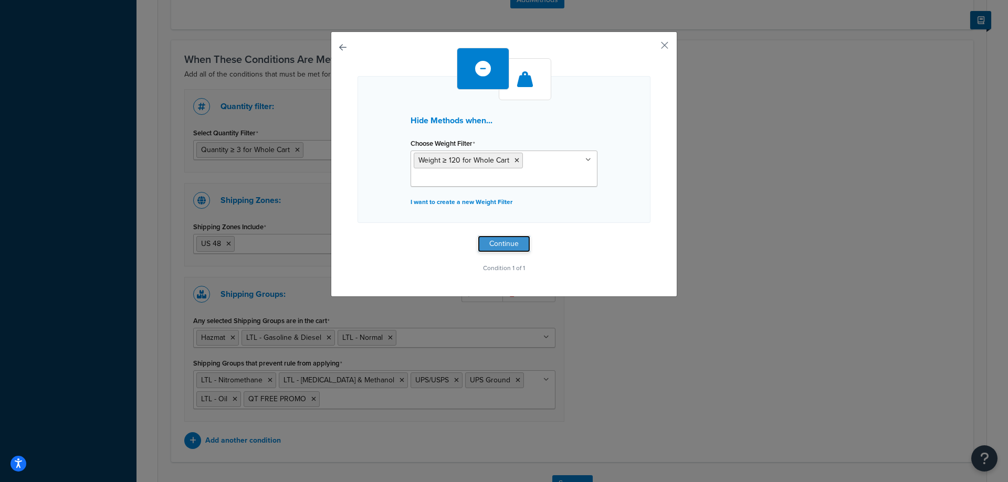
click at [513, 241] on button "Continue" at bounding box center [504, 244] width 52 height 17
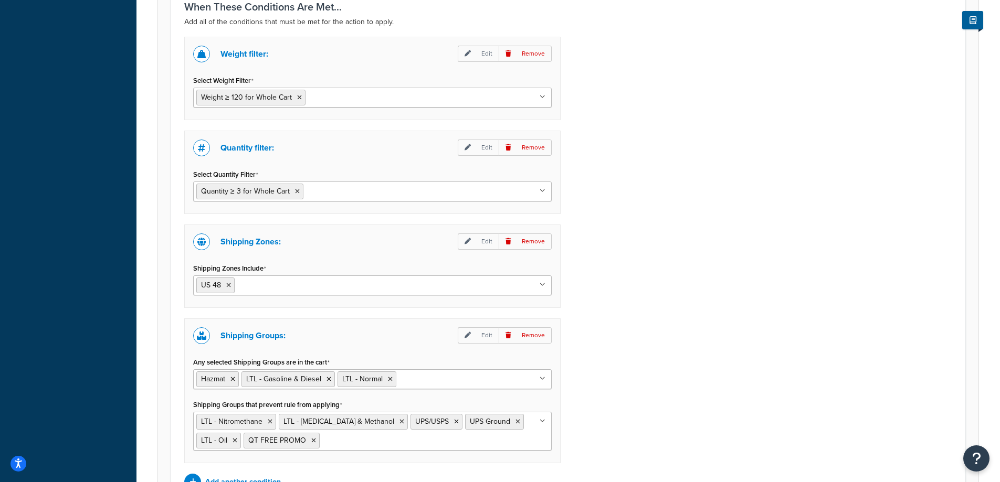
scroll to position [905, 0]
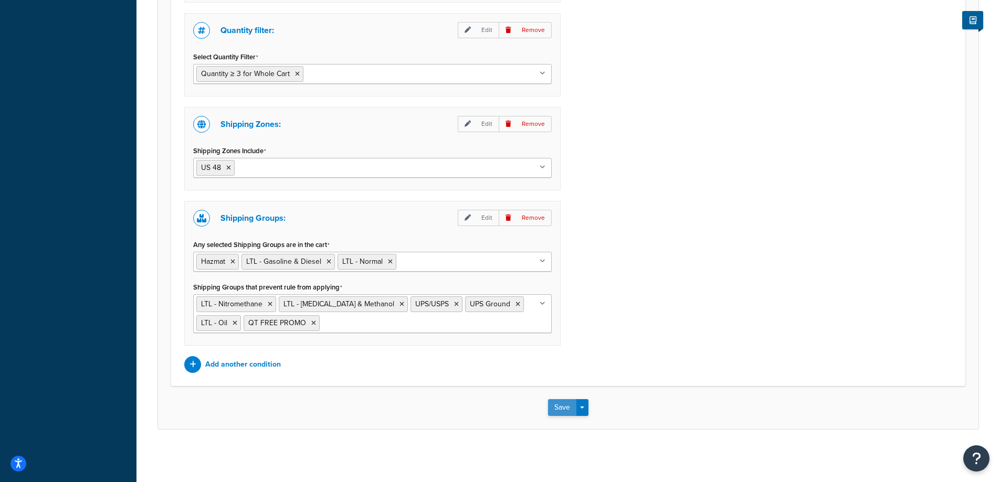
click at [567, 410] on button "Save" at bounding box center [562, 407] width 28 height 17
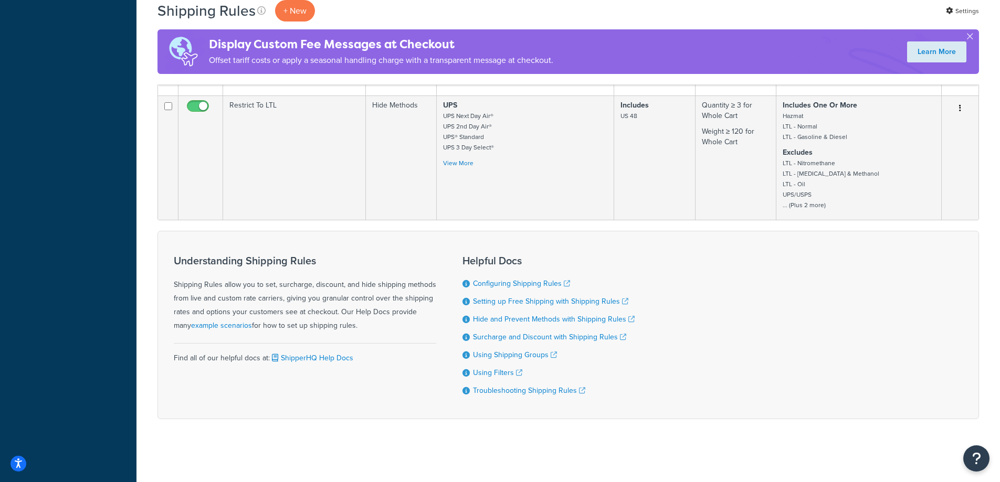
scroll to position [290, 0]
